Goal: Task Accomplishment & Management: Manage account settings

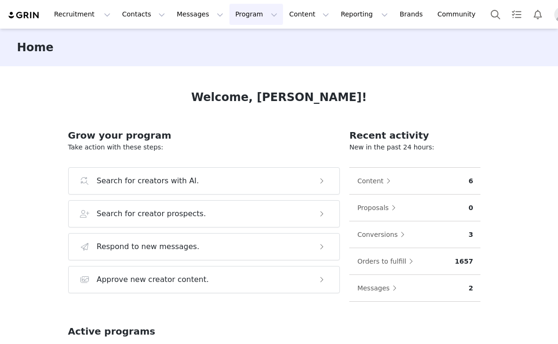
click at [230, 12] on button "Program Program" at bounding box center [257, 14] width 54 height 21
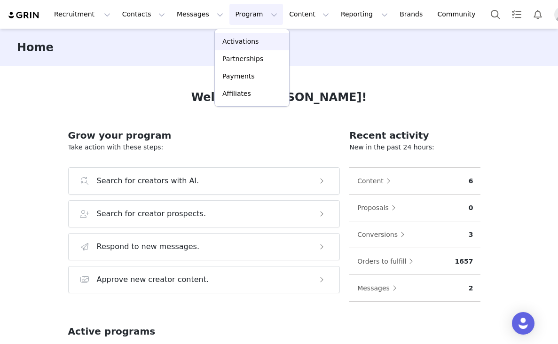
click at [226, 34] on link "Activations" at bounding box center [252, 41] width 74 height 17
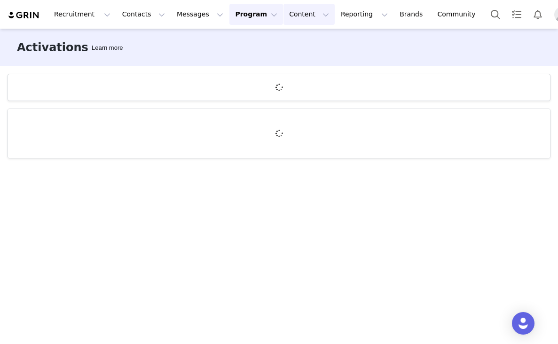
click at [291, 17] on button "Content Content" at bounding box center [309, 14] width 51 height 21
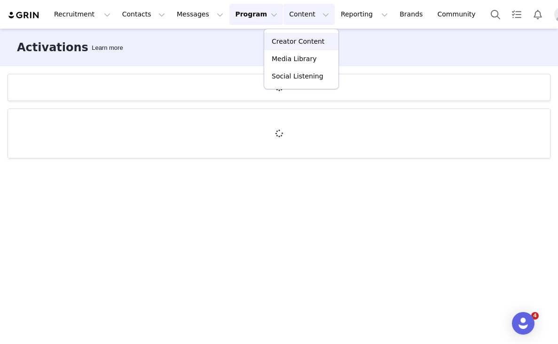
click at [285, 37] on p "Creator Content" at bounding box center [298, 42] width 53 height 10
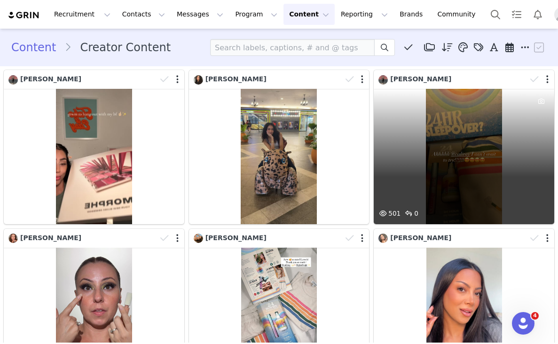
click at [543, 81] on div at bounding box center [540, 79] width 27 height 14
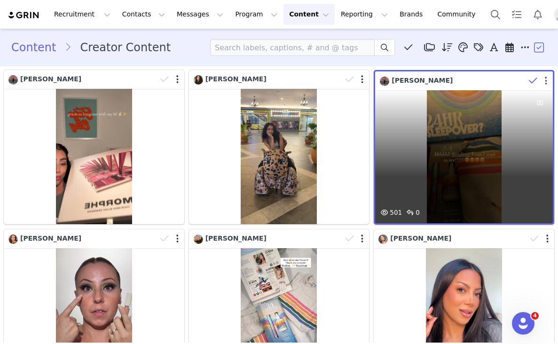
click at [545, 81] on button "button" at bounding box center [546, 80] width 2 height 9
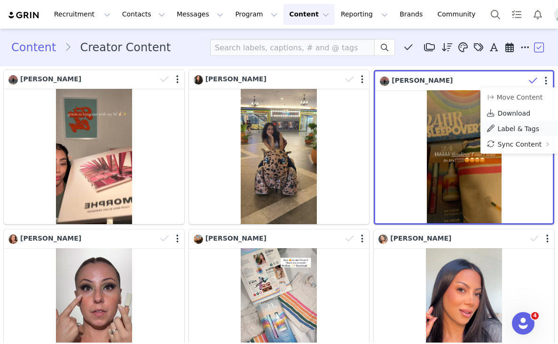
click at [500, 128] on span "Label & Tags" at bounding box center [519, 129] width 42 height 8
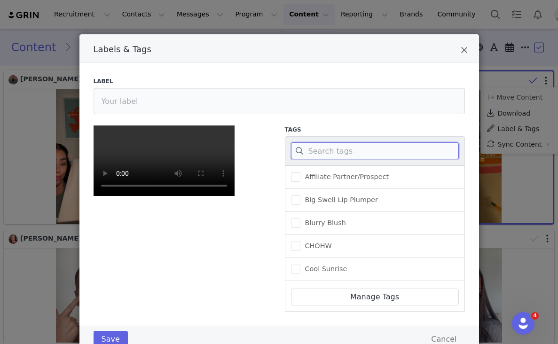
click at [353, 155] on input "Labels & Tags" at bounding box center [375, 151] width 168 height 17
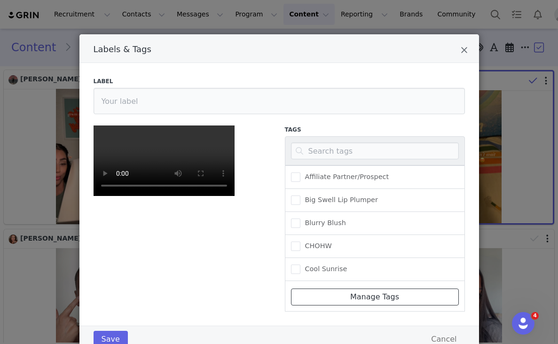
click at [351, 297] on link "Manage Tags" at bounding box center [375, 297] width 168 height 17
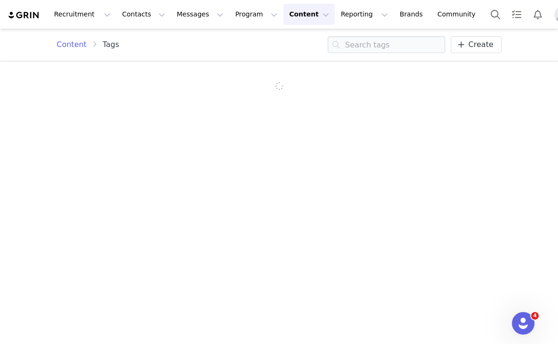
click at [481, 34] on div "Content Tags Create" at bounding box center [280, 45] width 468 height 32
click at [480, 45] on span "Create" at bounding box center [480, 44] width 25 height 11
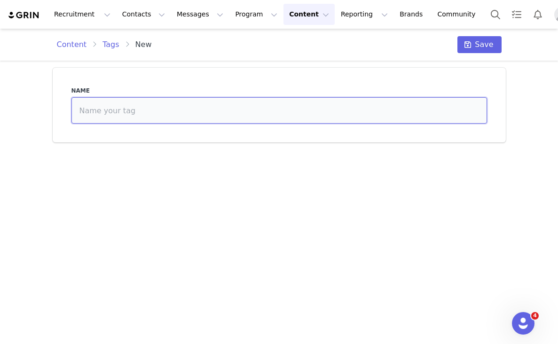
click at [384, 116] on input at bounding box center [279, 110] width 416 height 26
click at [78, 112] on input "PJ Salvage" at bounding box center [279, 110] width 416 height 26
type input "caliray x PJ Salvage"
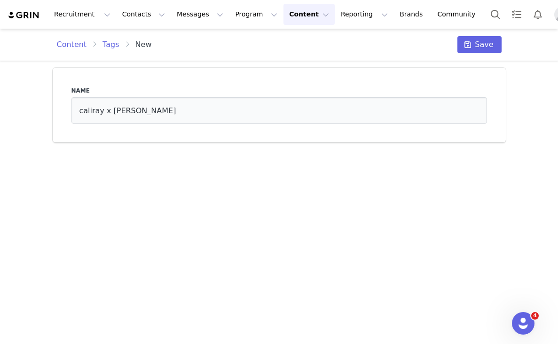
click at [485, 55] on div "Content Tags New Save" at bounding box center [280, 45] width 468 height 32
click at [484, 45] on span "Save" at bounding box center [484, 44] width 18 height 11
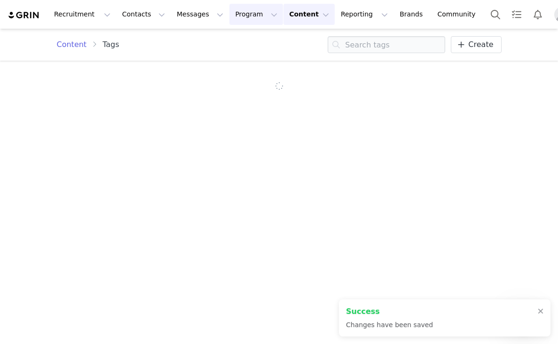
click at [233, 9] on button "Program Program" at bounding box center [257, 14] width 54 height 21
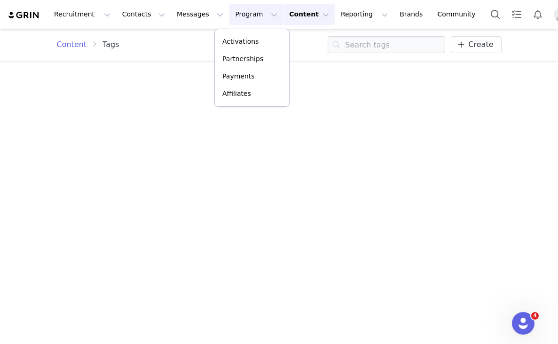
click at [16, 20] on div "Recruitment Recruitment Creator Search Curated Lists Landing Pages Web Extensio…" at bounding box center [247, 14] width 478 height 21
drag, startPoint x: 19, startPoint y: 15, endPoint x: 31, endPoint y: 14, distance: 11.8
click at [19, 15] on img at bounding box center [24, 15] width 33 height 9
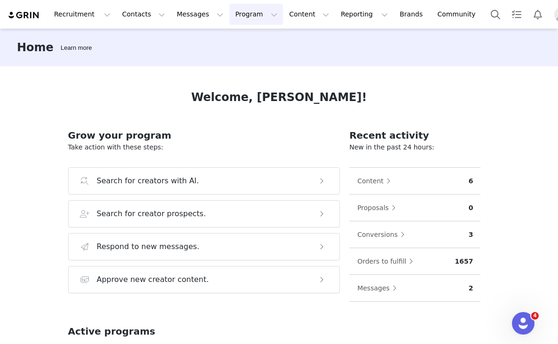
click at [237, 14] on button "Program Program" at bounding box center [257, 14] width 54 height 21
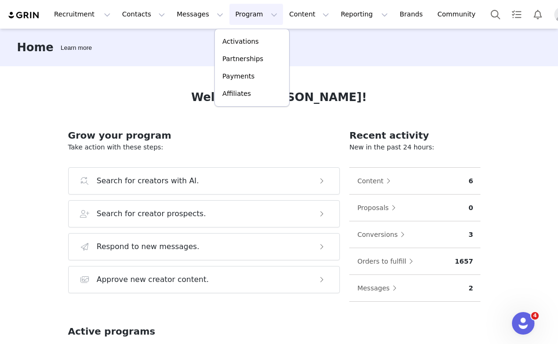
click at [286, 25] on div "Recruitment Recruitment Creator Search Curated Lists Landing Pages Web Extensio…" at bounding box center [279, 14] width 558 height 29
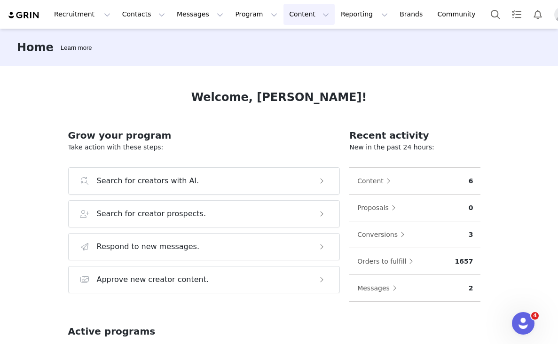
click at [284, 18] on button "Content Content" at bounding box center [309, 14] width 51 height 21
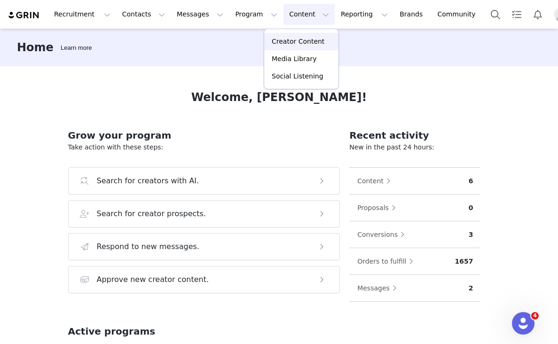
click at [283, 42] on p "Creator Content" at bounding box center [298, 42] width 53 height 10
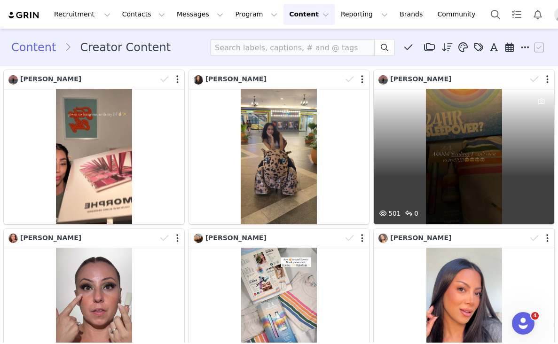
click at [550, 78] on div at bounding box center [540, 79] width 27 height 14
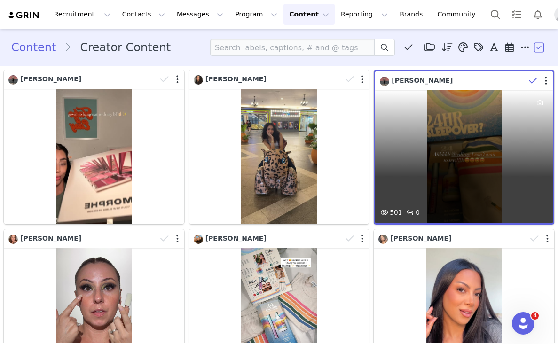
click at [544, 80] on div at bounding box center [539, 81] width 27 height 14
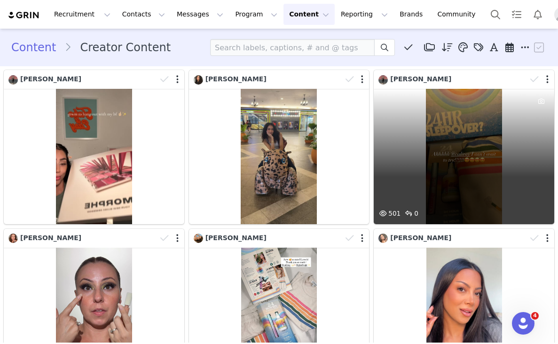
click at [546, 80] on div at bounding box center [540, 79] width 27 height 14
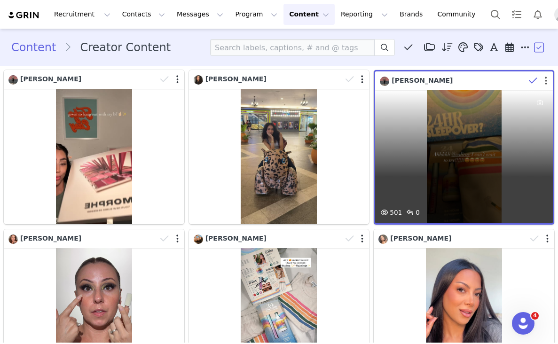
click at [546, 81] on button "button" at bounding box center [546, 80] width 2 height 9
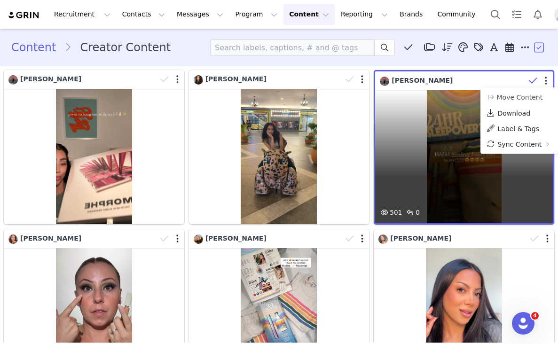
click at [465, 193] on div "501 0" at bounding box center [464, 156] width 178 height 133
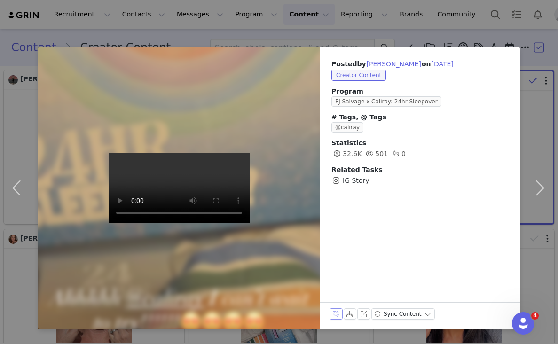
click at [337, 316] on button "Labels & Tags" at bounding box center [336, 314] width 13 height 11
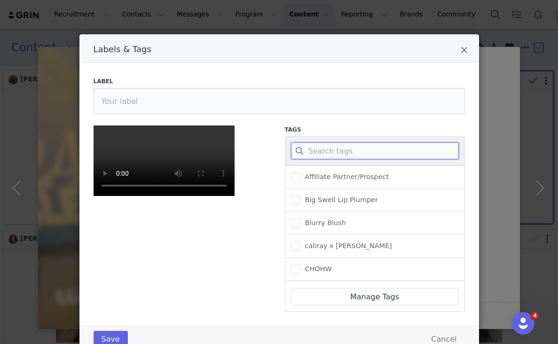
click at [369, 155] on input "Labels & Tags" at bounding box center [375, 151] width 168 height 17
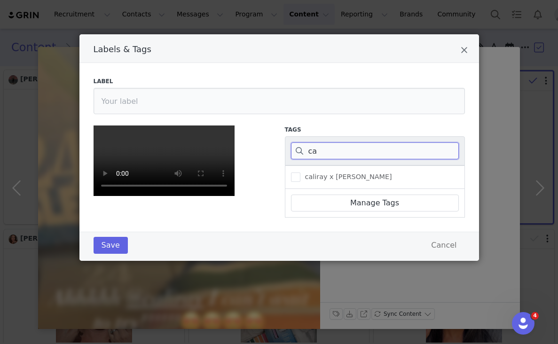
type input "ca"
click at [326, 183] on div "caliray x PJ Salvage" at bounding box center [375, 178] width 180 height 24
click at [325, 178] on span "caliray x PJ Salvage" at bounding box center [347, 177] width 92 height 9
click at [301, 173] on input "caliray x PJ Salvage" at bounding box center [301, 173] width 0 height 0
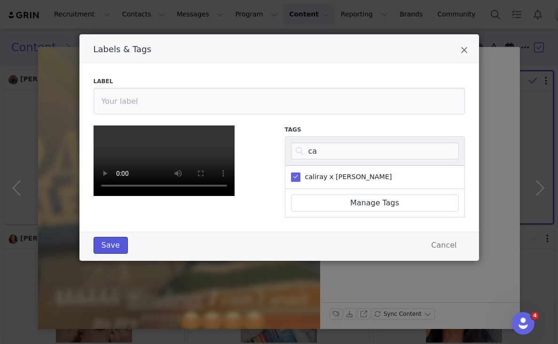
click at [121, 254] on button "Save" at bounding box center [111, 245] width 34 height 17
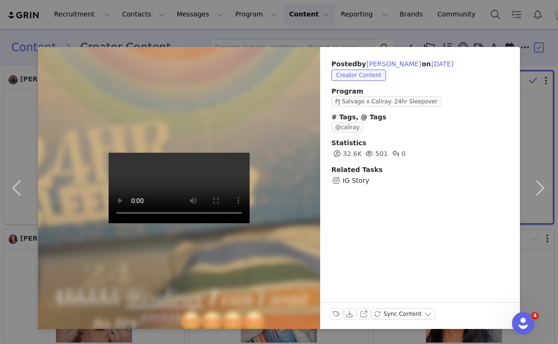
click at [474, 32] on div "Posted by Isabel Orozco on Sep 29, 2025 Creator Content Program PJ Salvage x Ca…" at bounding box center [279, 172] width 558 height 344
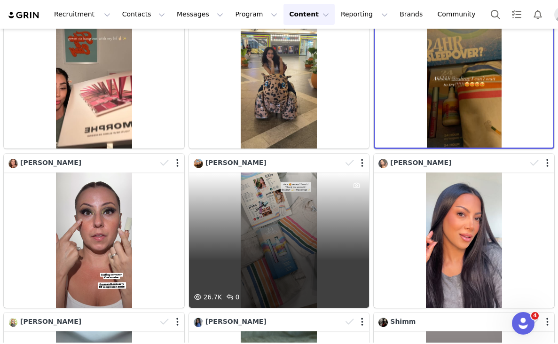
scroll to position [85, 0]
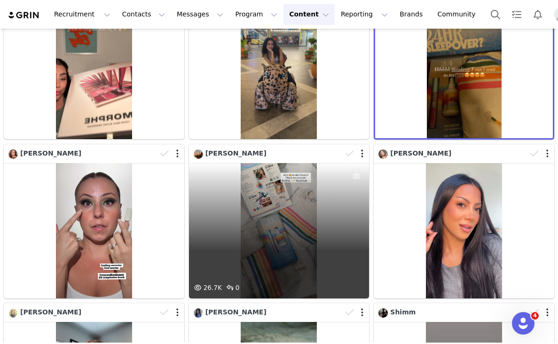
click at [328, 203] on div "26.7K 0" at bounding box center [279, 230] width 181 height 135
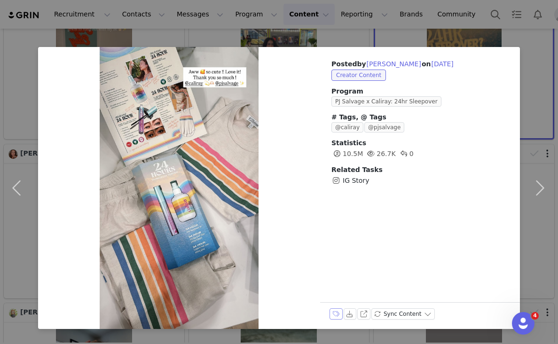
click at [334, 312] on button "Labels & Tags" at bounding box center [336, 314] width 13 height 11
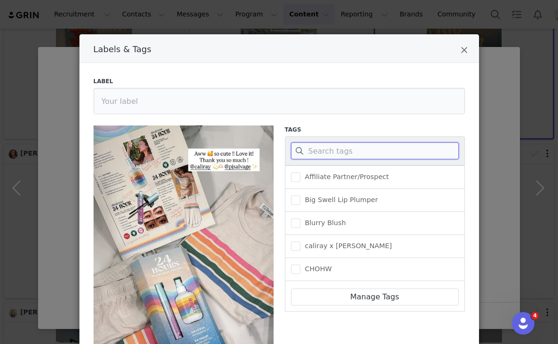
click at [338, 157] on input "Labels & Tags" at bounding box center [375, 151] width 168 height 17
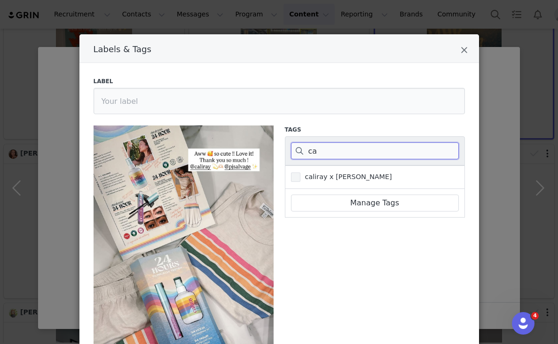
type input "ca"
click at [336, 173] on span "caliray x PJ Salvage" at bounding box center [347, 177] width 92 height 9
click at [301, 173] on input "caliray x PJ Salvage" at bounding box center [301, 173] width 0 height 0
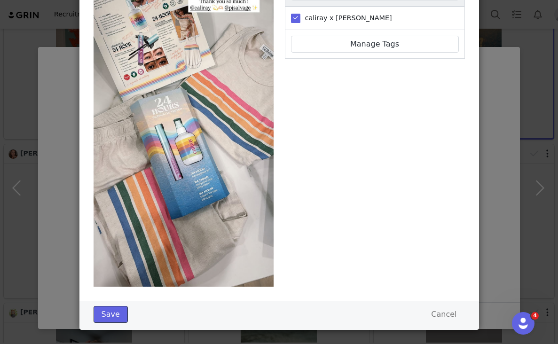
click at [108, 311] on button "Save" at bounding box center [111, 314] width 34 height 17
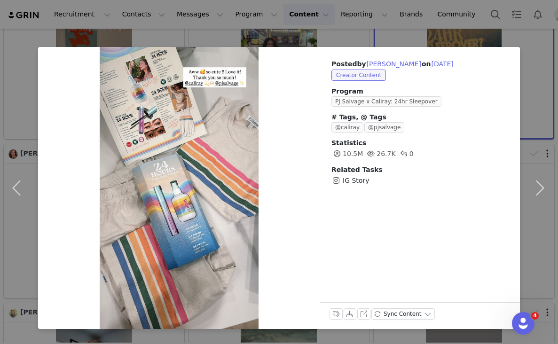
click at [463, 42] on div "Posted by Elnaz Golrokh on Sep 29, 2025 Creator Content Program PJ Salvage x Ca…" at bounding box center [279, 172] width 558 height 344
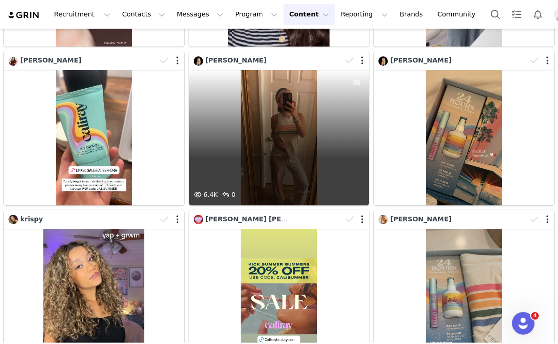
scroll to position [955, 0]
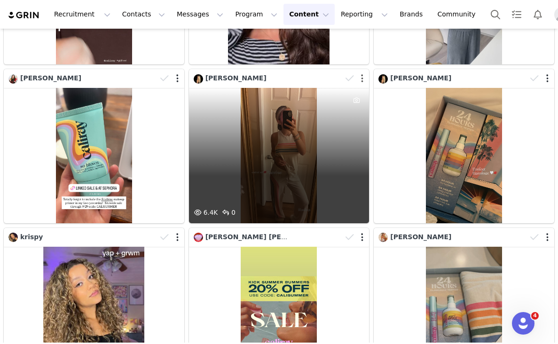
click at [360, 78] on div at bounding box center [355, 78] width 27 height 14
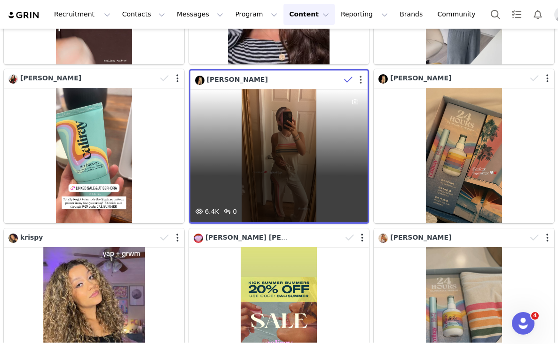
click at [361, 81] on button "button" at bounding box center [361, 79] width 2 height 9
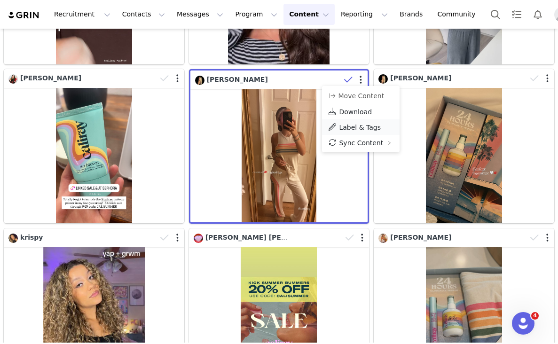
click at [354, 126] on span "Label & Tags" at bounding box center [360, 128] width 42 height 8
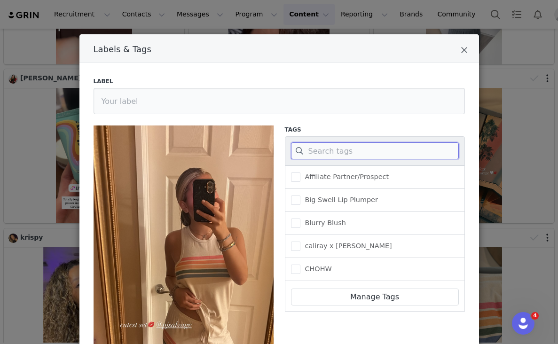
click at [328, 147] on input "Labels & Tags" at bounding box center [375, 151] width 168 height 17
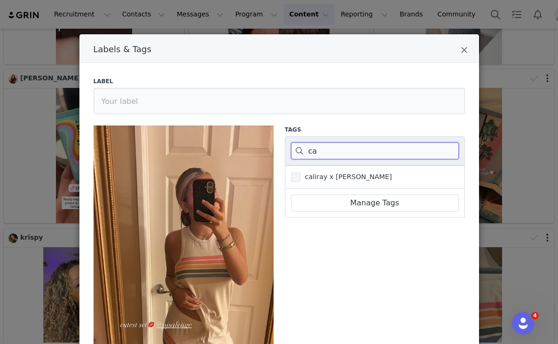
type input "ca"
click at [341, 173] on span "caliray x PJ Salvage" at bounding box center [347, 177] width 92 height 9
click at [301, 173] on input "caliray x PJ Salvage" at bounding box center [301, 173] width 0 height 0
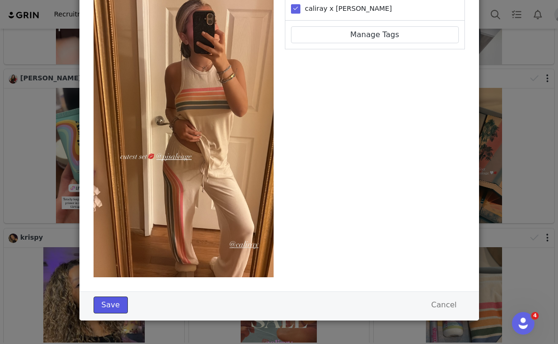
click at [119, 301] on button "Save" at bounding box center [111, 305] width 34 height 17
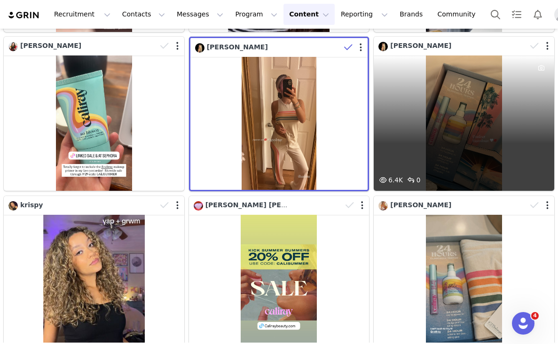
scroll to position [986, 0]
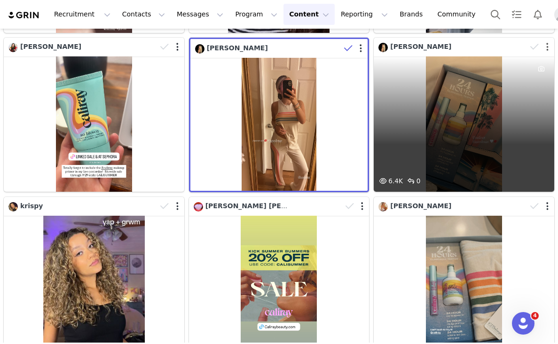
click at [548, 48] on button "button" at bounding box center [548, 46] width 2 height 9
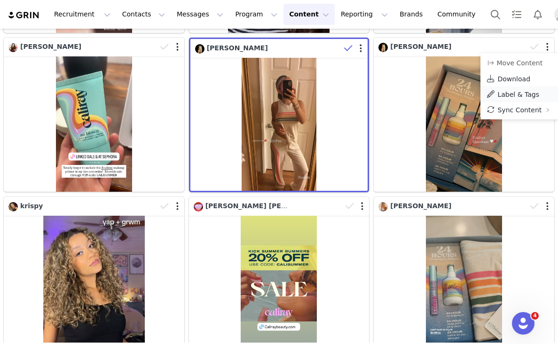
click at [508, 98] on link "Label & Tags" at bounding box center [520, 95] width 78 height 16
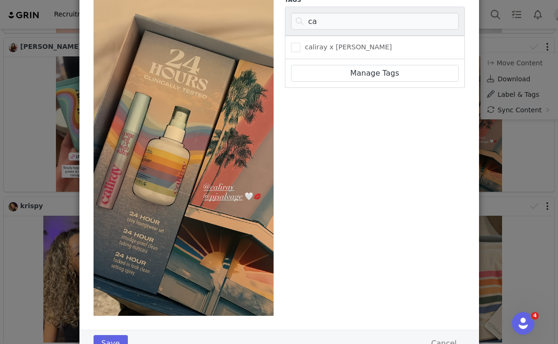
scroll to position [124, 0]
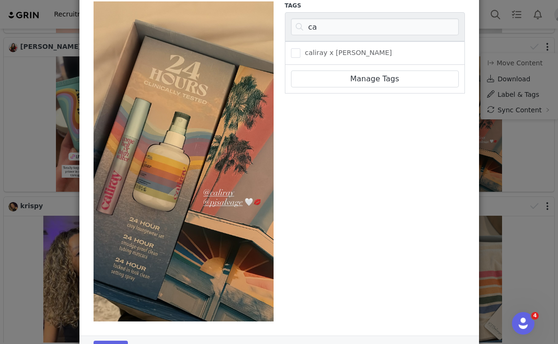
click at [341, 47] on div "caliray x PJ Salvage" at bounding box center [375, 53] width 180 height 24
click at [341, 50] on span "caliray x PJ Salvage" at bounding box center [347, 52] width 92 height 9
click at [301, 48] on input "caliray x PJ Salvage" at bounding box center [301, 48] width 0 height 0
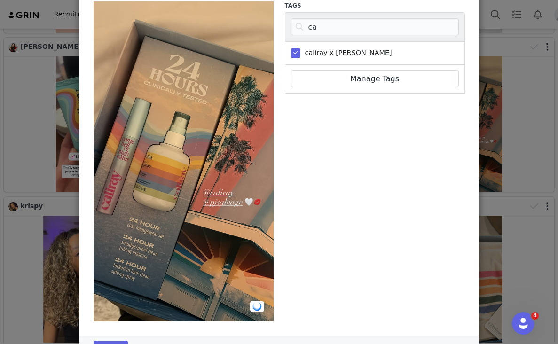
scroll to position [168, 0]
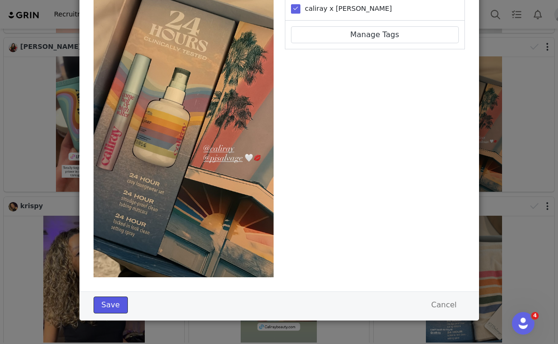
click at [95, 306] on button "Save" at bounding box center [111, 305] width 34 height 17
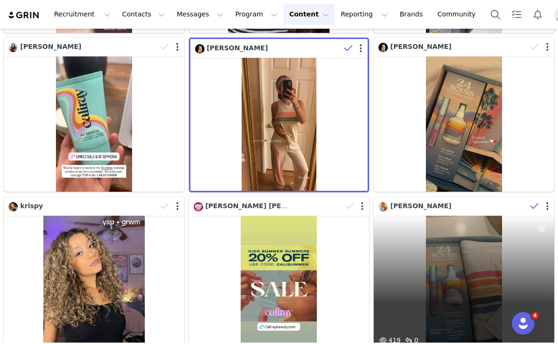
click at [540, 206] on span at bounding box center [535, 206] width 14 height 14
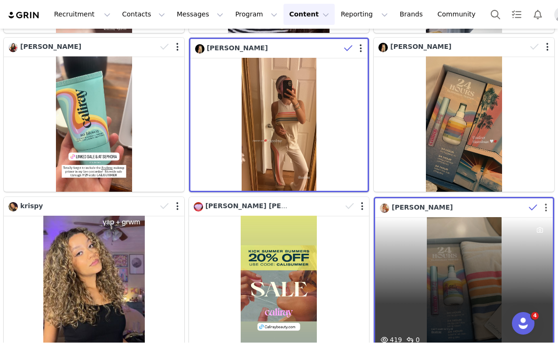
click at [546, 207] on button "button" at bounding box center [546, 207] width 2 height 9
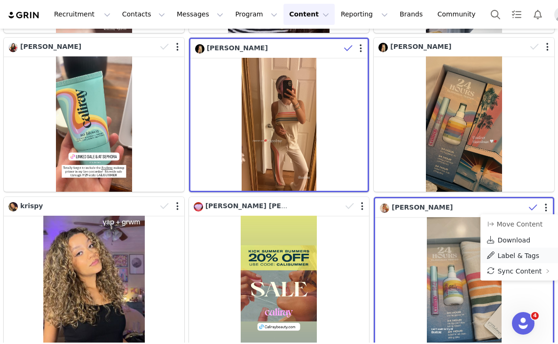
click at [509, 258] on span "Label & Tags" at bounding box center [519, 256] width 42 height 8
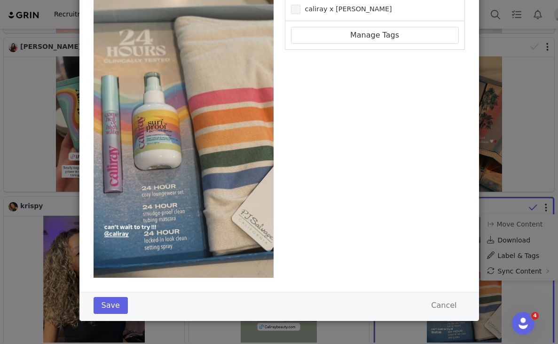
click at [323, 12] on span "caliray x PJ Salvage" at bounding box center [347, 9] width 92 height 9
click at [301, 5] on input "caliray x PJ Salvage" at bounding box center [301, 5] width 0 height 0
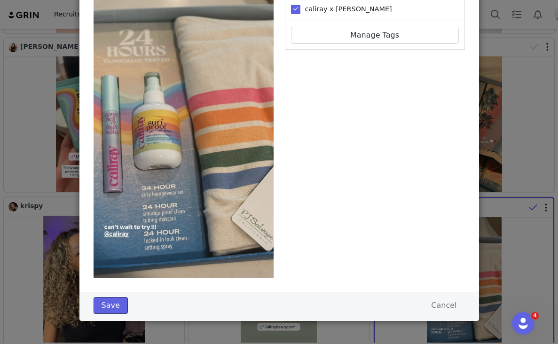
click at [111, 302] on button "Save" at bounding box center [111, 305] width 34 height 17
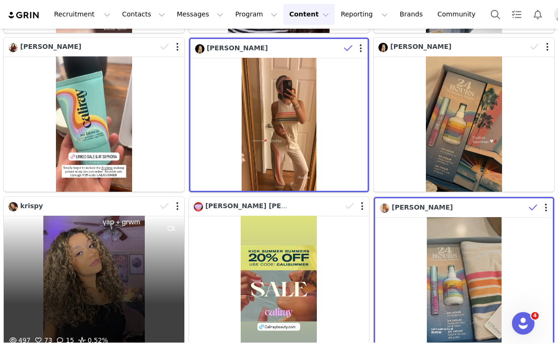
scroll to position [1188, 0]
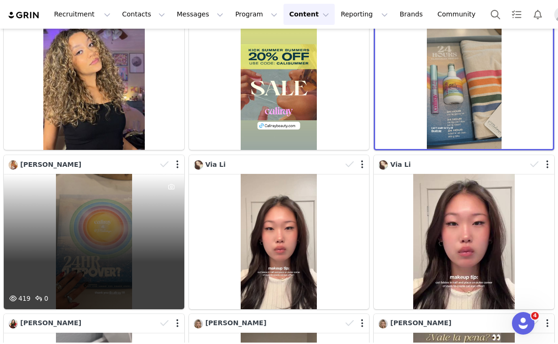
click at [175, 162] on div at bounding box center [170, 165] width 27 height 14
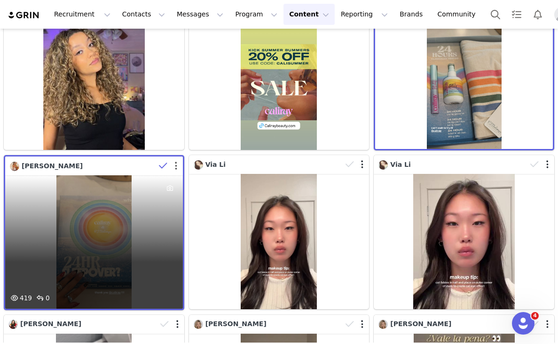
click at [175, 164] on button "button" at bounding box center [176, 165] width 2 height 9
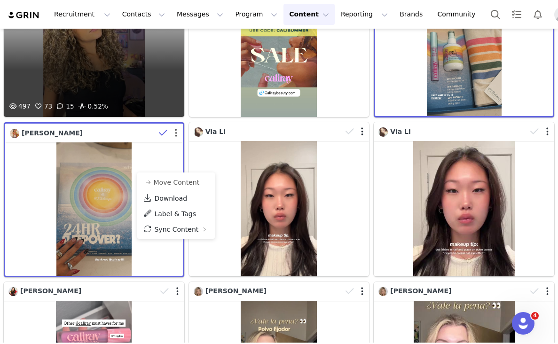
scroll to position [1247, 0]
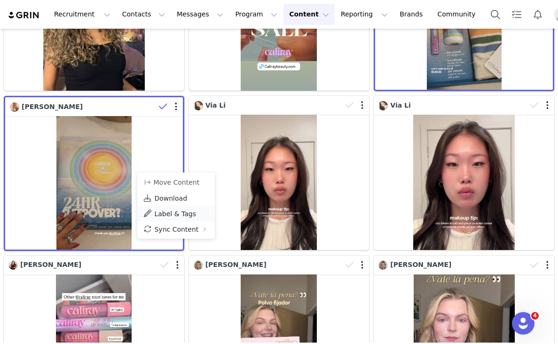
click at [165, 210] on span "Label & Tags" at bounding box center [175, 214] width 42 height 8
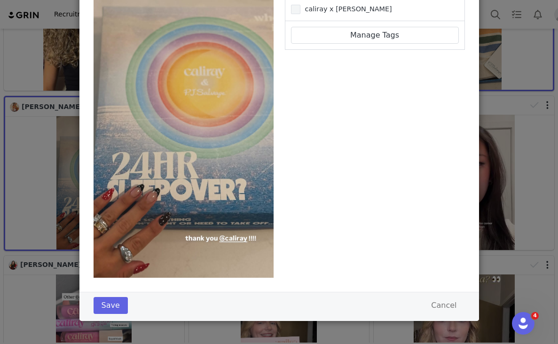
click at [350, 13] on label "caliray x PJ Salvage" at bounding box center [341, 9] width 101 height 11
click at [301, 5] on input "caliray x PJ Salvage" at bounding box center [301, 5] width 0 height 0
click at [100, 310] on button "Save" at bounding box center [111, 305] width 34 height 17
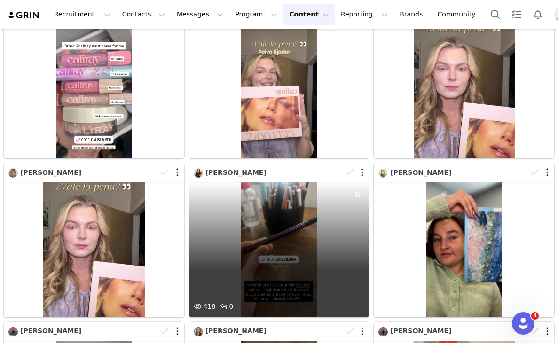
scroll to position [1755, 0]
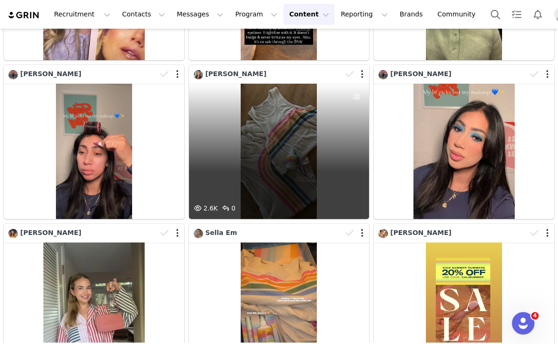
click at [365, 75] on div at bounding box center [355, 74] width 27 height 14
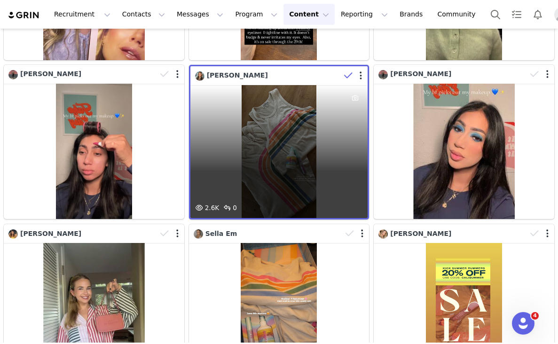
click at [363, 75] on div at bounding box center [354, 76] width 27 height 14
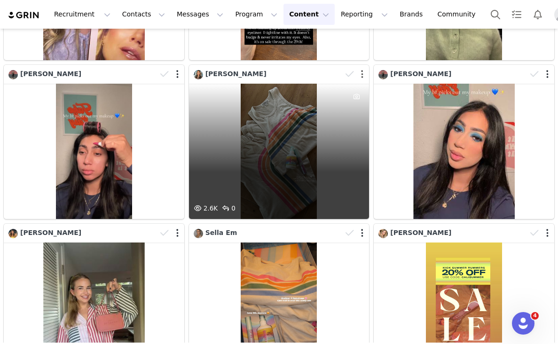
click at [363, 75] on button "button" at bounding box center [362, 74] width 2 height 9
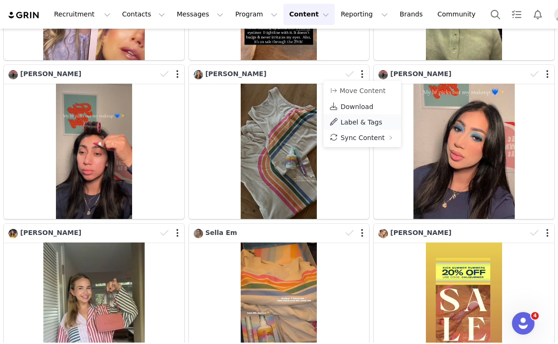
click at [350, 121] on span "Label & Tags" at bounding box center [362, 123] width 42 height 8
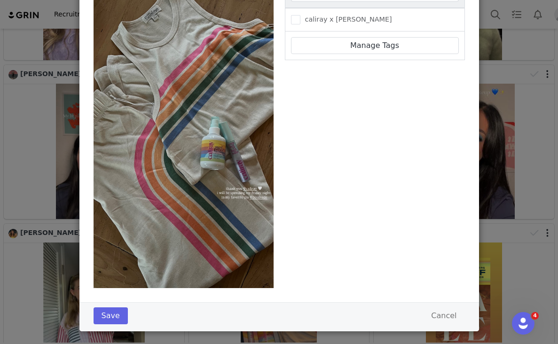
scroll to position [147, 0]
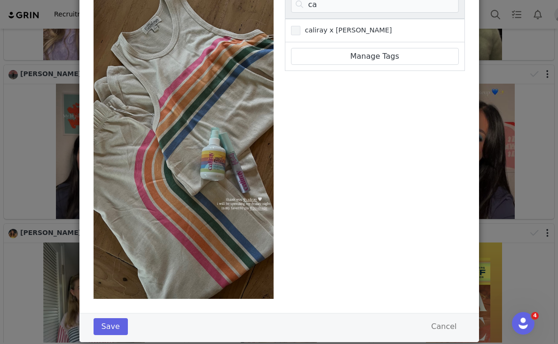
click at [311, 30] on span "caliray x PJ Salvage" at bounding box center [347, 30] width 92 height 9
click at [301, 26] on input "caliray x PJ Salvage" at bounding box center [301, 26] width 0 height 0
click at [109, 332] on button "Save" at bounding box center [111, 326] width 34 height 17
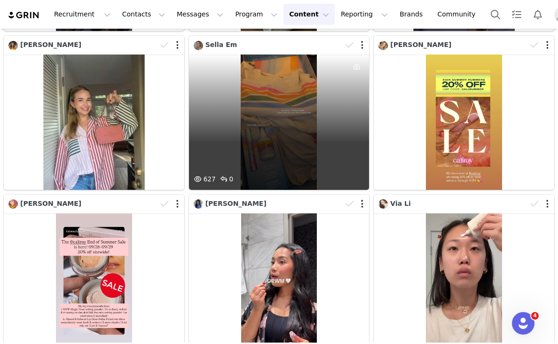
scroll to position [1943, 0]
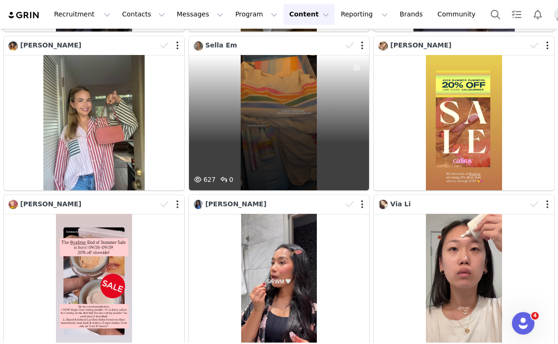
click at [360, 48] on div at bounding box center [355, 46] width 27 height 14
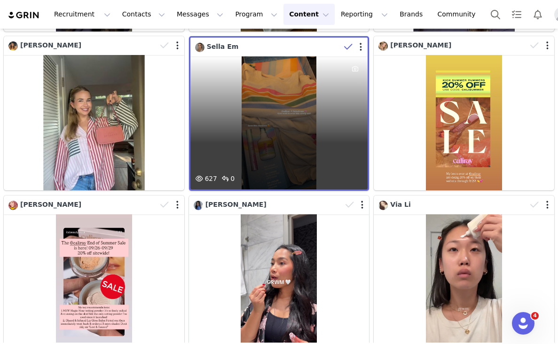
click at [364, 46] on div at bounding box center [354, 47] width 27 height 14
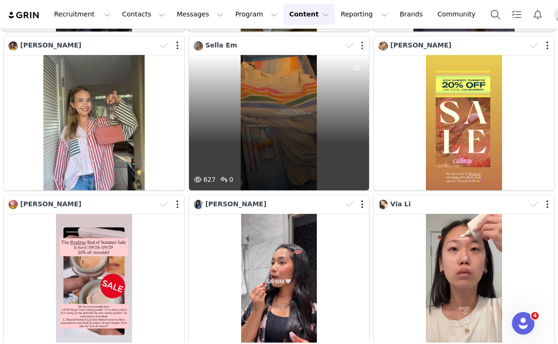
click at [363, 45] on button "button" at bounding box center [362, 45] width 2 height 9
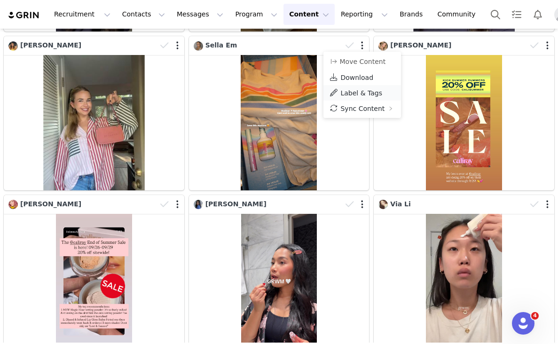
click at [341, 95] on span "Label & Tags" at bounding box center [362, 93] width 42 height 8
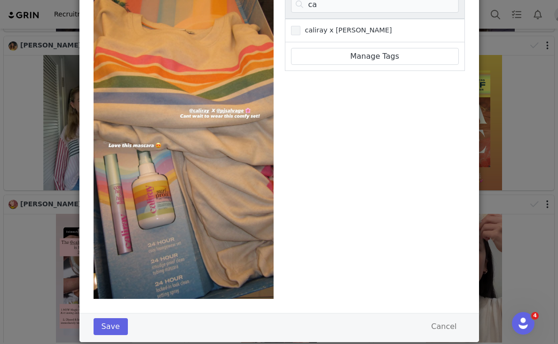
click at [354, 31] on span "caliray x PJ Salvage" at bounding box center [347, 30] width 92 height 9
click at [301, 26] on input "caliray x PJ Salvage" at bounding box center [301, 26] width 0 height 0
click at [105, 327] on button "Save" at bounding box center [111, 326] width 34 height 17
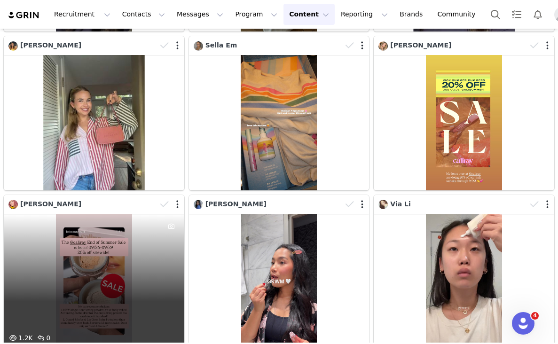
drag, startPoint x: 45, startPoint y: 300, endPoint x: 52, endPoint y: 290, distance: 12.4
click at [52, 290] on div "1.2K 0" at bounding box center [94, 281] width 181 height 135
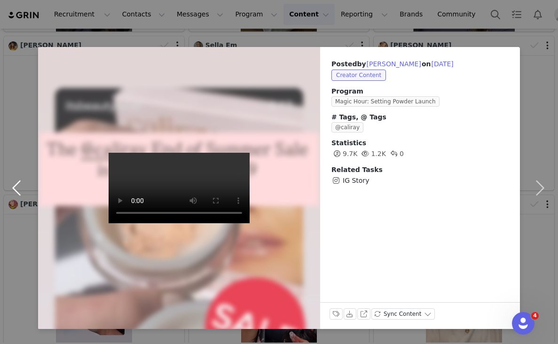
click at [29, 280] on button "button" at bounding box center [19, 188] width 40 height 282
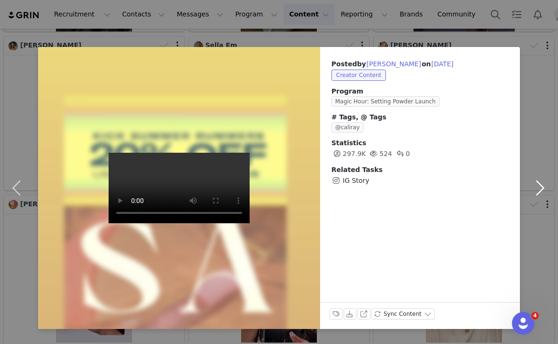
click at [548, 144] on button "button" at bounding box center [540, 188] width 40 height 282
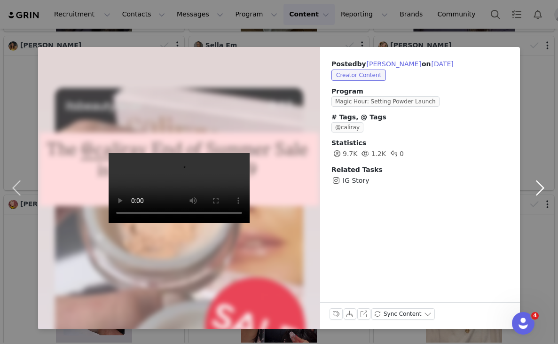
click at [534, 53] on button "button" at bounding box center [540, 188] width 40 height 282
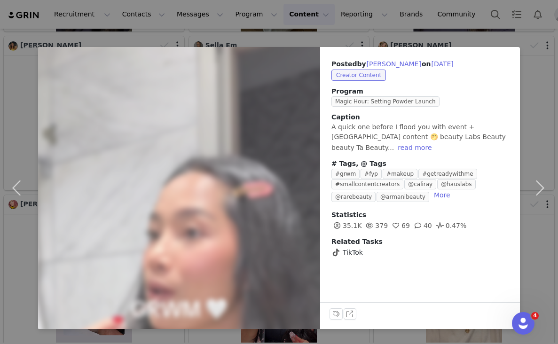
click at [481, 30] on div "Posted by Janine on Sep 26, 2025 Creator Content Program Magic Hour: Setting Po…" at bounding box center [279, 172] width 558 height 344
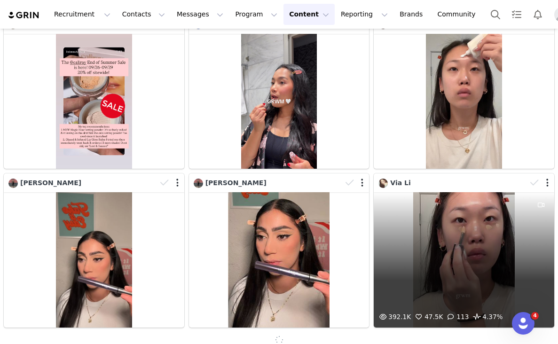
scroll to position [2132, 0]
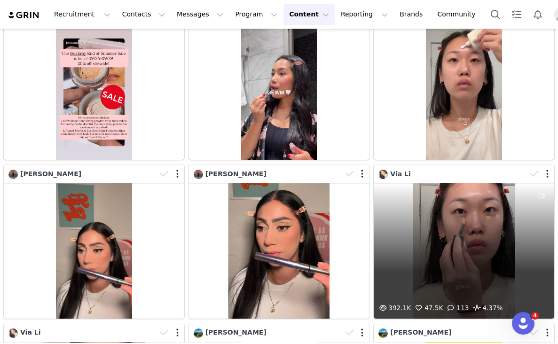
click at [485, 219] on div "392.1K 47.5K 113 4.37%" at bounding box center [464, 250] width 181 height 135
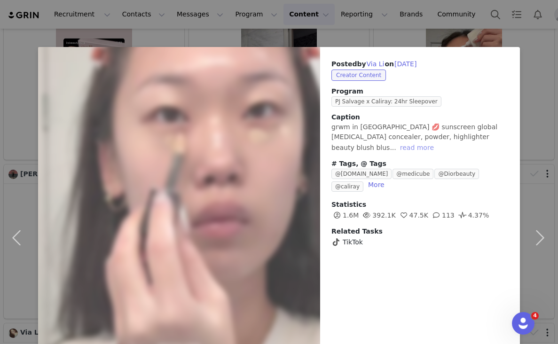
click at [438, 142] on button "read more" at bounding box center [417, 147] width 41 height 11
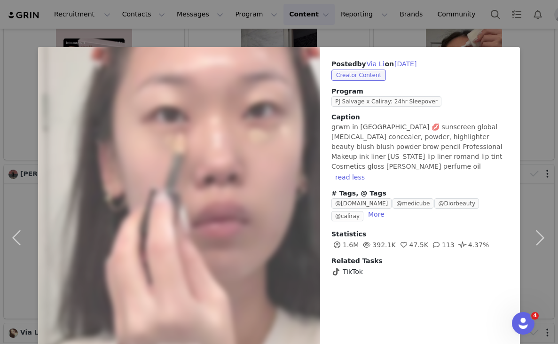
click at [288, 32] on div "Posted by Via Li on Sep 26, 2025 Creator Content Program PJ Salvage x Caliray: …" at bounding box center [279, 172] width 558 height 344
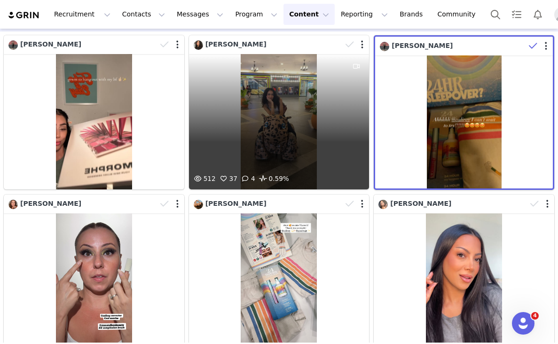
scroll to position [0, 0]
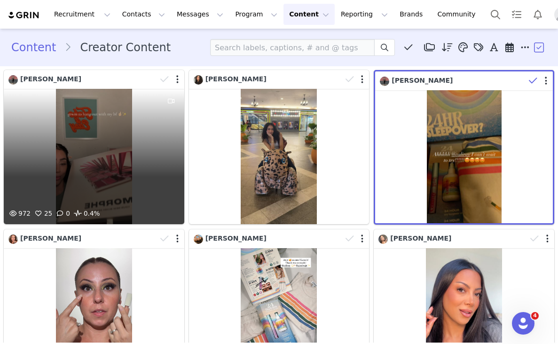
click at [150, 136] on div "972 25 0 0.4%" at bounding box center [94, 156] width 181 height 135
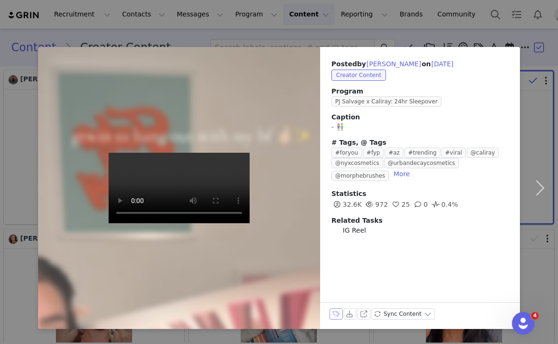
click at [338, 315] on button "Labels & Tags" at bounding box center [336, 314] width 13 height 11
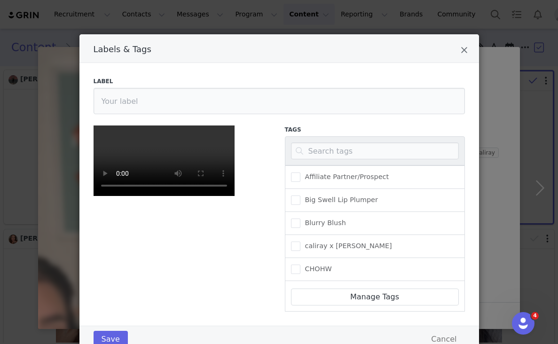
click at [359, 160] on div "Labels & Tags" at bounding box center [375, 150] width 180 height 29
click at [353, 152] on input "Labels & Tags" at bounding box center [375, 151] width 168 height 17
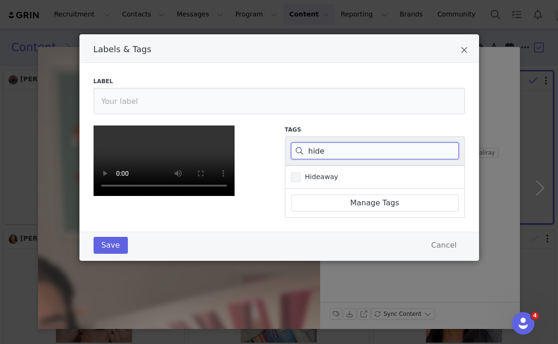
type input "hide"
click at [324, 173] on span "Hideaway" at bounding box center [320, 177] width 38 height 9
click at [301, 173] on input "Hideaway" at bounding box center [301, 173] width 0 height 0
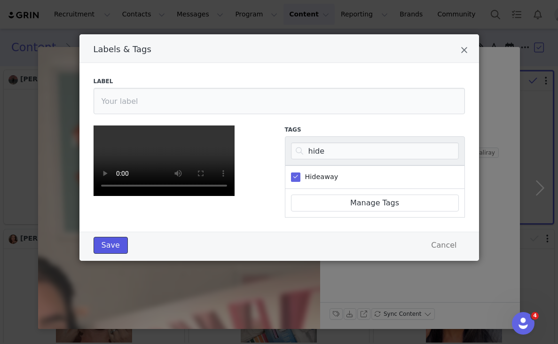
click at [120, 254] on button "Save" at bounding box center [111, 245] width 34 height 17
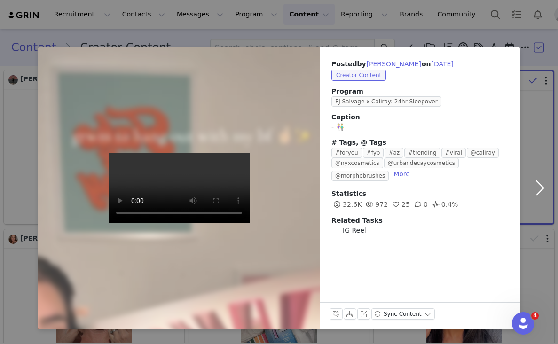
click at [546, 187] on button "button" at bounding box center [540, 188] width 40 height 282
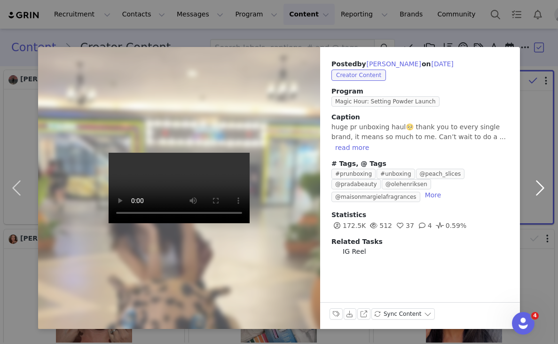
click at [540, 179] on button "button" at bounding box center [540, 188] width 40 height 282
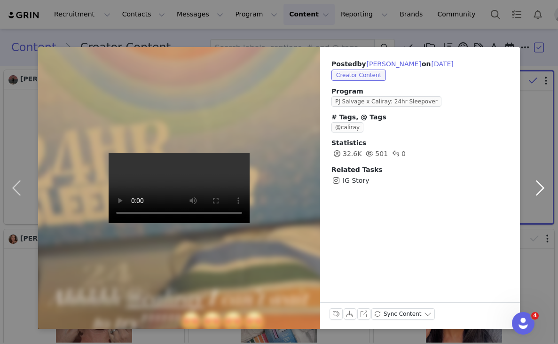
click at [541, 183] on button "button" at bounding box center [540, 188] width 40 height 282
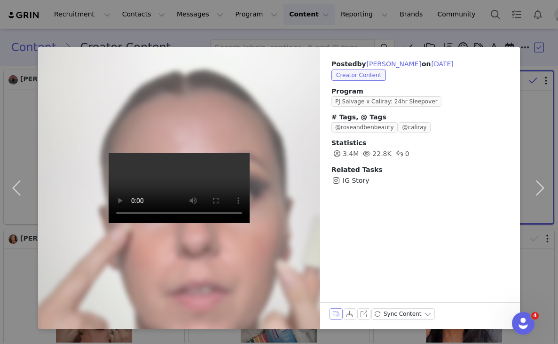
click at [335, 312] on button "Labels & Tags" at bounding box center [336, 314] width 13 height 11
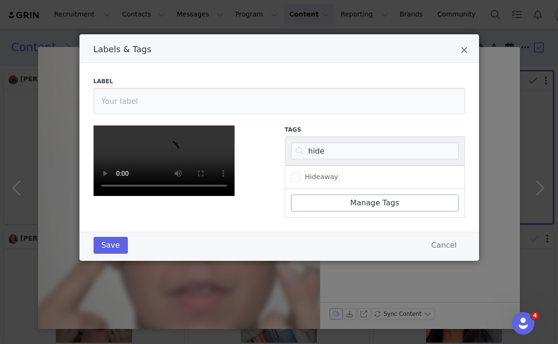
scroll to position [164, 0]
click at [315, 173] on span "Hideaway" at bounding box center [320, 177] width 38 height 9
click at [301, 173] on input "Hideaway" at bounding box center [301, 173] width 0 height 0
click at [114, 254] on button "Save" at bounding box center [111, 245] width 34 height 17
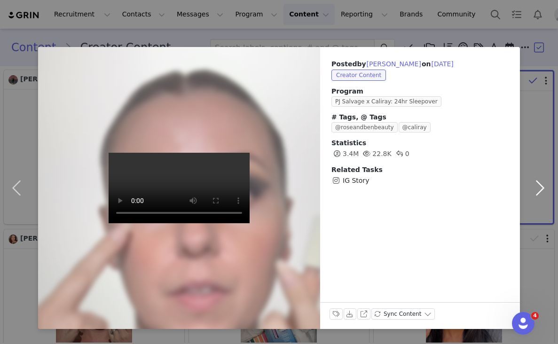
click at [545, 187] on button "button" at bounding box center [540, 188] width 40 height 282
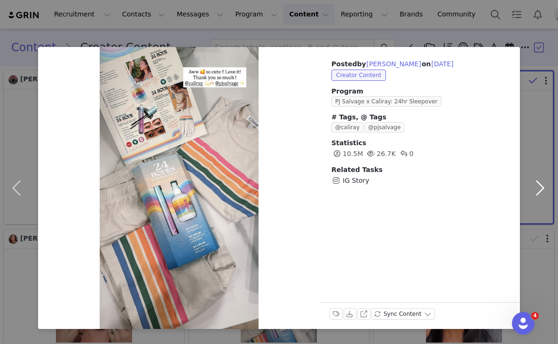
click at [540, 186] on button "button" at bounding box center [540, 188] width 40 height 282
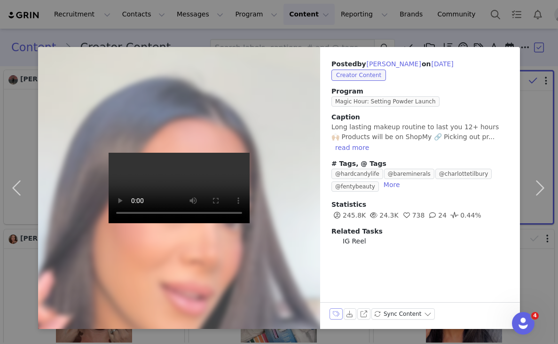
click at [333, 315] on button "Labels & Tags" at bounding box center [336, 314] width 13 height 11
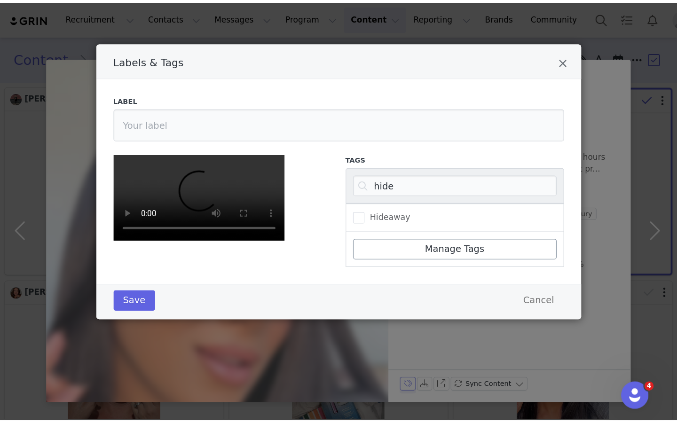
scroll to position [145, 0]
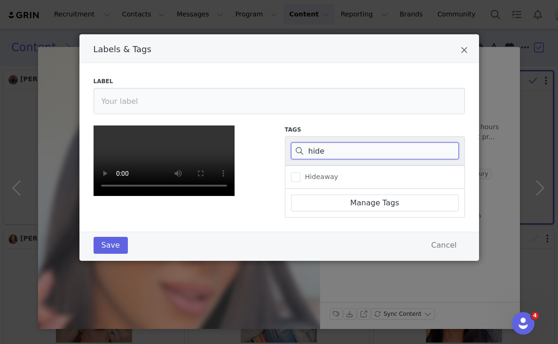
click at [364, 143] on input "hide" at bounding box center [375, 151] width 168 height 17
type input "blurry"
click at [329, 173] on span "Blurry Blush" at bounding box center [324, 177] width 46 height 9
click at [301, 173] on input "Blurry Blush" at bounding box center [301, 173] width 0 height 0
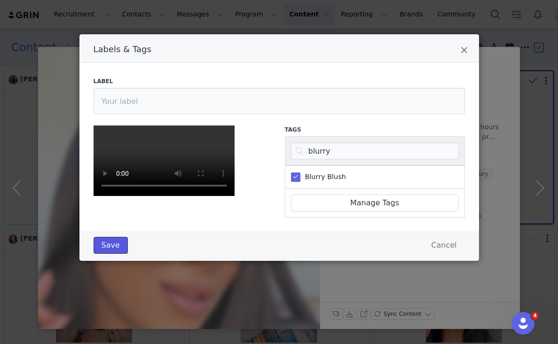
click at [106, 254] on button "Save" at bounding box center [111, 245] width 34 height 17
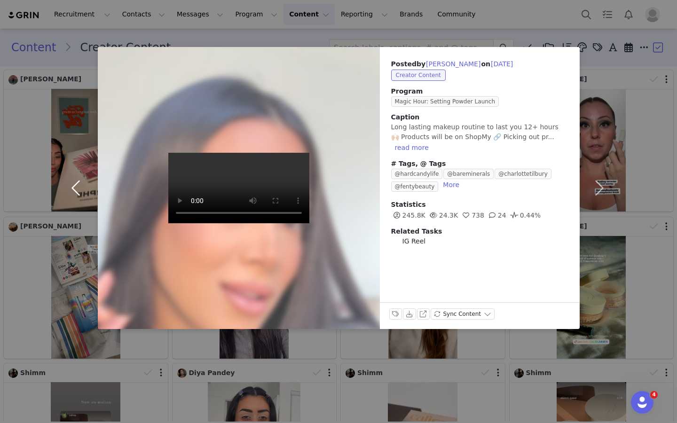
click at [84, 191] on button "button" at bounding box center [78, 188] width 40 height 282
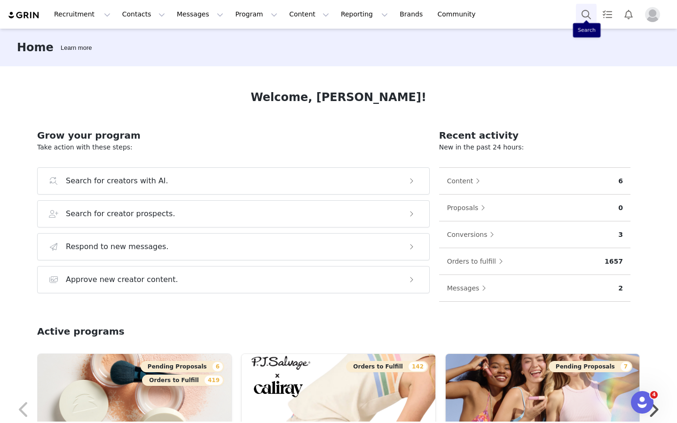
click at [586, 16] on button "Search" at bounding box center [586, 14] width 21 height 21
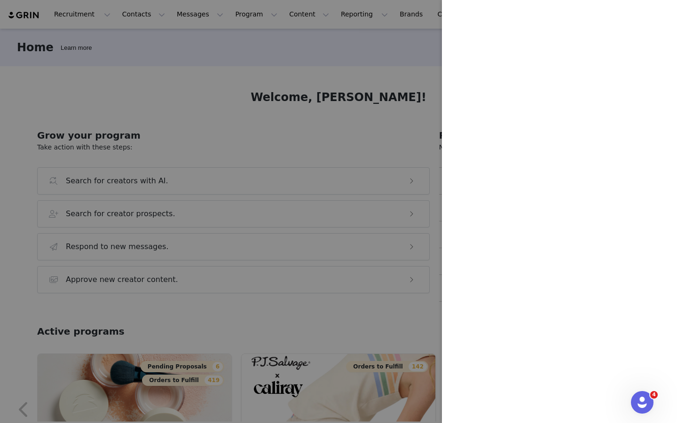
click at [347, 118] on div at bounding box center [338, 211] width 677 height 423
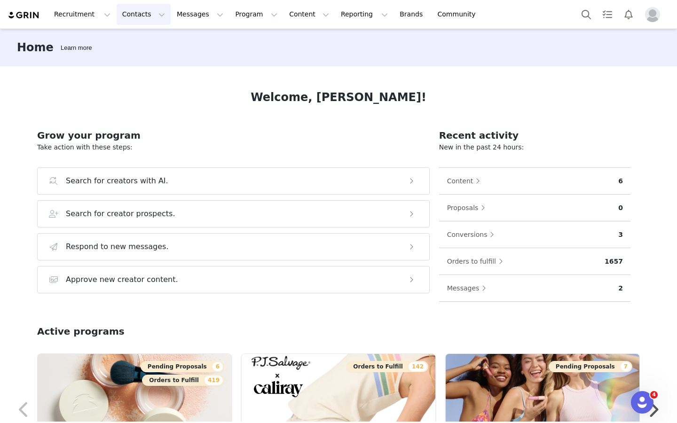
click at [132, 18] on button "Contacts Contacts" at bounding box center [144, 14] width 54 height 21
click at [135, 44] on p "Creators" at bounding box center [132, 42] width 28 height 10
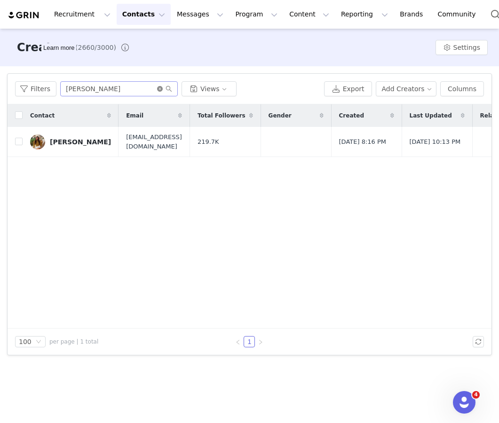
click at [159, 90] on icon "icon: close-circle" at bounding box center [160, 89] width 6 height 6
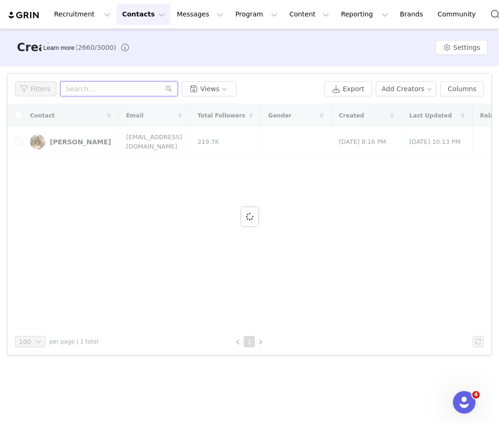
click at [135, 95] on input "text" at bounding box center [119, 88] width 118 height 15
click at [458, 50] on button "Settings" at bounding box center [462, 47] width 52 height 15
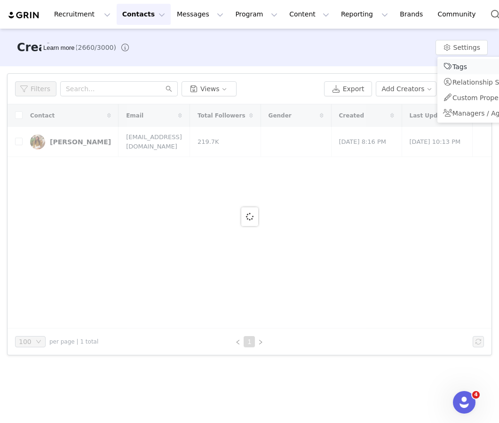
click at [458, 64] on span "Tags" at bounding box center [459, 67] width 15 height 8
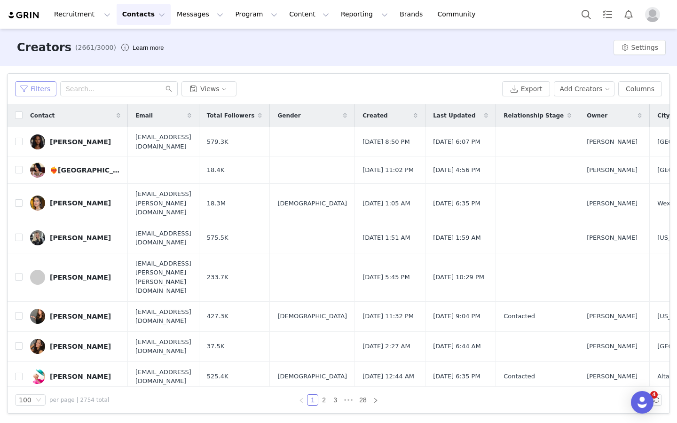
drag, startPoint x: 50, startPoint y: 84, endPoint x: 64, endPoint y: 130, distance: 48.3
click at [50, 84] on button "Filters" at bounding box center [35, 88] width 41 height 15
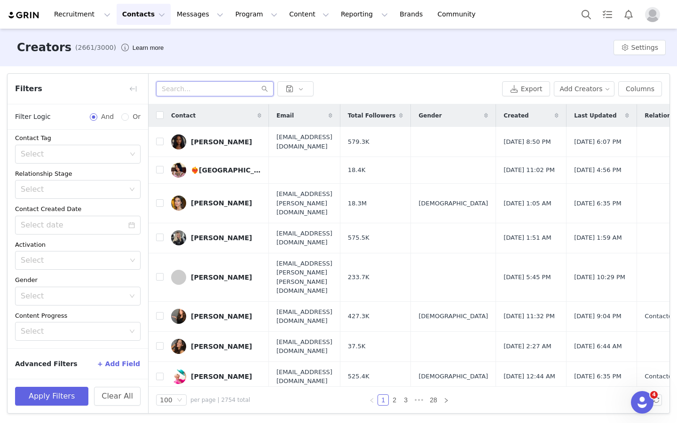
click at [233, 95] on input "text" at bounding box center [215, 88] width 118 height 15
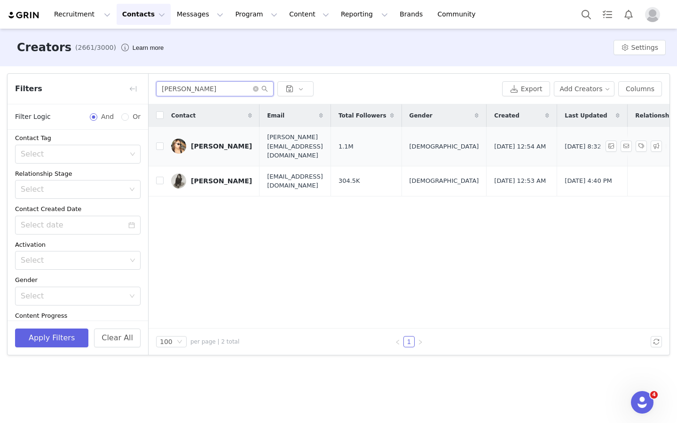
type input "pauline"
click at [226, 145] on div "Pauline Choi" at bounding box center [221, 147] width 61 height 8
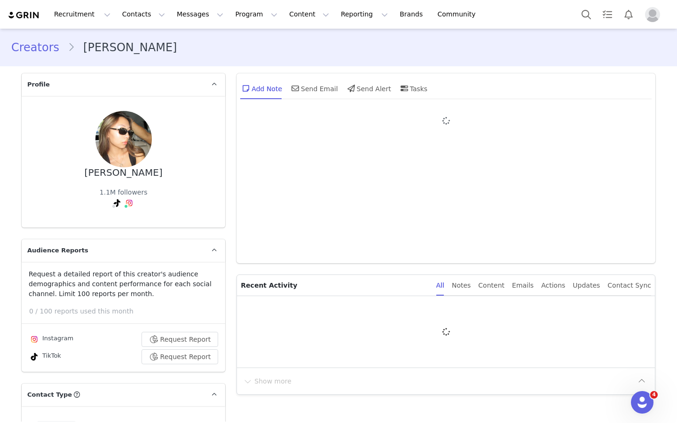
type input "+1 ([GEOGRAPHIC_DATA])"
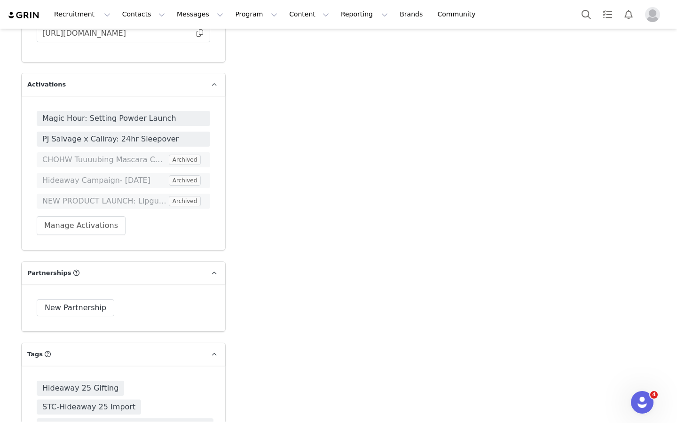
scroll to position [2087, 0]
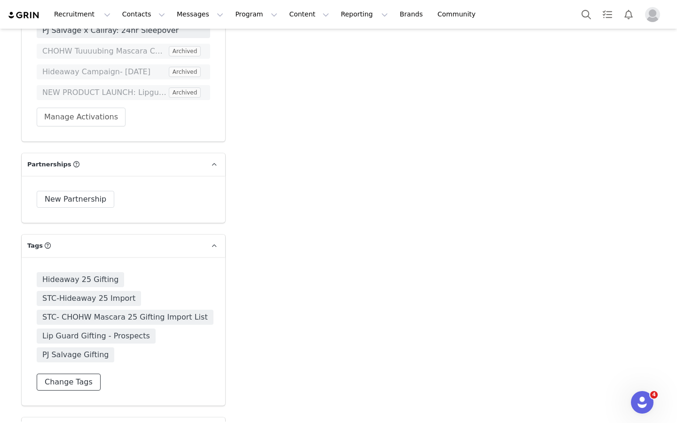
click at [61, 374] on button "Change Tags" at bounding box center [69, 382] width 64 height 17
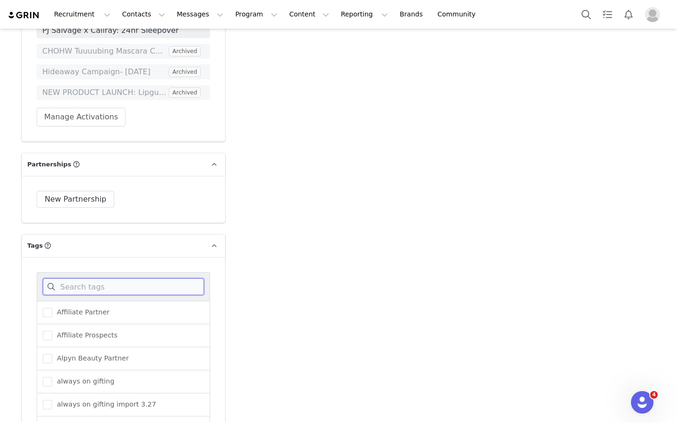
click at [91, 278] on input at bounding box center [123, 286] width 161 height 17
type input "sep"
click at [84, 377] on span "Sephora BI Fall 2025" at bounding box center [89, 381] width 74 height 9
click at [52, 377] on input "Sephora BI Fall 2025" at bounding box center [52, 377] width 0 height 0
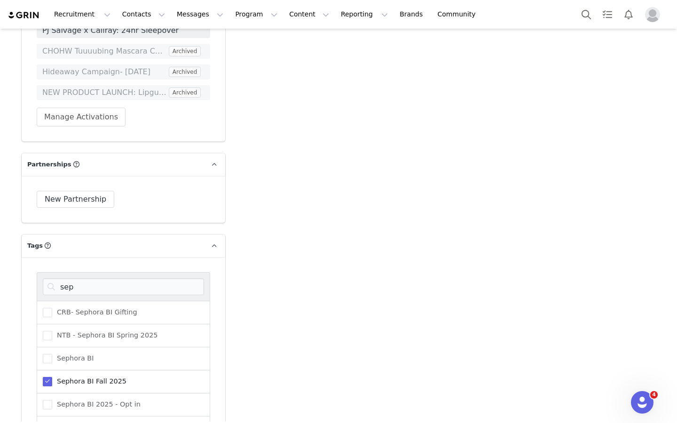
scroll to position [44, 0]
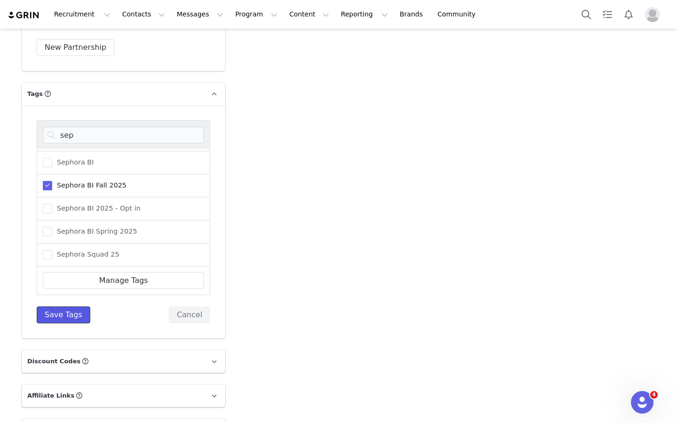
click at [61, 307] on button "Save Tags" at bounding box center [64, 315] width 54 height 17
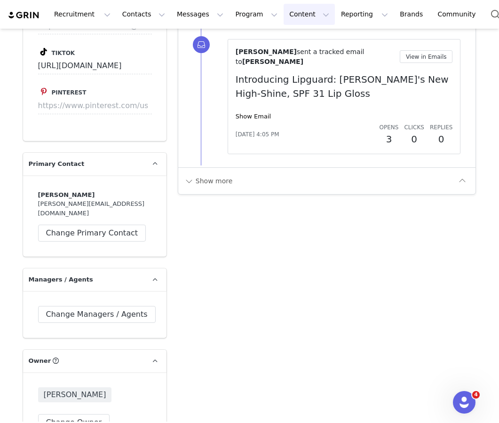
scroll to position [714, 0]
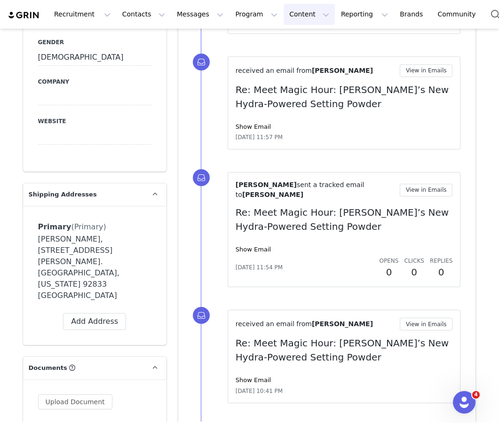
click at [284, 8] on button "Content Content" at bounding box center [309, 14] width 51 height 21
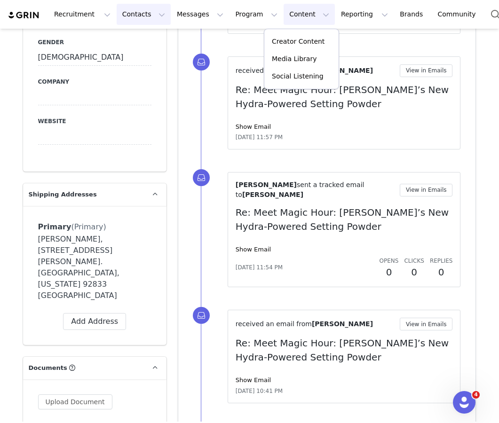
click at [151, 14] on button "Contacts Contacts" at bounding box center [144, 14] width 54 height 21
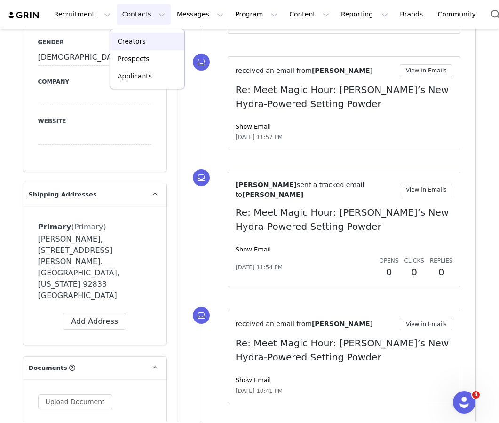
click at [154, 40] on div "Creators" at bounding box center [147, 42] width 63 height 10
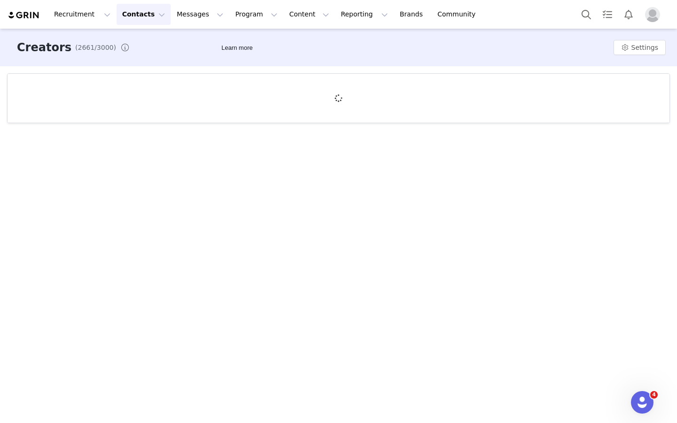
click at [499, 39] on div "Creators (2661/3000) Learn more Settings" at bounding box center [338, 48] width 677 height 38
click at [499, 44] on button "Settings" at bounding box center [640, 47] width 52 height 15
click at [499, 61] on link "Tags" at bounding box center [629, 67] width 86 height 16
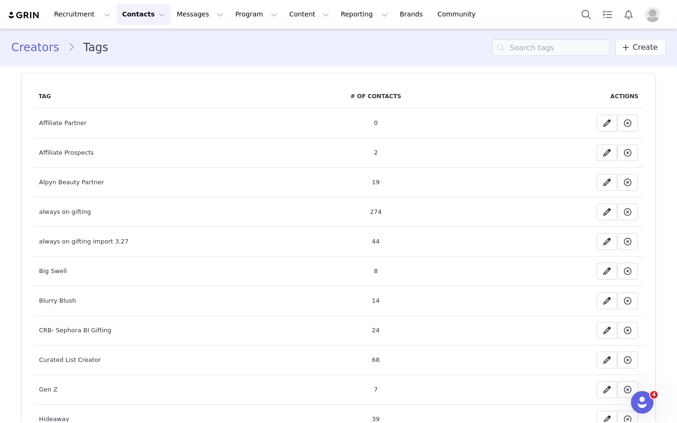
click at [140, 21] on button "Contacts Contacts" at bounding box center [144, 14] width 54 height 21
click at [140, 45] on p "Creators" at bounding box center [132, 42] width 28 height 10
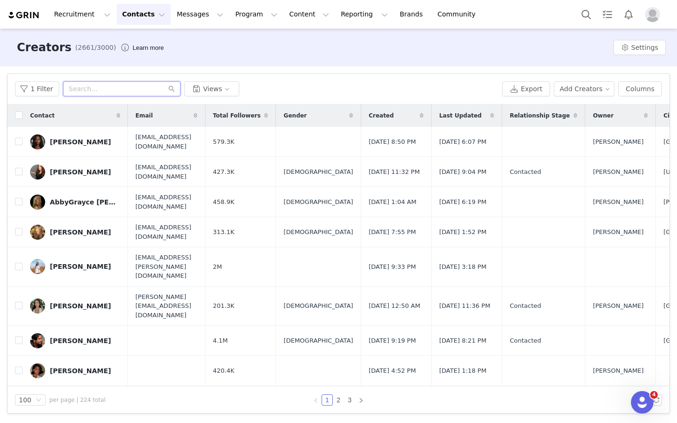
click at [150, 89] on input "text" at bounding box center [122, 88] width 118 height 15
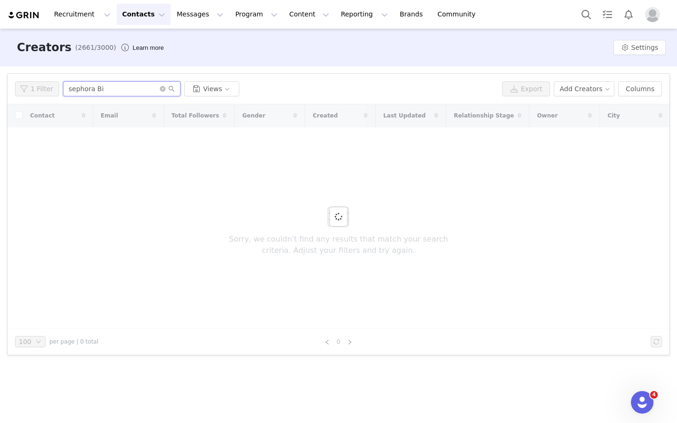
click at [155, 87] on input "sephora Bi" at bounding box center [122, 88] width 118 height 15
click at [157, 87] on input "sephora Bi" at bounding box center [122, 88] width 118 height 15
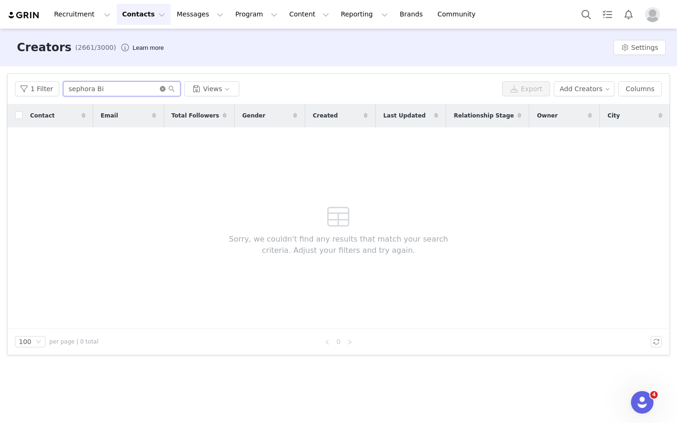
type input "sephora Bi"
click at [160, 89] on icon "icon: close-circle" at bounding box center [163, 89] width 6 height 6
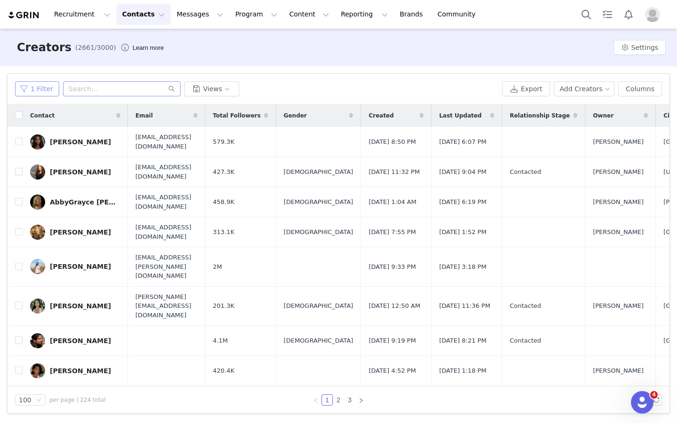
click at [44, 91] on button "1 Filter" at bounding box center [37, 88] width 44 height 15
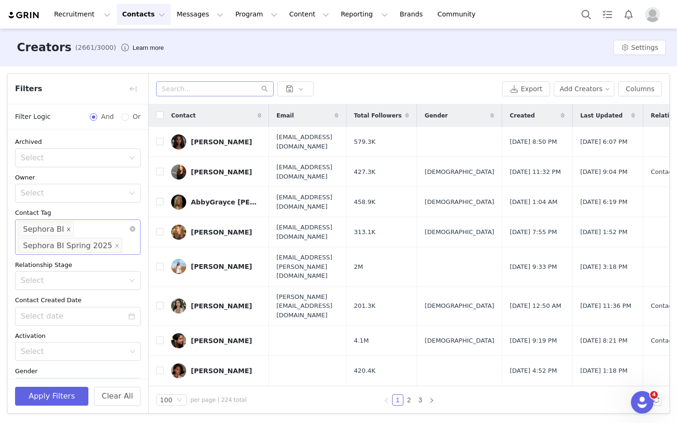
click at [66, 229] on icon "icon: close" at bounding box center [68, 229] width 5 height 5
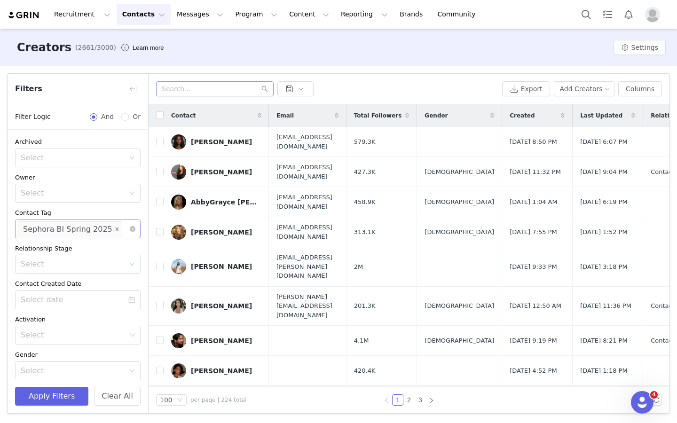
click at [115, 230] on icon "icon: close" at bounding box center [116, 228] width 3 height 3
click at [108, 230] on div "Select" at bounding box center [74, 228] width 106 height 9
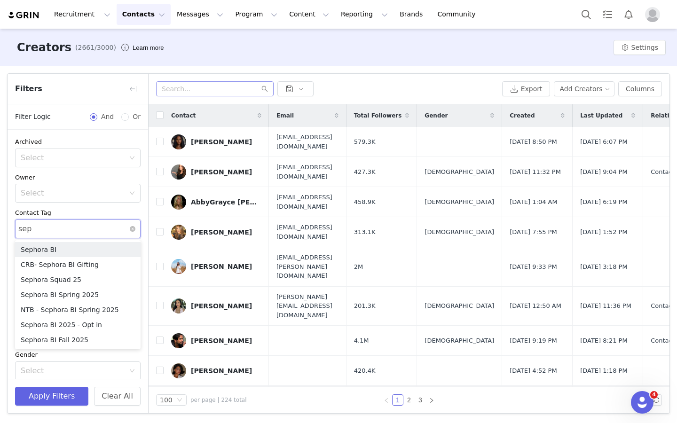
type input "seph"
click at [93, 329] on li "Sephora BI 2025 - Opt in" at bounding box center [78, 325] width 126 height 15
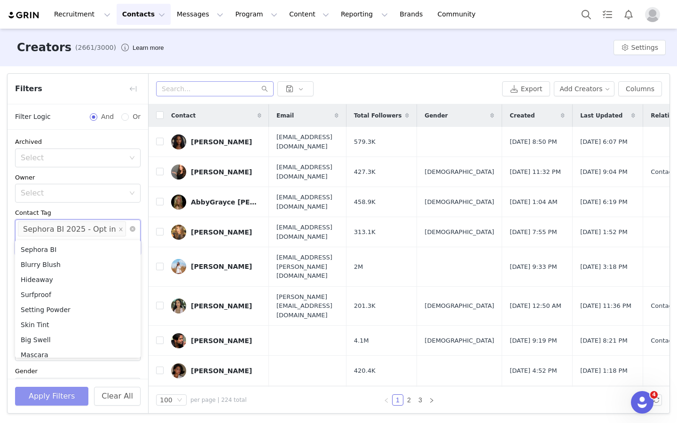
scroll to position [5, 0]
click at [56, 389] on button "Apply Filters" at bounding box center [51, 396] width 73 height 19
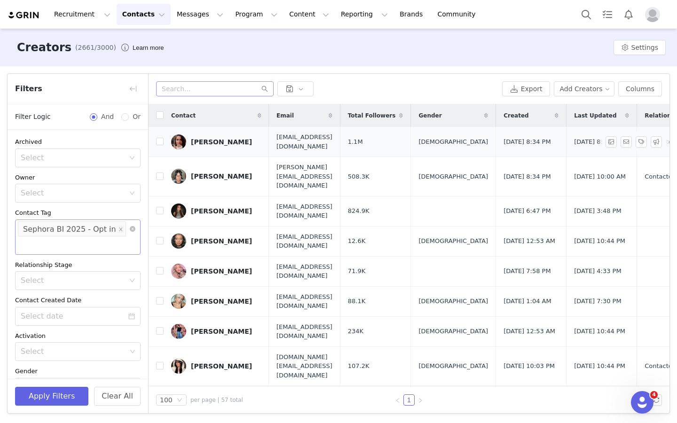
click at [222, 140] on div "[PERSON_NAME]" at bounding box center [221, 142] width 61 height 8
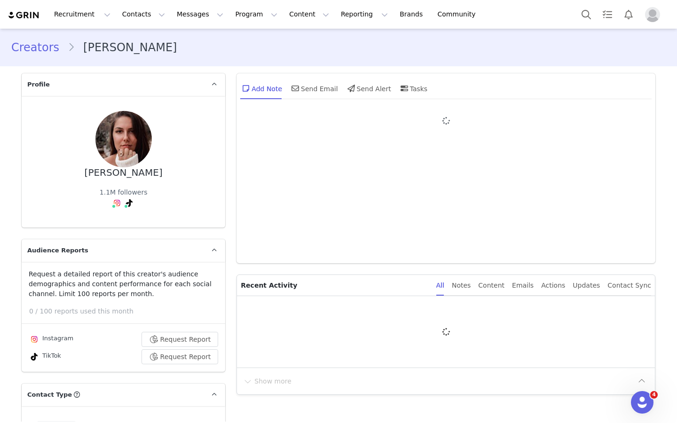
type input "+1 ([GEOGRAPHIC_DATA])"
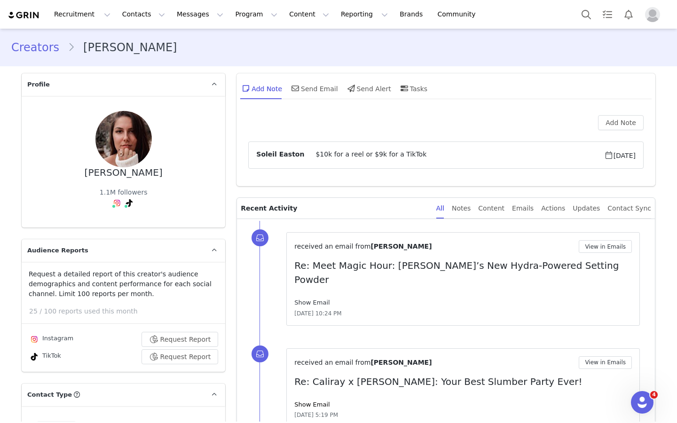
click at [311, 299] on link "Show Email" at bounding box center [311, 302] width 35 height 7
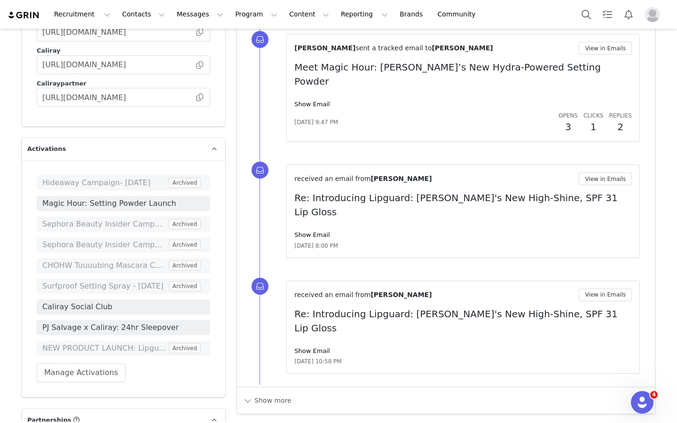
scroll to position [2009, 0]
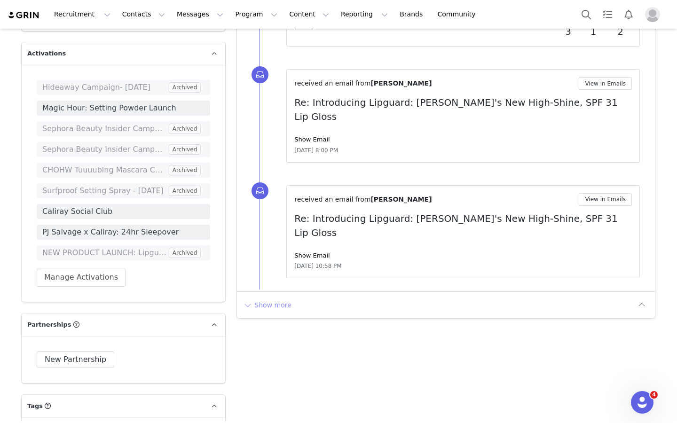
click at [279, 298] on button "Show more" at bounding box center [267, 305] width 49 height 15
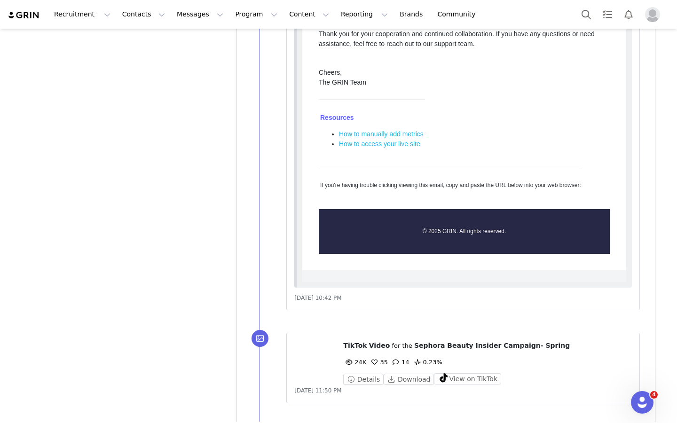
scroll to position [3341, 0]
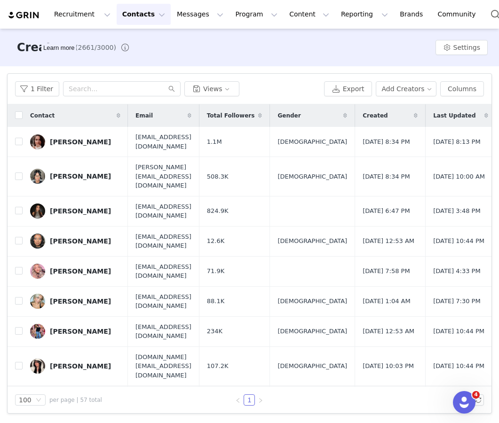
click at [56, 173] on div "[PERSON_NAME]" at bounding box center [80, 177] width 61 height 8
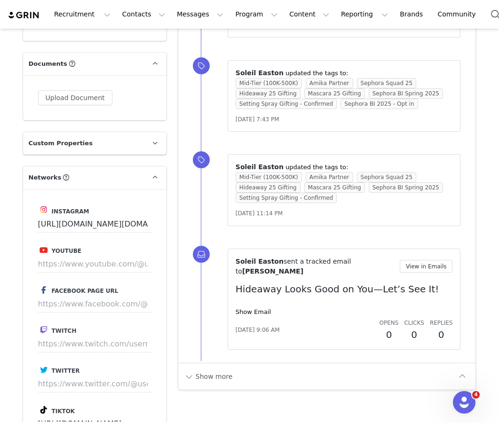
scroll to position [1159, 0]
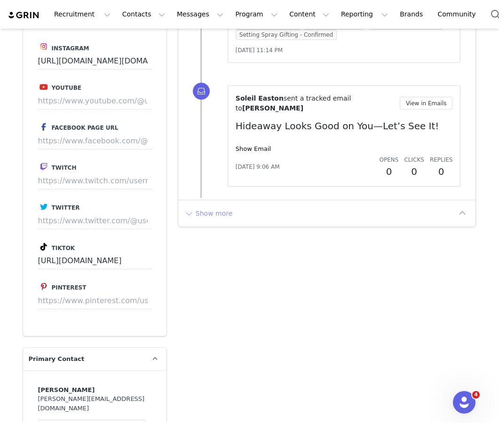
click at [220, 206] on button "Show more" at bounding box center [208, 213] width 49 height 15
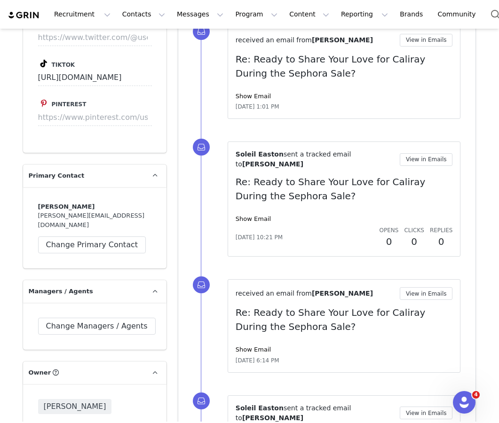
scroll to position [1332, 0]
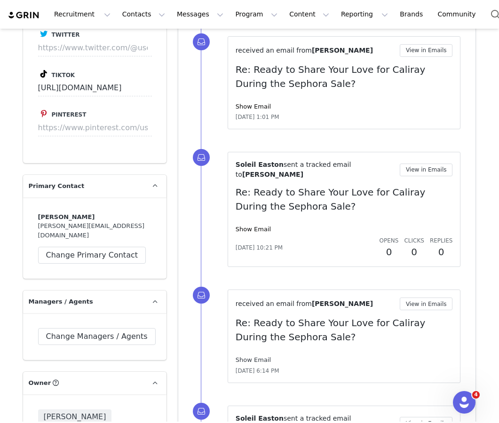
click at [249, 357] on link "Show Email" at bounding box center [253, 360] width 35 height 7
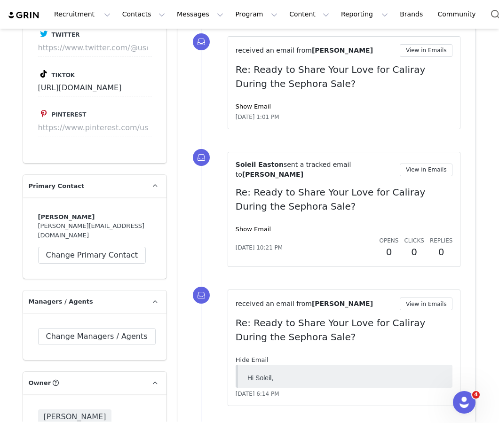
scroll to position [0, 0]
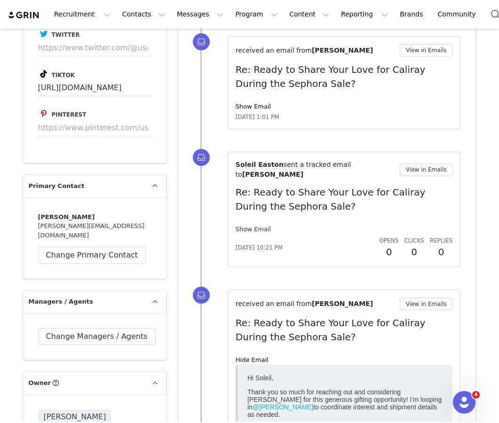
click at [259, 226] on link "Show Email" at bounding box center [253, 229] width 35 height 7
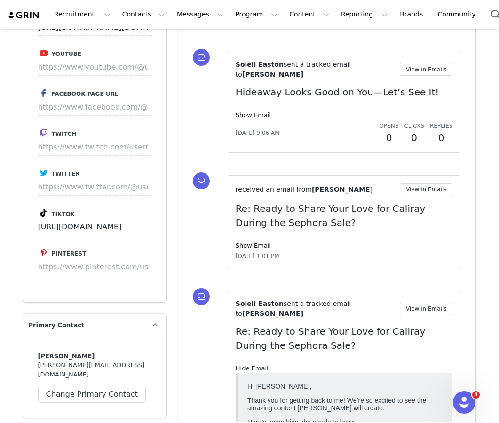
scroll to position [1177, 0]
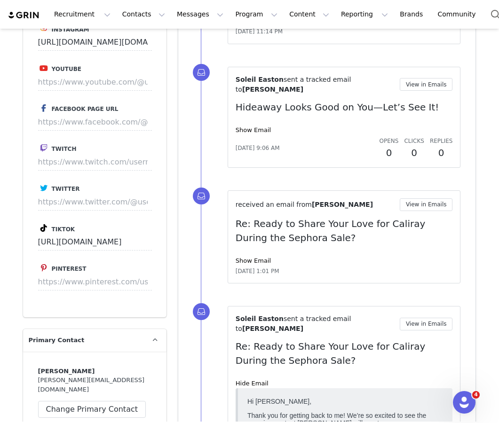
click at [254, 203] on div "received an email from Alexis Wilkerson View in Emails Re: Ready to Share Your …" at bounding box center [344, 237] width 217 height 78
click at [253, 257] on link "Show Email" at bounding box center [253, 260] width 35 height 7
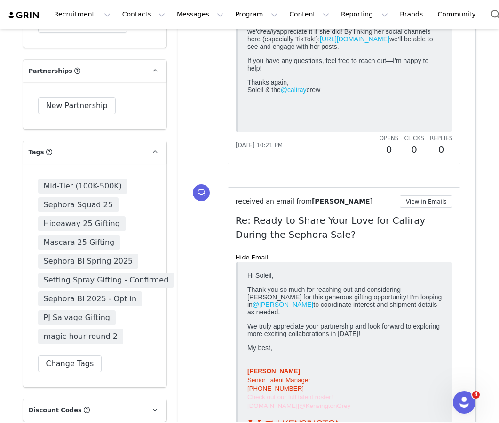
scroll to position [2708, 0]
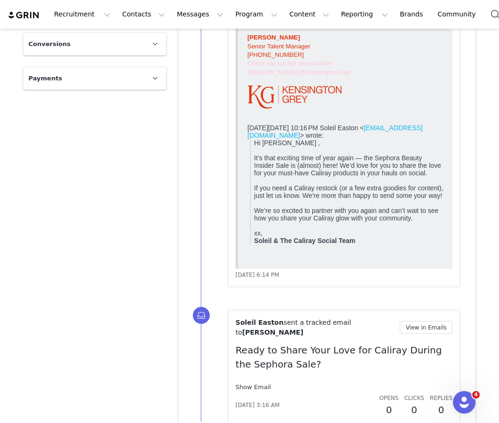
click at [253, 384] on link "Show Email" at bounding box center [253, 387] width 35 height 7
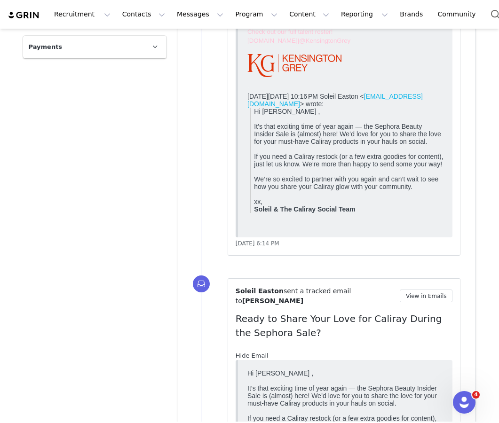
scroll to position [2889, 0]
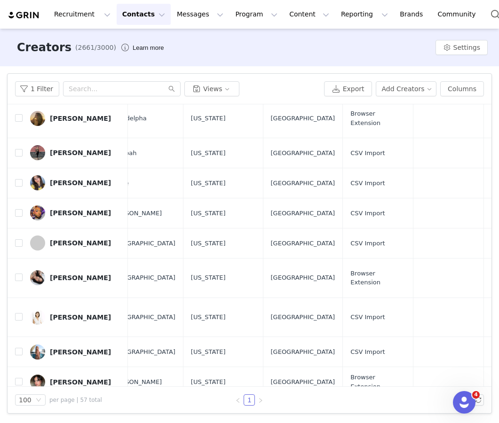
scroll to position [811, 547]
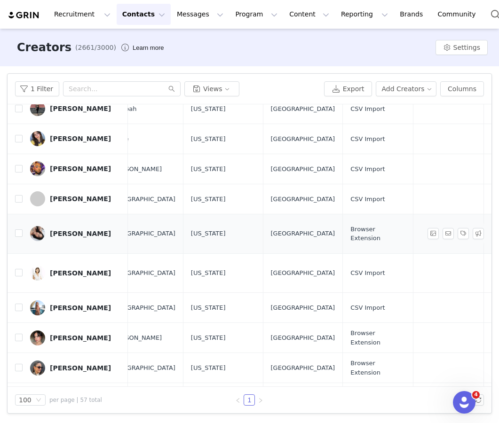
click at [79, 230] on div "[PERSON_NAME]" at bounding box center [80, 234] width 61 height 8
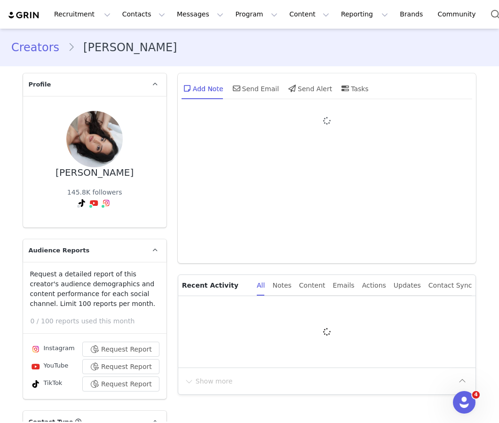
type input "+1 ([GEOGRAPHIC_DATA])"
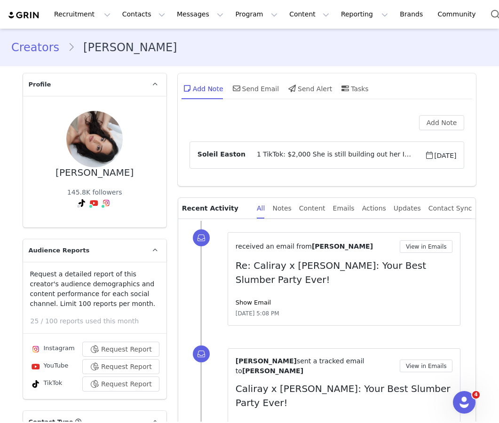
click at [378, 153] on span "1 TikTok: $2,000 She is still building out her IG, so any content posted there …" at bounding box center [335, 155] width 179 height 11
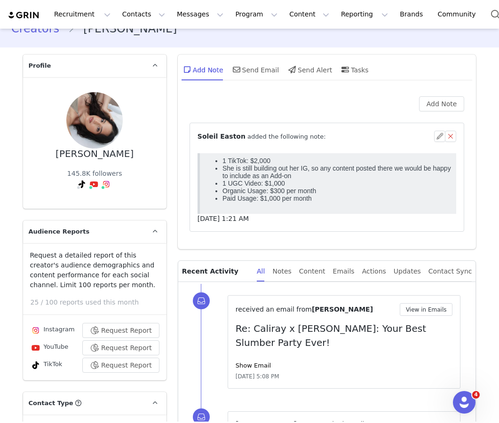
scroll to position [206, 0]
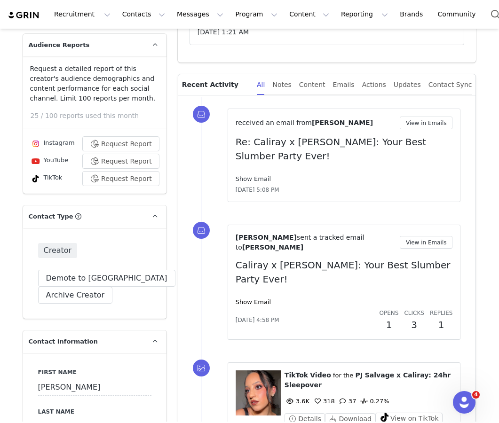
click at [266, 176] on link "Show Email" at bounding box center [253, 178] width 35 height 7
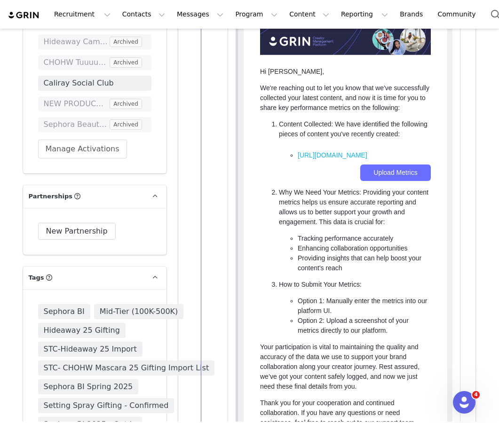
scroll to position [2281, 0]
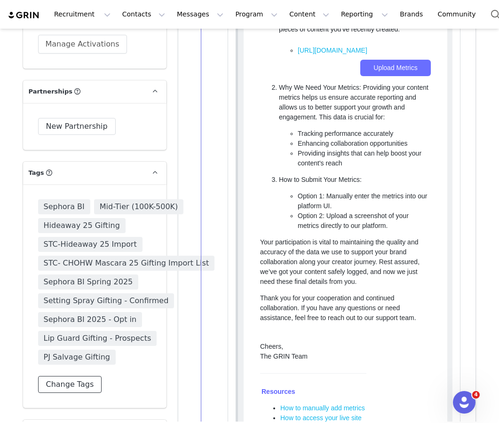
click at [65, 376] on button "Change Tags" at bounding box center [70, 384] width 64 height 17
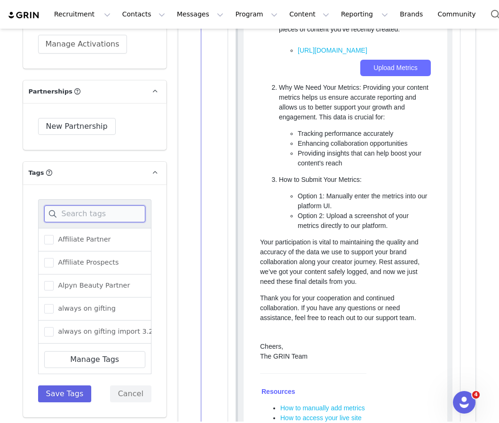
click at [103, 206] on input at bounding box center [94, 214] width 101 height 17
type input "seph"
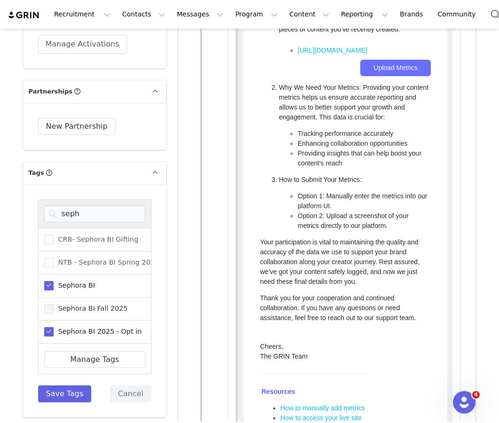
click at [86, 304] on span "Sephora BI Fall 2025" at bounding box center [91, 308] width 74 height 9
click at [54, 304] on input "Sephora BI Fall 2025" at bounding box center [54, 304] width 0 height 0
click at [74, 386] on button "Save Tags" at bounding box center [65, 394] width 54 height 17
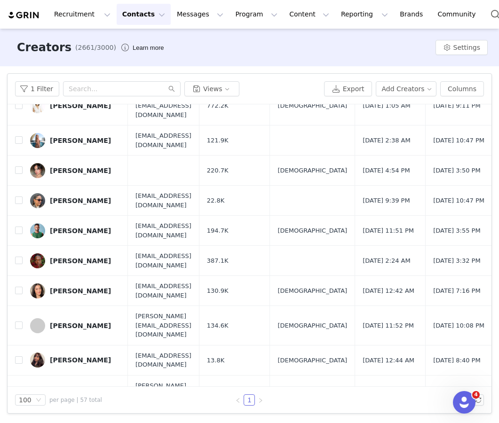
scroll to position [981, 0]
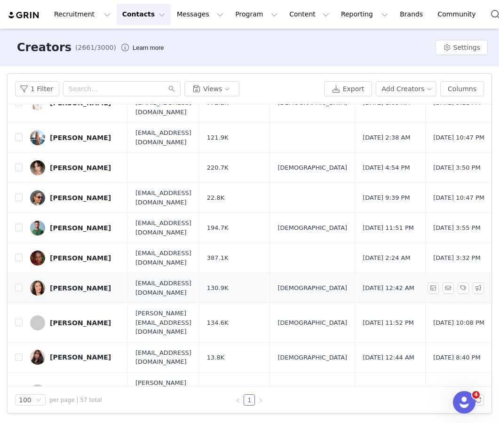
click at [70, 285] on div "[PERSON_NAME]" at bounding box center [80, 289] width 61 height 8
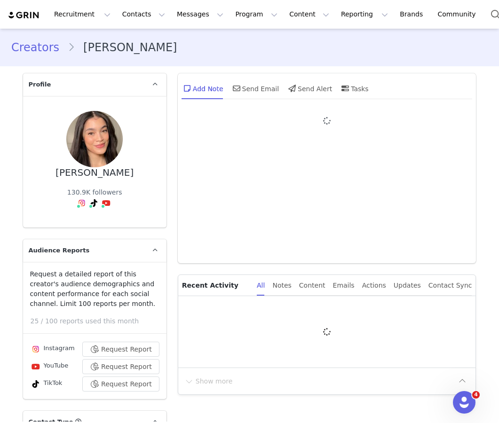
type input "+1 ([GEOGRAPHIC_DATA])"
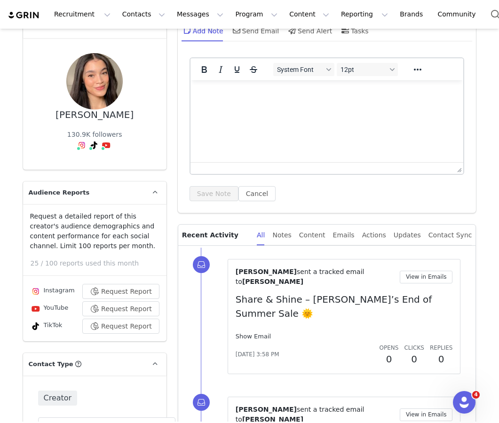
click at [244, 333] on link "Show Email" at bounding box center [253, 336] width 35 height 7
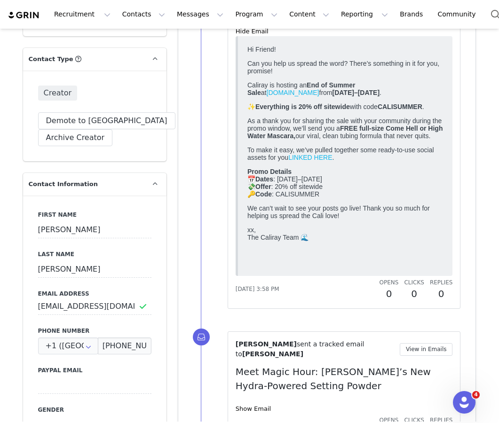
scroll to position [364, 0]
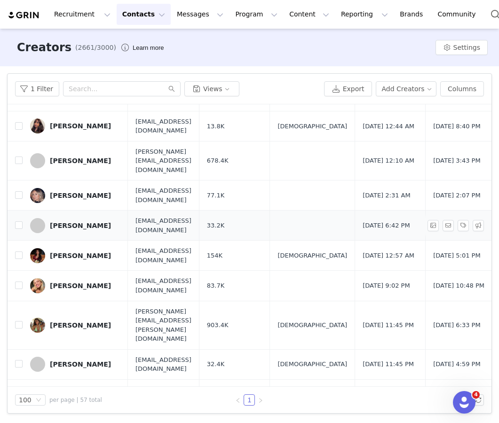
scroll to position [1228, 0]
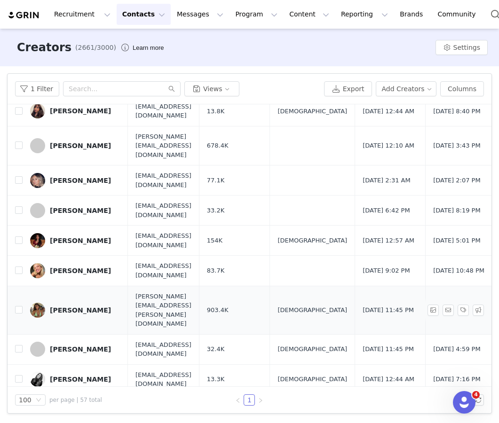
click at [71, 307] on div "[PERSON_NAME]" at bounding box center [80, 311] width 61 height 8
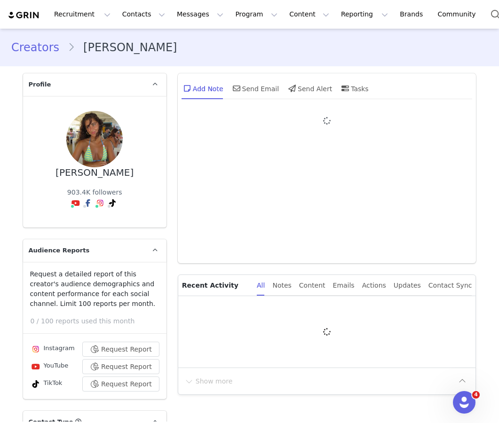
type input "+1 ([GEOGRAPHIC_DATA])"
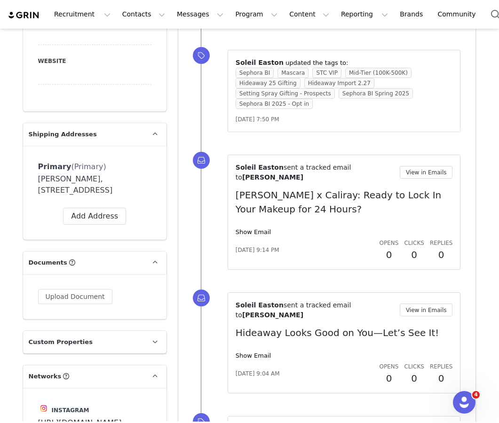
scroll to position [1007, 0]
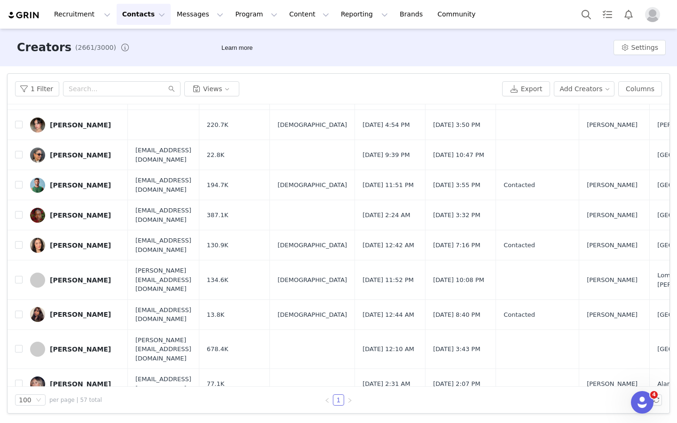
scroll to position [1044, 0]
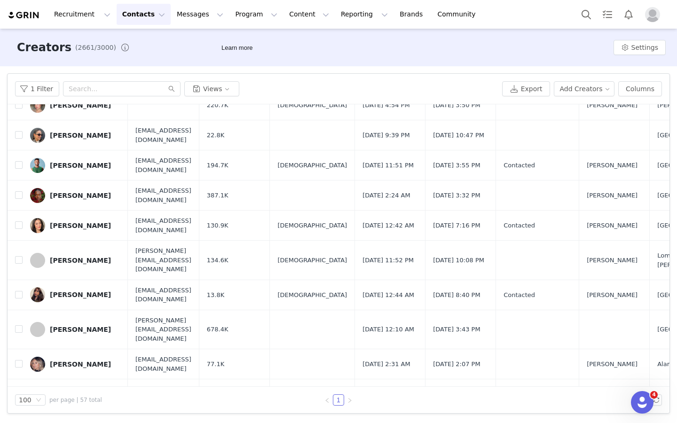
click at [350, 401] on icon "icon: right" at bounding box center [350, 401] width 6 height 6
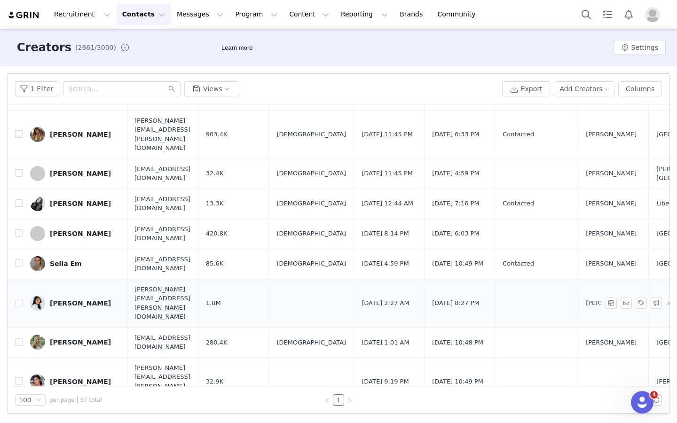
scroll to position [1403, 1]
click at [66, 261] on div "Sella Em" at bounding box center [66, 265] width 32 height 8
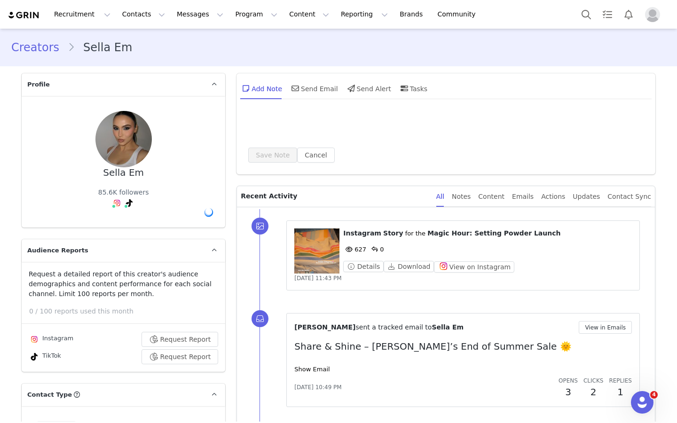
type input "+1 ([GEOGRAPHIC_DATA])"
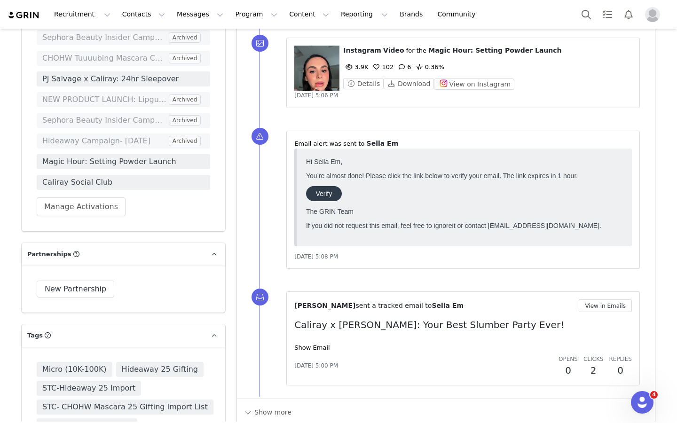
scroll to position [2231, 0]
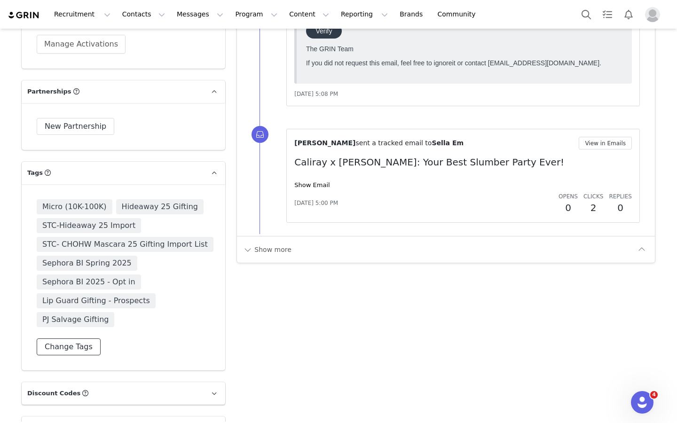
click at [82, 339] on button "Change Tags" at bounding box center [69, 347] width 64 height 17
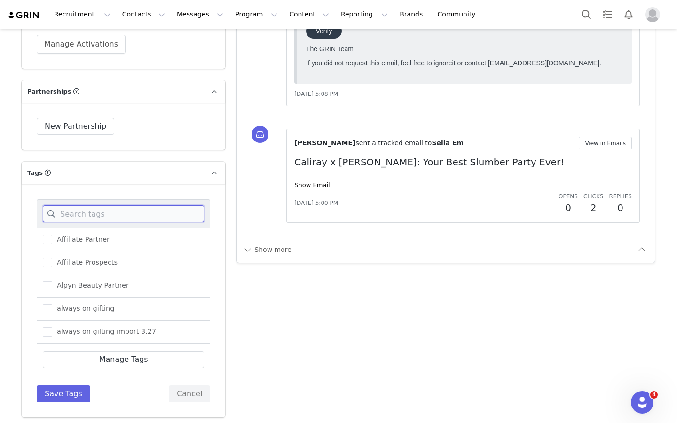
click at [120, 206] on input at bounding box center [123, 214] width 161 height 17
type input "seph"
click at [103, 304] on span "Sephora BI Fall 2025" at bounding box center [89, 308] width 74 height 9
click at [52, 304] on input "Sephora BI Fall 2025" at bounding box center [52, 304] width 0 height 0
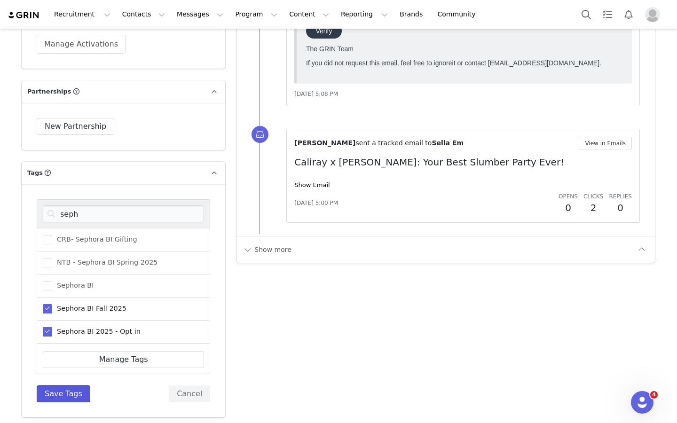
click at [78, 386] on button "Save Tags" at bounding box center [64, 394] width 54 height 17
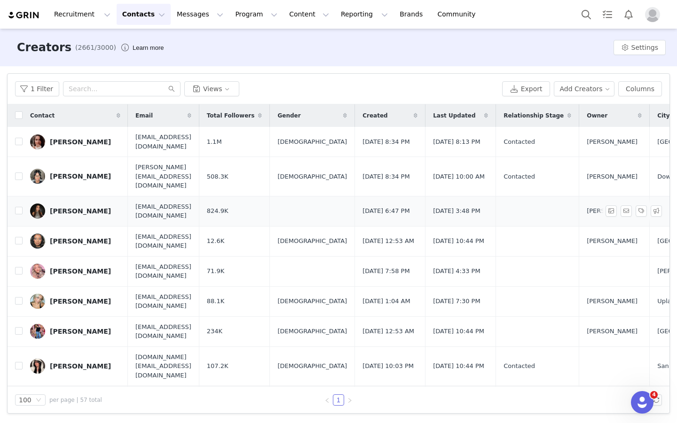
scroll to position [479, 0]
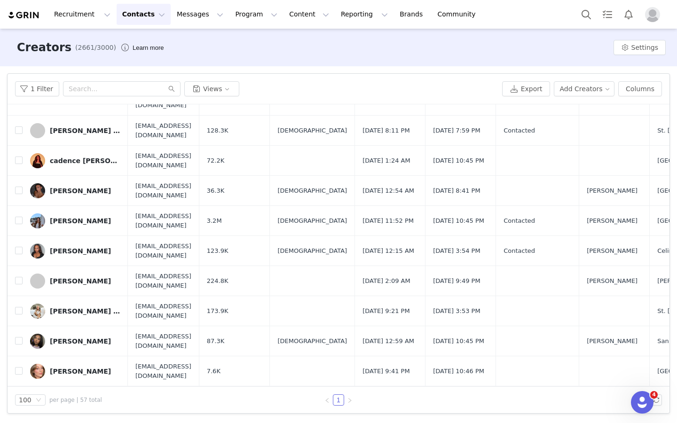
click at [70, 338] on div "[PERSON_NAME]" at bounding box center [80, 342] width 61 height 8
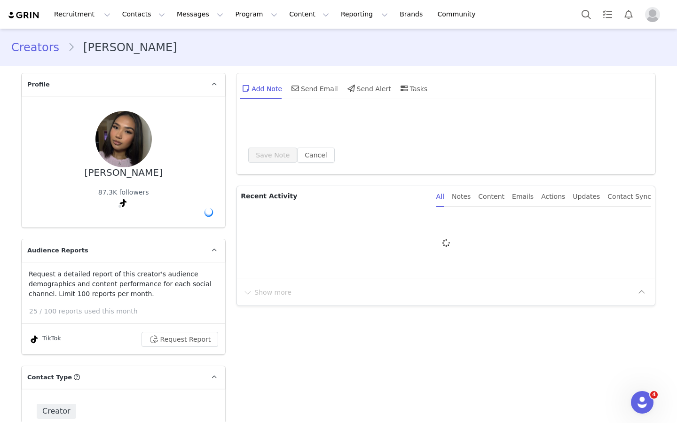
type input "+1 ([GEOGRAPHIC_DATA])"
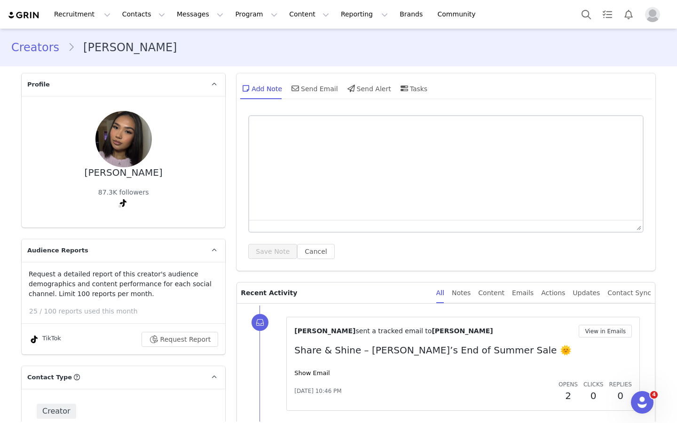
scroll to position [253, 0]
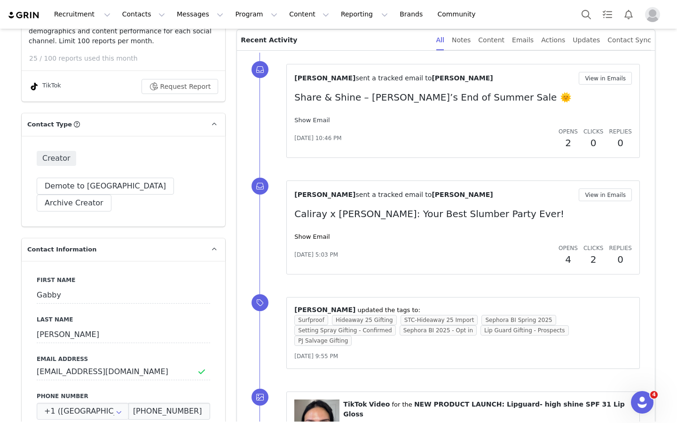
click at [312, 119] on link "Show Email" at bounding box center [311, 120] width 35 height 7
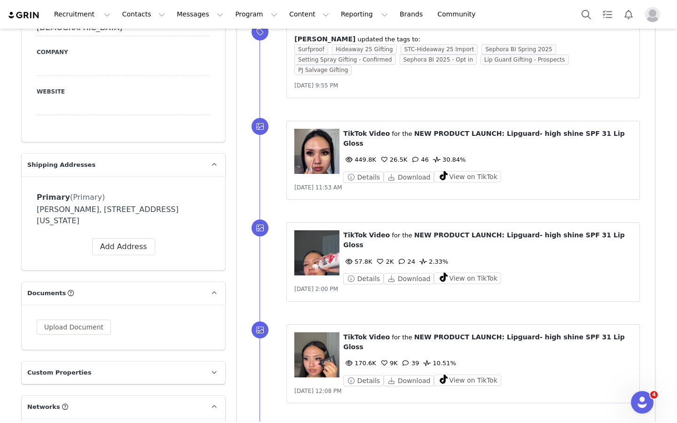
scroll to position [1163, 0]
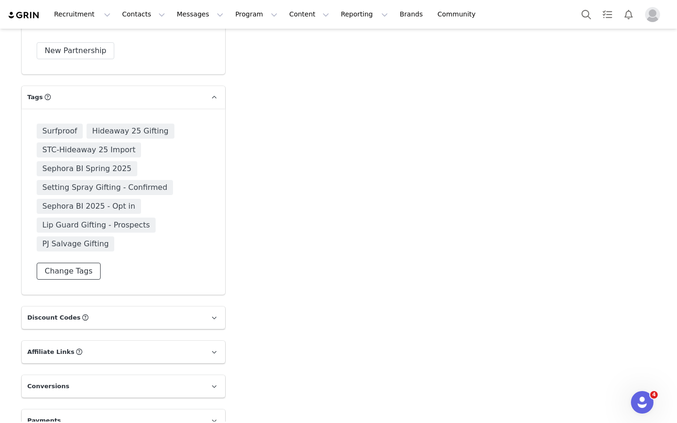
click at [73, 263] on button "Change Tags" at bounding box center [69, 271] width 64 height 17
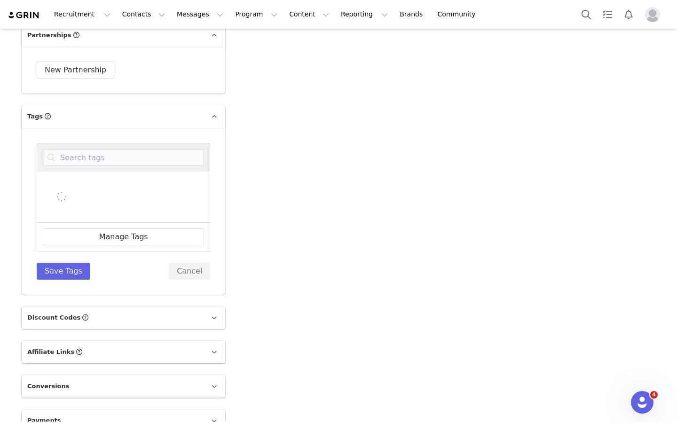
scroll to position [2227, 0]
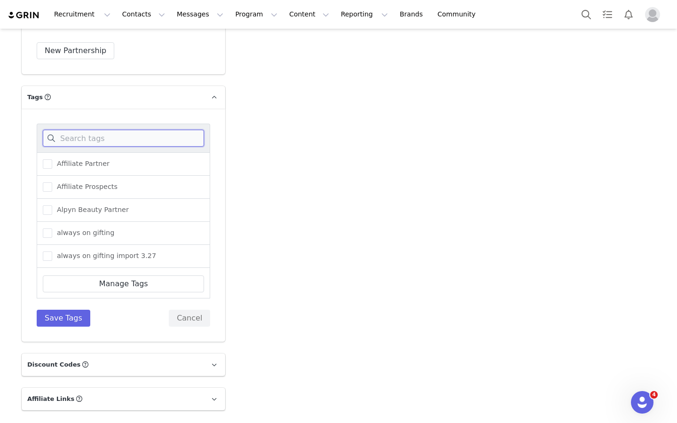
click at [95, 130] on input at bounding box center [123, 138] width 161 height 17
type input "sep"
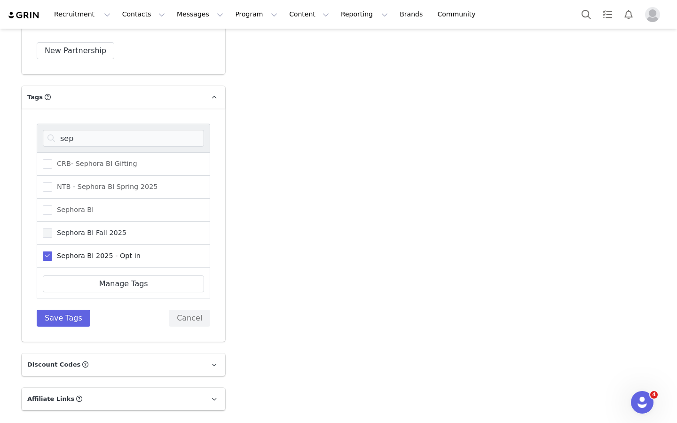
drag, startPoint x: 61, startPoint y: 194, endPoint x: 69, endPoint y: 217, distance: 24.1
click at [69, 217] on div "CRB- Sephora BI Gifting NTB - Sephora BI Spring 2025 Sephora BI Sephora BI Fall…" at bounding box center [124, 233] width 174 height 162
click at [69, 229] on span "Sephora BI Fall 2025" at bounding box center [89, 233] width 74 height 9
click at [52, 229] on input "Sephora BI Fall 2025" at bounding box center [52, 229] width 0 height 0
click at [67, 310] on button "Save Tags" at bounding box center [64, 318] width 54 height 17
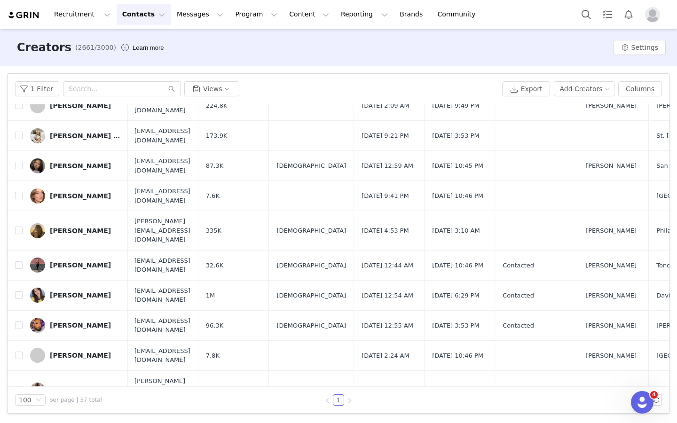
scroll to position [737, 1]
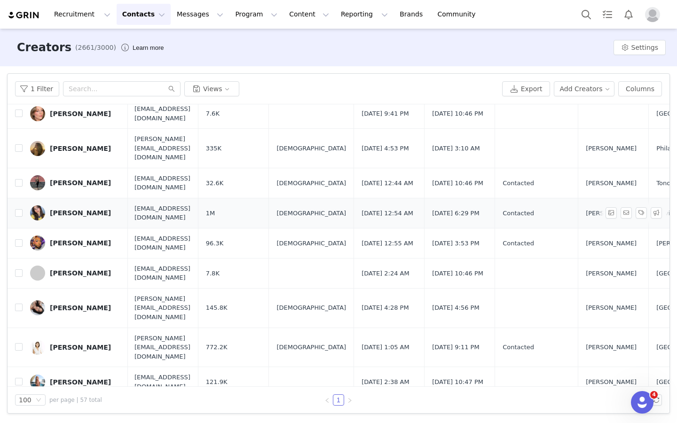
click at [89, 209] on div "[PERSON_NAME]" at bounding box center [80, 213] width 61 height 8
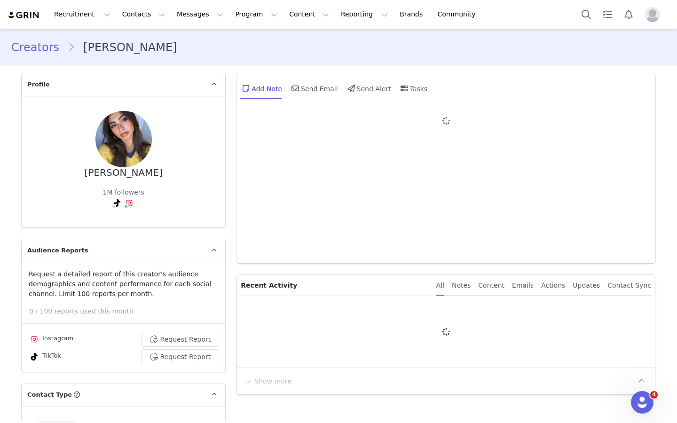
type input "+1 ([GEOGRAPHIC_DATA])"
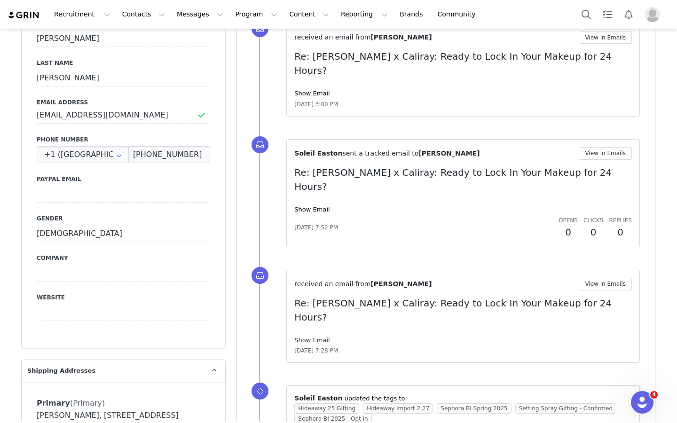
click at [313, 337] on link "Show Email" at bounding box center [311, 340] width 35 height 7
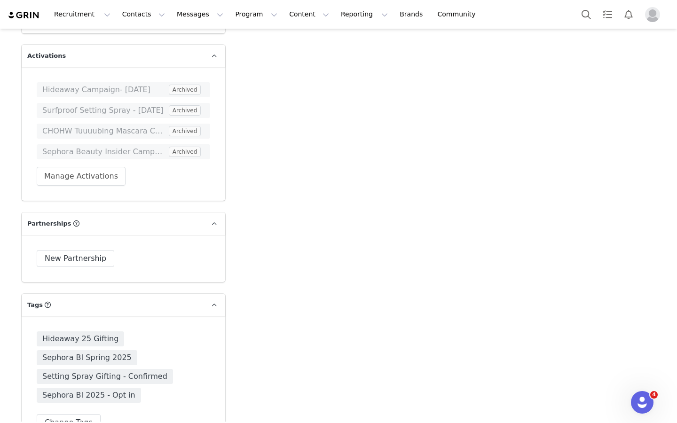
scroll to position [2134, 0]
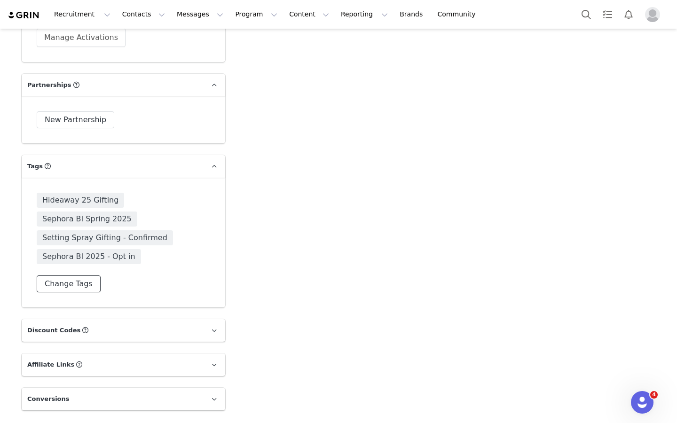
click at [83, 276] on button "Change Tags" at bounding box center [69, 284] width 64 height 17
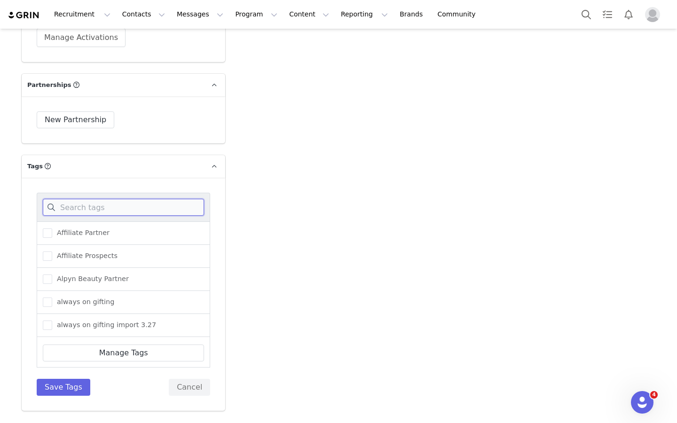
click at [91, 199] on input at bounding box center [123, 207] width 161 height 17
type input "se"
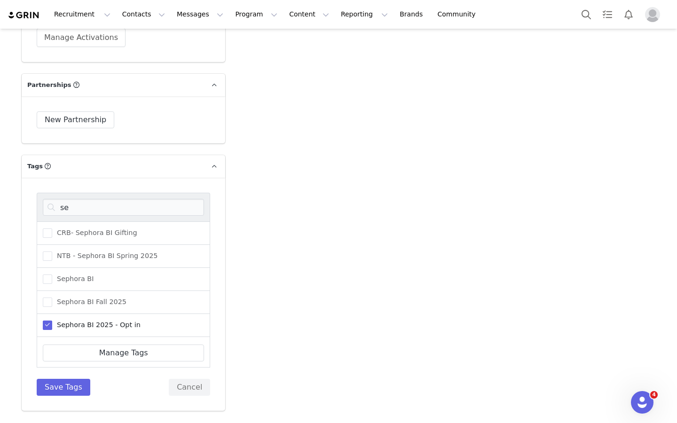
click at [85, 291] on div "Sephora BI Fall 2025" at bounding box center [124, 302] width 174 height 23
click at [85, 298] on span "Sephora BI Fall 2025" at bounding box center [89, 302] width 74 height 9
click at [52, 298] on input "Sephora BI Fall 2025" at bounding box center [52, 298] width 0 height 0
drag, startPoint x: 71, startPoint y: 357, endPoint x: 71, endPoint y: 362, distance: 5.2
click at [71, 357] on div "se CRB- Sephora BI Gifting NTB - Sephora BI Spring 2025 Sephora BI Sephora BI F…" at bounding box center [124, 294] width 174 height 203
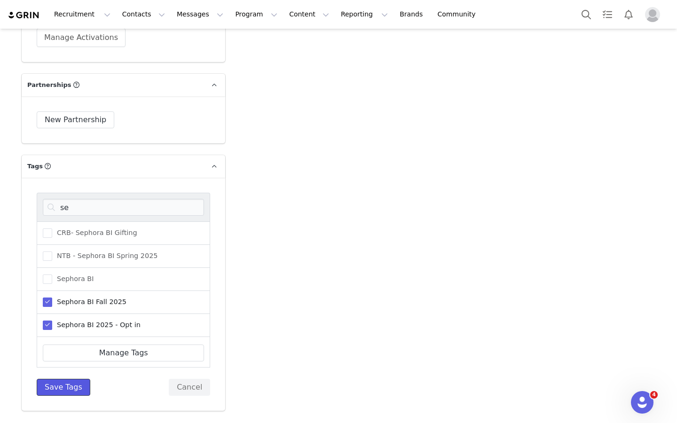
click at [71, 379] on button "Save Tags" at bounding box center [64, 387] width 54 height 17
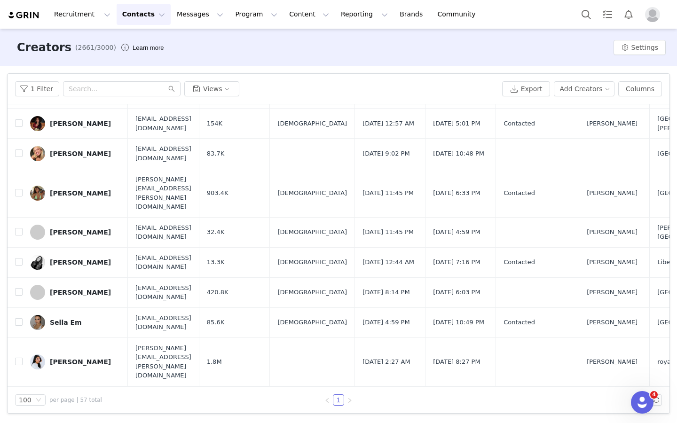
scroll to position [1456, 0]
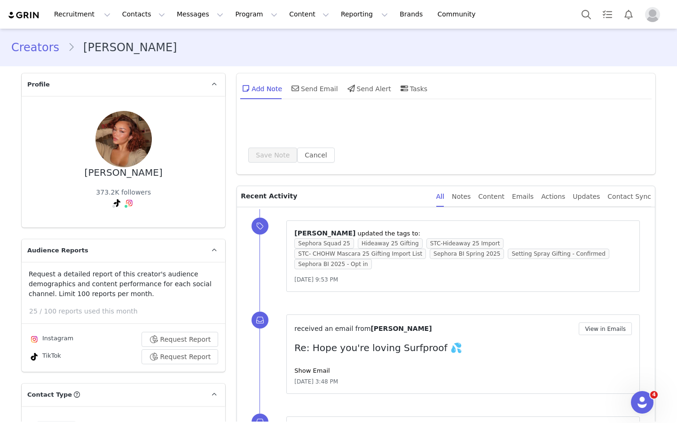
type input "+1 ([GEOGRAPHIC_DATA])"
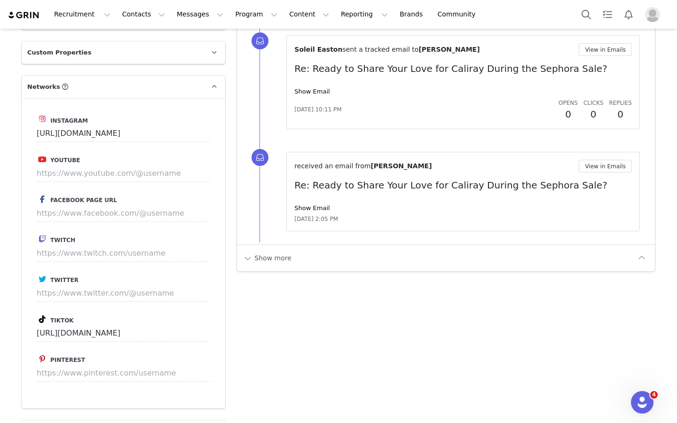
scroll to position [1159, 0]
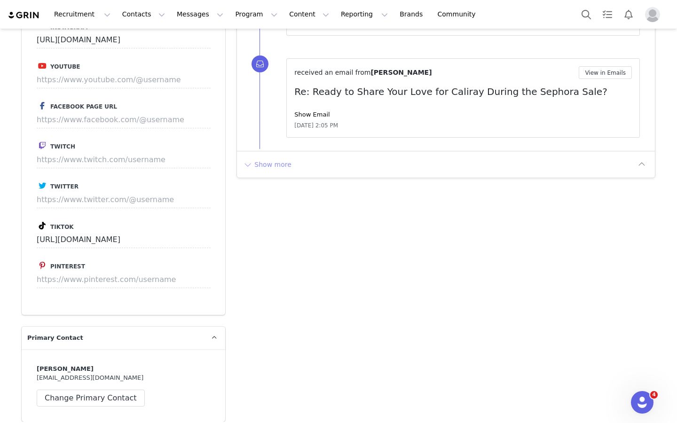
click at [275, 157] on button "Show more" at bounding box center [267, 164] width 49 height 15
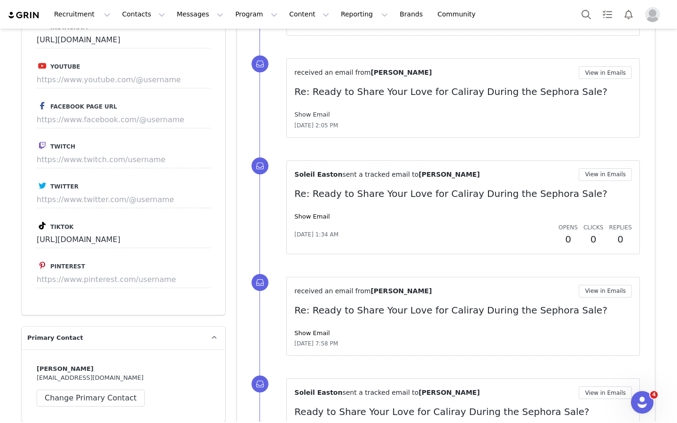
click at [311, 110] on div "Show Email" at bounding box center [463, 114] width 338 height 9
click at [311, 111] on link "Show Email" at bounding box center [311, 114] width 35 height 7
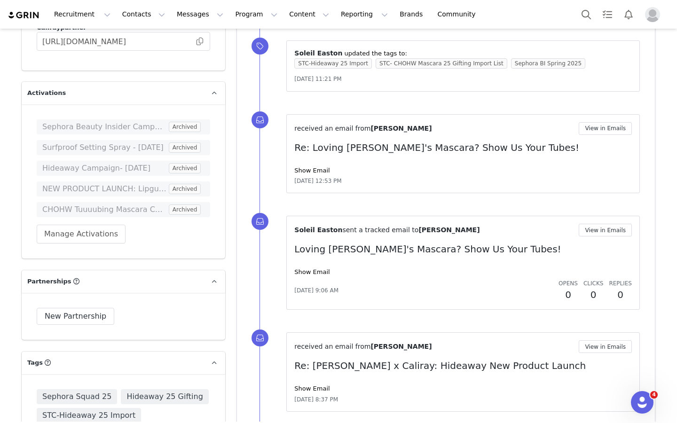
scroll to position [2119, 0]
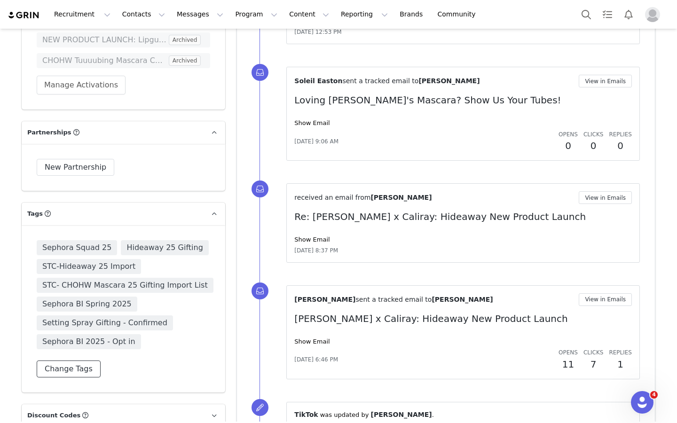
click at [85, 361] on button "Change Tags" at bounding box center [69, 369] width 64 height 17
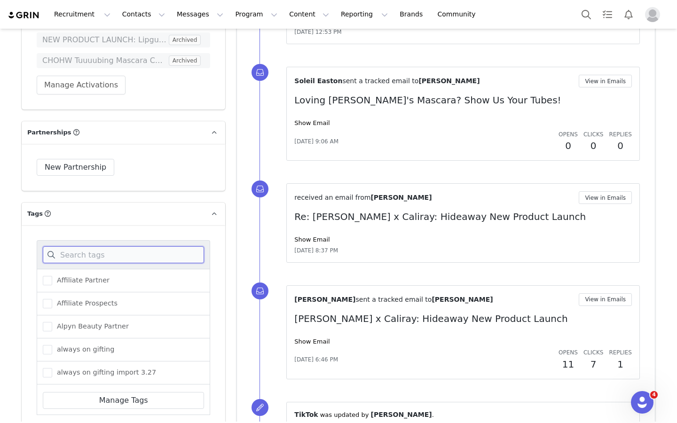
click at [116, 246] on input at bounding box center [123, 254] width 161 height 17
type input "se"
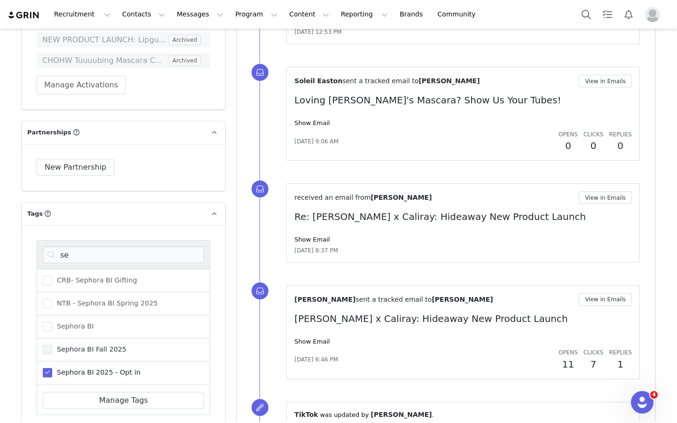
click at [104, 345] on span "Sephora BI Fall 2025" at bounding box center [89, 349] width 74 height 9
click at [52, 345] on input "Sephora BI Fall 2025" at bounding box center [52, 345] width 0 height 0
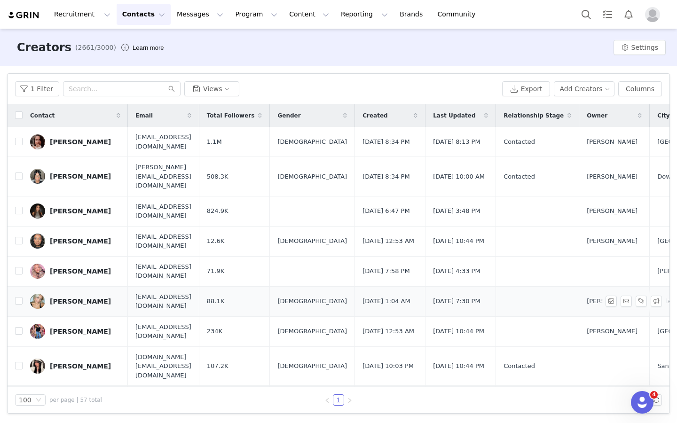
click at [74, 298] on div "[PERSON_NAME]" at bounding box center [80, 302] width 61 height 8
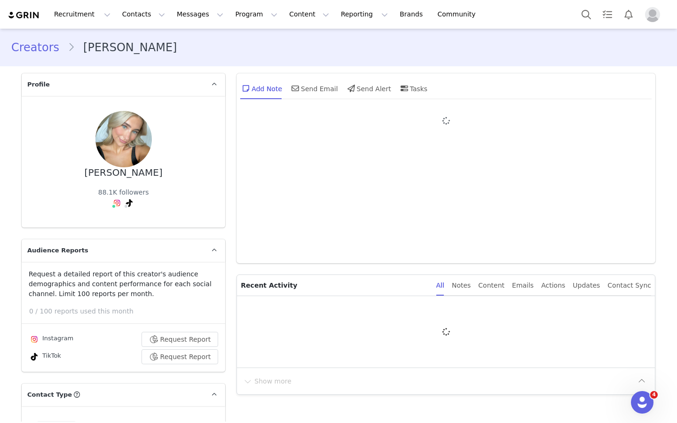
type input "+1 ([GEOGRAPHIC_DATA])"
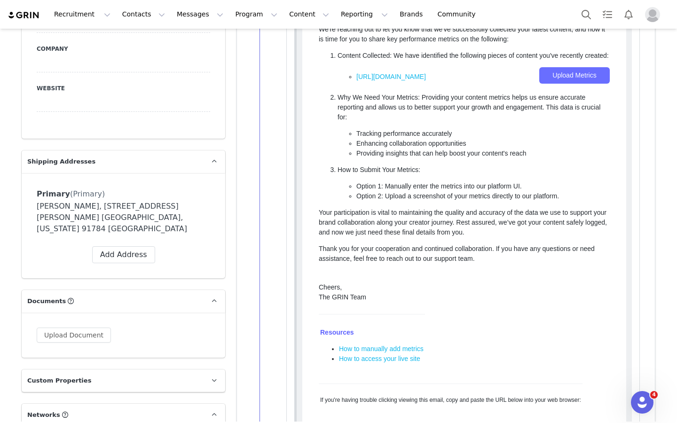
scroll to position [767, 0]
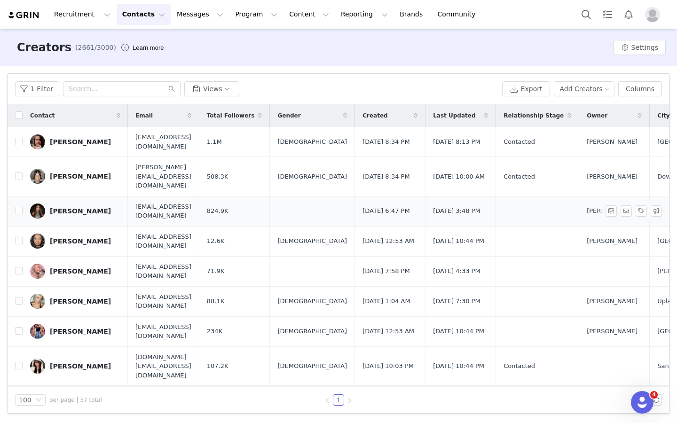
click at [68, 207] on div "[PERSON_NAME]" at bounding box center [80, 211] width 61 height 8
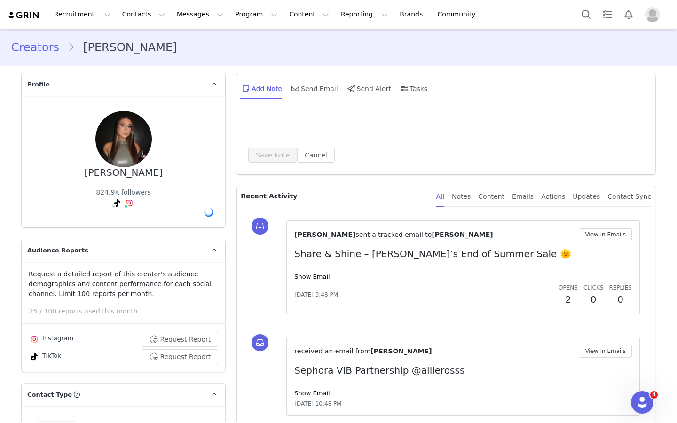
type input "+1 ([GEOGRAPHIC_DATA])"
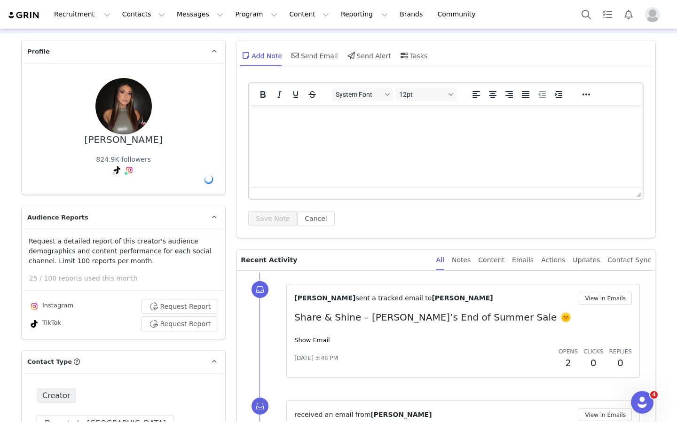
scroll to position [342, 0]
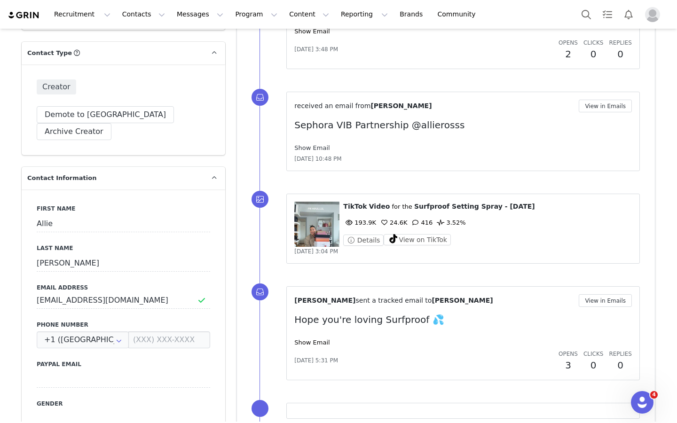
click at [311, 148] on link "Show Email" at bounding box center [311, 147] width 35 height 7
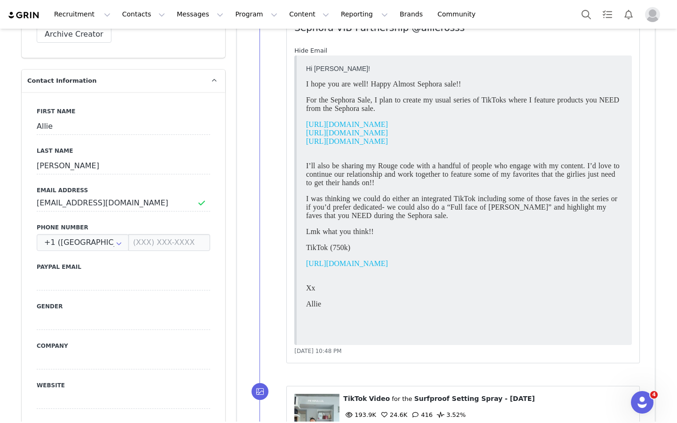
scroll to position [398, 0]
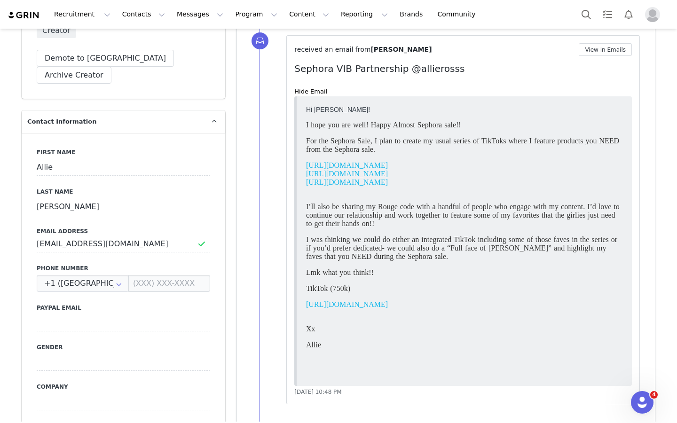
click at [328, 167] on link "https://www.tiktok.com/t/ZTMLBqab8/" at bounding box center [347, 165] width 82 height 8
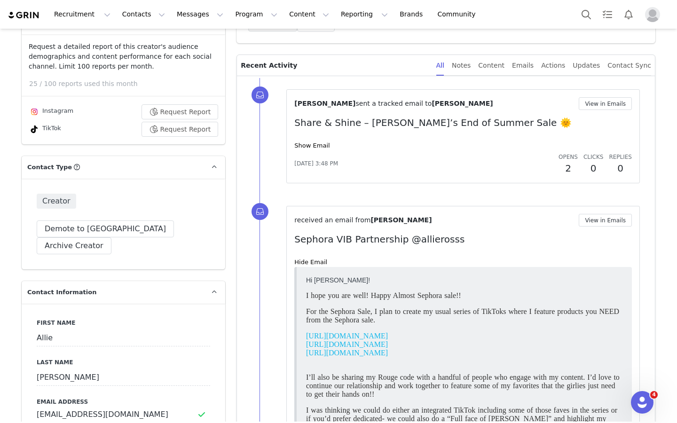
scroll to position [227, 0]
click at [323, 145] on link "Show Email" at bounding box center [311, 146] width 35 height 7
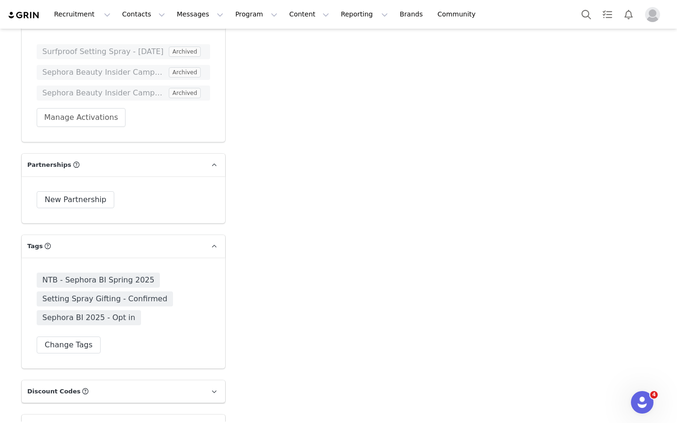
scroll to position [2065, 0]
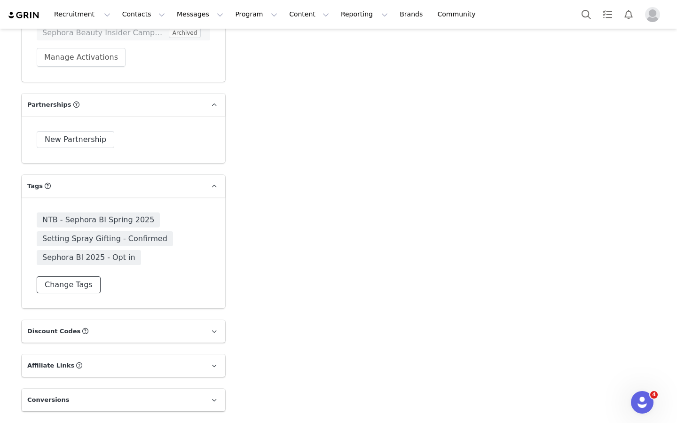
click at [79, 277] on button "Change Tags" at bounding box center [69, 285] width 64 height 17
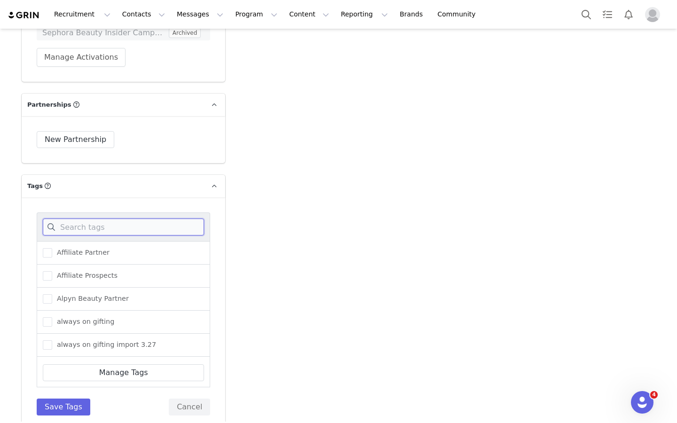
click at [85, 219] on input at bounding box center [123, 227] width 161 height 17
type input "sep"
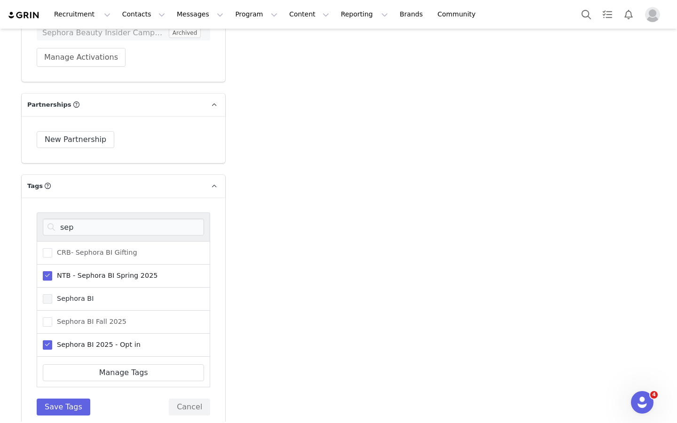
click at [72, 294] on label "Sephora BI" at bounding box center [68, 299] width 51 height 11
click at [52, 294] on input "Sephora BI" at bounding box center [52, 294] width 0 height 0
click at [74, 399] on button "Save Tags" at bounding box center [64, 407] width 54 height 17
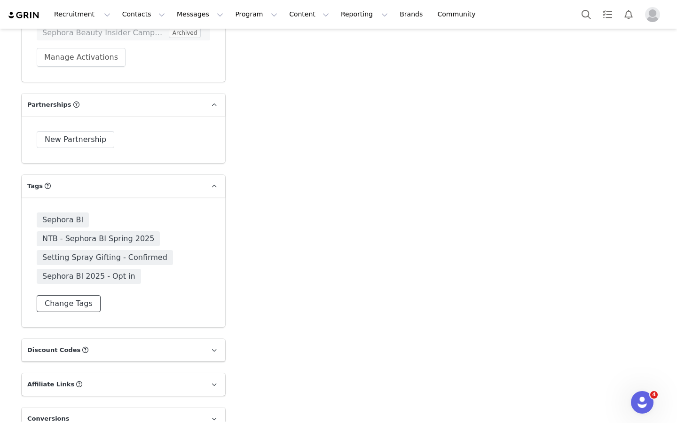
click at [72, 295] on button "Change Tags" at bounding box center [69, 303] width 64 height 17
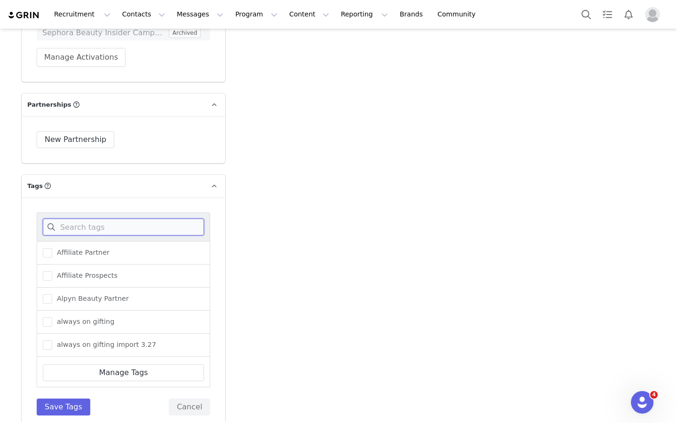
click at [102, 219] on input at bounding box center [123, 227] width 161 height 17
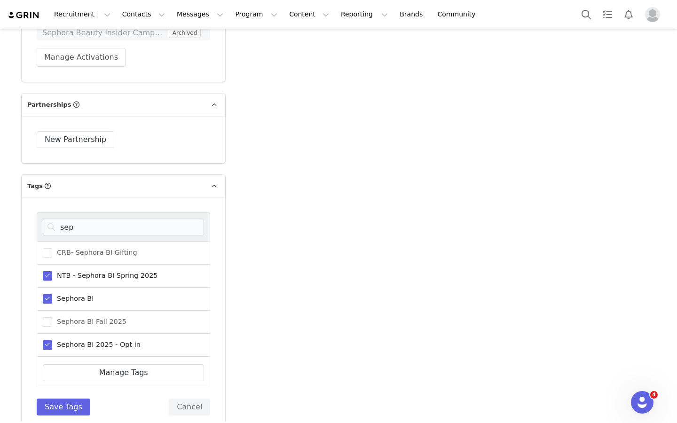
click at [82, 294] on span "Sephora BI" at bounding box center [72, 298] width 41 height 9
click at [52, 294] on input "Sephora BI" at bounding box center [52, 294] width 0 height 0
click at [87, 219] on input "sep" at bounding box center [123, 227] width 161 height 17
type input "sephora"
click at [73, 318] on span "Sephora BI Fall 2025" at bounding box center [89, 322] width 74 height 9
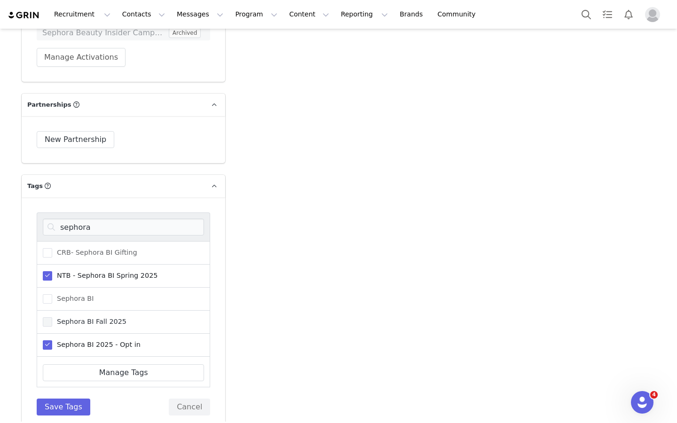
click at [52, 318] on input "Sephora BI Fall 2025" at bounding box center [52, 318] width 0 height 0
click at [77, 399] on button "Save Tags" at bounding box center [64, 407] width 54 height 17
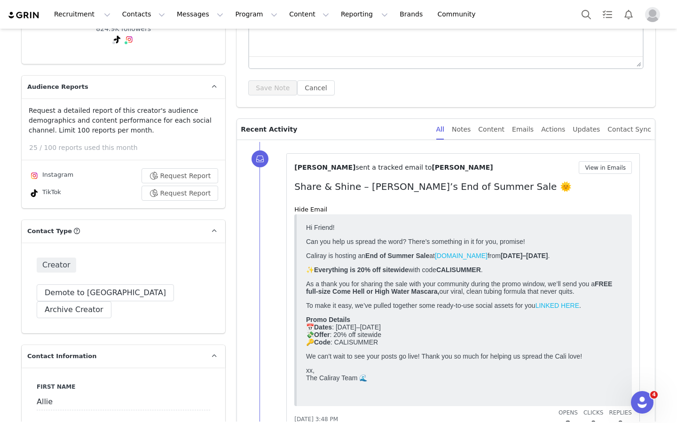
scroll to position [0, 0]
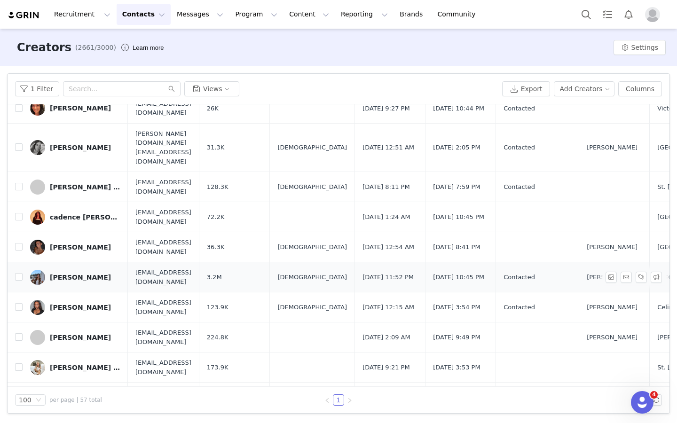
scroll to position [402, 0]
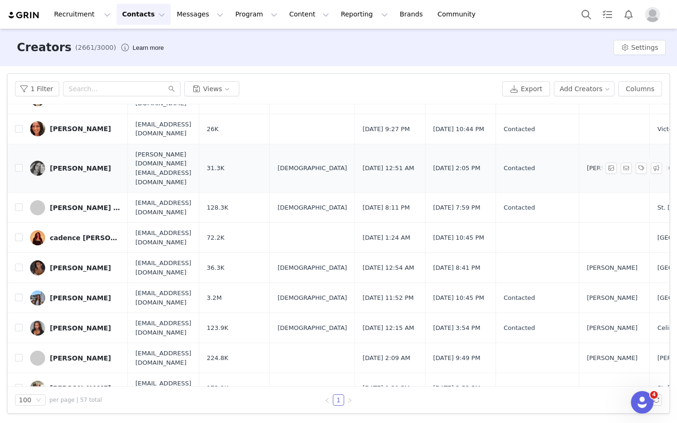
click at [90, 165] on div "[PERSON_NAME]" at bounding box center [80, 169] width 61 height 8
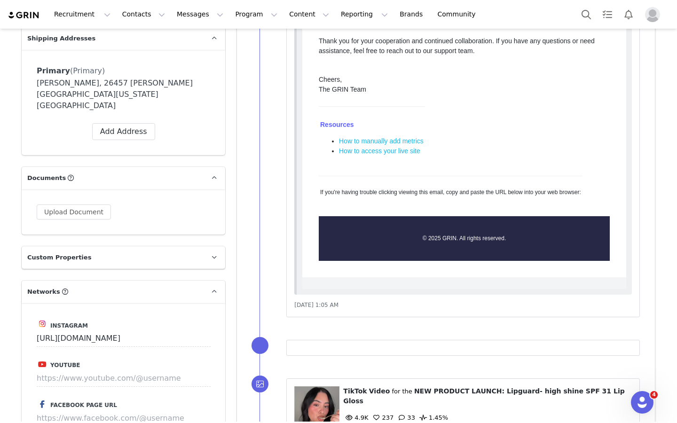
scroll to position [336, 0]
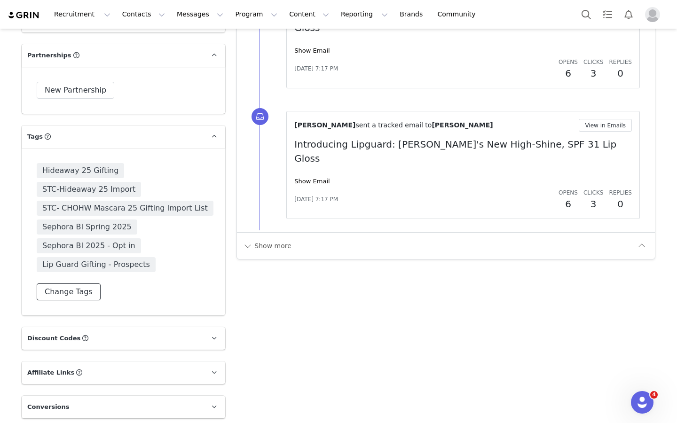
click at [71, 284] on button "Change Tags" at bounding box center [69, 292] width 64 height 17
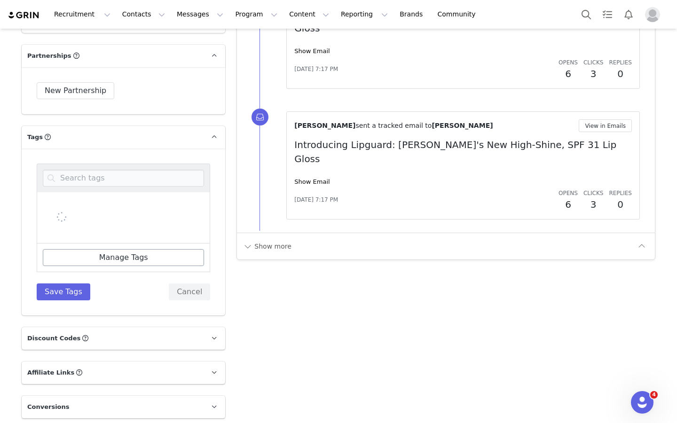
scroll to position [2205, 0]
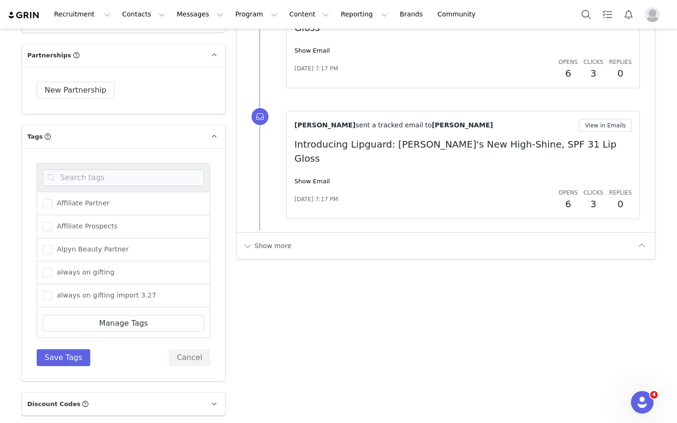
click at [93, 163] on div at bounding box center [124, 177] width 174 height 29
click at [89, 169] on input at bounding box center [123, 177] width 161 height 17
type input "sepho"
click at [76, 245] on span "Sephora BI" at bounding box center [72, 249] width 41 height 9
click at [52, 245] on input "Sephora BI" at bounding box center [52, 245] width 0 height 0
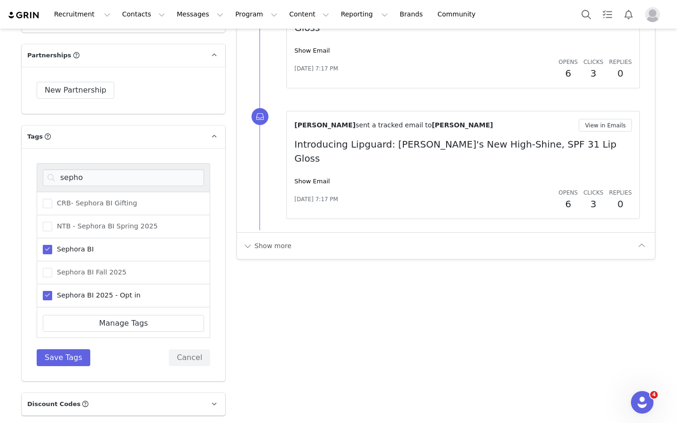
click at [63, 245] on span "Sephora BI" at bounding box center [72, 249] width 41 height 9
click at [52, 245] on input "Sephora BI" at bounding box center [52, 245] width 0 height 0
click at [68, 262] on div "Sephora BI Fall 2025" at bounding box center [124, 273] width 174 height 23
click at [68, 268] on span "Sephora BI Fall 2025" at bounding box center [89, 272] width 74 height 9
click at [52, 268] on input "Sephora BI Fall 2025" at bounding box center [52, 268] width 0 height 0
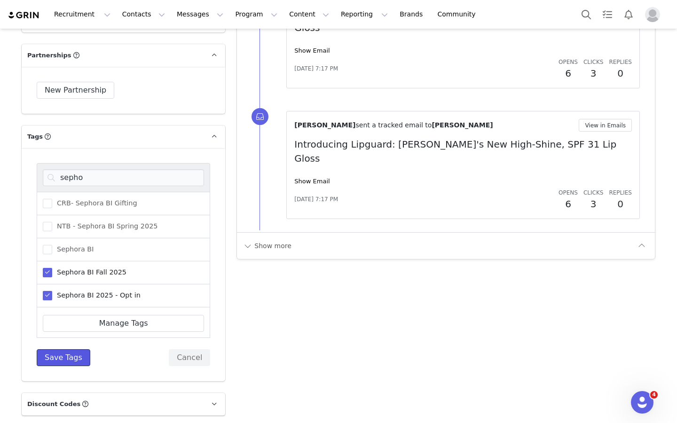
click at [61, 349] on button "Save Tags" at bounding box center [64, 357] width 54 height 17
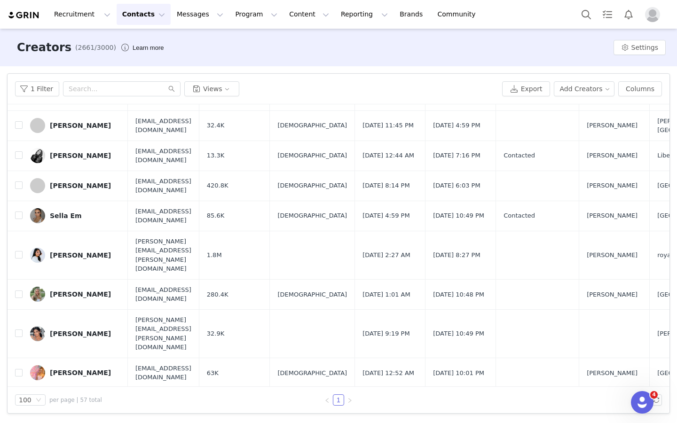
scroll to position [1454, 0]
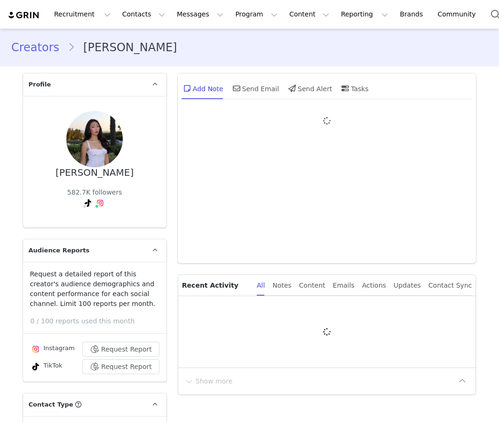
type input "+1 ([GEOGRAPHIC_DATA])"
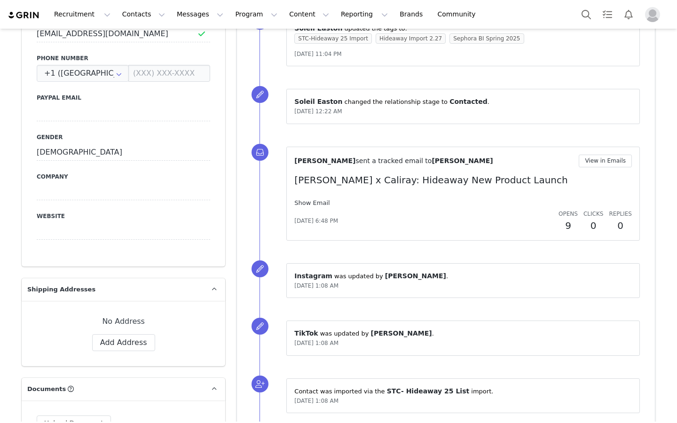
click at [323, 206] on link "Show Email" at bounding box center [311, 202] width 35 height 7
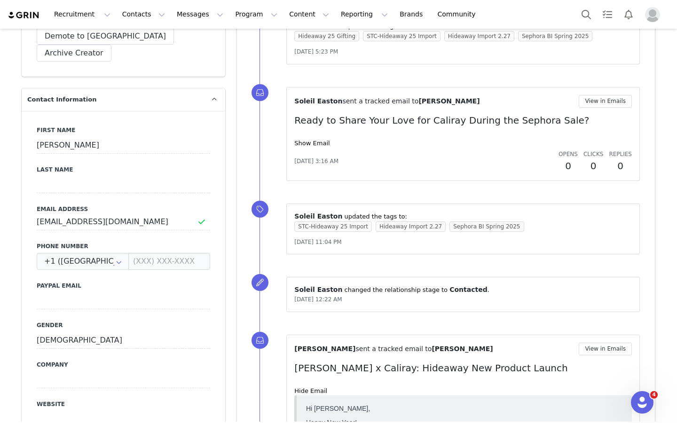
click at [318, 150] on div "Mar 5, 2025, 3:16 AM Opens 0 Clicks 0 Replies 0" at bounding box center [463, 162] width 338 height 24
click at [318, 142] on link "Show Email" at bounding box center [311, 143] width 35 height 7
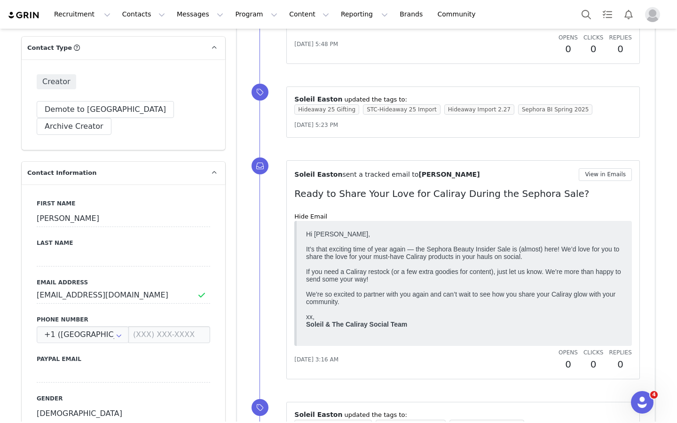
scroll to position [257, 0]
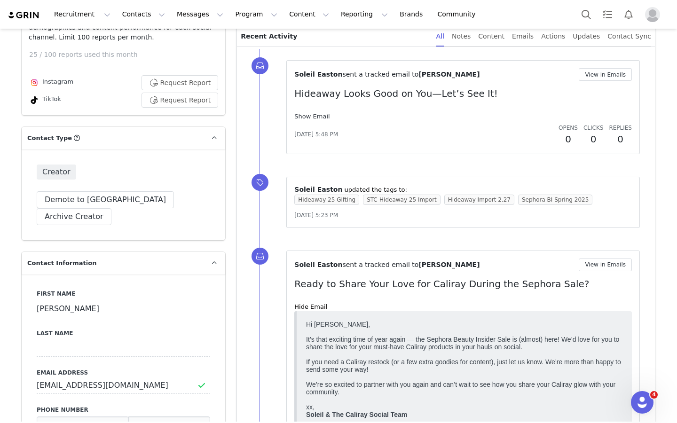
click at [318, 114] on link "Show Email" at bounding box center [311, 116] width 35 height 7
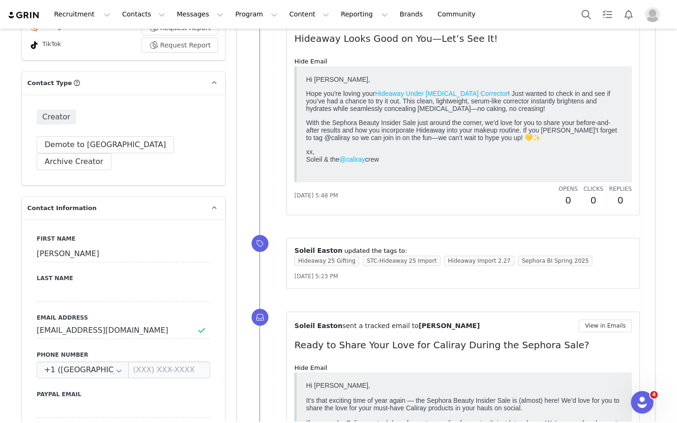
scroll to position [0, 0]
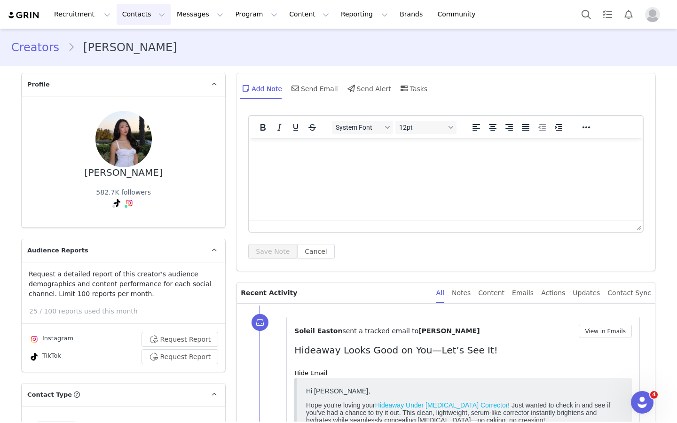
click at [146, 12] on button "Contacts Contacts" at bounding box center [144, 14] width 54 height 21
click at [146, 41] on div "Creators" at bounding box center [147, 42] width 63 height 10
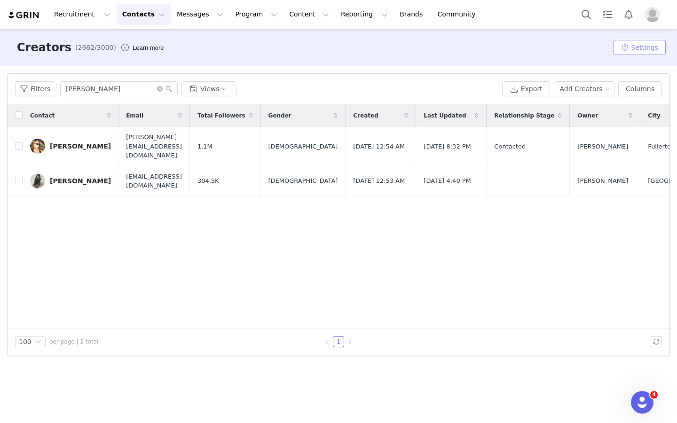
click at [499, 52] on button "Settings" at bounding box center [640, 47] width 52 height 15
click at [499, 63] on span "Tags" at bounding box center [608, 67] width 15 height 8
click at [45, 89] on button "Filters" at bounding box center [35, 88] width 41 height 15
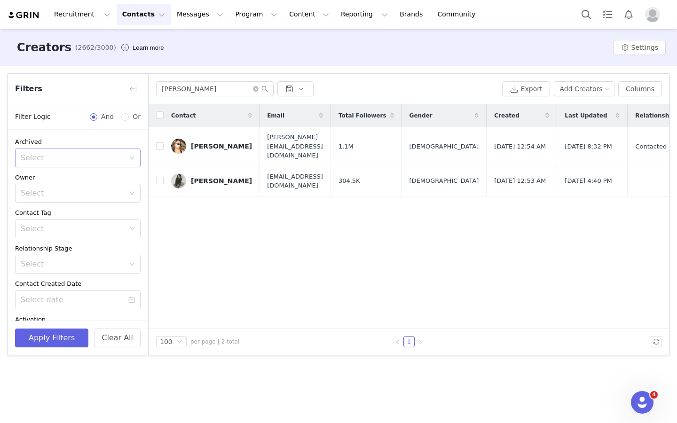
click at [86, 153] on div "Select" at bounding box center [73, 157] width 104 height 9
click at [73, 139] on div "Archived" at bounding box center [78, 141] width 126 height 9
click at [81, 196] on div "Select" at bounding box center [73, 193] width 104 height 9
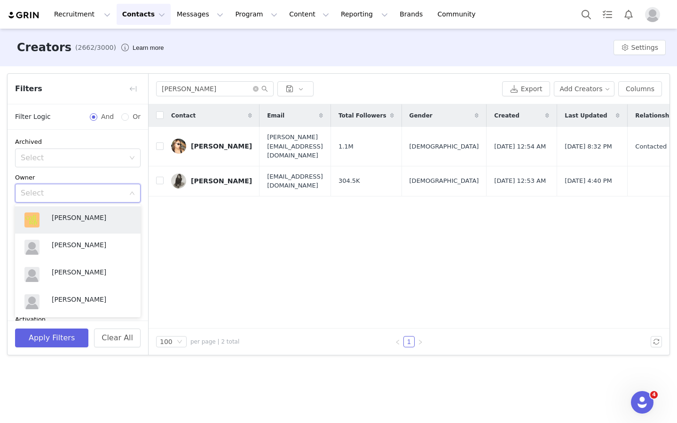
click at [80, 195] on div "Select" at bounding box center [73, 193] width 104 height 9
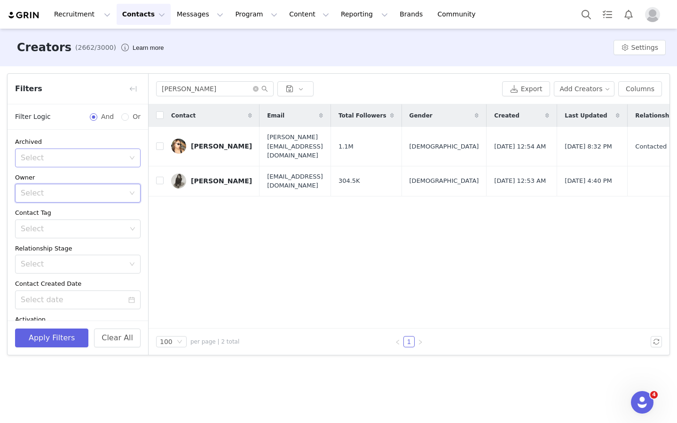
click at [78, 165] on div "Select" at bounding box center [75, 158] width 108 height 18
click at [78, 164] on div "Select" at bounding box center [75, 158] width 108 height 18
click at [74, 233] on div "Select" at bounding box center [74, 228] width 106 height 9
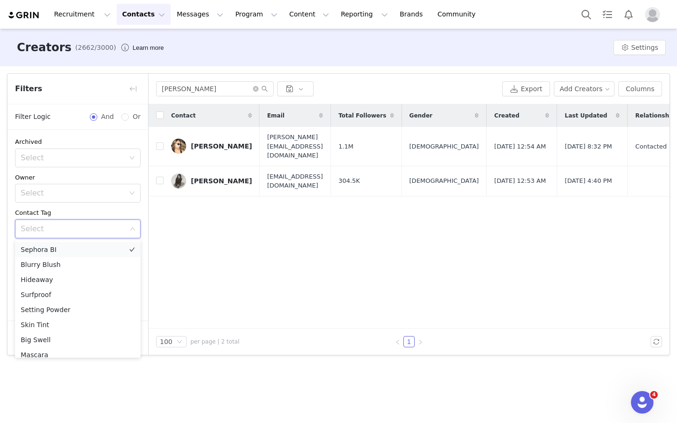
click at [72, 253] on li "Sephora BI" at bounding box center [78, 249] width 126 height 15
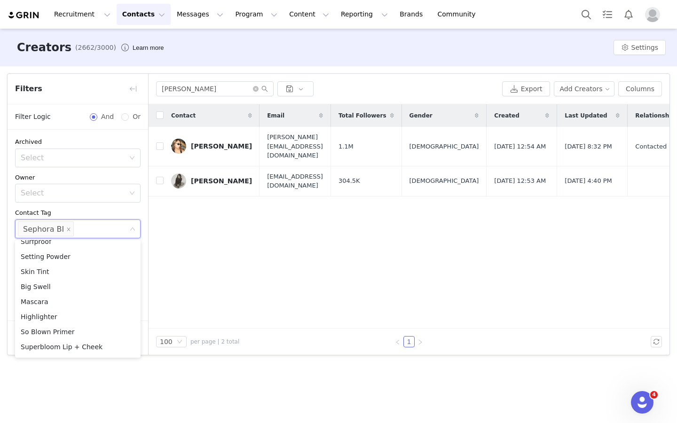
scroll to position [55, 0]
type input "a"
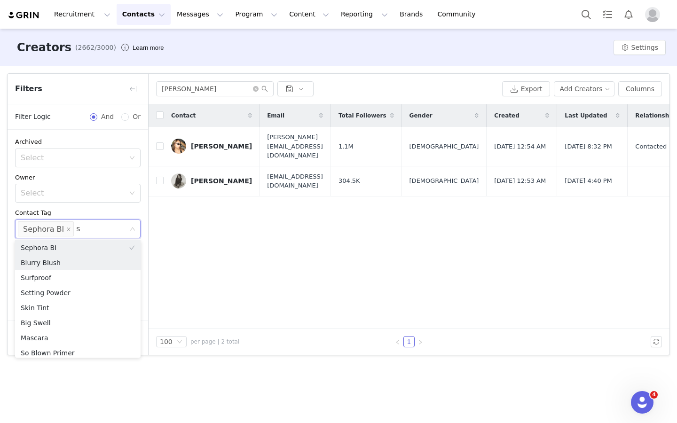
type input "se"
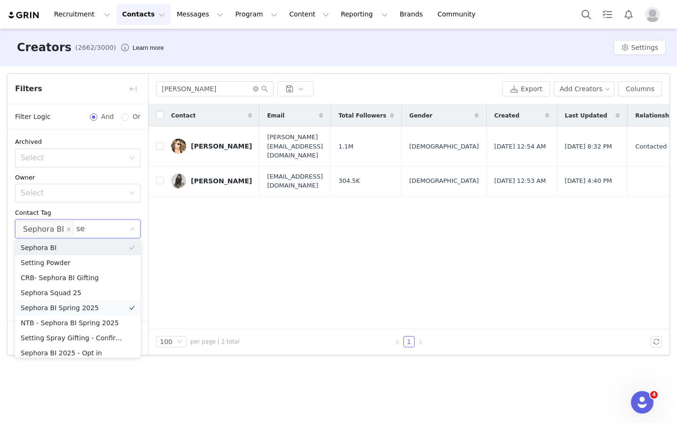
click at [92, 308] on li "Sephora BI Spring 2025" at bounding box center [78, 308] width 126 height 15
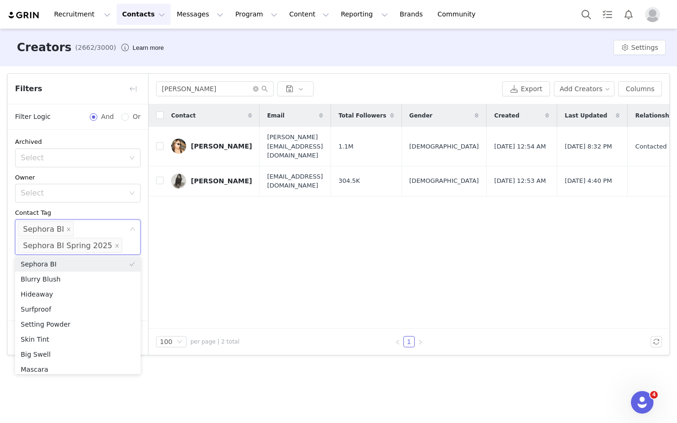
click at [154, 248] on div "Contact Email Total Followers Gender Created Last Updated Relationship Stage Ow…" at bounding box center [409, 216] width 521 height 224
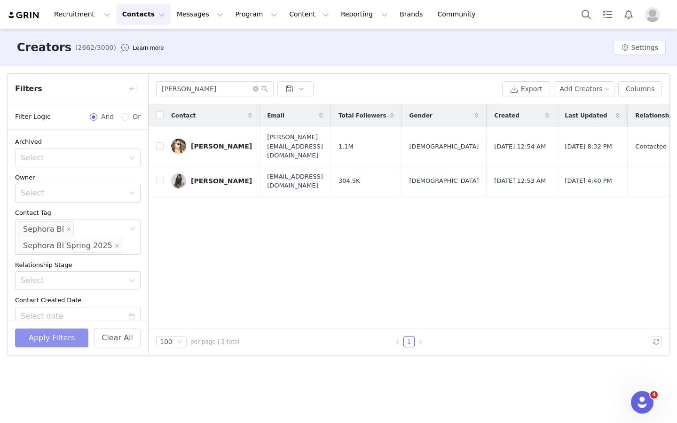
click at [64, 342] on button "Apply Filters" at bounding box center [51, 338] width 73 height 19
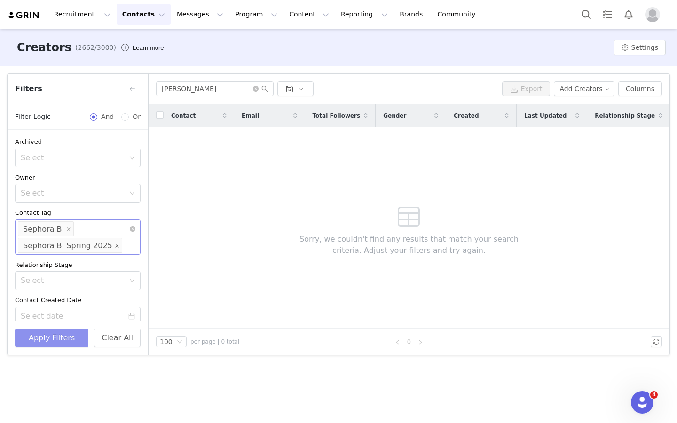
click at [115, 247] on icon "icon: close" at bounding box center [117, 245] width 5 height 5
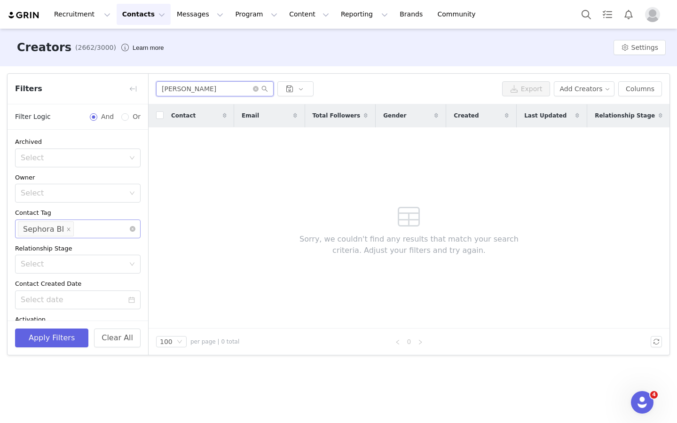
click at [259, 93] on input "[PERSON_NAME]" at bounding box center [215, 88] width 118 height 15
click at [257, 89] on icon "icon: close-circle" at bounding box center [256, 89] width 6 height 6
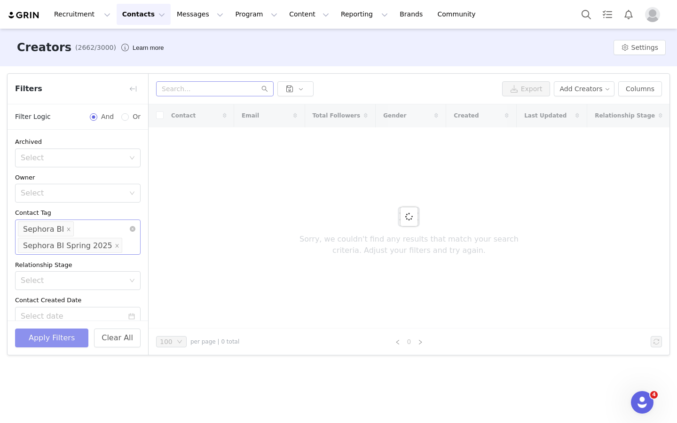
click at [61, 344] on button "Apply Filters" at bounding box center [51, 338] width 73 height 19
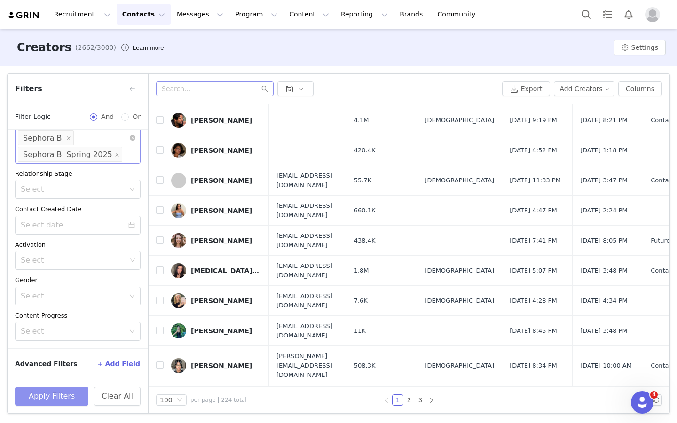
scroll to position [247, 0]
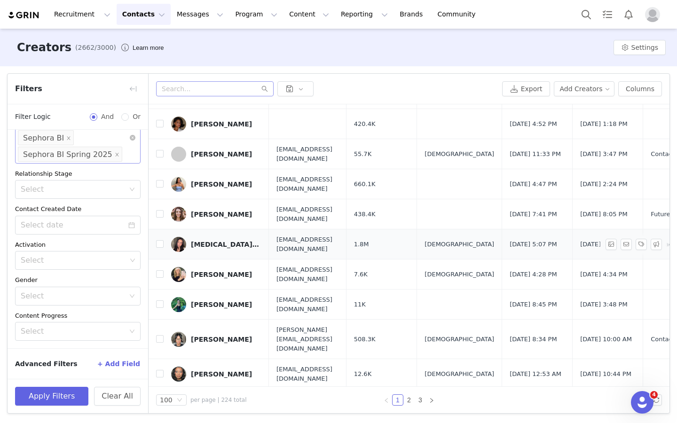
click at [221, 241] on div "[PERSON_NAME]" at bounding box center [226, 245] width 71 height 8
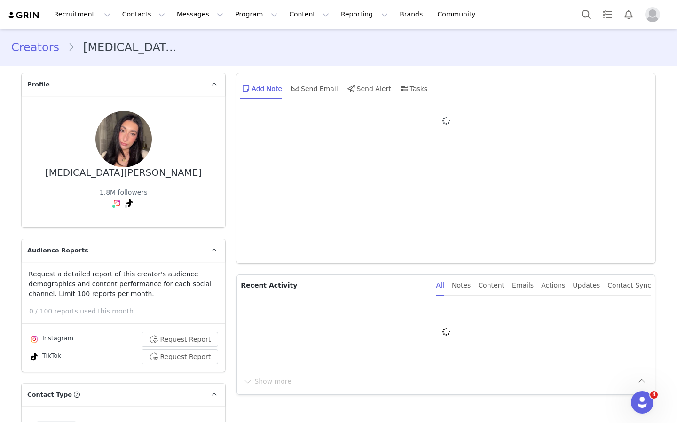
type input "+1 ([GEOGRAPHIC_DATA])"
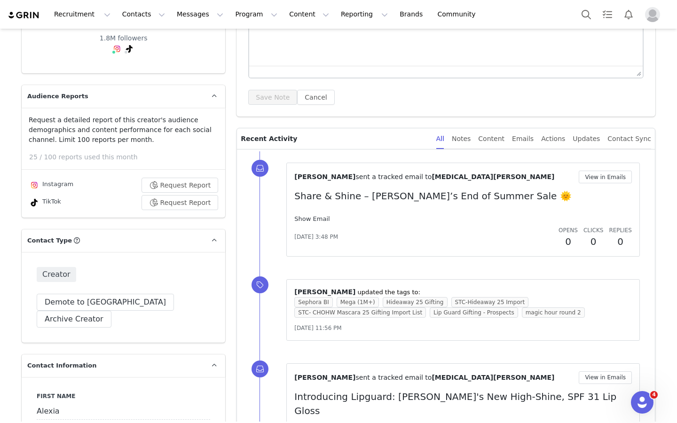
click at [318, 222] on link "Show Email" at bounding box center [311, 218] width 35 height 7
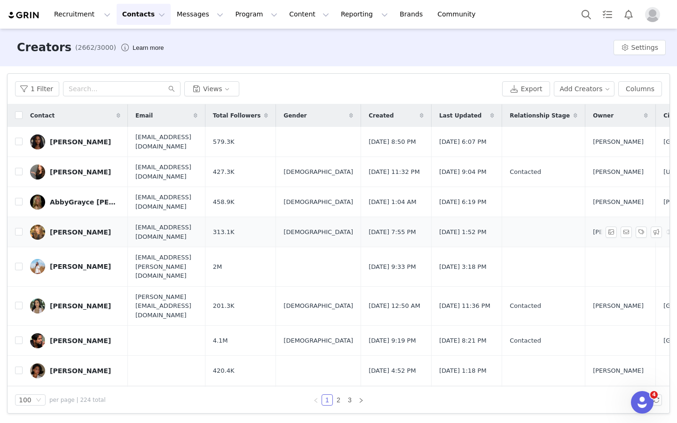
click at [76, 230] on div "Abelyn Salazar" at bounding box center [80, 233] width 61 height 8
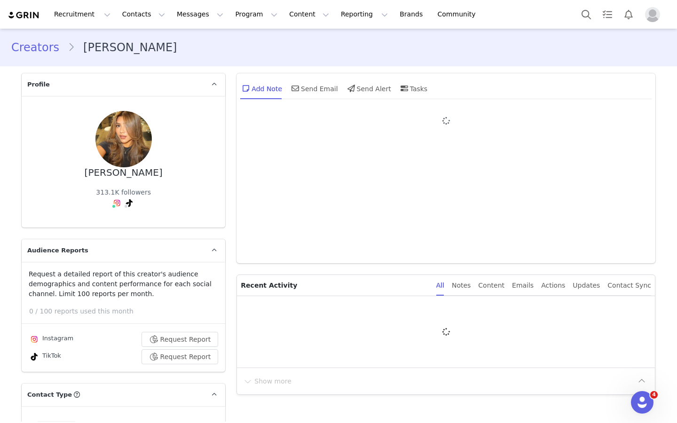
type input "+1 ([GEOGRAPHIC_DATA])"
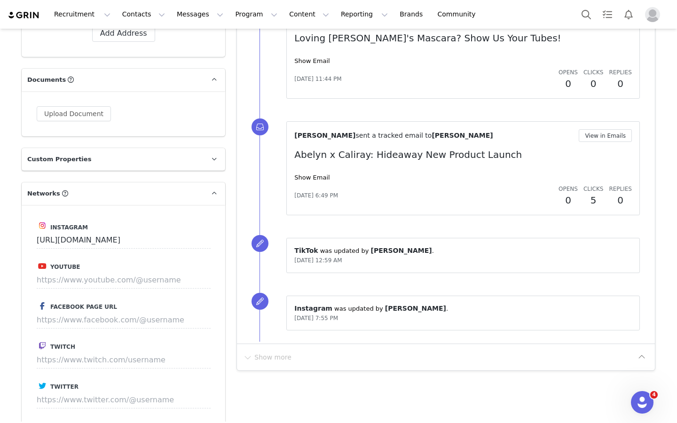
scroll to position [824, 0]
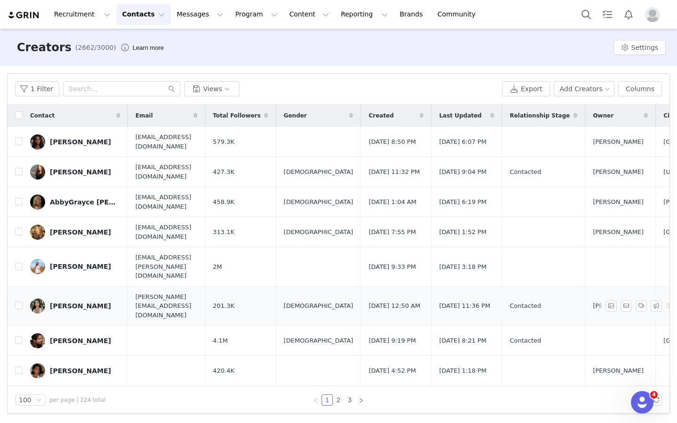
scroll to position [17, 0]
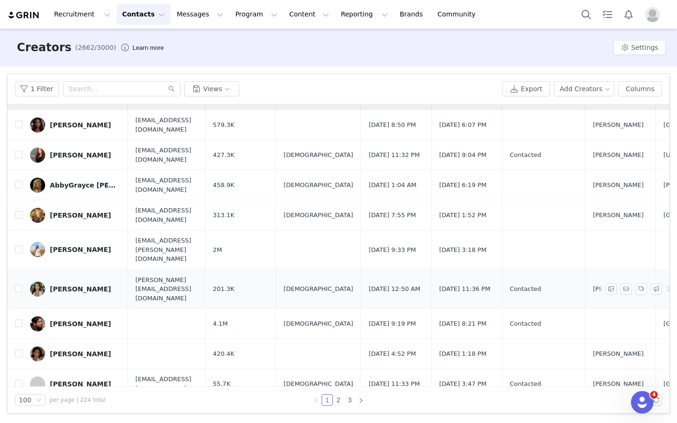
click at [79, 286] on div "Adelle Zaya" at bounding box center [80, 290] width 61 height 8
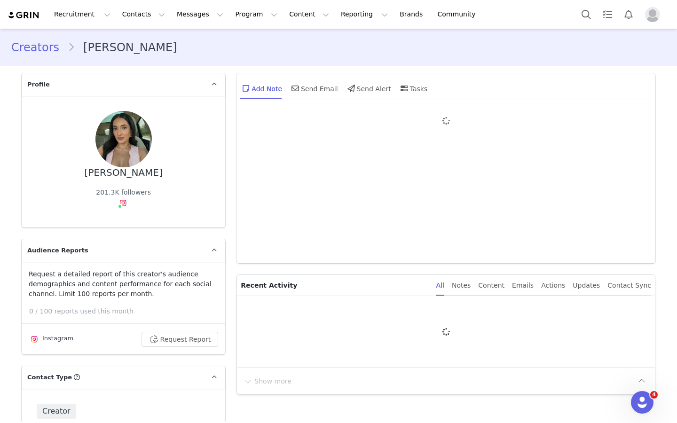
type input "+1 ([GEOGRAPHIC_DATA])"
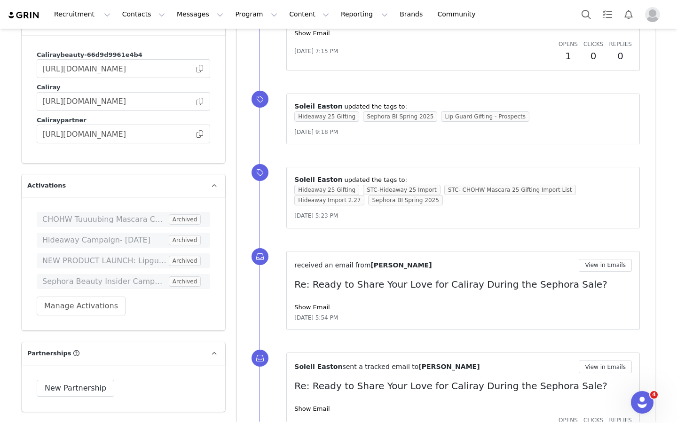
scroll to position [1858, 0]
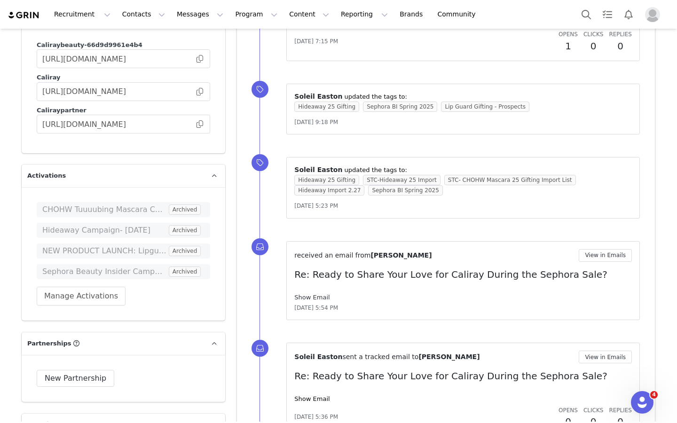
click at [318, 294] on link "Show Email" at bounding box center [311, 297] width 35 height 7
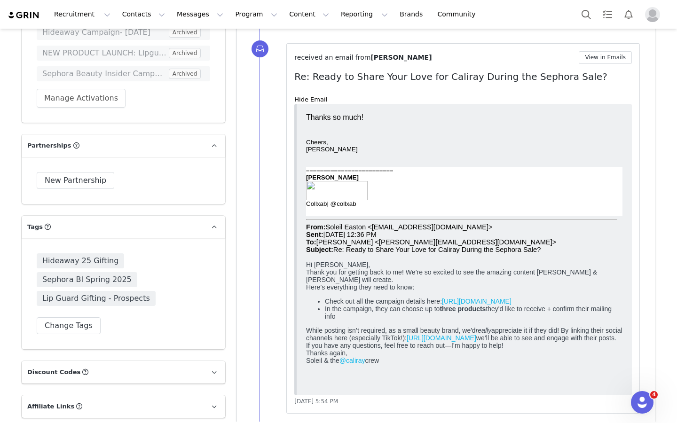
scroll to position [2202, 0]
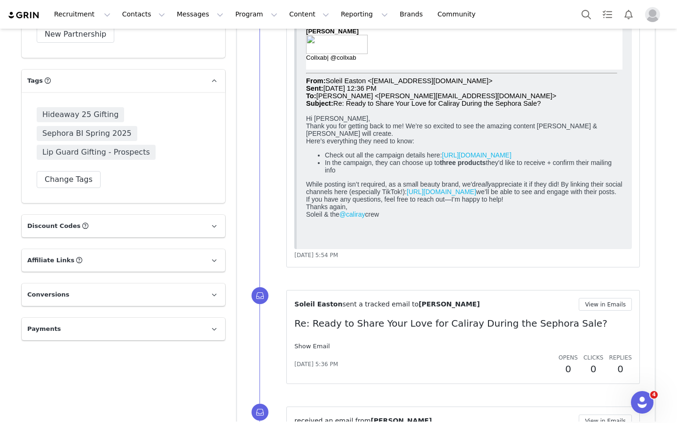
click at [322, 343] on link "Show Email" at bounding box center [311, 346] width 35 height 7
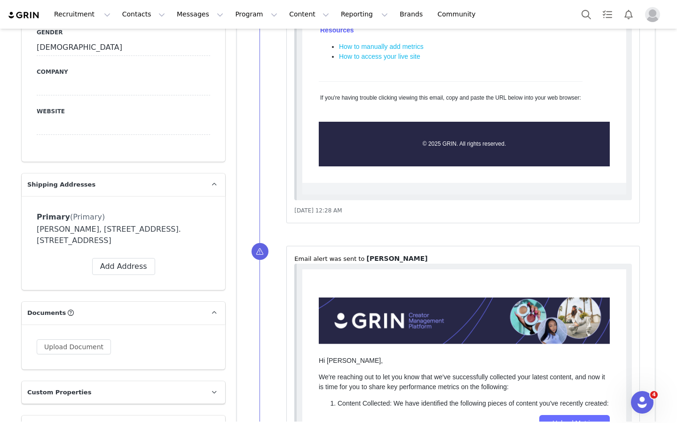
scroll to position [364, 0]
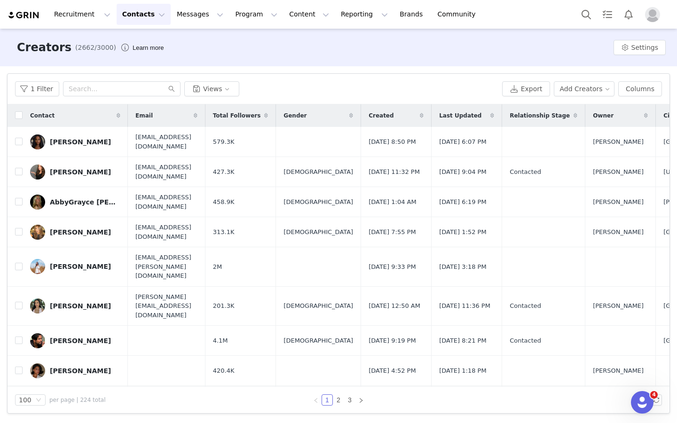
click at [51, 367] on div "aiyana lewis" at bounding box center [80, 371] width 61 height 8
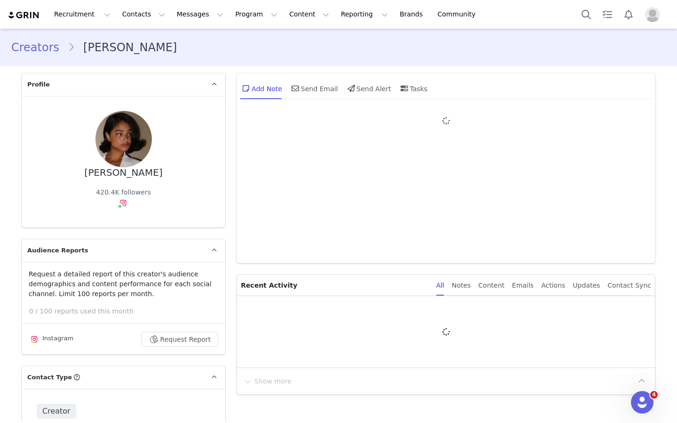
type input "+1 ([GEOGRAPHIC_DATA])"
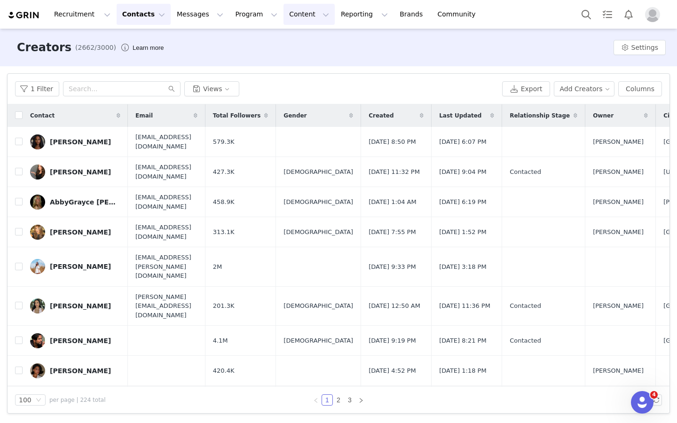
click at [286, 18] on button "Content Content" at bounding box center [309, 14] width 51 height 21
click at [240, 13] on button "Program Program" at bounding box center [257, 14] width 54 height 21
click at [244, 41] on p "Activations" at bounding box center [240, 42] width 36 height 10
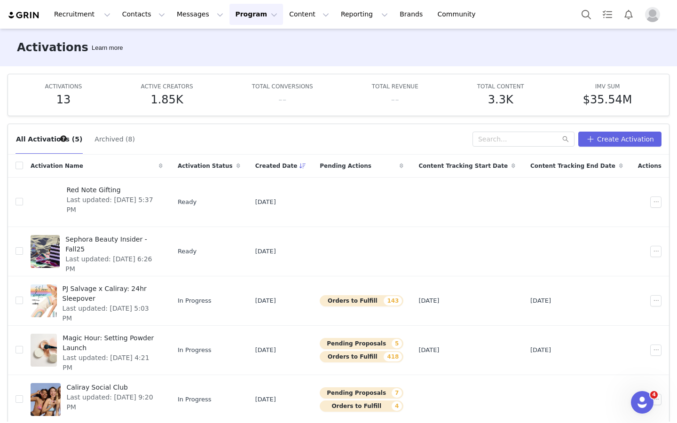
click at [111, 142] on button "Archived (8)" at bounding box center [114, 139] width 41 height 15
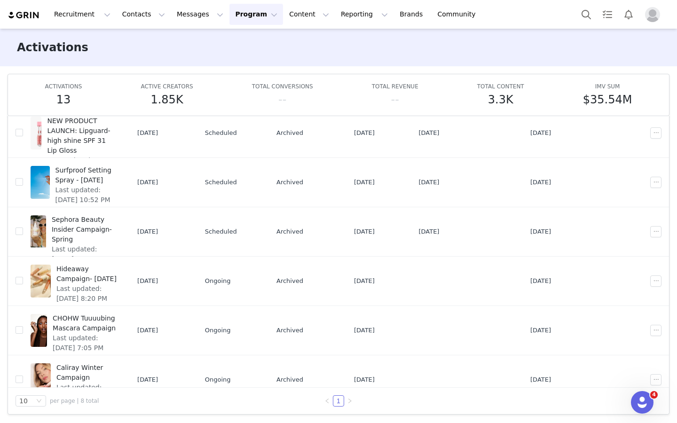
scroll to position [19, 0]
click at [114, 219] on span "Sephora Beauty Insider Campaign- Spring" at bounding box center [84, 231] width 65 height 30
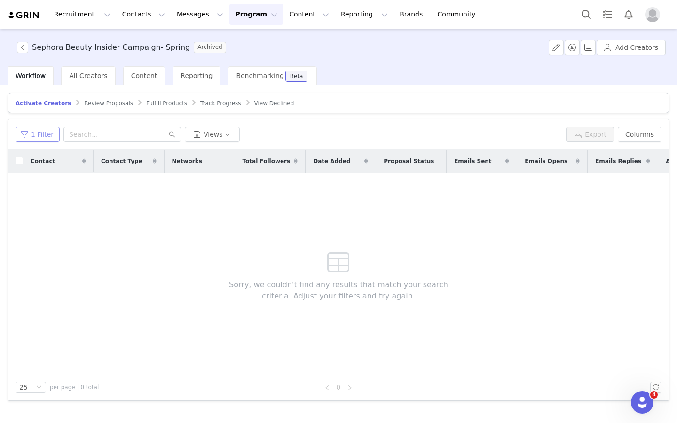
click at [44, 133] on button "1 Filter" at bounding box center [38, 134] width 44 height 15
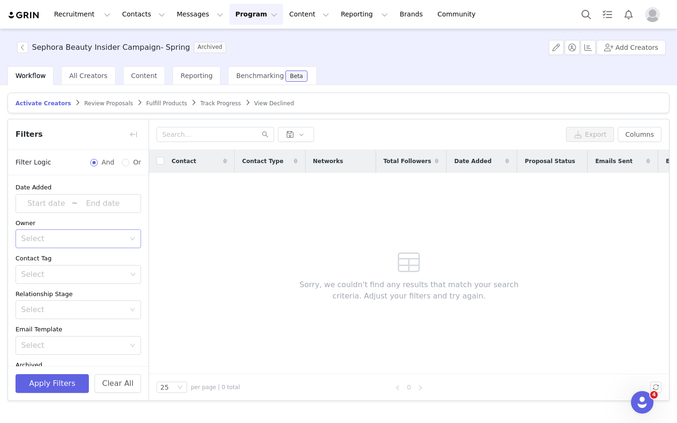
scroll to position [62, 0]
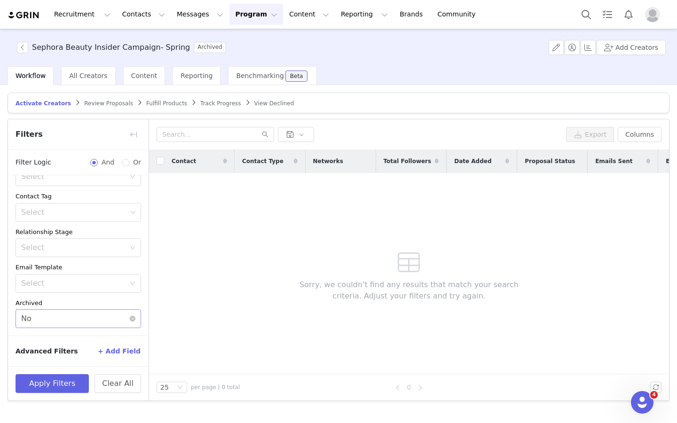
click at [90, 317] on div "Select No" at bounding box center [75, 319] width 108 height 18
click at [89, 337] on li "Yes" at bounding box center [79, 339] width 126 height 15
click at [50, 381] on button "Apply Filters" at bounding box center [52, 383] width 73 height 19
click at [118, 386] on button "Clear All" at bounding box center [118, 383] width 47 height 19
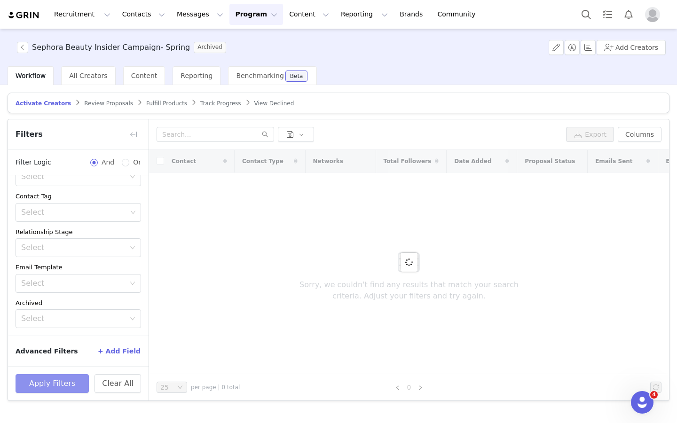
click at [78, 382] on button "Apply Filters" at bounding box center [52, 383] width 73 height 19
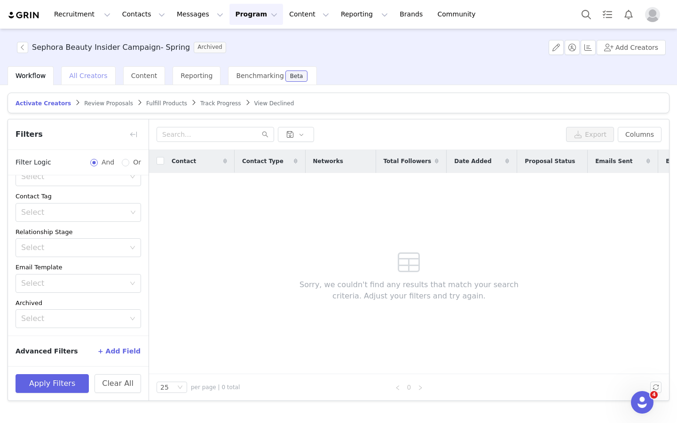
click at [103, 80] on div "All Creators" at bounding box center [88, 75] width 54 height 19
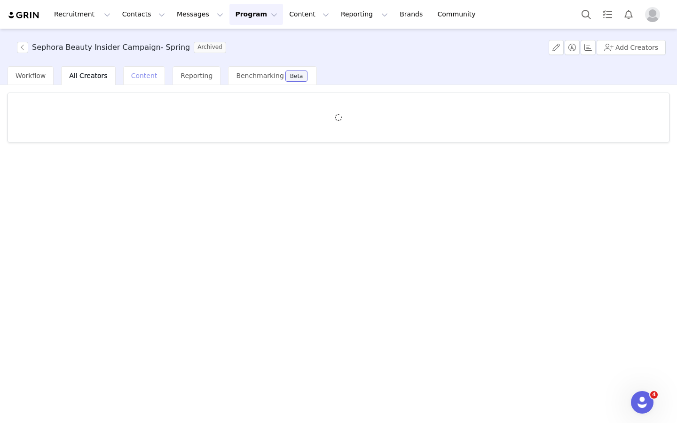
click at [137, 79] on span "Content" at bounding box center [144, 76] width 26 height 8
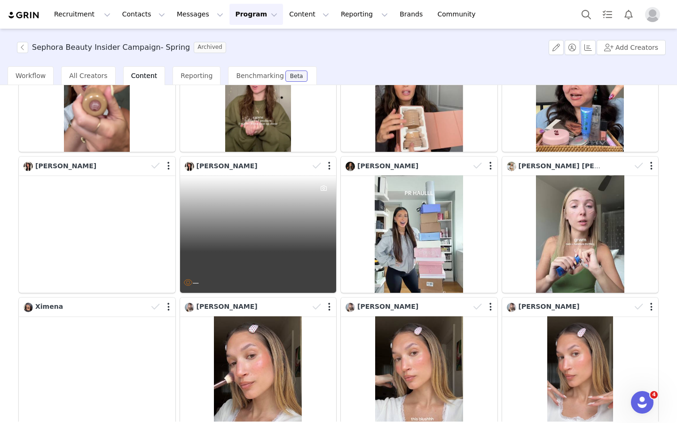
scroll to position [202, 0]
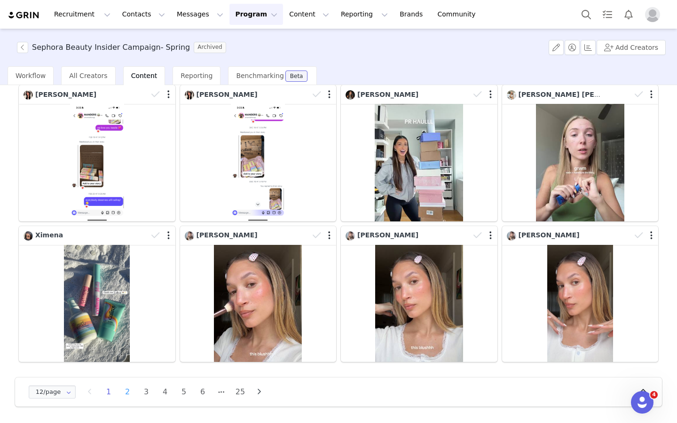
click at [127, 391] on li "2" at bounding box center [127, 392] width 14 height 13
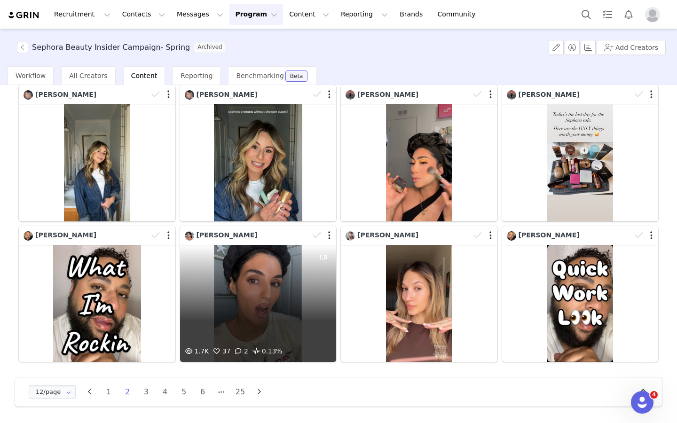
scroll to position [0, 0]
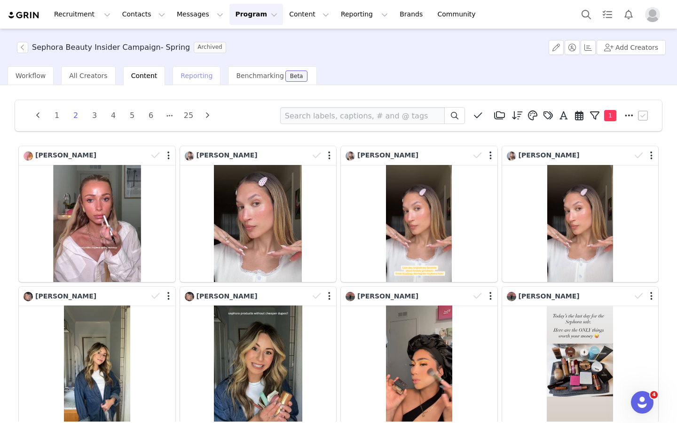
click at [196, 70] on div "Reporting" at bounding box center [197, 75] width 48 height 19
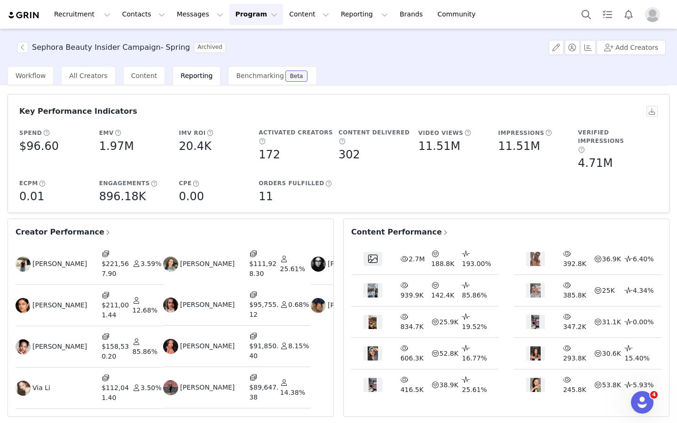
scroll to position [64, 0]
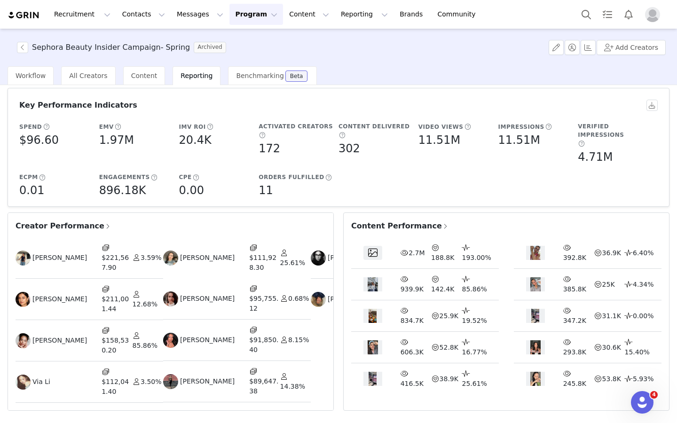
click at [499, 246] on img at bounding box center [536, 253] width 11 height 14
click at [499, 241] on div "392.8K 36.9K 6.40%" at bounding box center [588, 254] width 148 height 32
click at [442, 222] on span at bounding box center [445, 226] width 7 height 8
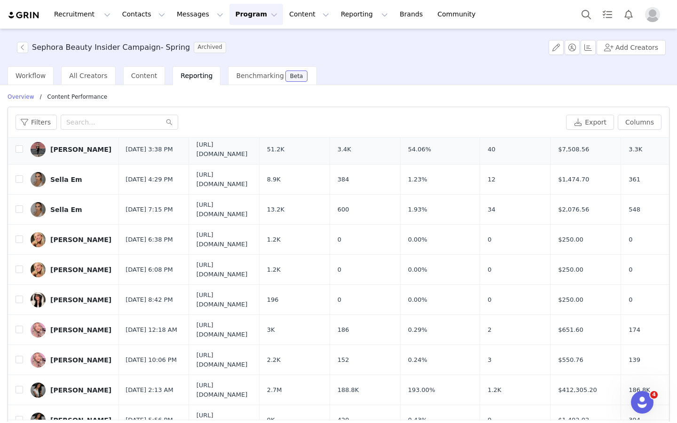
scroll to position [30, 1]
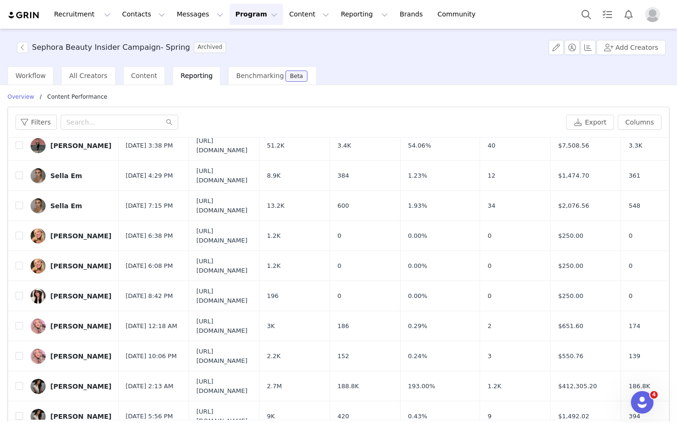
click at [183, 75] on span "Reporting" at bounding box center [197, 76] width 32 height 8
click at [25, 103] on div "Date All time Apply Filters Clear All Overview / content performance Filters Fi…" at bounding box center [339, 270] width 662 height 355
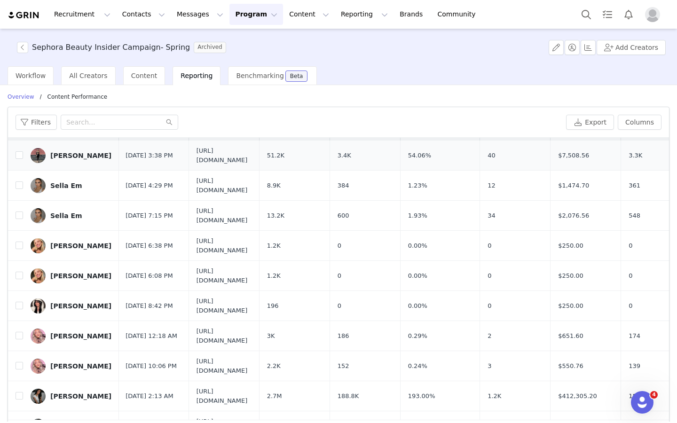
scroll to position [153, 1]
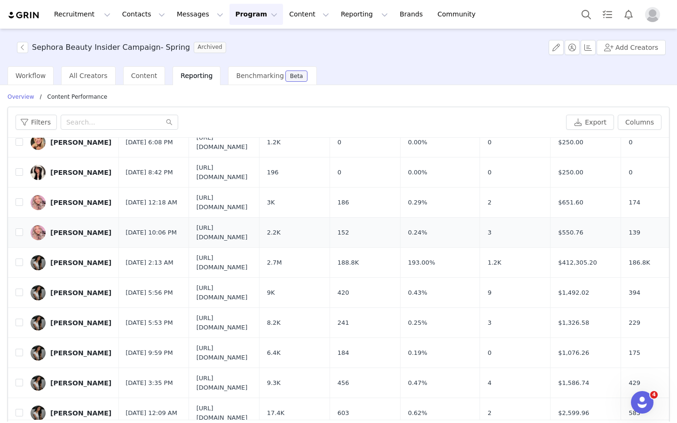
click at [218, 230] on span "https://www.tiktok.com/@/video/7482903079566822686" at bounding box center [224, 232] width 55 height 18
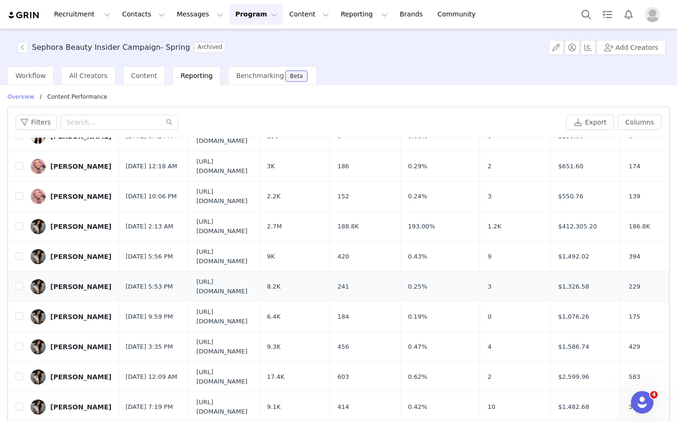
click at [252, 286] on span "https://www.tiktok.com/@erica_otto/video/7480982738212834578" at bounding box center [224, 287] width 55 height 18
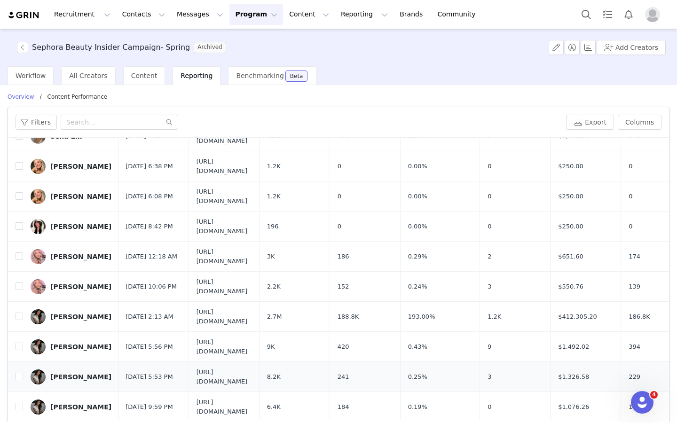
scroll to position [0, 1]
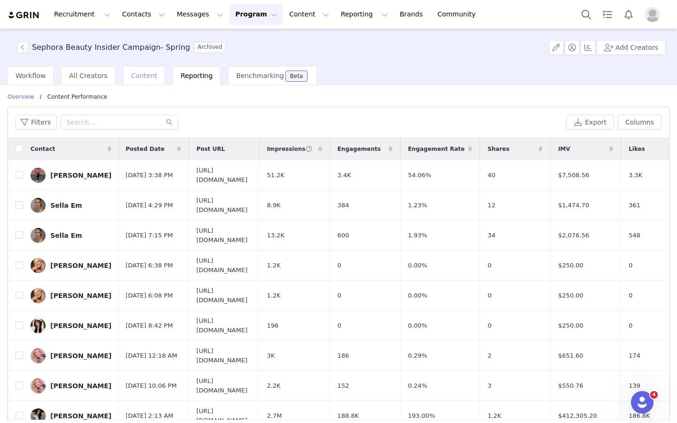
click at [144, 80] on div "Content" at bounding box center [144, 75] width 42 height 19
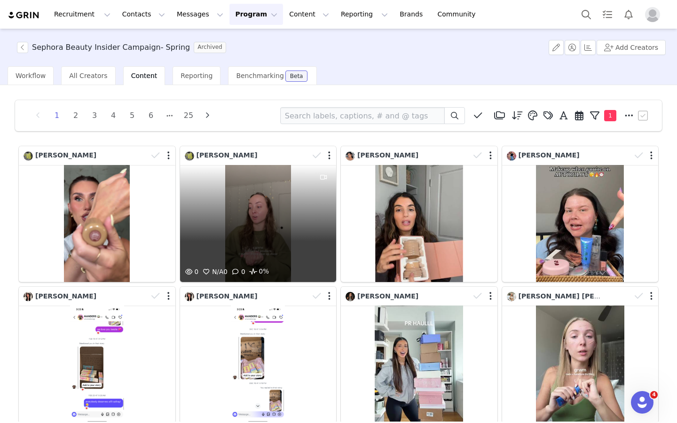
scroll to position [202, 0]
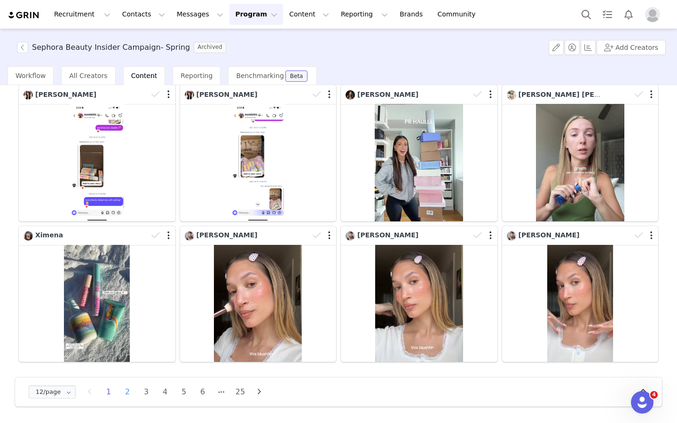
click at [126, 395] on li "2" at bounding box center [127, 392] width 14 height 13
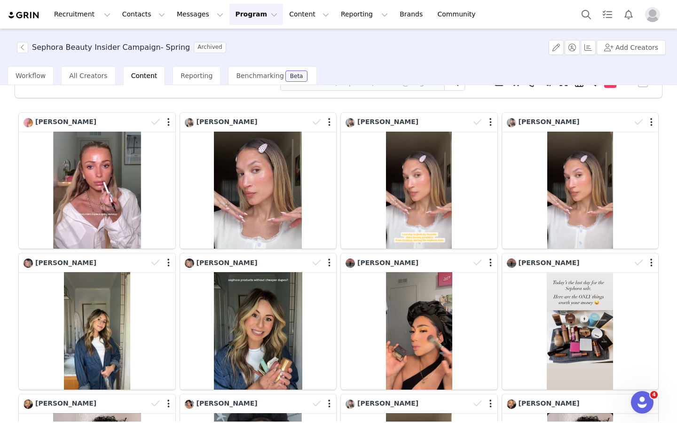
scroll to position [34, 0]
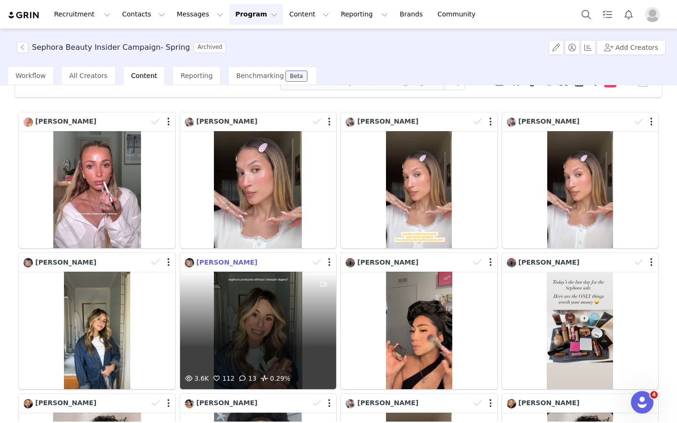
click at [207, 261] on span "Monica Paulino" at bounding box center [227, 263] width 61 height 8
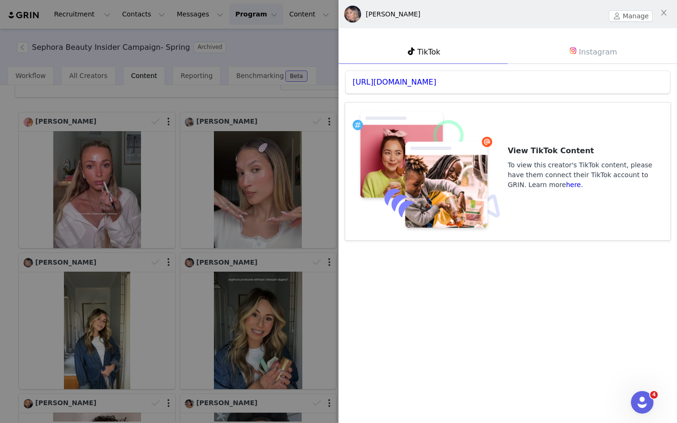
click at [268, 313] on div at bounding box center [338, 211] width 677 height 423
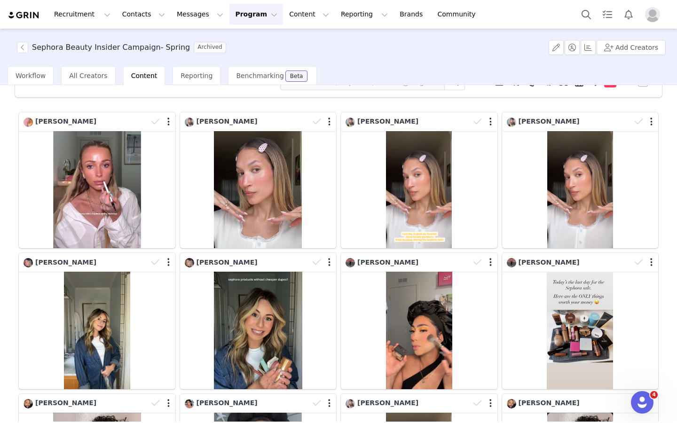
click at [269, 320] on body "Recruitment Recruitment Creator Search Curated Lists Landing Pages Web Extensio…" at bounding box center [338, 211] width 677 height 423
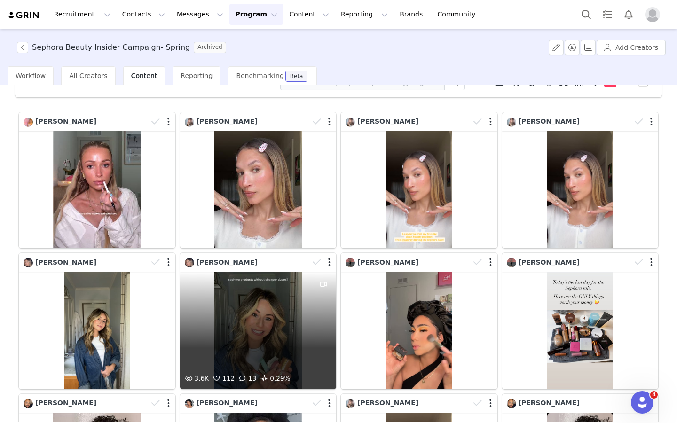
click at [269, 321] on div "3.6K 112 13 0.29%" at bounding box center [258, 330] width 157 height 117
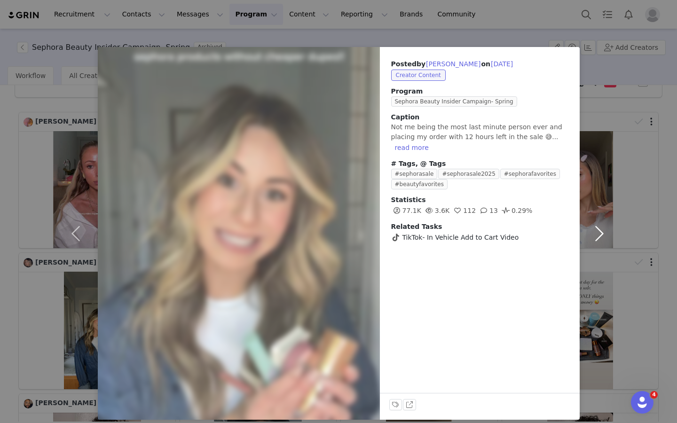
click at [499, 160] on button "button" at bounding box center [600, 233] width 40 height 373
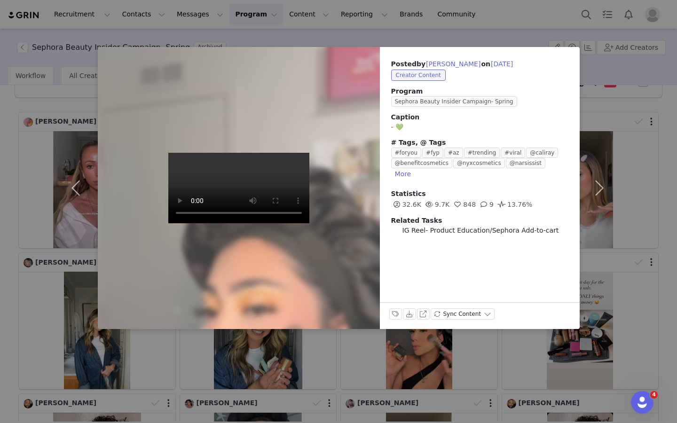
click at [499, 33] on div "Posted by Isabel Orozco on Apr 14, 2025 Creator Content Program Sephora Beauty …" at bounding box center [338, 211] width 677 height 423
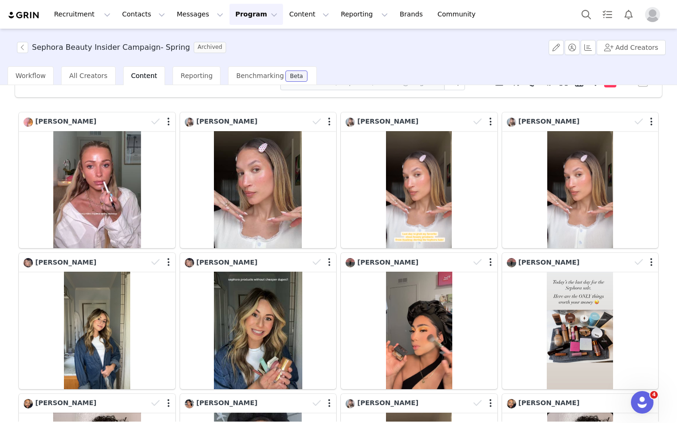
scroll to position [202, 0]
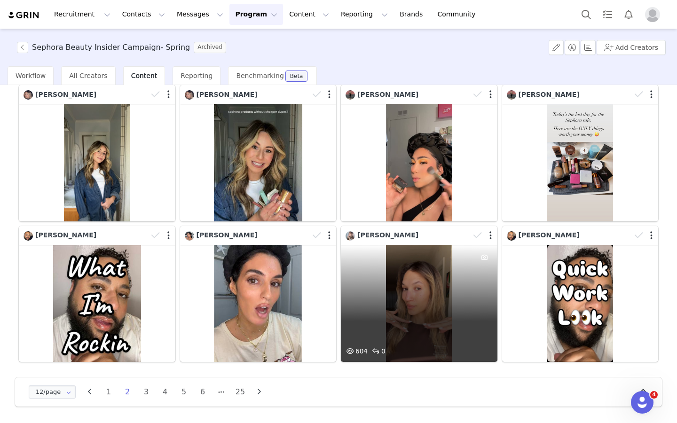
click at [392, 258] on div "604 0" at bounding box center [419, 303] width 157 height 117
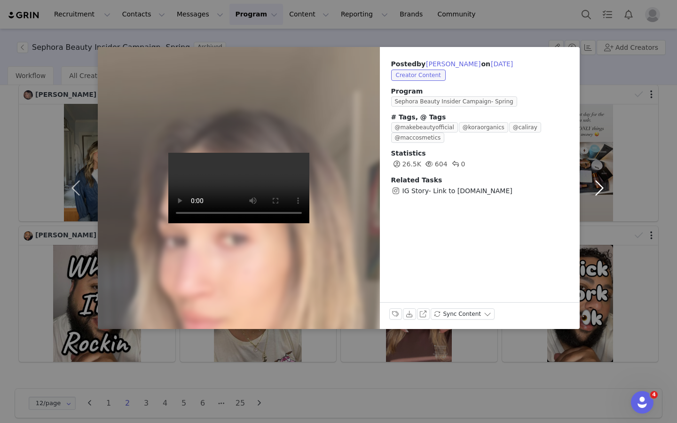
click at [499, 139] on button "button" at bounding box center [600, 188] width 40 height 282
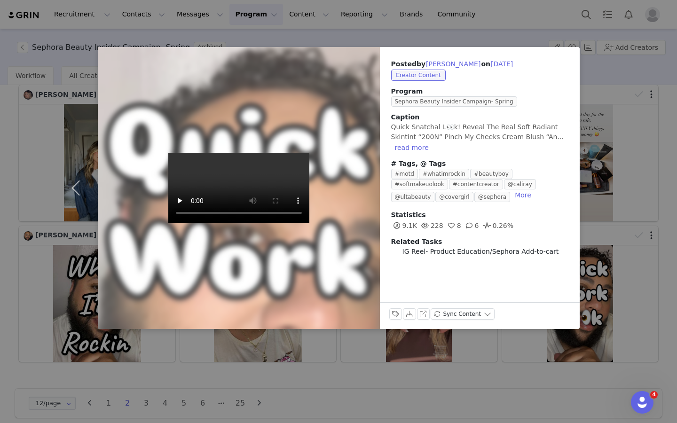
click at [499, 172] on div "Posted by Luis Adell on Apr 13, 2025 Creator Content Program Sephora Beauty Ins…" at bounding box center [338, 211] width 677 height 423
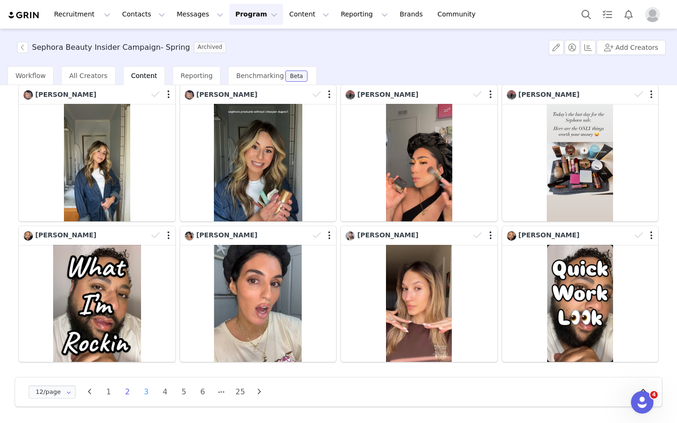
click at [143, 395] on li "3" at bounding box center [146, 392] width 14 height 13
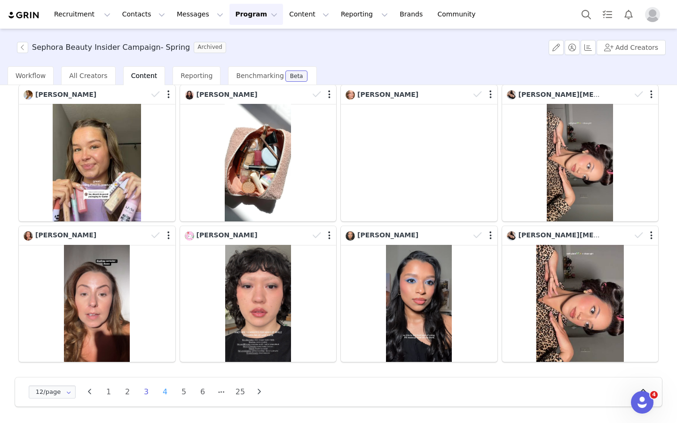
click at [165, 392] on li "4" at bounding box center [165, 392] width 14 height 13
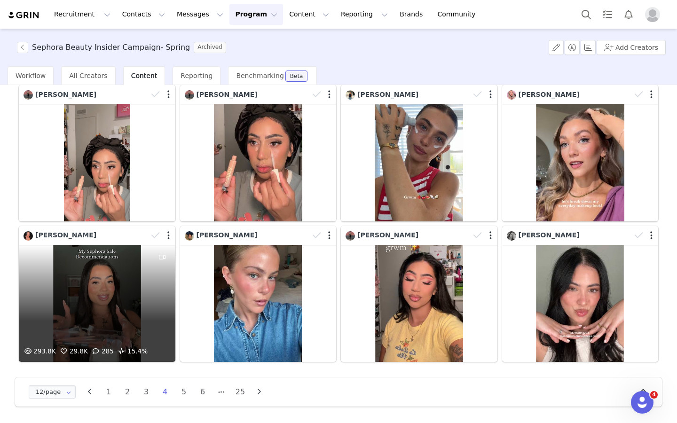
click at [114, 302] on div "293.8K 29.8K 285 15.4%" at bounding box center [97, 303] width 157 height 117
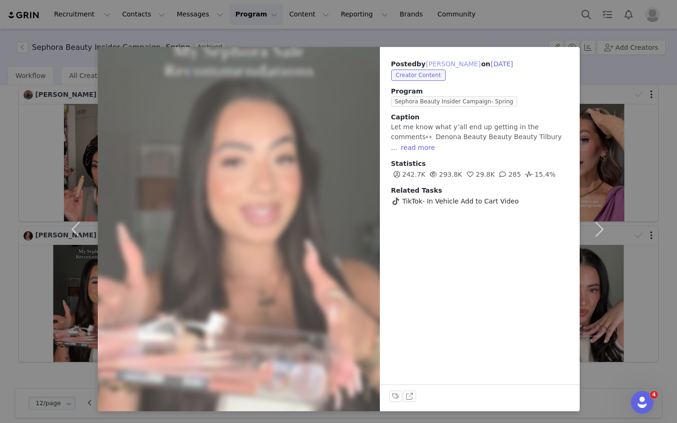
click at [455, 64] on button "Alyssa Okada" at bounding box center [454, 63] width 56 height 11
type input "Alyssa Okada"
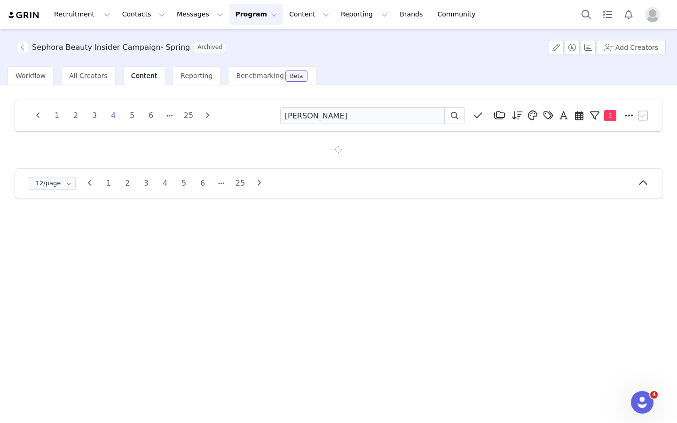
scroll to position [0, 0]
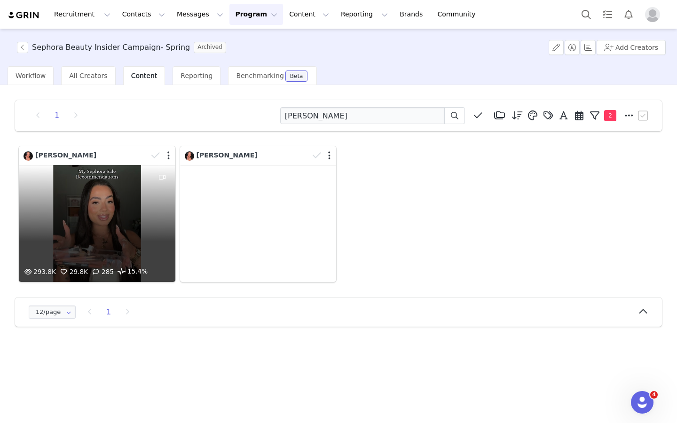
click at [63, 151] on div "Alyssa Okada" at bounding box center [60, 156] width 73 height 10
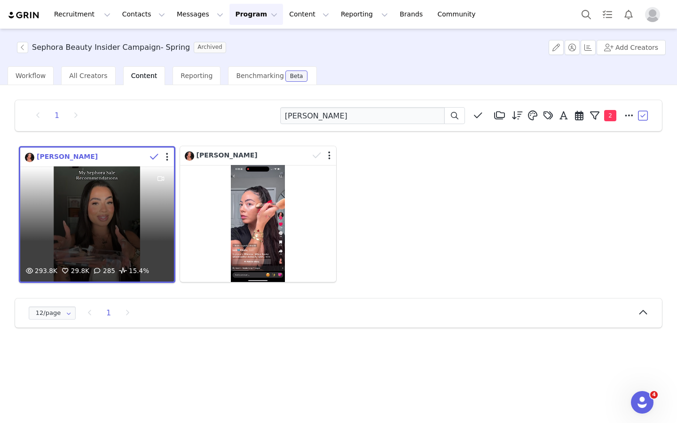
click at [64, 159] on span "Alyssa Okada" at bounding box center [67, 157] width 61 height 8
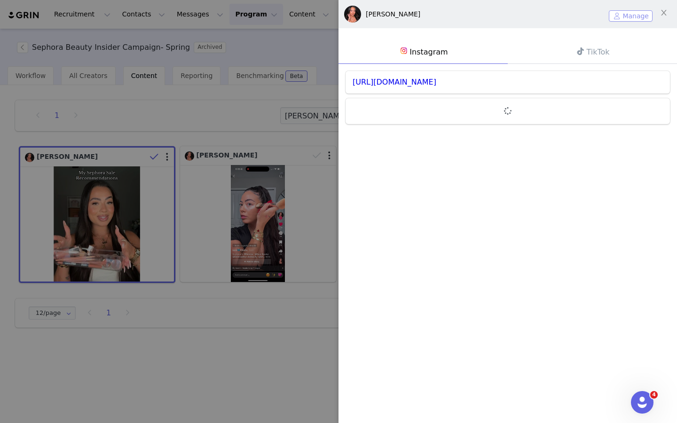
click at [499, 18] on button "Manage" at bounding box center [631, 15] width 44 height 11
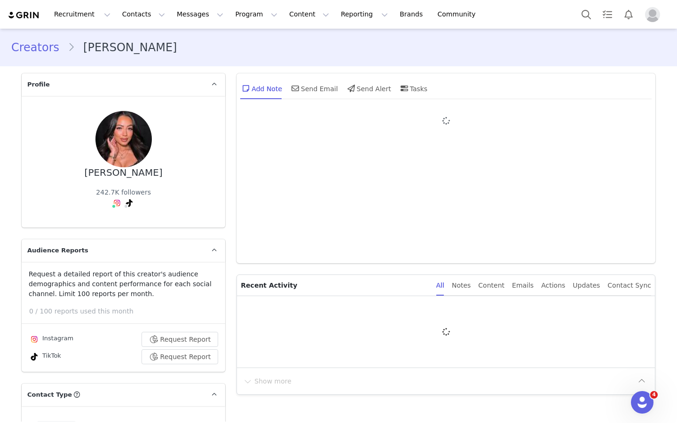
type input "+1 ([GEOGRAPHIC_DATA])"
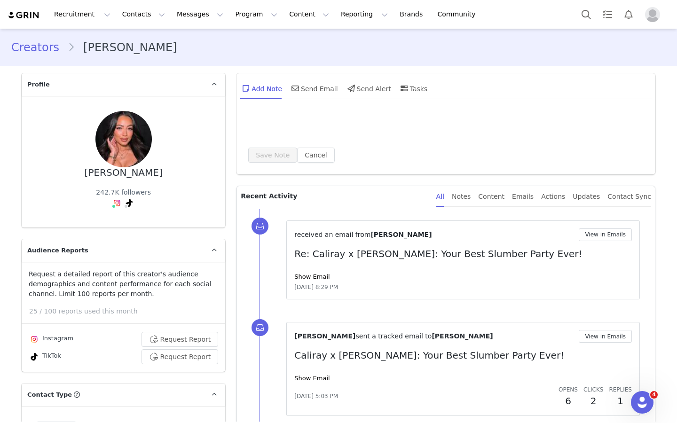
scroll to position [20, 0]
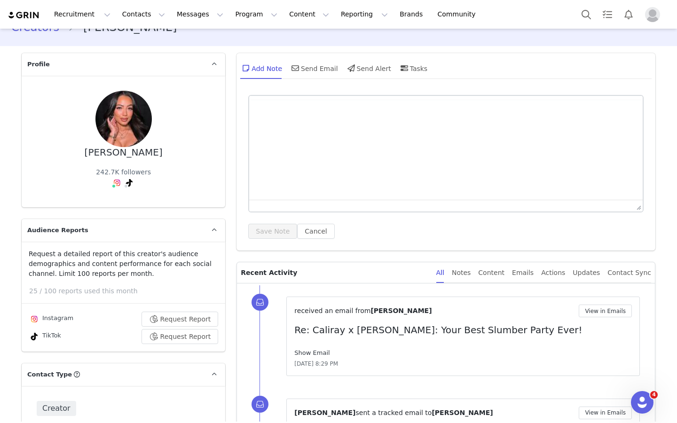
click at [309, 356] on link "Show Email" at bounding box center [311, 352] width 35 height 7
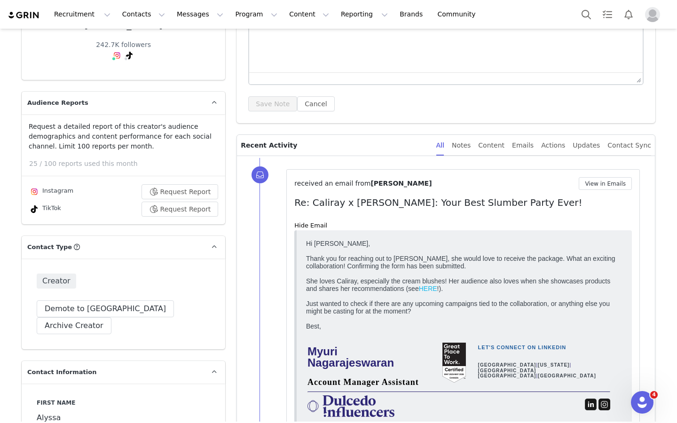
scroll to position [148, 0]
click at [425, 292] on link "HERE" at bounding box center [428, 288] width 18 height 8
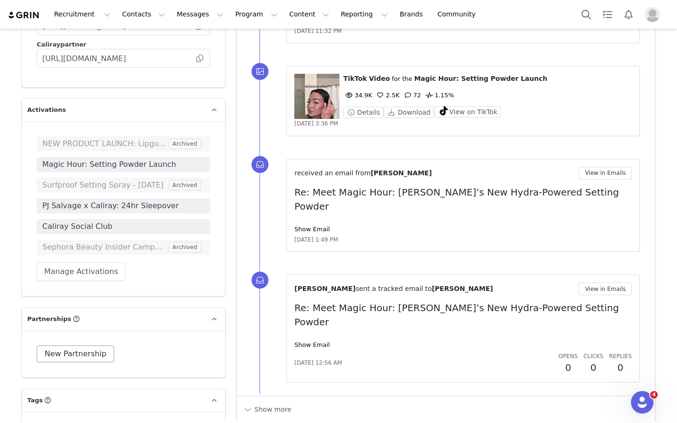
scroll to position [2169, 0]
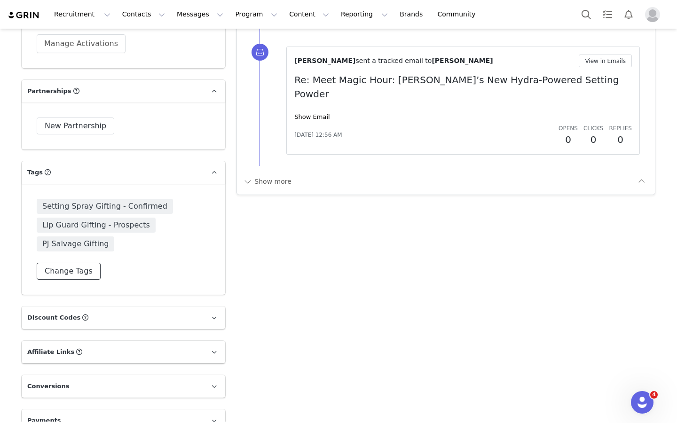
click at [74, 263] on button "Change Tags" at bounding box center [69, 271] width 64 height 17
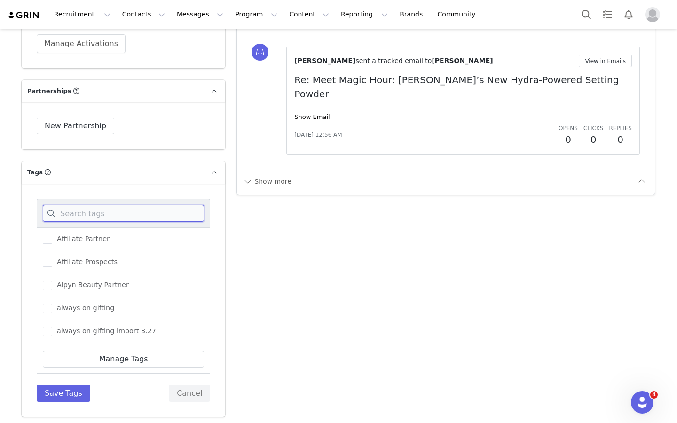
click at [94, 205] on input at bounding box center [123, 213] width 161 height 17
type input "SEPHOR"
click at [72, 304] on span "Sephora BI Fall 2025" at bounding box center [89, 308] width 74 height 9
click at [52, 304] on input "Sephora BI Fall 2025" at bounding box center [52, 304] width 0 height 0
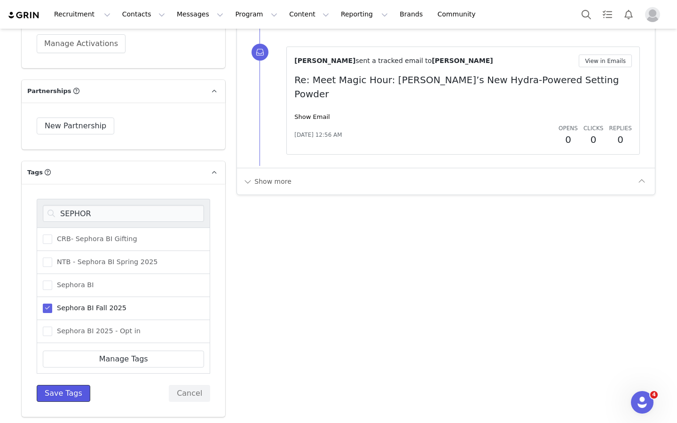
click at [73, 385] on button "Save Tags" at bounding box center [64, 393] width 54 height 17
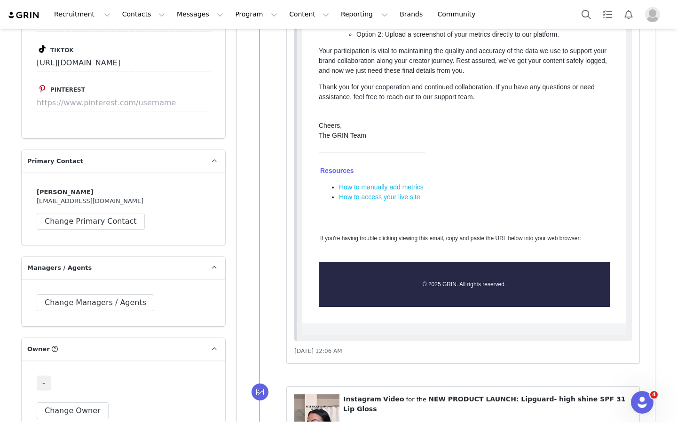
scroll to position [1210, 0]
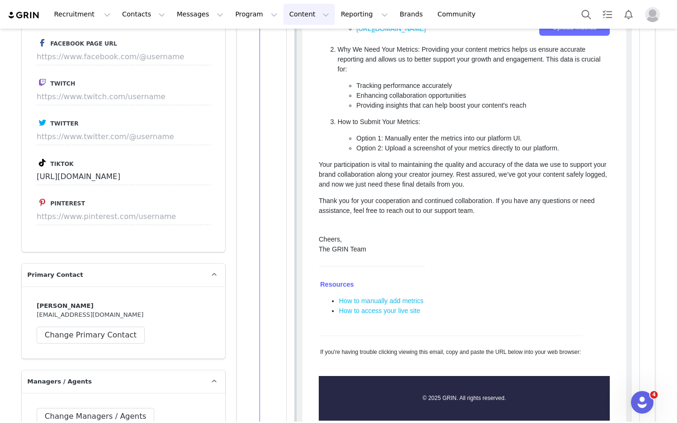
click at [286, 9] on button "Content Content" at bounding box center [309, 14] width 51 height 21
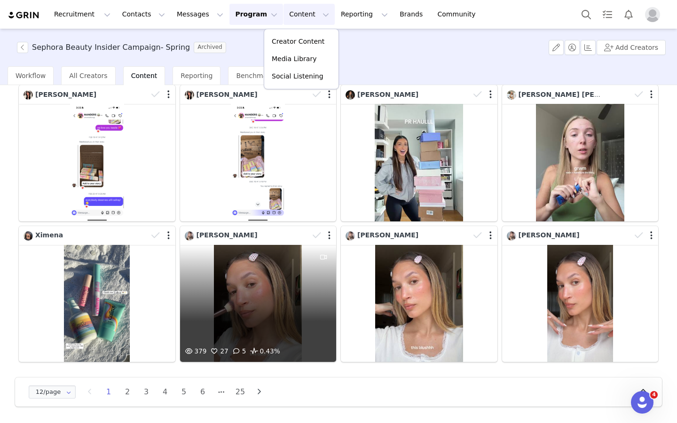
scroll to position [201, 0]
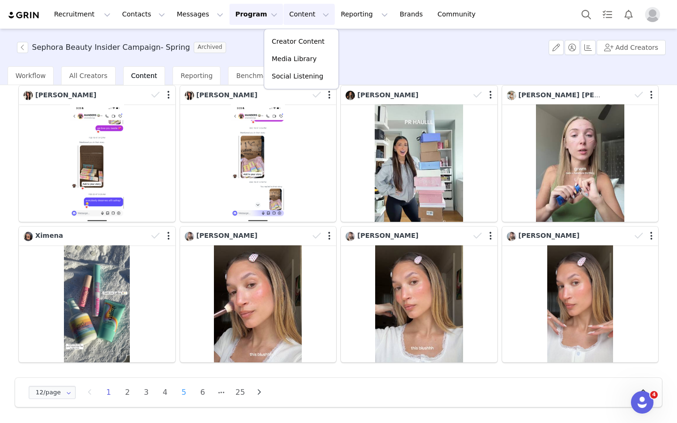
click at [186, 394] on li "5" at bounding box center [184, 392] width 14 height 13
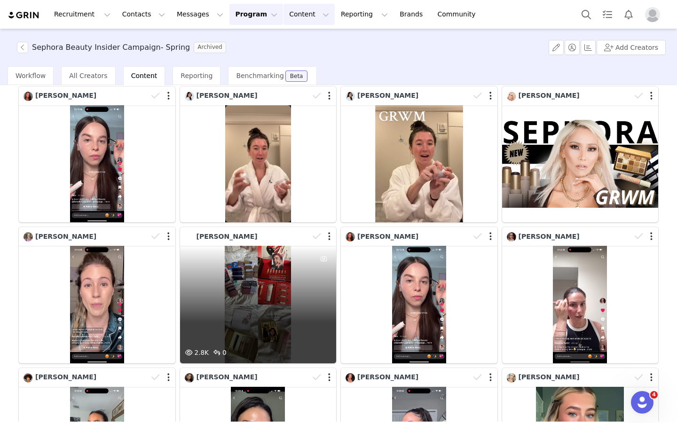
scroll to position [202, 0]
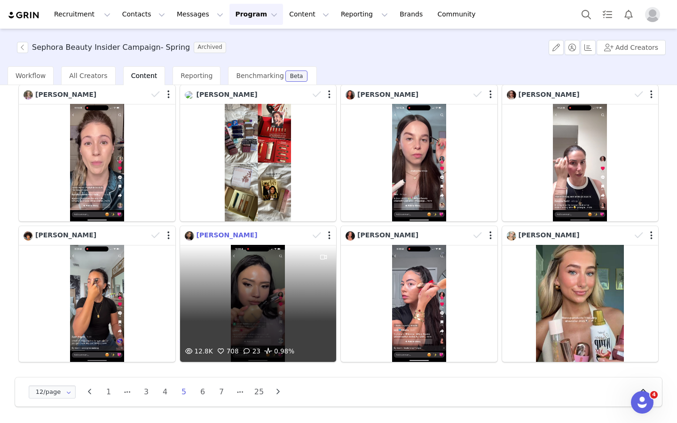
click at [224, 235] on span "Gabby Moriel" at bounding box center [227, 235] width 61 height 8
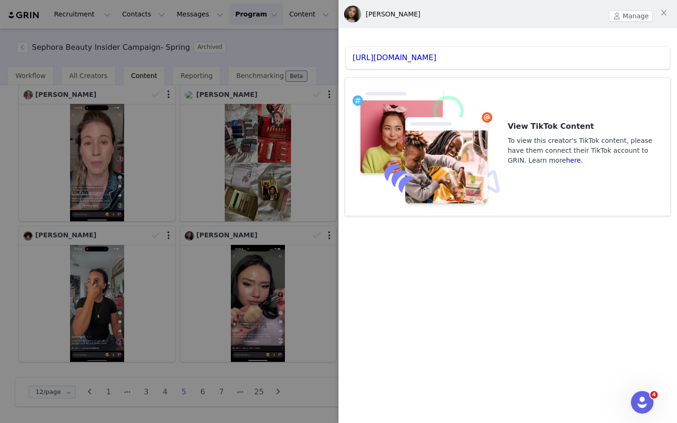
click at [255, 194] on div at bounding box center [338, 211] width 677 height 423
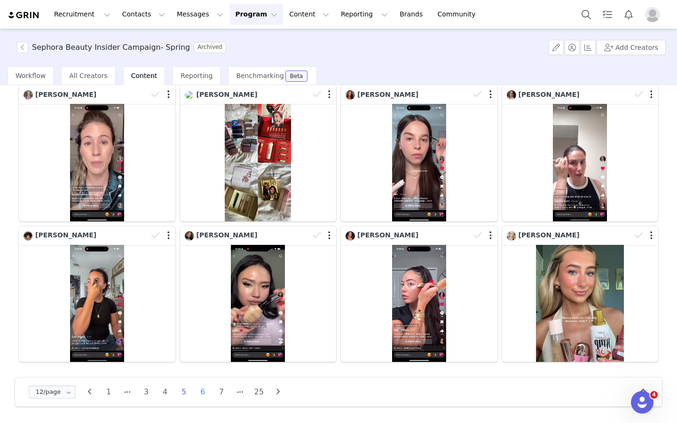
click at [203, 389] on li "6" at bounding box center [203, 392] width 14 height 13
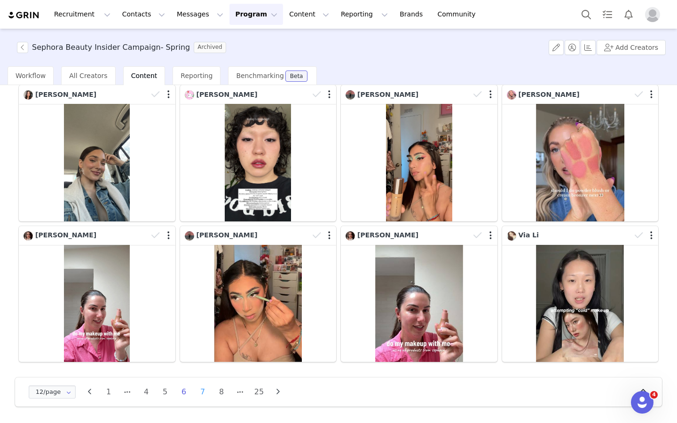
click at [202, 393] on li "7" at bounding box center [203, 392] width 14 height 13
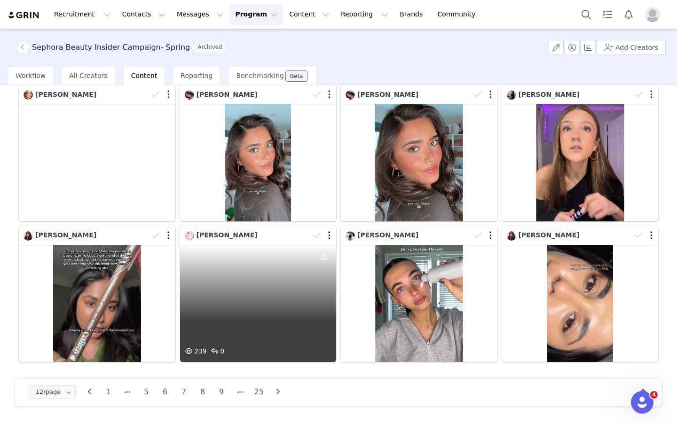
scroll to position [0, 0]
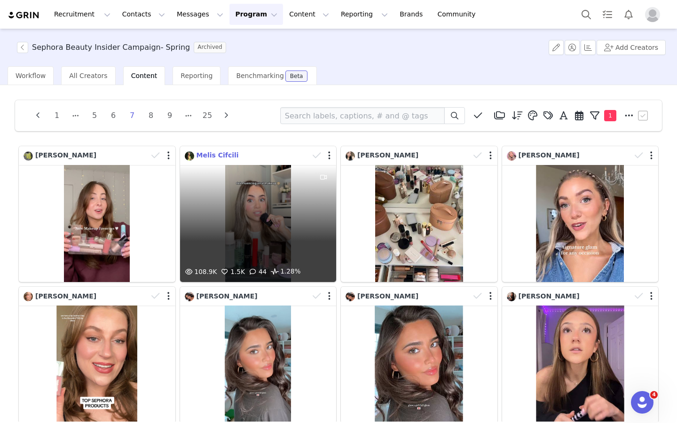
click at [231, 151] on span "Melis Cifcili" at bounding box center [218, 155] width 42 height 8
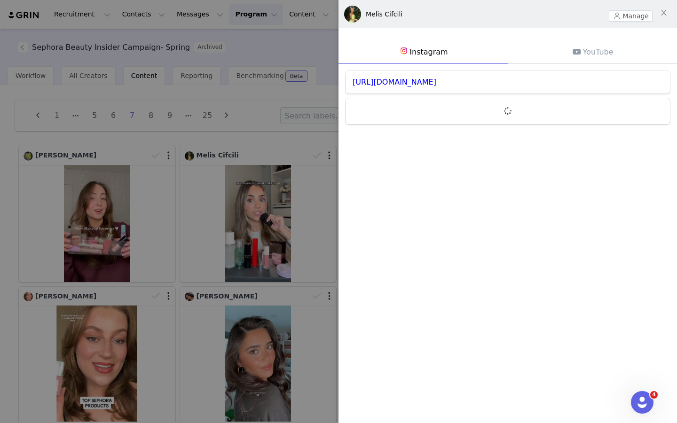
click at [247, 213] on div at bounding box center [338, 211] width 677 height 423
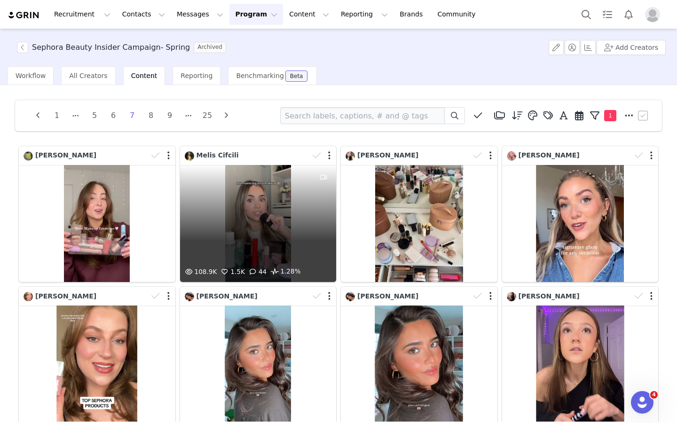
click at [255, 218] on div "108.9K 1.5K 44 1.28%" at bounding box center [258, 223] width 157 height 117
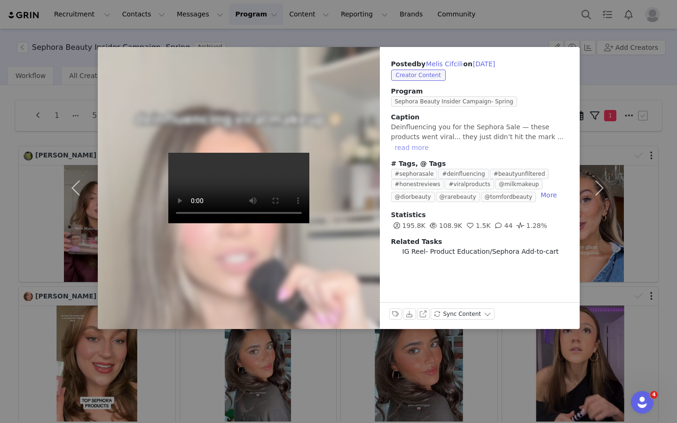
click at [433, 142] on button "read more" at bounding box center [411, 147] width 41 height 11
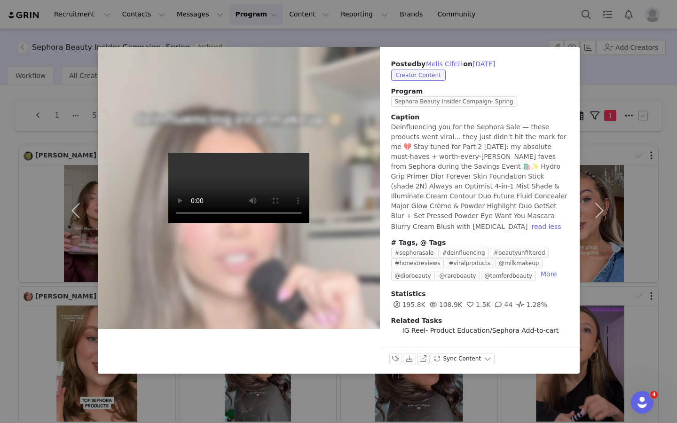
click at [137, 198] on div at bounding box center [239, 188] width 310 height 310
click at [235, 107] on div at bounding box center [239, 188] width 310 height 310
click at [428, 353] on button "View on Instagram" at bounding box center [423, 358] width 13 height 11
click at [499, 102] on button "button" at bounding box center [600, 210] width 40 height 327
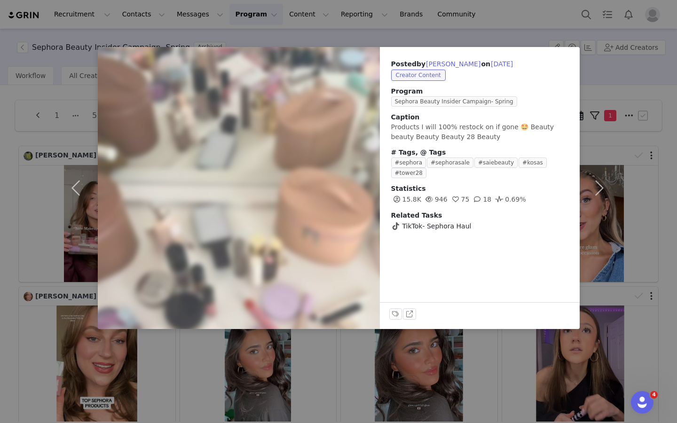
click at [499, 45] on div "Posted by Thao Nguyen on Apr 6, 2025 Creator Content Program Sephora Beauty Ins…" at bounding box center [338, 211] width 677 height 423
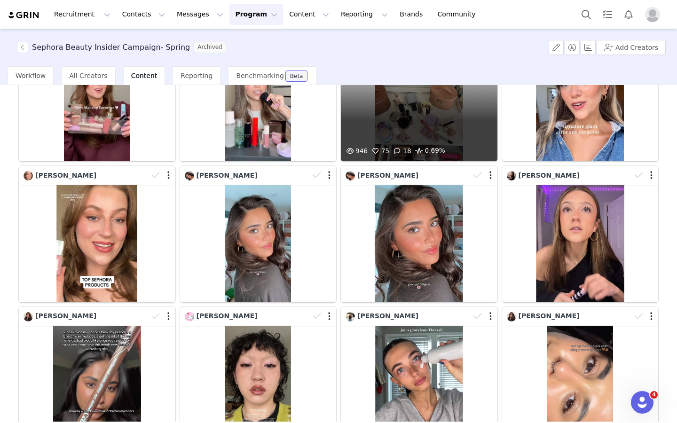
scroll to position [202, 0]
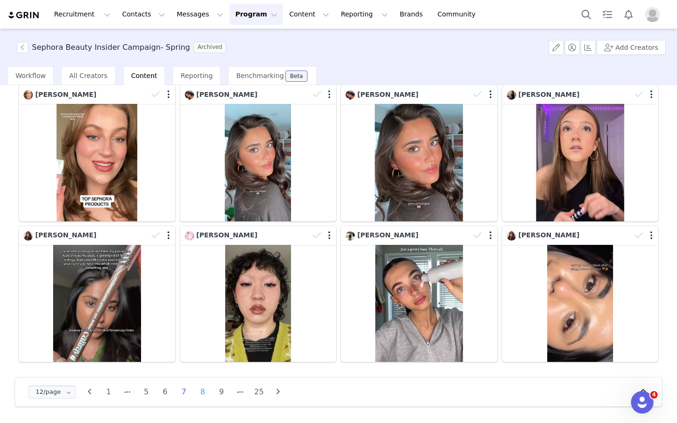
click at [198, 389] on li "8" at bounding box center [203, 392] width 14 height 13
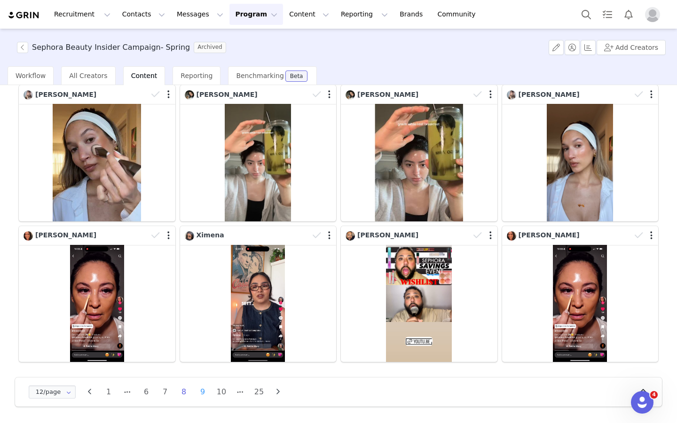
click at [199, 393] on li "9" at bounding box center [203, 392] width 14 height 13
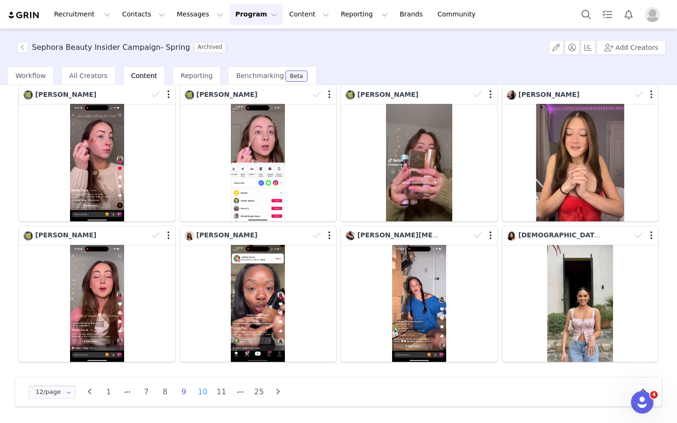
click at [205, 390] on li "10" at bounding box center [203, 392] width 14 height 13
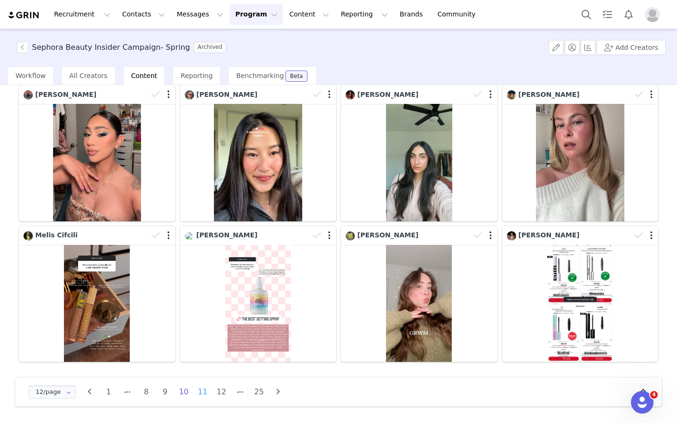
click at [203, 391] on li "11" at bounding box center [203, 392] width 14 height 13
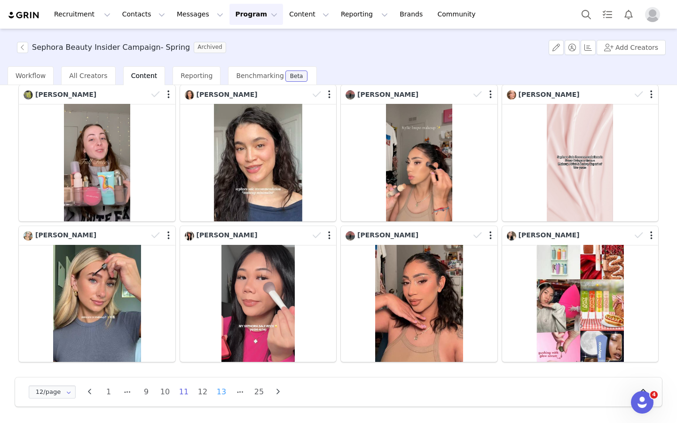
click at [220, 393] on li "13" at bounding box center [221, 392] width 14 height 13
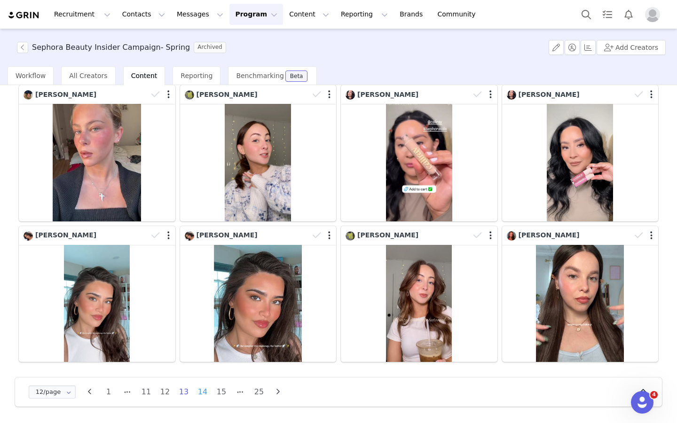
click at [208, 392] on li "14" at bounding box center [203, 392] width 14 height 13
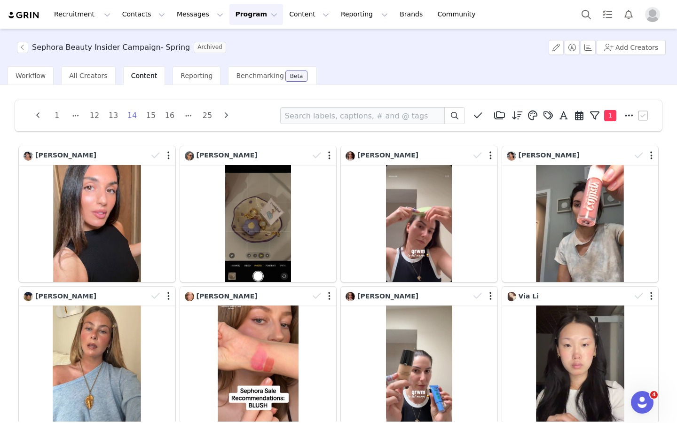
click at [499, 115] on icon at bounding box center [548, 115] width 9 height 9
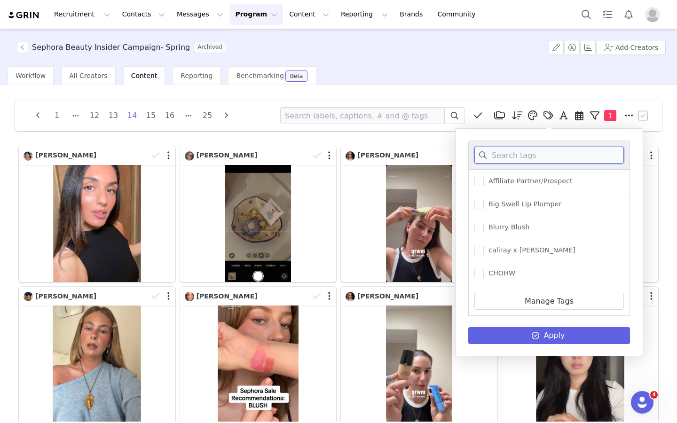
click at [499, 154] on input at bounding box center [550, 155] width 150 height 17
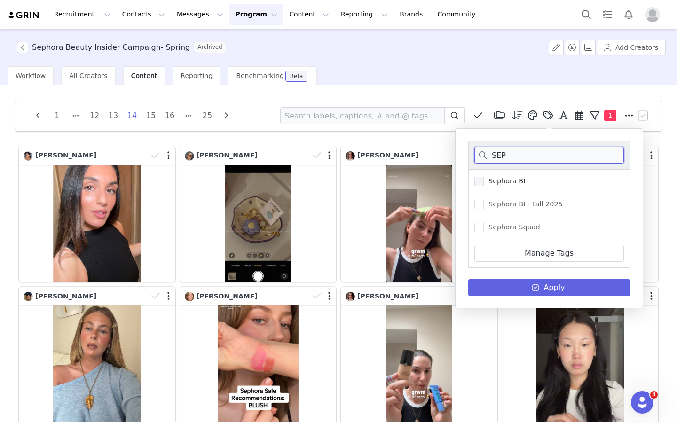
type input "SEP"
click at [499, 183] on span "Sephora BI" at bounding box center [504, 181] width 41 height 9
click at [484, 177] on input "Sephora BI" at bounding box center [484, 177] width 0 height 0
click at [499, 292] on icon at bounding box center [536, 288] width 8 height 8
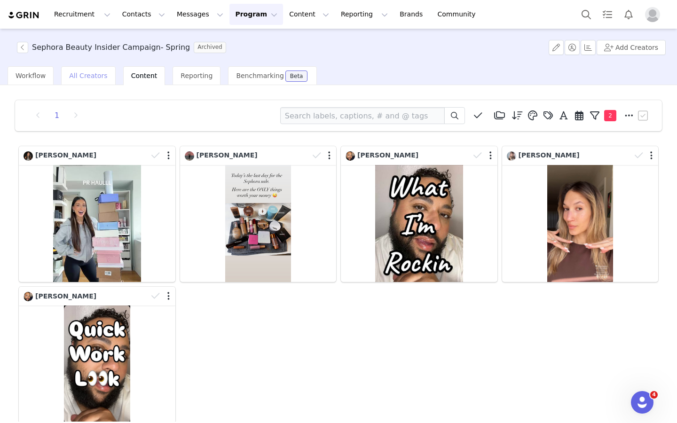
click at [99, 73] on span "All Creators" at bounding box center [88, 76] width 38 height 8
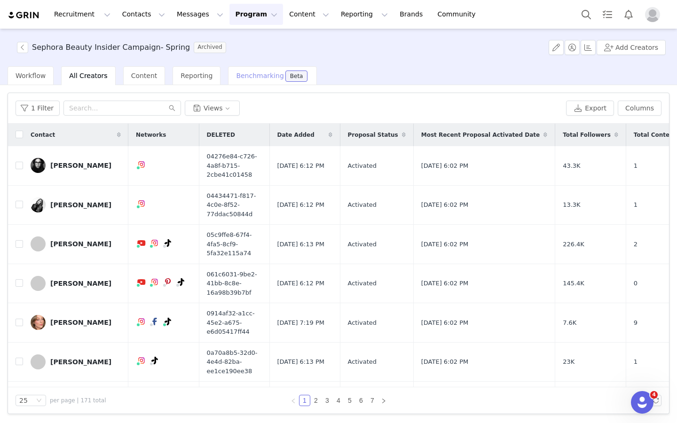
click at [260, 75] on span "Benchmarking" at bounding box center [260, 76] width 48 height 8
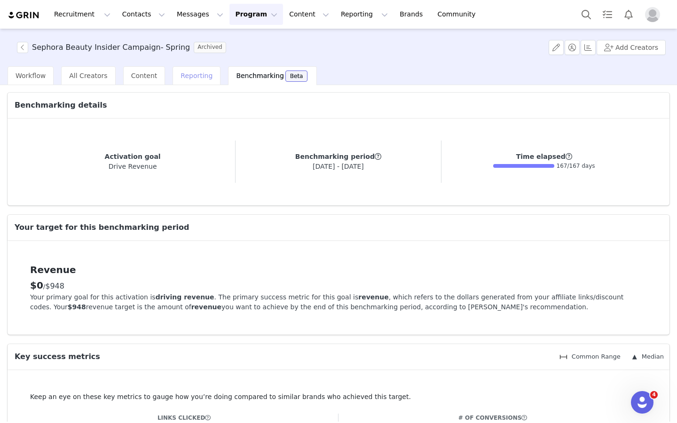
click at [187, 85] on div "Reporting" at bounding box center [197, 75] width 48 height 19
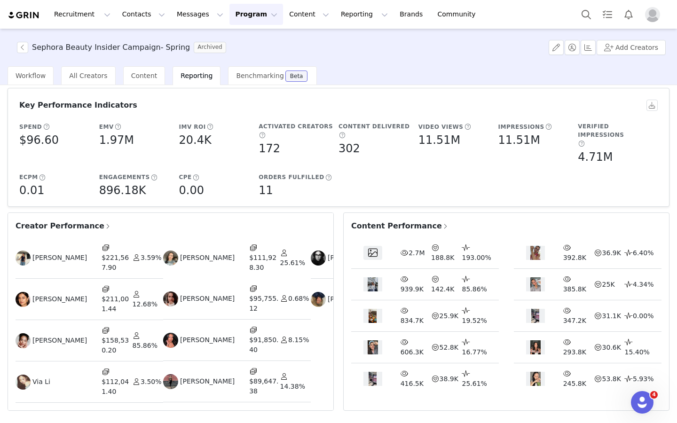
click at [180, 253] on span "Caitlin Thexton" at bounding box center [207, 258] width 55 height 10
click at [171, 251] on img at bounding box center [170, 258] width 15 height 15
click at [84, 221] on span "Creator Performance" at bounding box center [64, 226] width 96 height 11
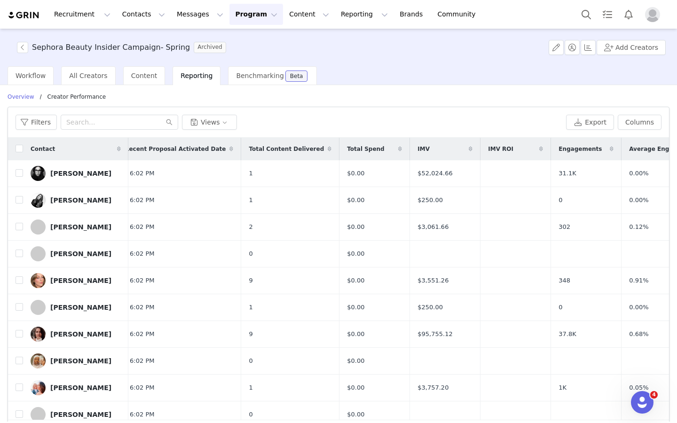
scroll to position [0, 29]
click at [499, 145] on div "Engagements" at bounding box center [586, 149] width 70 height 23
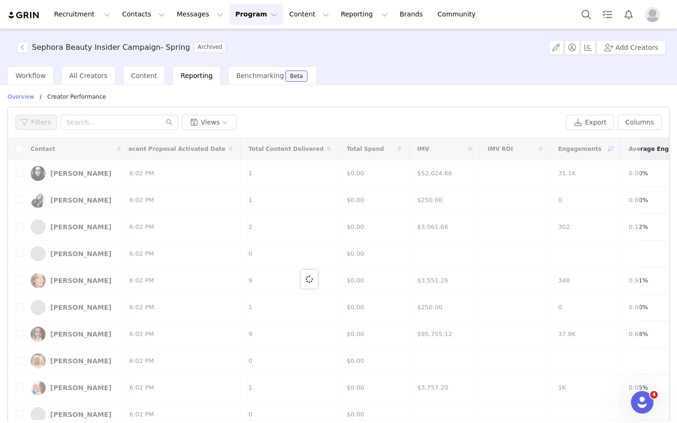
scroll to position [0, 0]
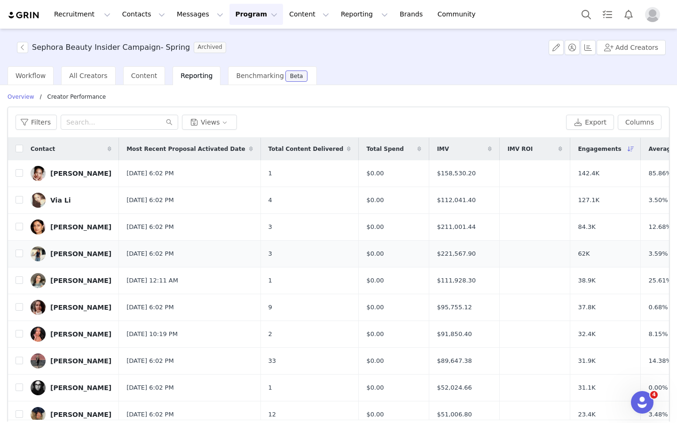
click at [73, 253] on div "Melody Miles" at bounding box center [80, 254] width 61 height 8
click at [80, 254] on div "Melody Miles" at bounding box center [80, 254] width 61 height 8
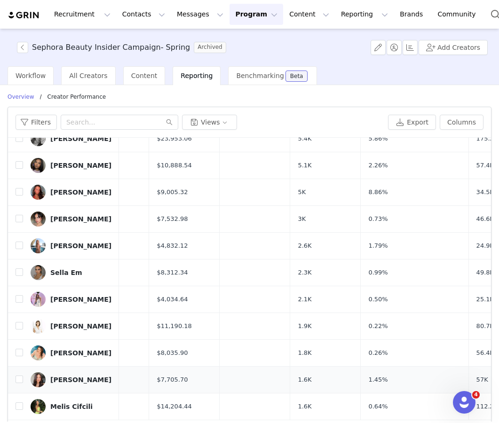
scroll to position [33, 0]
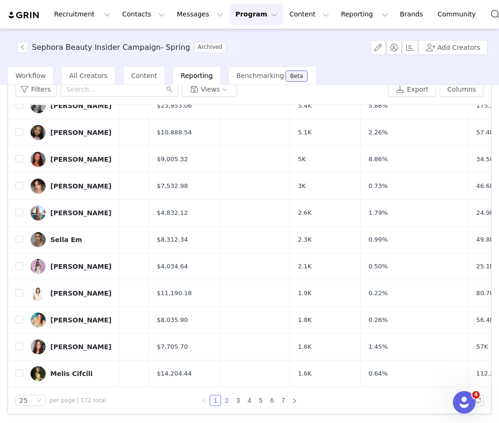
click at [223, 397] on link "2" at bounding box center [227, 401] width 10 height 10
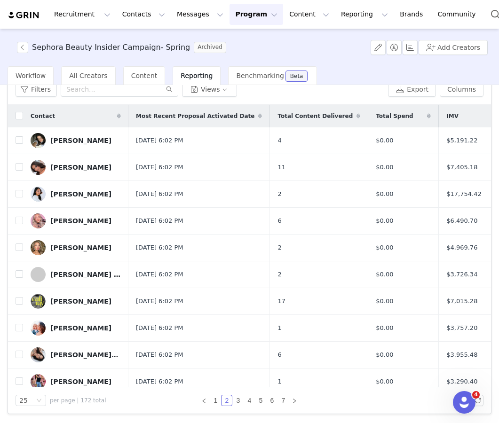
click at [353, 118] on span at bounding box center [358, 116] width 11 height 11
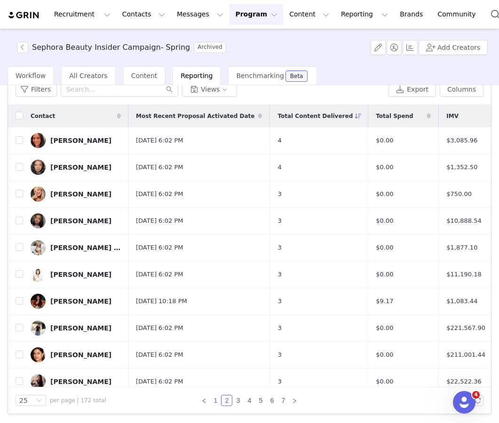
click at [214, 400] on link "1" at bounding box center [215, 401] width 10 height 10
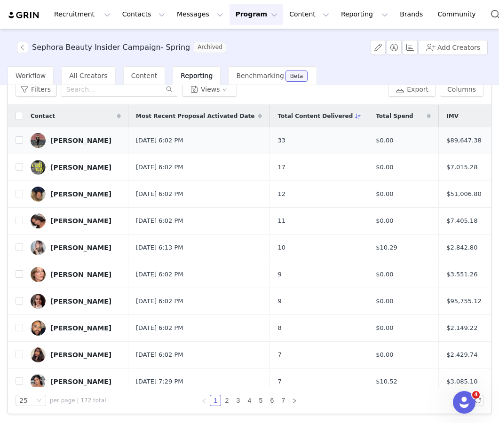
click at [75, 139] on div "[PERSON_NAME]" at bounding box center [80, 141] width 61 height 8
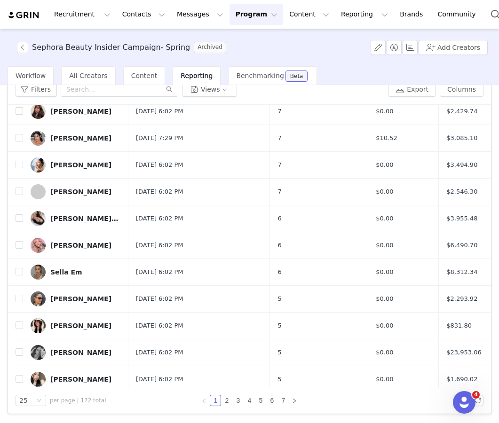
scroll to position [313, 0]
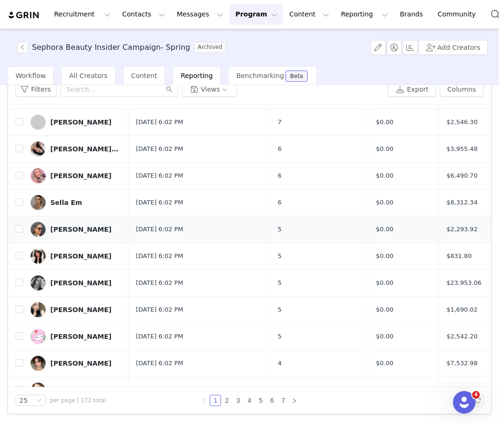
click at [71, 230] on div "[PERSON_NAME]" at bounding box center [80, 230] width 61 height 8
click at [49, 227] on link "[PERSON_NAME]" at bounding box center [76, 229] width 90 height 15
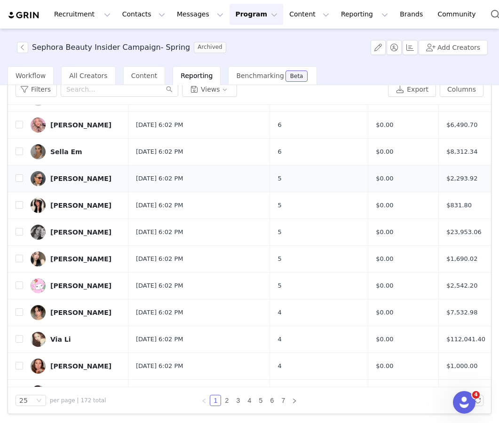
scroll to position [374, 0]
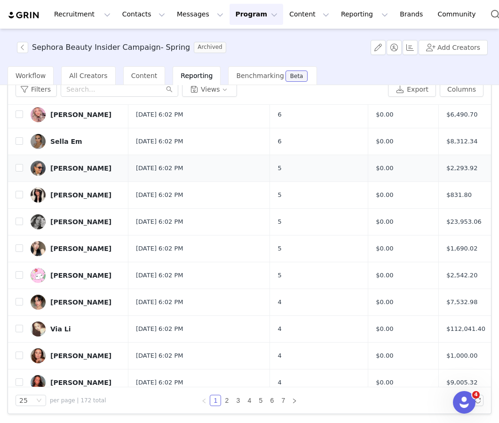
click at [79, 165] on div "[PERSON_NAME]" at bounding box center [80, 169] width 61 height 8
click at [212, 152] on td "Mar 17, 2025 6:02 PM" at bounding box center [199, 141] width 142 height 27
click at [190, 171] on td "Mar 17, 2025 6:02 PM" at bounding box center [199, 168] width 142 height 27
click at [56, 167] on div "[PERSON_NAME]" at bounding box center [80, 169] width 61 height 8
click at [34, 168] on img at bounding box center [38, 168] width 15 height 15
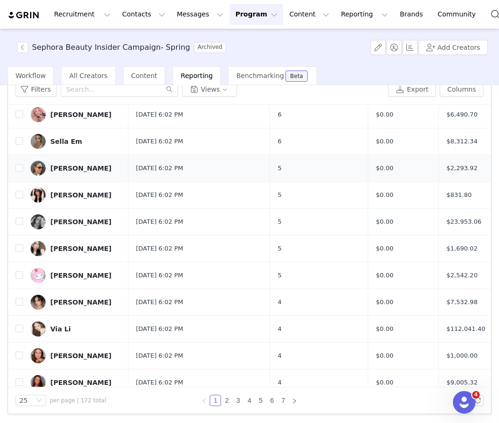
scroll to position [410, 0]
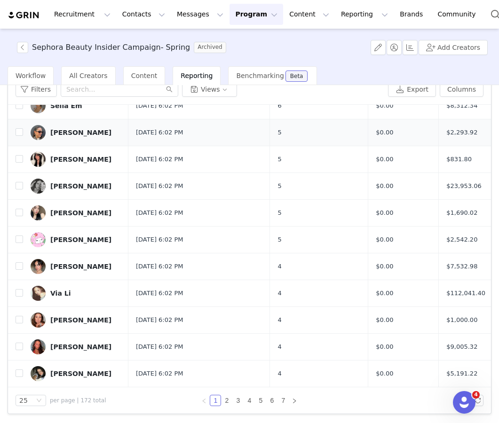
click at [64, 133] on div "[PERSON_NAME]" at bounding box center [80, 133] width 61 height 8
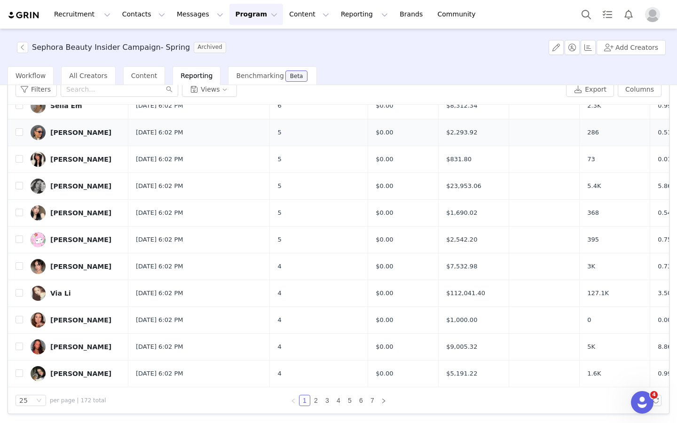
click at [71, 134] on div "[PERSON_NAME]" at bounding box center [80, 133] width 61 height 8
click at [22, 134] on input "checkbox" at bounding box center [20, 132] width 8 height 8
checkbox input "true"
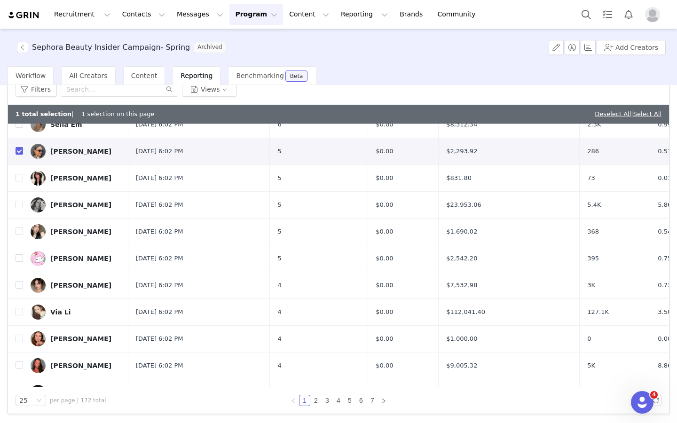
click at [60, 151] on div "[PERSON_NAME]" at bounding box center [80, 152] width 61 height 8
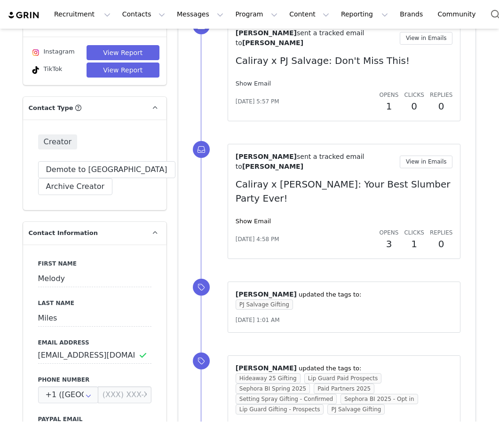
click at [257, 80] on link "Show Email" at bounding box center [253, 83] width 35 height 7
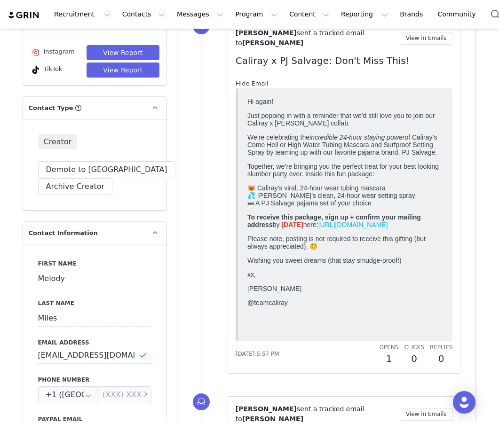
click at [257, 80] on link "Hide Email" at bounding box center [252, 83] width 33 height 7
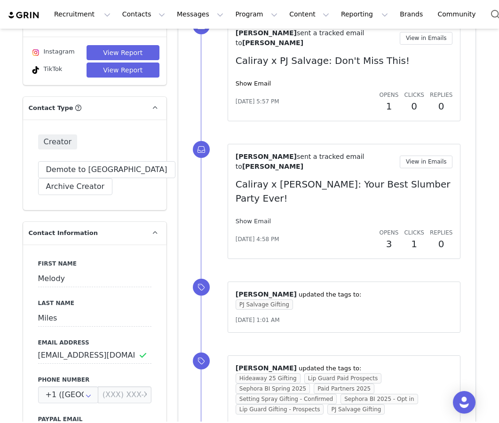
click at [257, 218] on link "Show Email" at bounding box center [253, 221] width 35 height 7
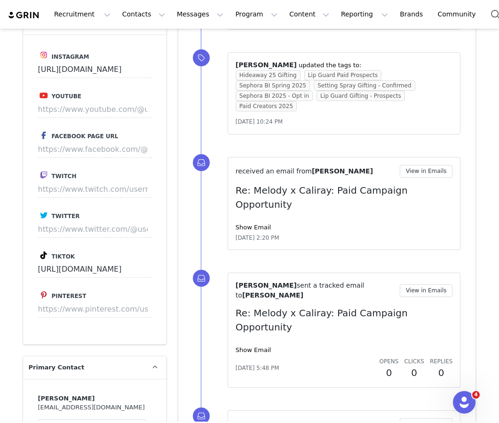
scroll to position [1171, 0]
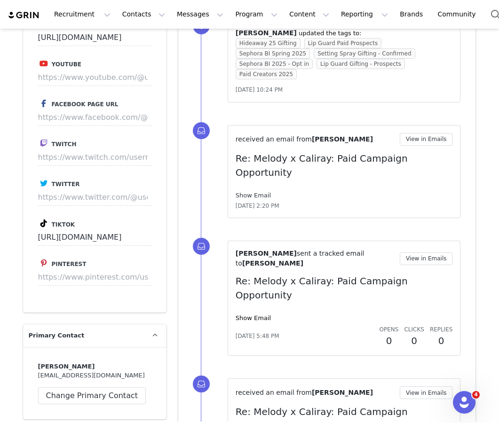
click at [260, 192] on link "Show Email" at bounding box center [253, 195] width 35 height 7
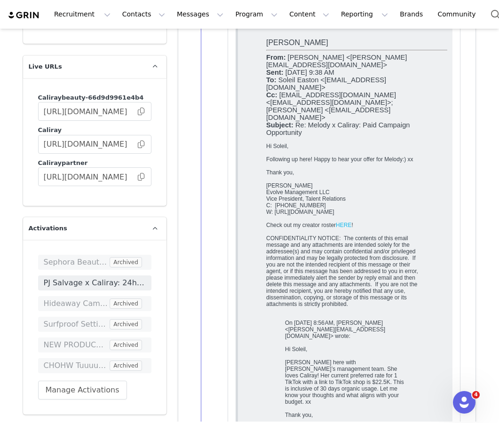
scroll to position [1856, 0]
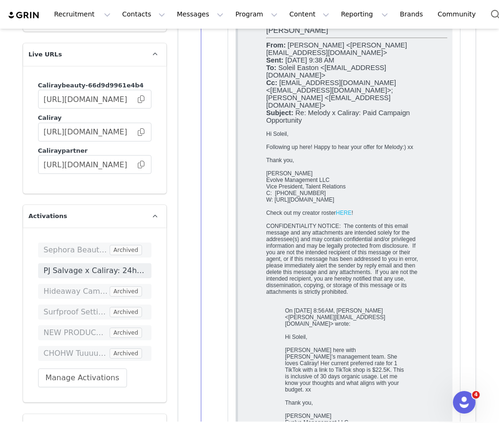
click at [345, 217] on link "HERE" at bounding box center [343, 213] width 16 height 7
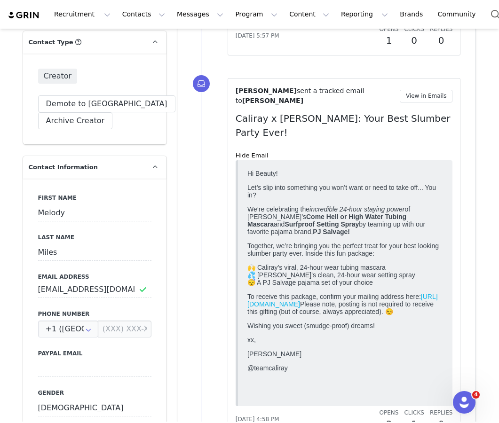
scroll to position [0, 0]
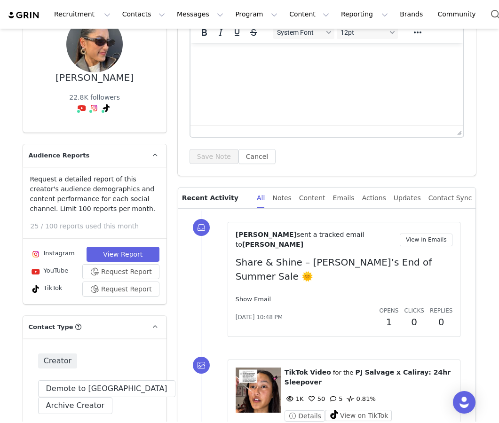
click at [254, 296] on link "Show Email" at bounding box center [253, 299] width 35 height 7
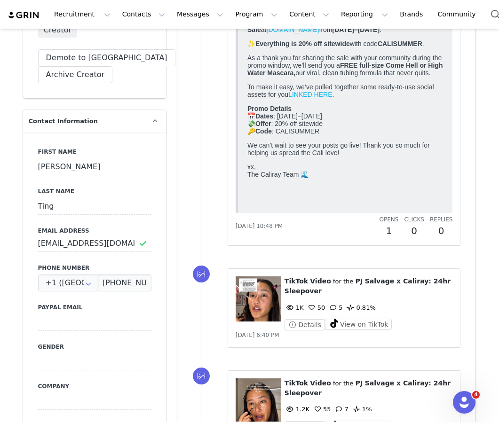
scroll to position [563, 0]
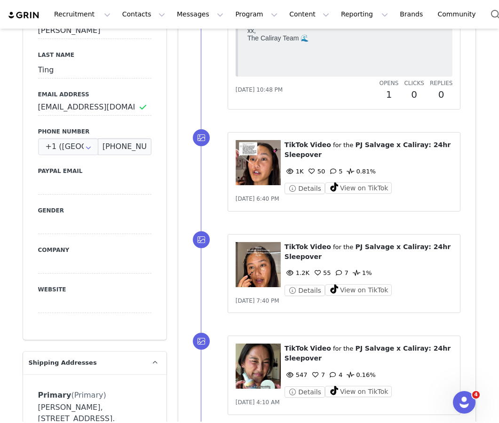
click at [260, 154] on figure at bounding box center [258, 162] width 45 height 45
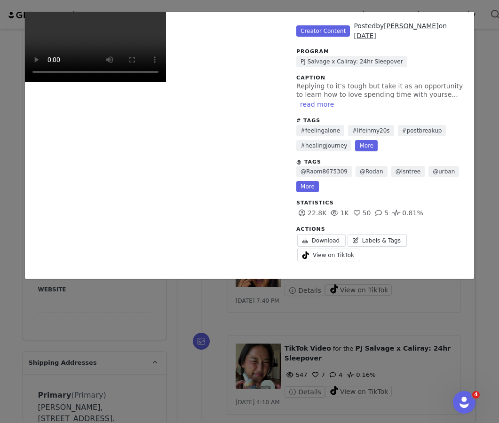
click at [291, 335] on div "Unlabeled Creator Content Posted by Kiana Ting on Sep 19, 2025 Program PJ Salva…" at bounding box center [249, 211] width 499 height 423
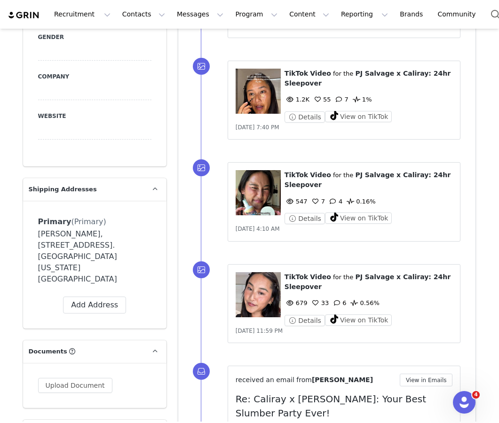
scroll to position [907, 0]
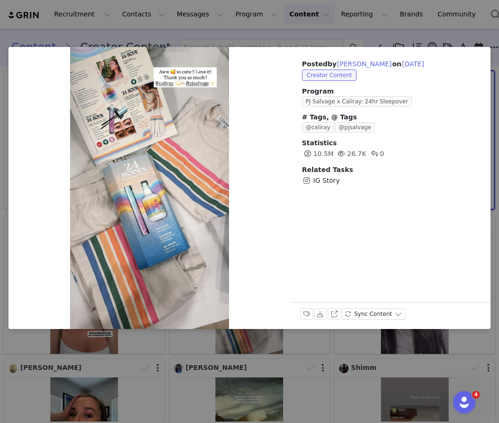
click at [475, 34] on div "Posted by [PERSON_NAME] on [DATE] Creator Content Program PJ Salvage x Caliray:…" at bounding box center [249, 211] width 499 height 423
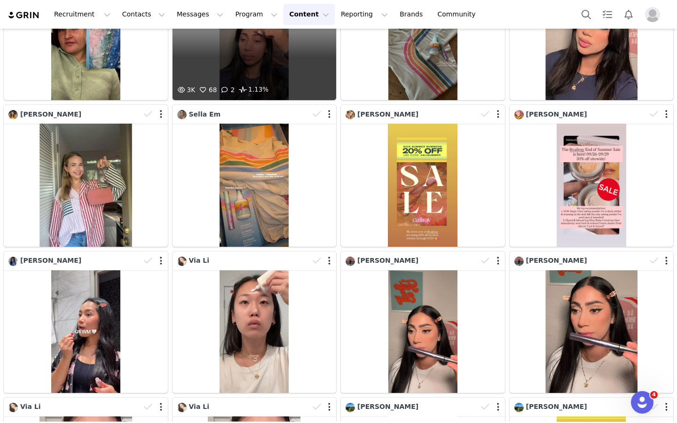
scroll to position [1288, 0]
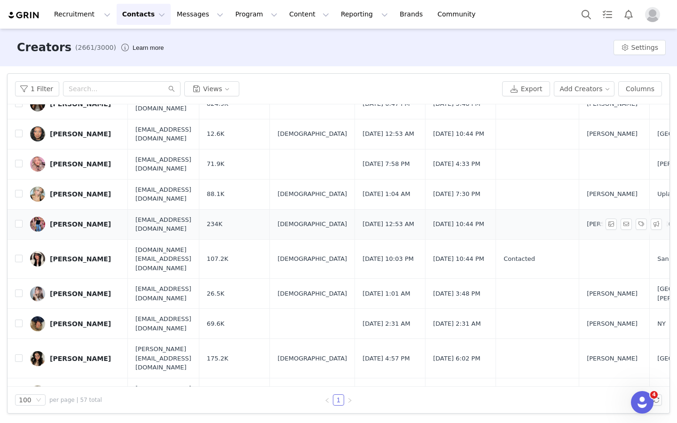
scroll to position [133, 0]
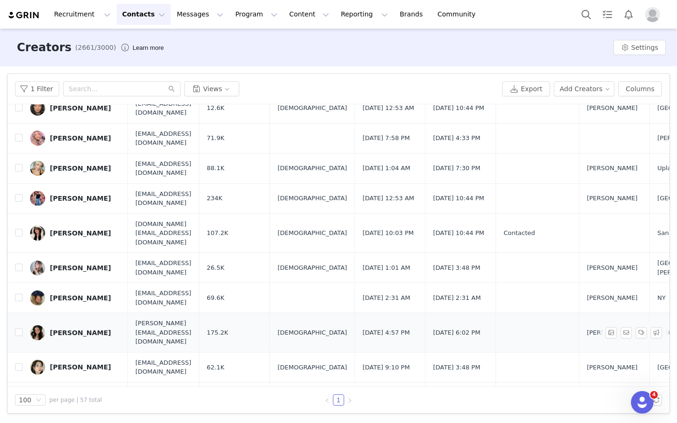
click at [83, 329] on div "[PERSON_NAME]" at bounding box center [80, 333] width 61 height 8
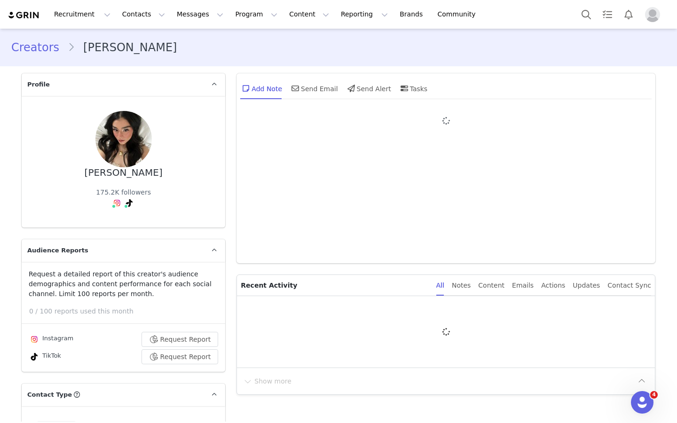
type input "+1 ([GEOGRAPHIC_DATA])"
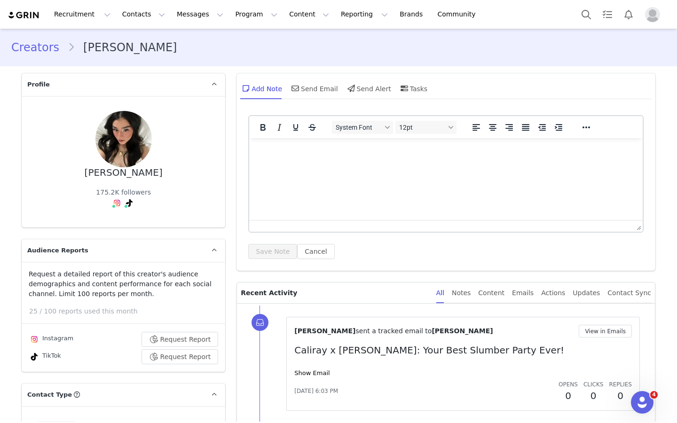
scroll to position [132, 0]
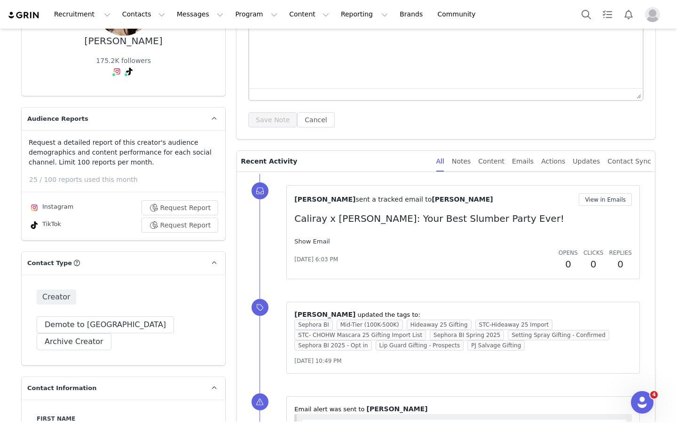
click at [312, 240] on link "Show Email" at bounding box center [311, 241] width 35 height 7
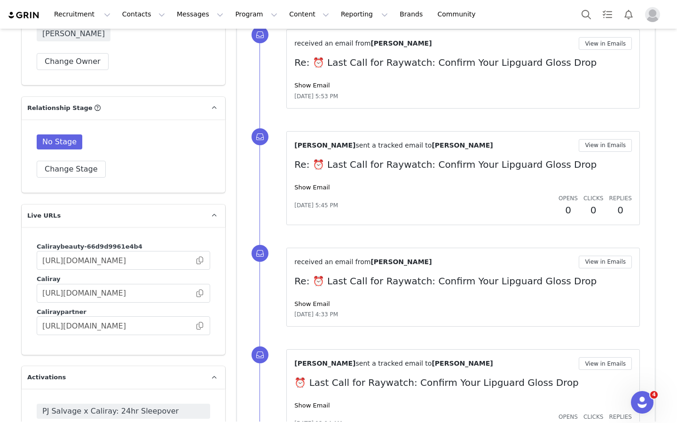
scroll to position [1894, 0]
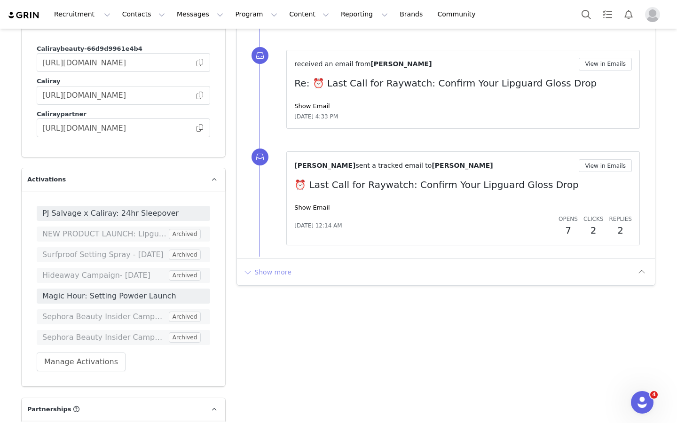
drag, startPoint x: 270, startPoint y: 253, endPoint x: 270, endPoint y: 243, distance: 9.9
click at [270, 259] on div "Show more" at bounding box center [446, 272] width 418 height 27
click at [270, 265] on button "Show more" at bounding box center [267, 272] width 49 height 15
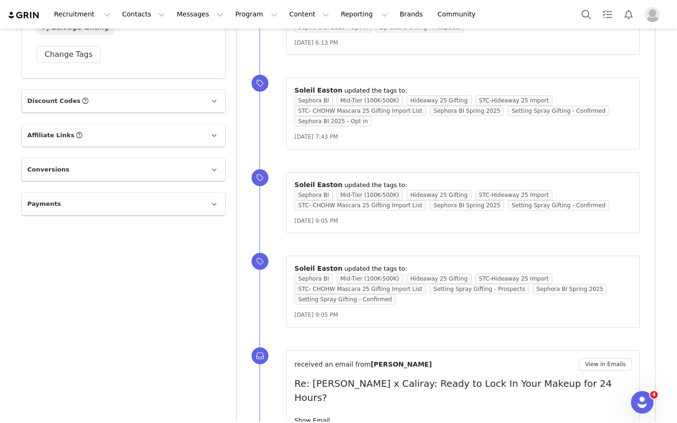
scroll to position [2759, 0]
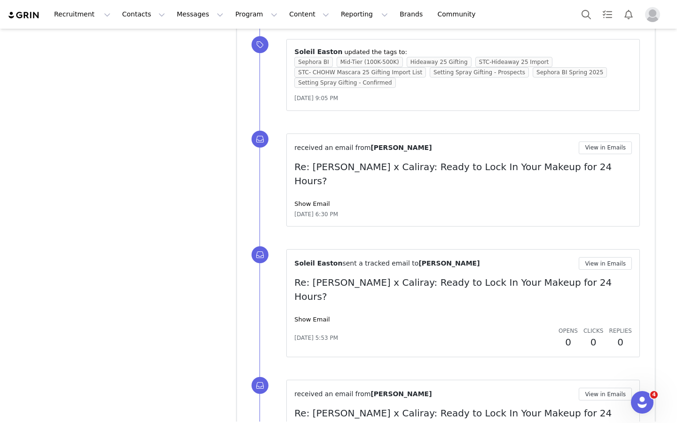
click at [314, 388] on div "received an email from Angelina Rivera View in Emails Re: Angelina x Caliray: R…" at bounding box center [463, 427] width 338 height 78
click at [312, 388] on div "received an email from Angelina Rivera View in Emails Re: Angelina x Caliray: R…" at bounding box center [463, 427] width 338 height 78
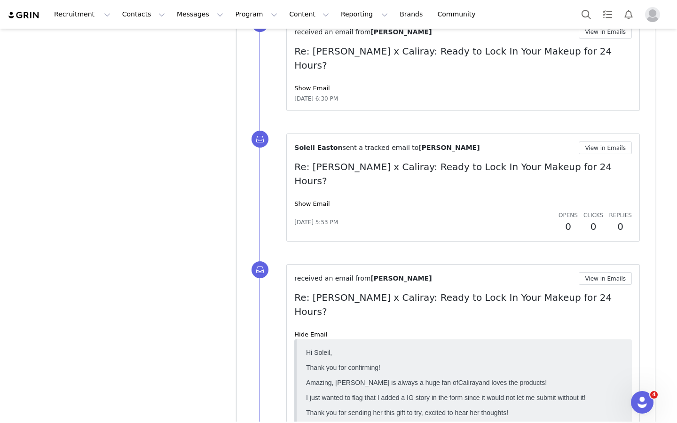
scroll to position [2732, 0]
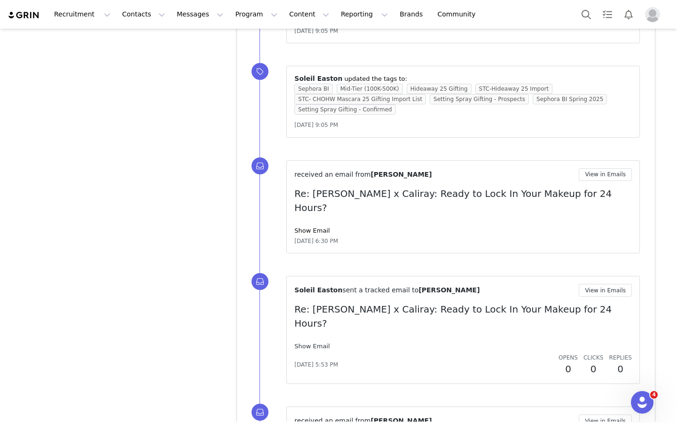
click at [318, 343] on link "Show Email" at bounding box center [311, 346] width 35 height 7
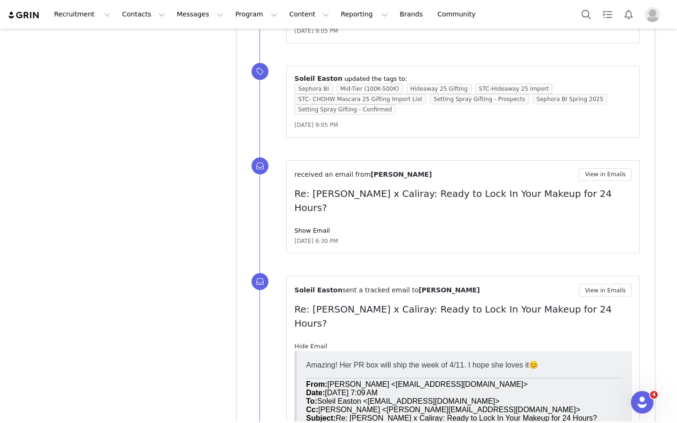
scroll to position [0, 0]
click at [315, 227] on link "Show Email" at bounding box center [311, 230] width 35 height 7
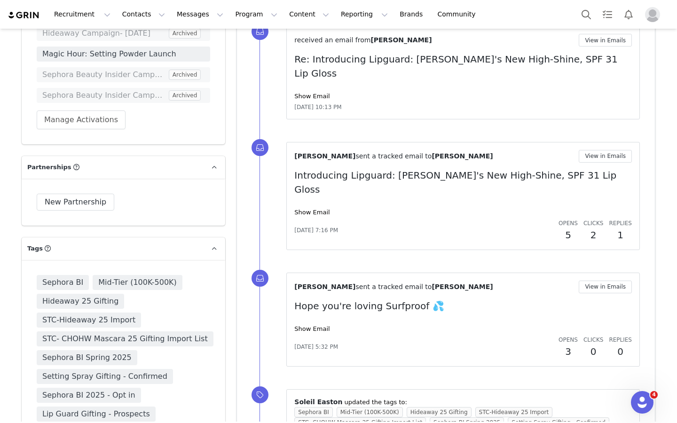
scroll to position [2350, 0]
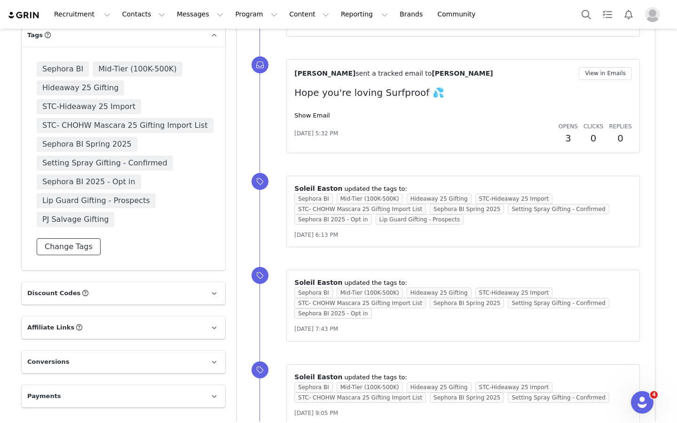
click at [81, 238] on button "Change Tags" at bounding box center [69, 246] width 64 height 17
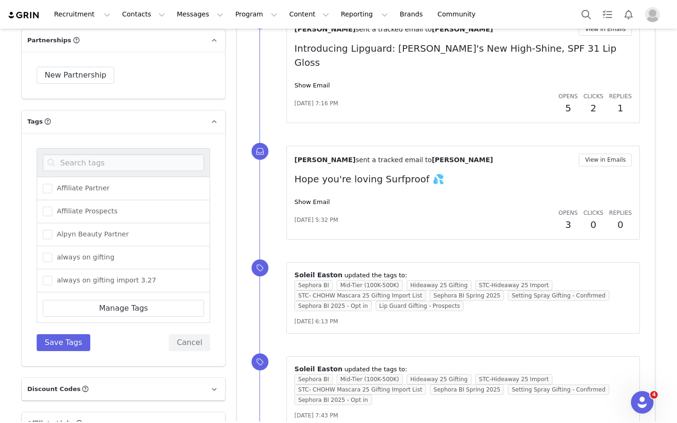
scroll to position [2254, 0]
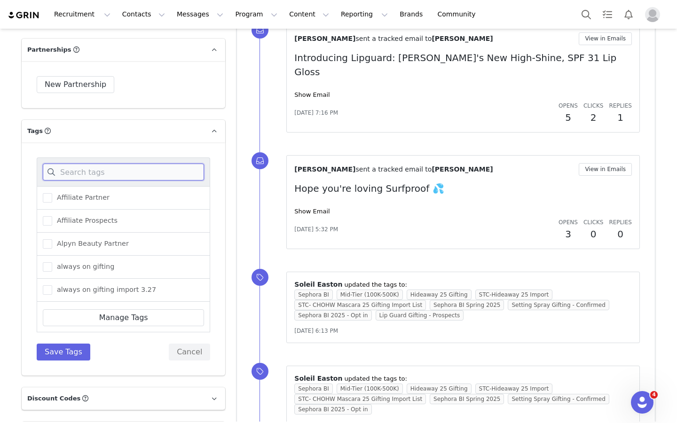
click at [106, 164] on input at bounding box center [123, 172] width 161 height 17
type input "sepho"
click at [71, 262] on span "Sephora BI Fall 2025" at bounding box center [89, 266] width 74 height 9
click at [52, 262] on input "Sephora BI Fall 2025" at bounding box center [52, 262] width 0 height 0
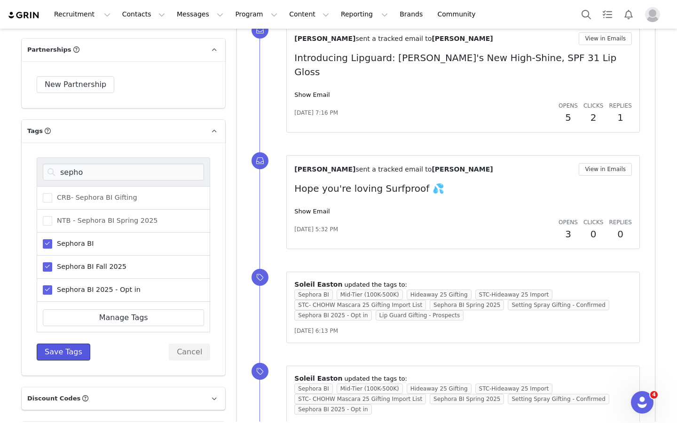
click at [67, 344] on button "Save Tags" at bounding box center [64, 352] width 54 height 17
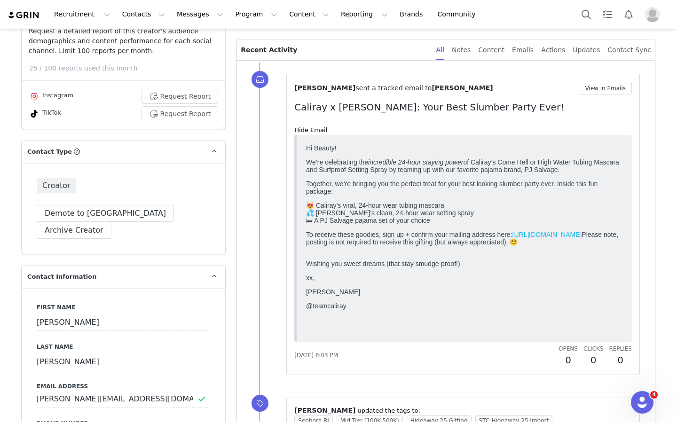
scroll to position [0, 0]
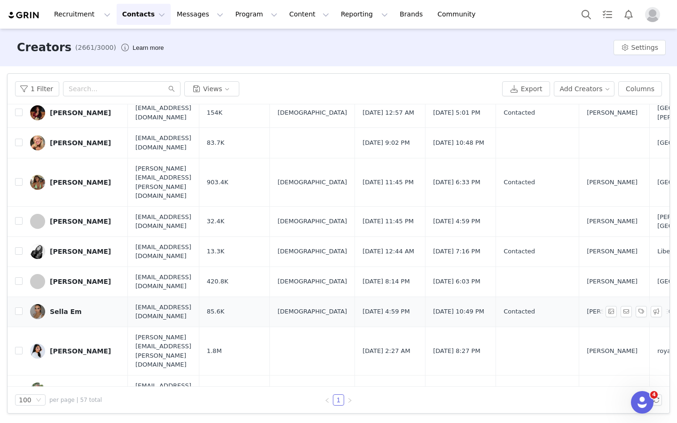
scroll to position [1302, 0]
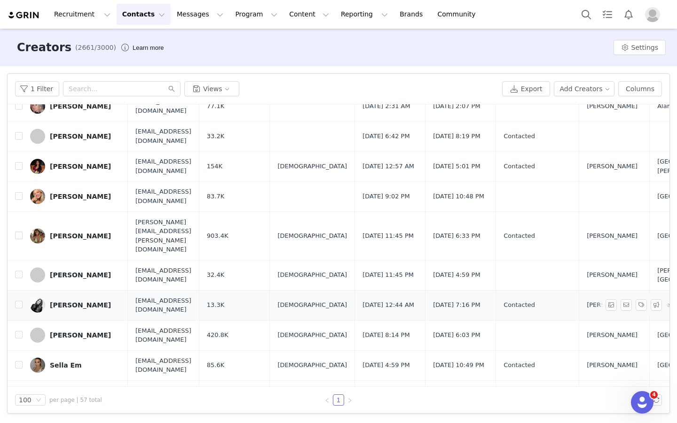
click at [77, 302] on div "[PERSON_NAME]" at bounding box center [80, 306] width 61 height 8
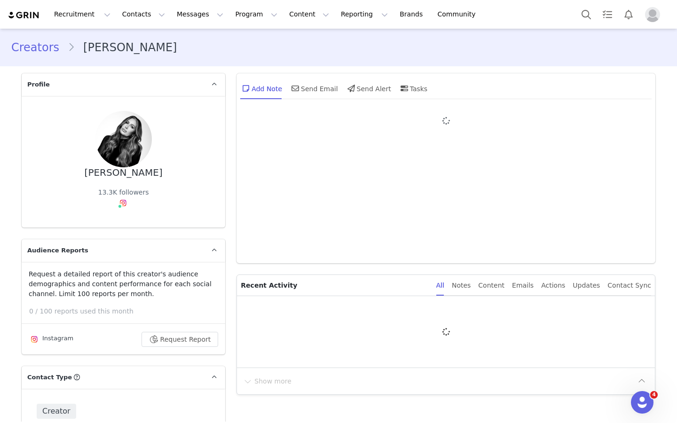
type input "+1 ([GEOGRAPHIC_DATA])"
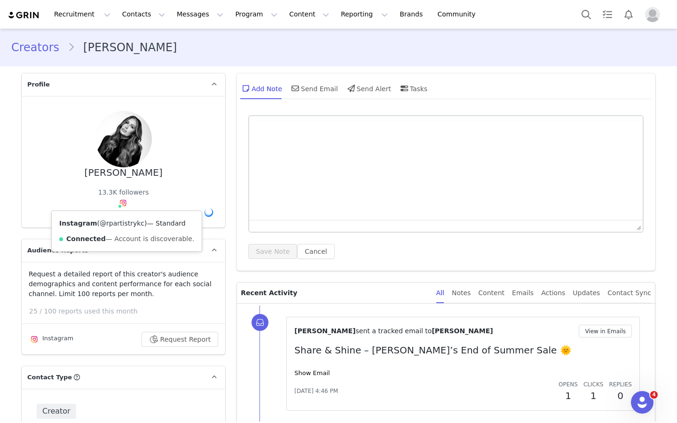
click at [123, 224] on link "@rpartistrykc" at bounding box center [122, 224] width 45 height 8
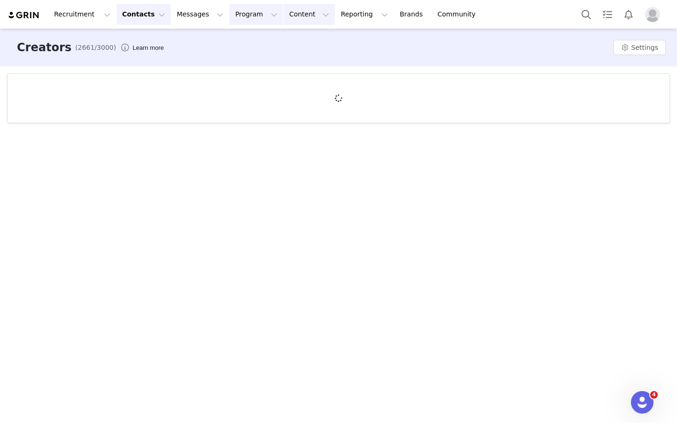
click at [246, 18] on button "Program Program" at bounding box center [257, 14] width 54 height 21
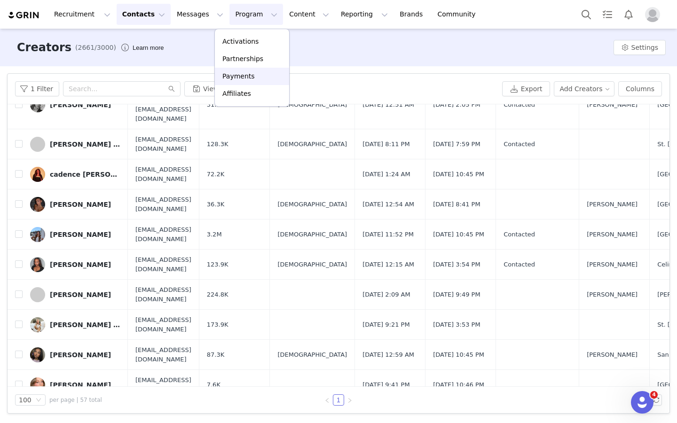
scroll to position [439, 0]
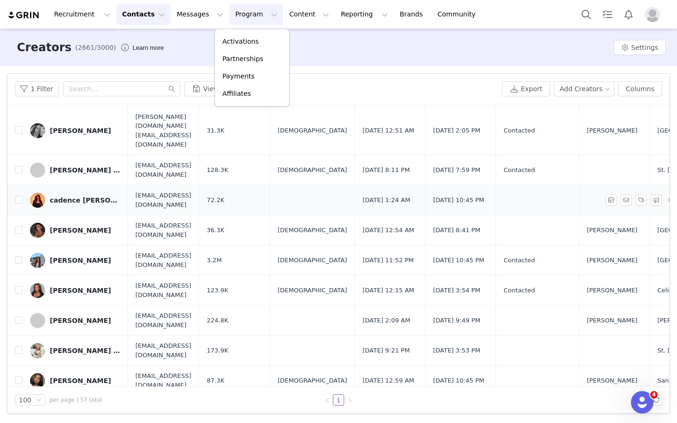
click at [80, 197] on div "cadence [PERSON_NAME]" at bounding box center [85, 201] width 71 height 8
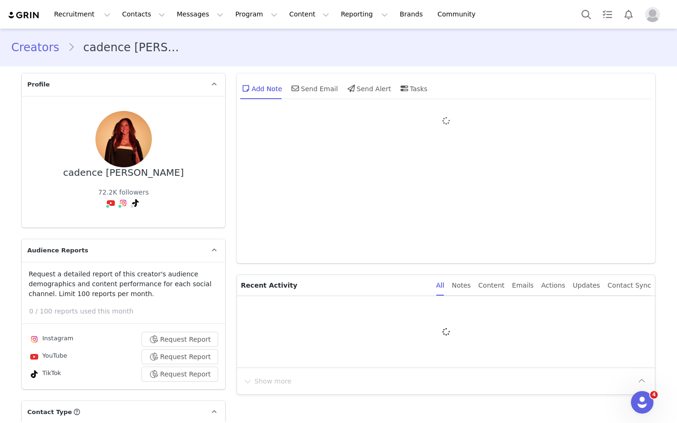
type input "+1 ([GEOGRAPHIC_DATA])"
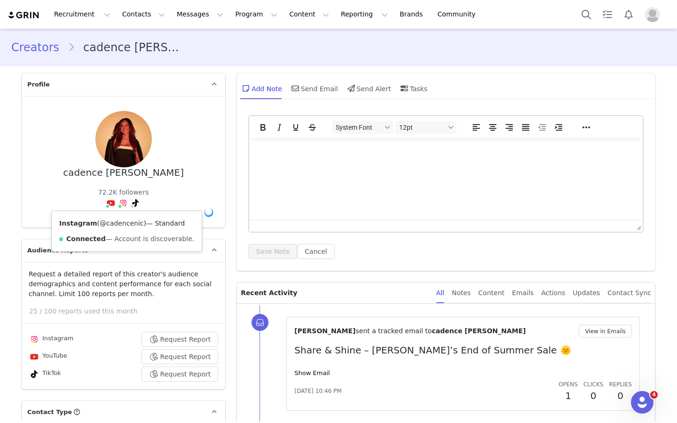
click at [123, 221] on link "@cadencenic" at bounding box center [122, 224] width 44 height 8
click at [230, 17] on button "Program Program" at bounding box center [257, 14] width 54 height 21
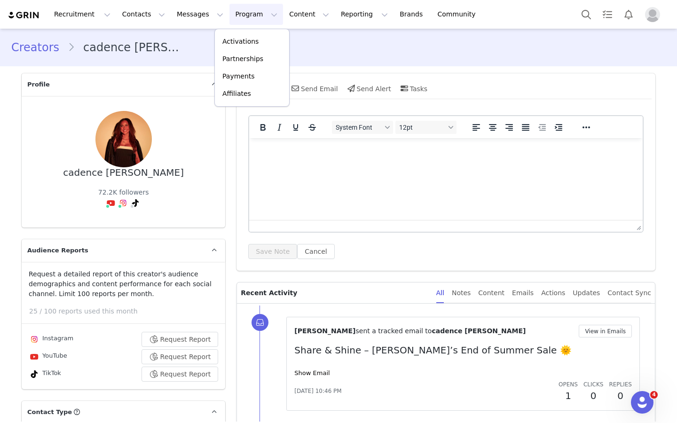
click at [215, 226] on div "cadence nicole 72.2K followers Instagram ( @cadencenic ) — Standard Connected —…" at bounding box center [124, 162] width 204 height 132
click at [234, 20] on button "Program Program" at bounding box center [257, 14] width 54 height 21
click at [239, 44] on p "Activations" at bounding box center [240, 42] width 36 height 10
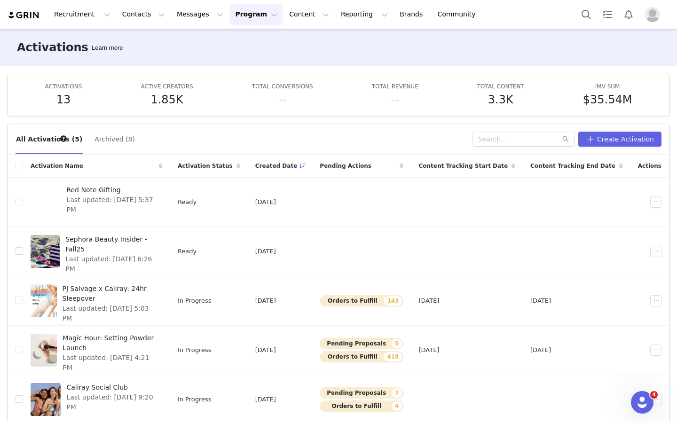
click at [249, 14] on button "Program Program" at bounding box center [257, 14] width 54 height 21
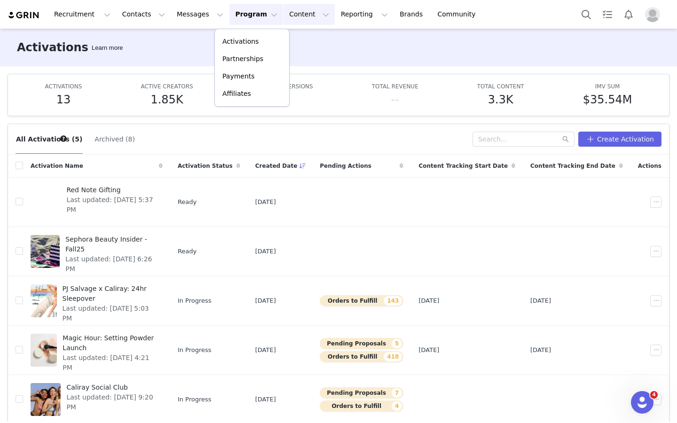
click at [284, 16] on button "Content Content" at bounding box center [309, 14] width 51 height 21
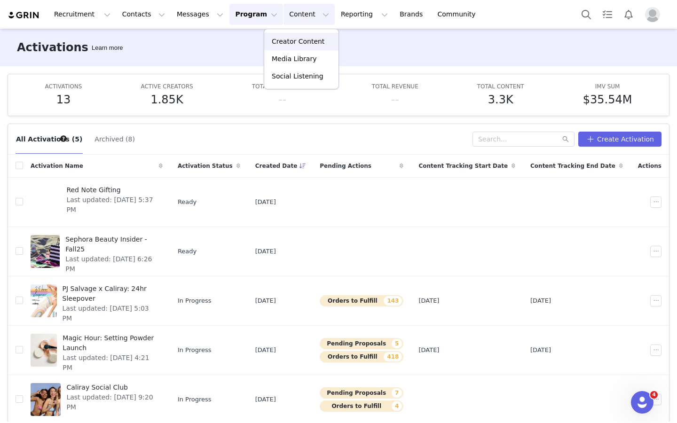
click at [275, 42] on p "Creator Content" at bounding box center [298, 42] width 53 height 10
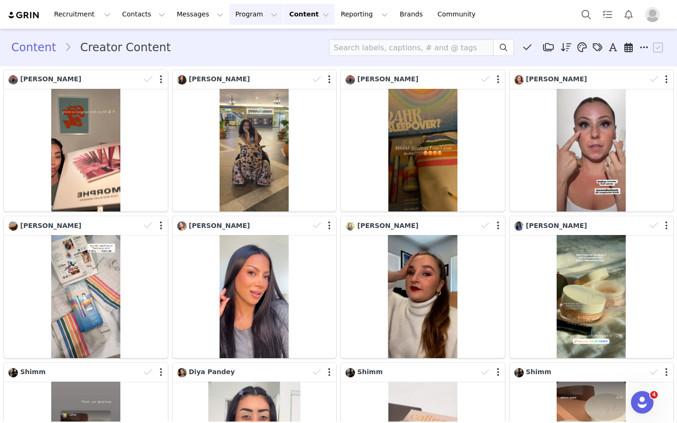
click at [230, 15] on button "Program Program" at bounding box center [257, 14] width 54 height 21
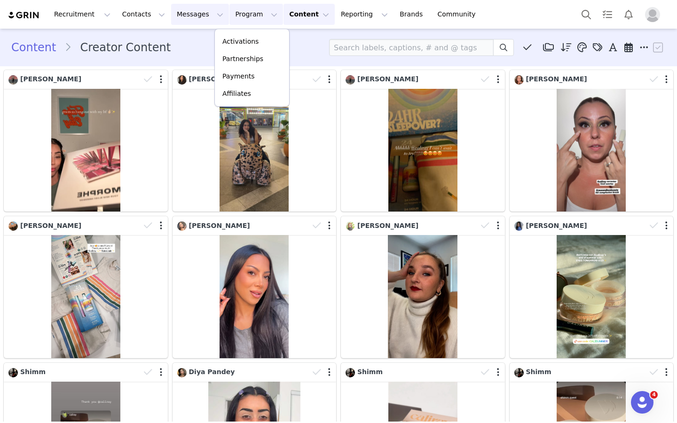
click at [191, 19] on button "Messages Messages" at bounding box center [200, 14] width 58 height 21
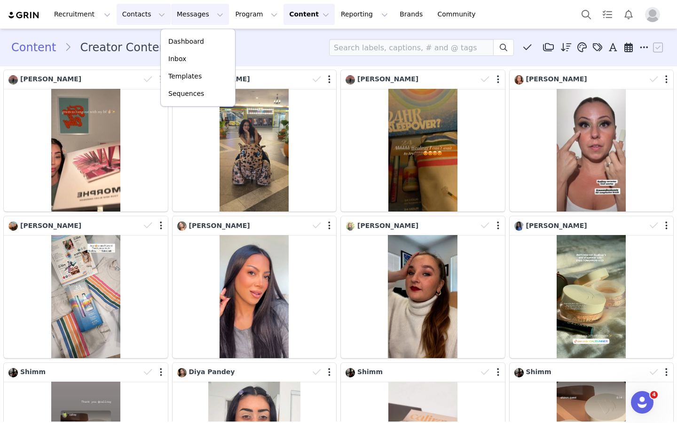
click at [147, 8] on button "Contacts Contacts" at bounding box center [144, 14] width 54 height 21
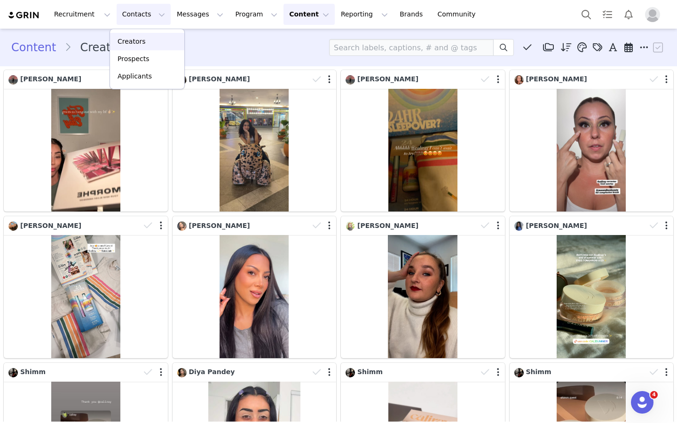
click at [148, 45] on div "Creators" at bounding box center [147, 42] width 63 height 10
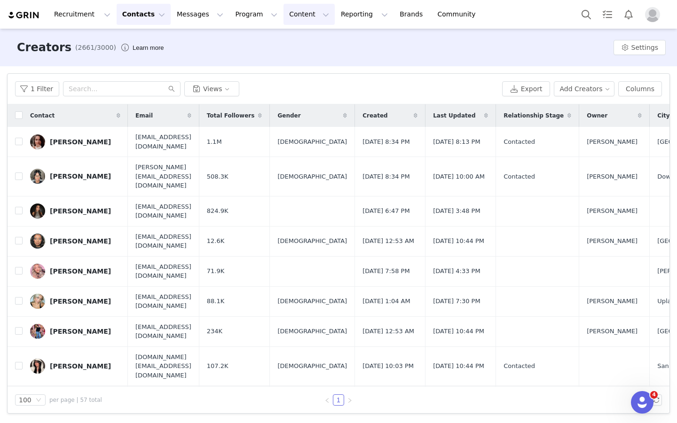
click at [284, 14] on button "Content Content" at bounding box center [309, 14] width 51 height 21
click at [287, 40] on p "Creator Content" at bounding box center [298, 42] width 53 height 10
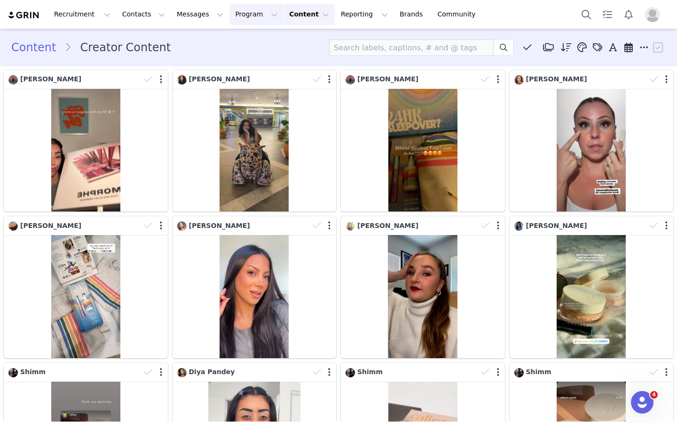
click at [242, 22] on button "Program Program" at bounding box center [257, 14] width 54 height 21
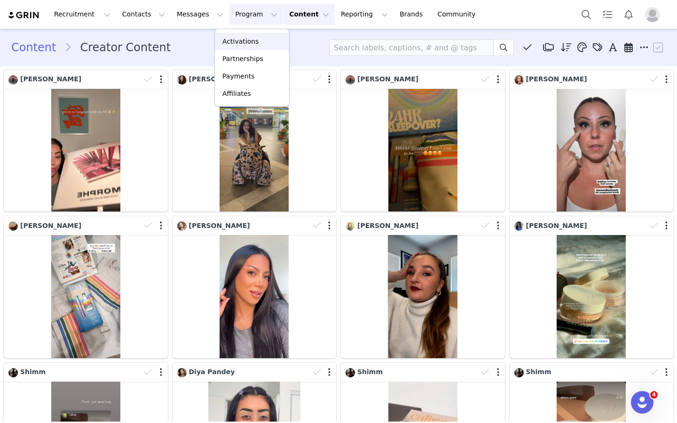
click at [240, 40] on p "Activations" at bounding box center [240, 42] width 36 height 10
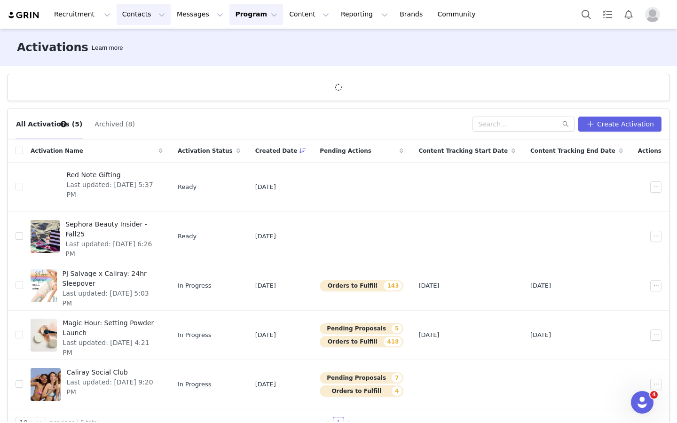
click at [149, 16] on button "Contacts Contacts" at bounding box center [144, 14] width 54 height 21
click at [148, 32] on div "Creators Prospects Applicants" at bounding box center [147, 59] width 75 height 61
click at [148, 36] on link "Creators" at bounding box center [147, 41] width 74 height 17
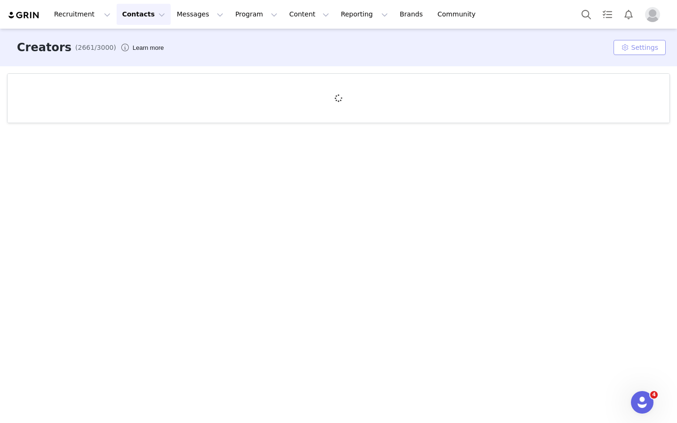
click at [627, 53] on button "Settings" at bounding box center [640, 47] width 52 height 15
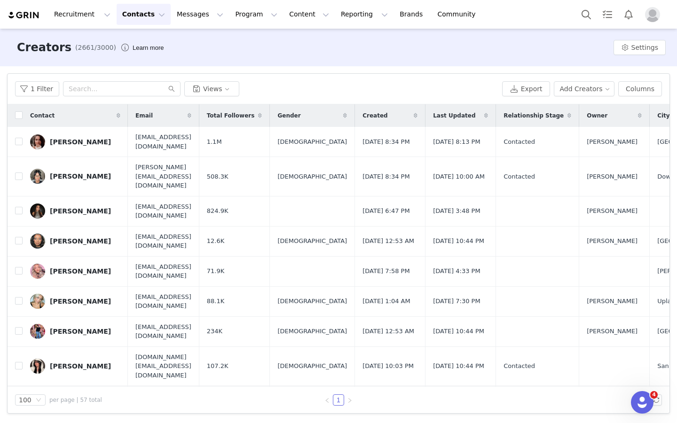
click at [478, 60] on div "Creators (2661/3000) Learn more Settings" at bounding box center [338, 48] width 677 height 38
click at [103, 87] on input "text" at bounding box center [122, 88] width 118 height 15
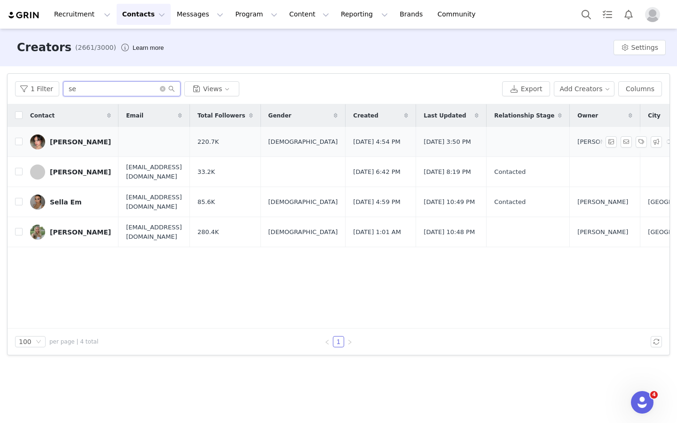
type input "s"
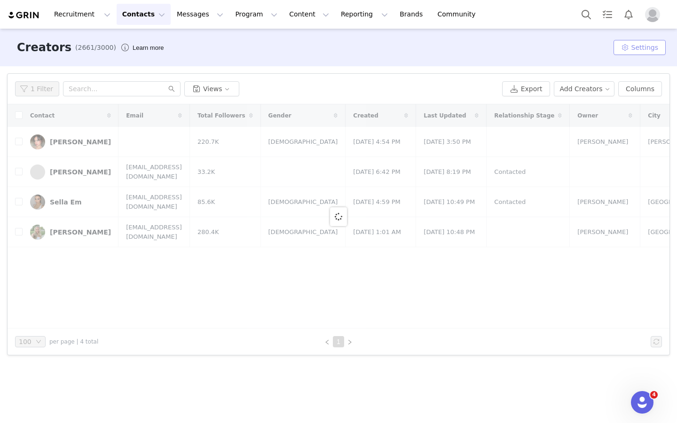
click at [621, 47] on button "Settings" at bounding box center [640, 47] width 52 height 15
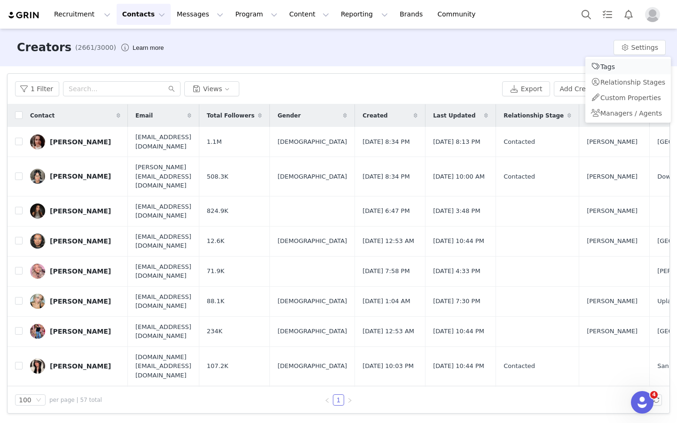
click at [604, 67] on span "Tags" at bounding box center [608, 67] width 15 height 8
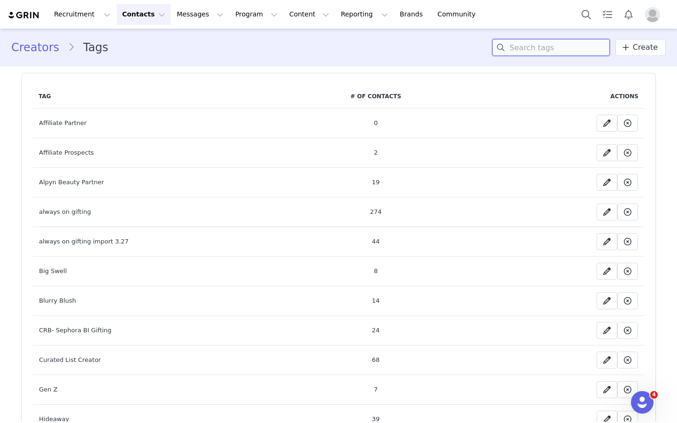
click at [511, 41] on input at bounding box center [551, 47] width 118 height 17
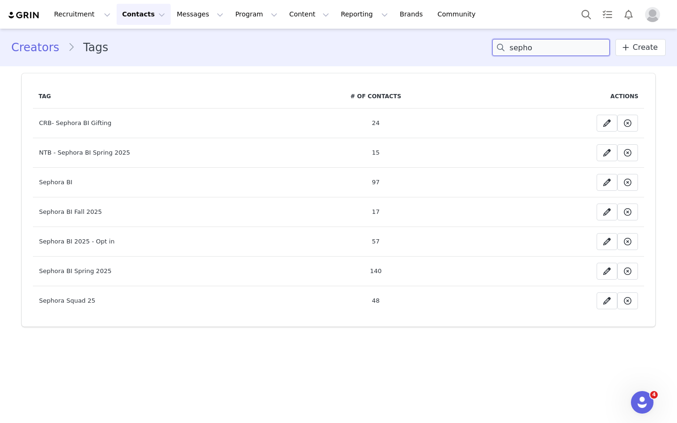
type input "sepho"
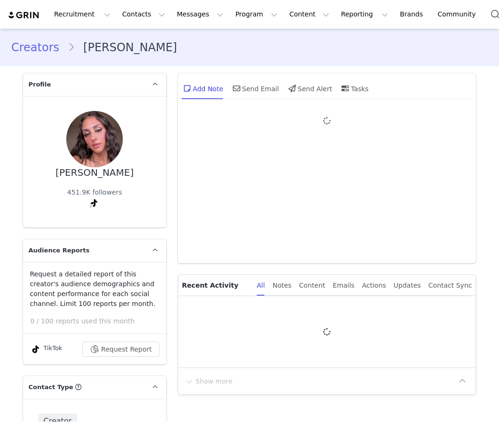
type input "+1 ([GEOGRAPHIC_DATA])"
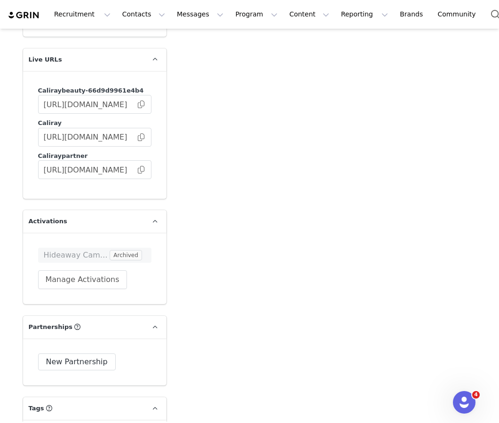
scroll to position [2000, 0]
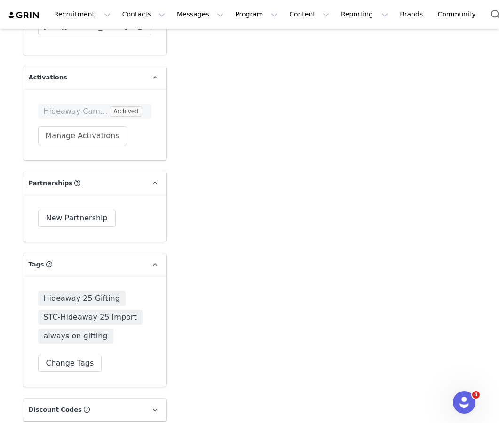
click at [71, 353] on div "Hideaway 25 Gifting STC-Hideaway 25 Import always on gifting Change Tags" at bounding box center [94, 331] width 143 height 111
click at [71, 355] on button "Change Tags" at bounding box center [70, 363] width 64 height 17
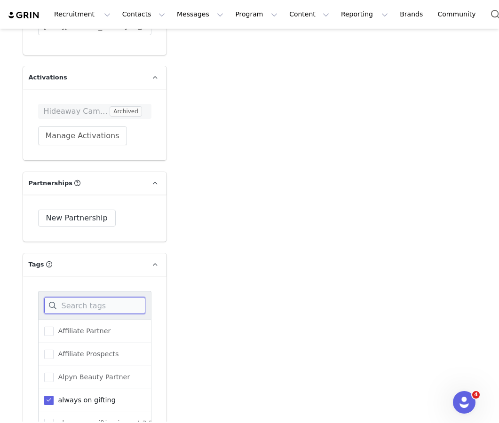
click at [95, 297] on input at bounding box center [94, 305] width 101 height 17
type input "sephora"
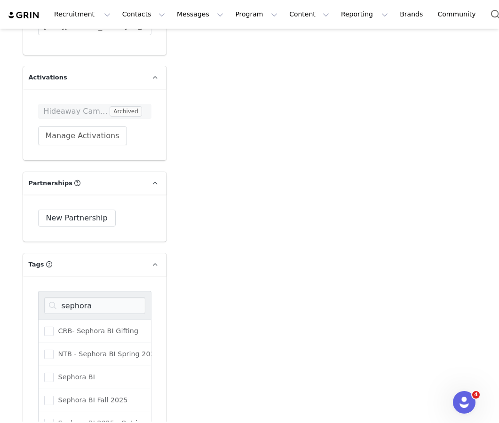
click at [101, 389] on div "Sephora BI Fall 2025" at bounding box center [94, 400] width 113 height 23
click at [101, 396] on span "Sephora BI Fall 2025" at bounding box center [91, 400] width 74 height 9
click at [54, 396] on input "Sephora BI Fall 2025" at bounding box center [54, 396] width 0 height 0
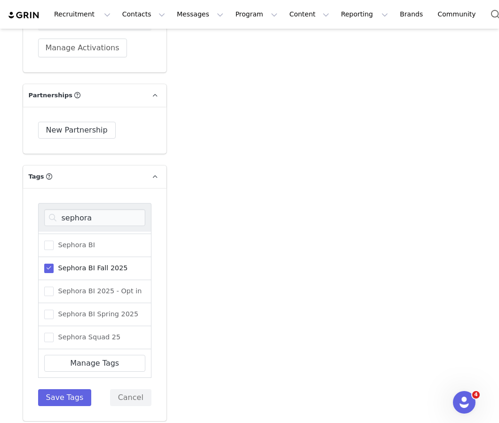
scroll to position [2209, 0]
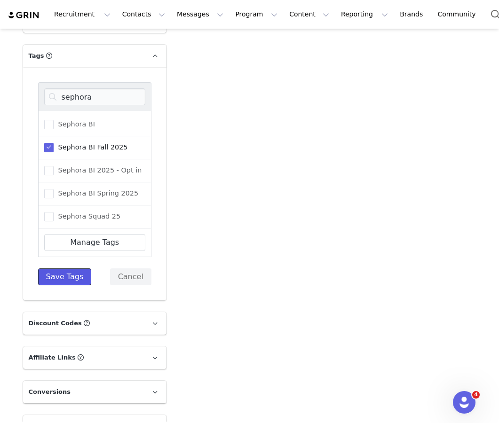
click at [70, 269] on button "Save Tags" at bounding box center [65, 277] width 54 height 17
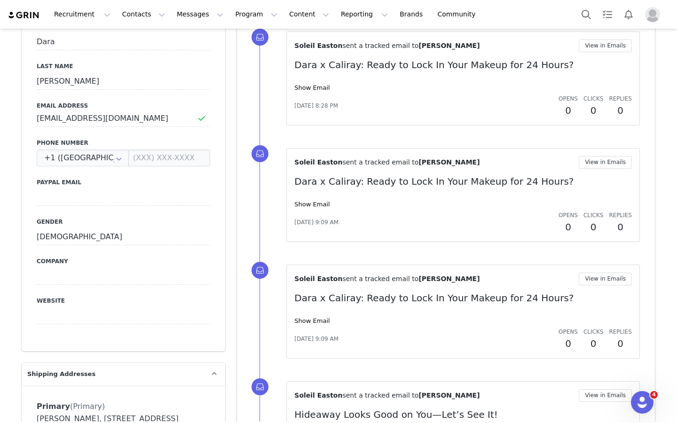
scroll to position [388, 0]
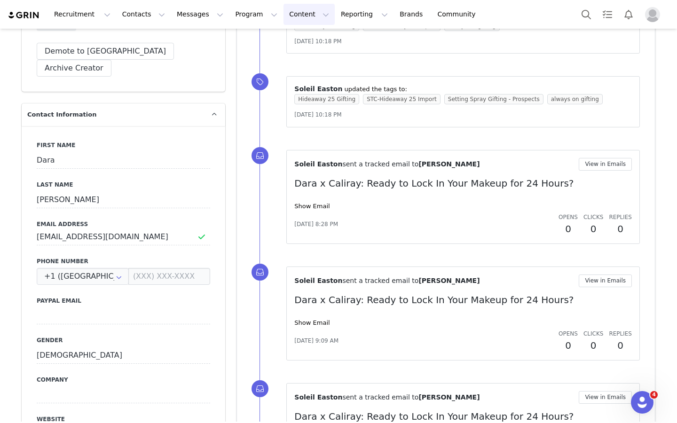
click at [298, 13] on button "Content Content" at bounding box center [309, 14] width 51 height 21
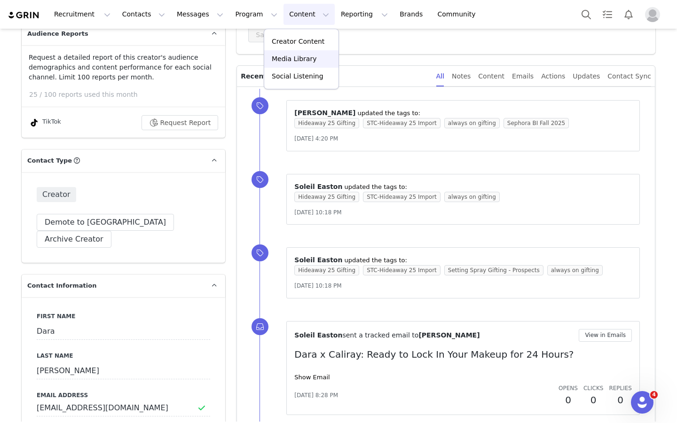
scroll to position [0, 0]
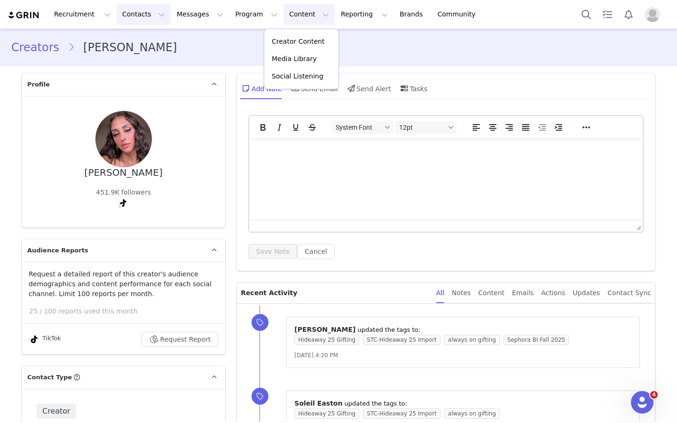
click at [136, 15] on button "Contacts Contacts" at bounding box center [144, 14] width 54 height 21
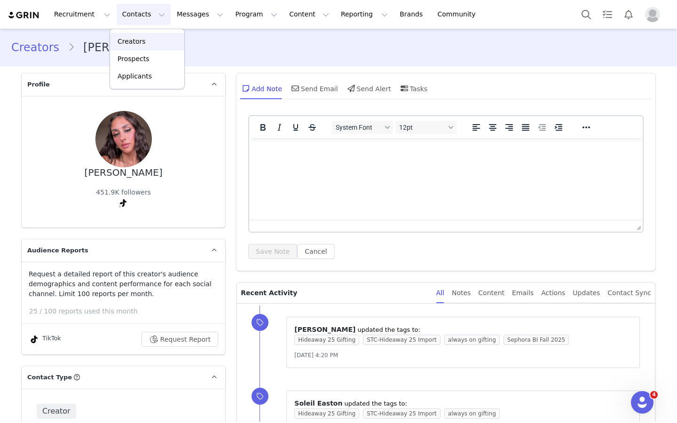
click at [136, 43] on p "Creators" at bounding box center [132, 42] width 28 height 10
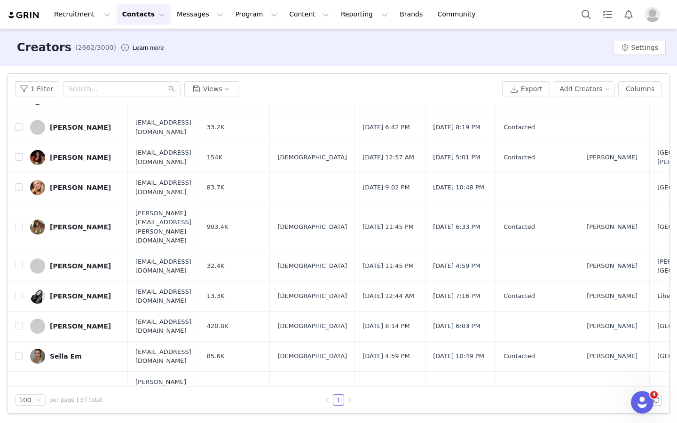
scroll to position [1456, 0]
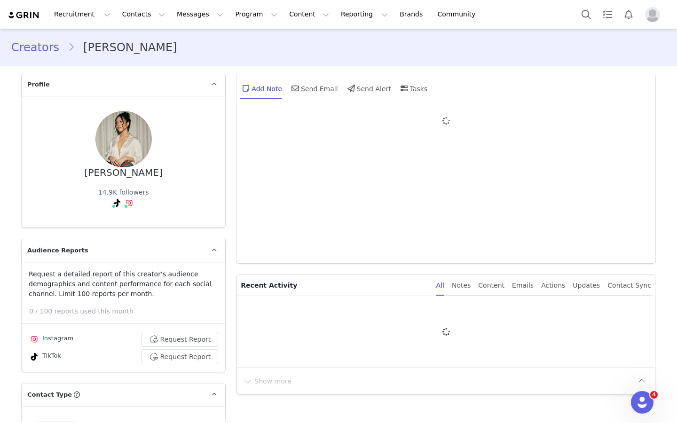
type input "+1 ([GEOGRAPHIC_DATA])"
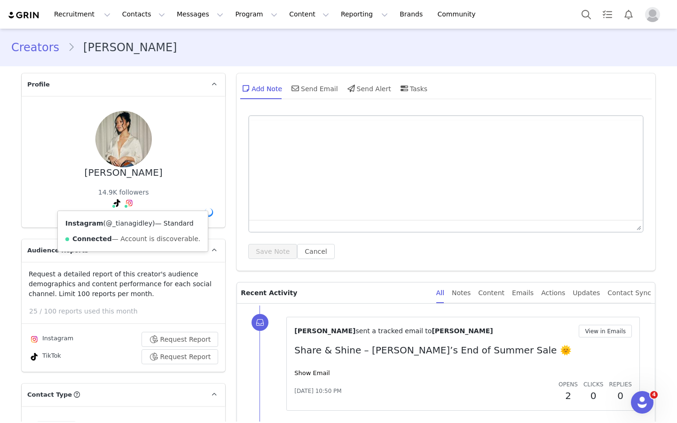
click at [133, 222] on link "@_tianagidley" at bounding box center [129, 224] width 47 height 8
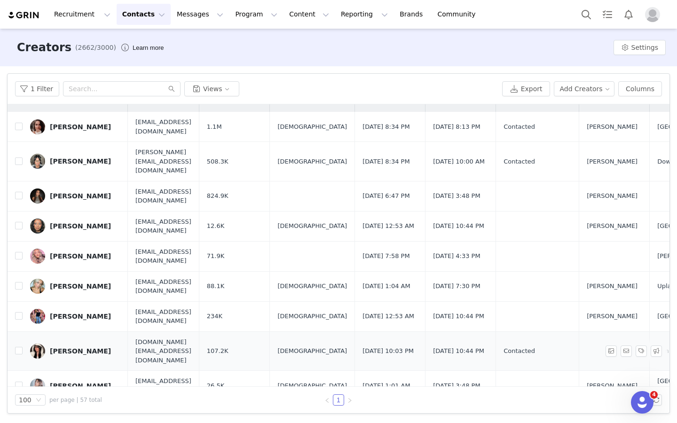
scroll to position [16, 0]
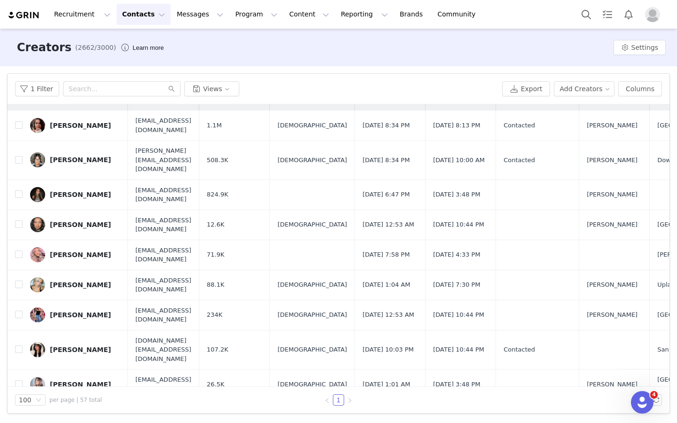
click at [62, 346] on div "[PERSON_NAME]" at bounding box center [80, 350] width 61 height 8
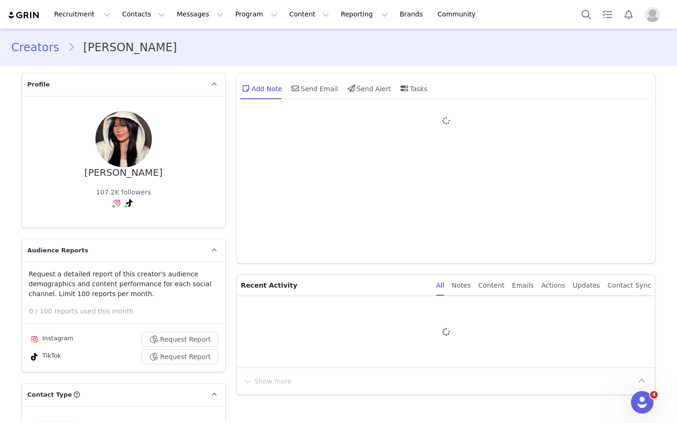
type input "+1 ([GEOGRAPHIC_DATA])"
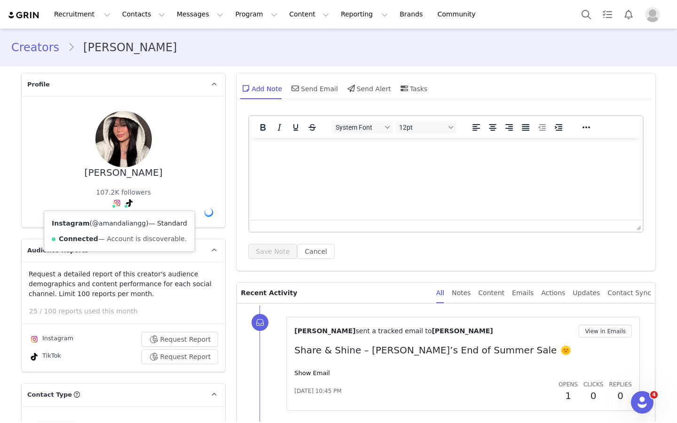
click at [119, 225] on link "@amandaliangg" at bounding box center [119, 224] width 54 height 8
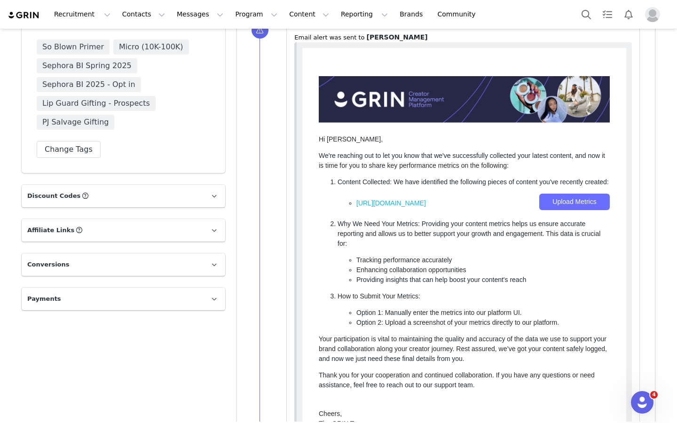
scroll to position [2352, 0]
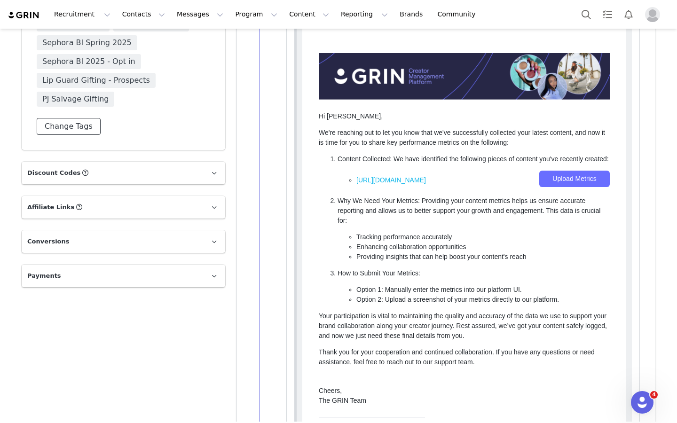
click at [77, 118] on button "Change Tags" at bounding box center [69, 126] width 64 height 17
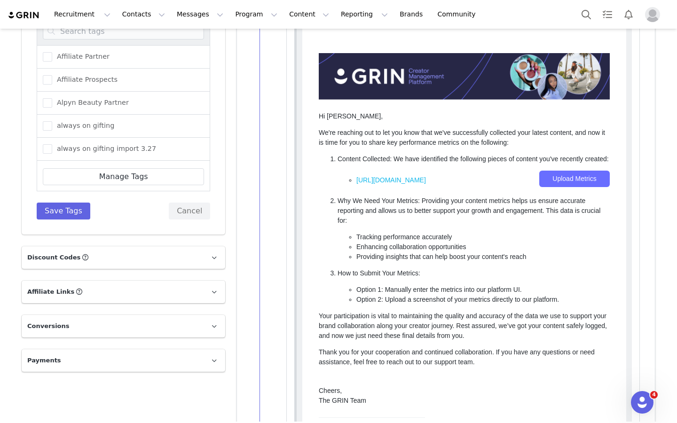
scroll to position [2185, 0]
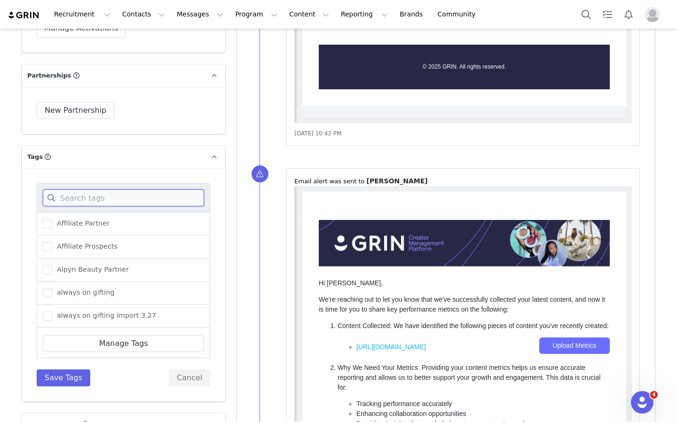
click at [92, 190] on input at bounding box center [123, 198] width 161 height 17
type input "seph"
click at [83, 288] on span "Sephora BI Fall 2025" at bounding box center [89, 292] width 74 height 9
click at [52, 288] on input "Sephora BI Fall 2025" at bounding box center [52, 288] width 0 height 0
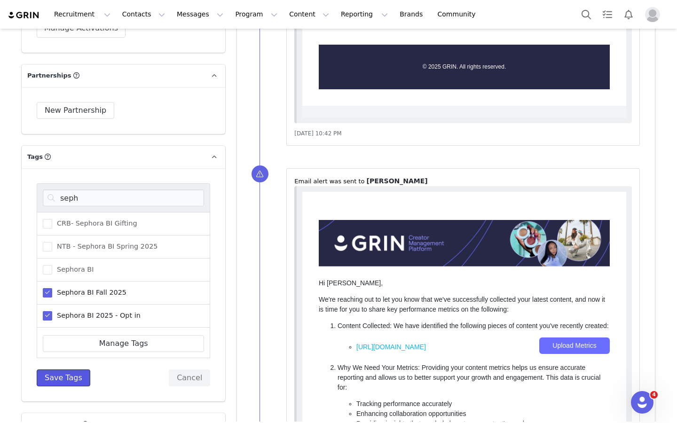
click at [72, 370] on button "Save Tags" at bounding box center [64, 378] width 54 height 17
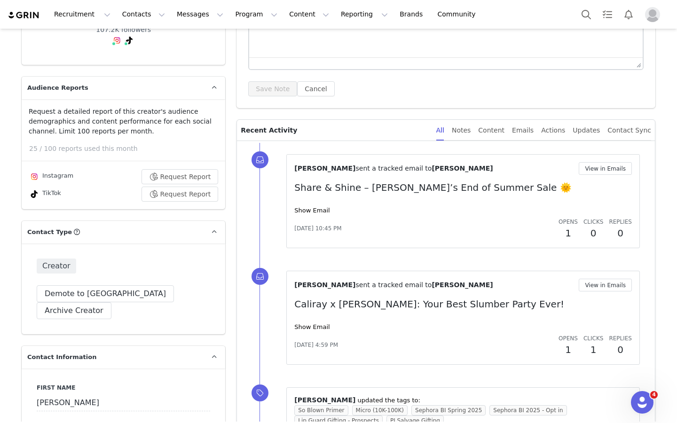
scroll to position [0, 0]
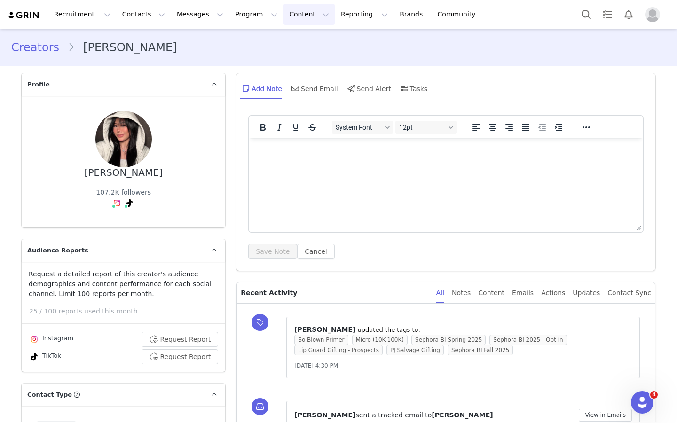
click at [284, 17] on button "Content Content" at bounding box center [309, 14] width 51 height 21
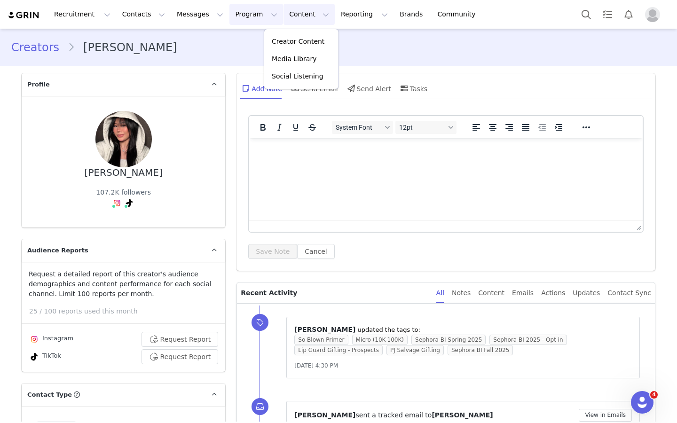
click at [230, 15] on button "Program Program" at bounding box center [257, 14] width 54 height 21
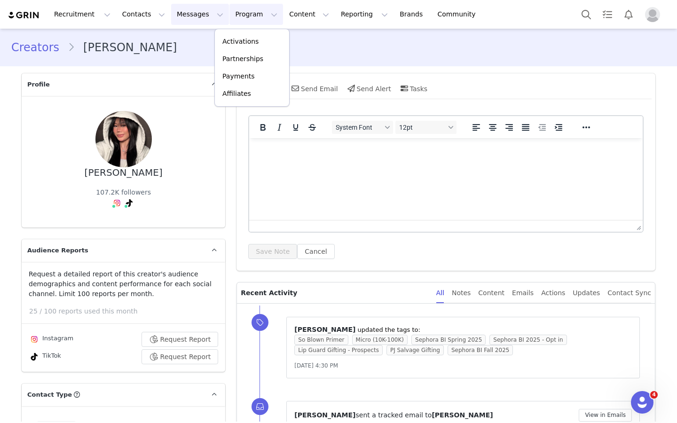
click at [187, 17] on button "Messages Messages" at bounding box center [200, 14] width 58 height 21
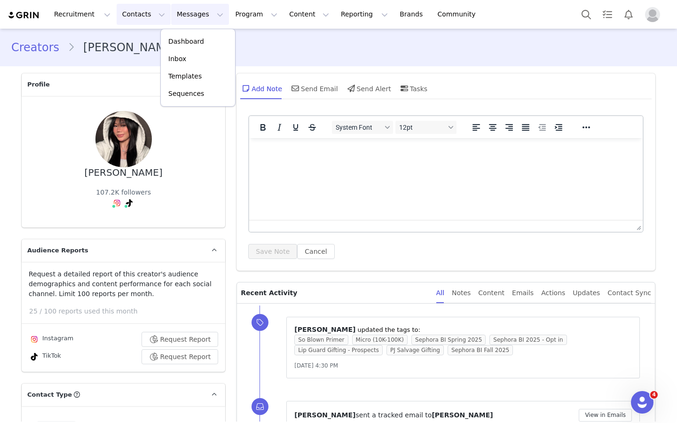
click at [133, 14] on button "Contacts Contacts" at bounding box center [144, 14] width 54 height 21
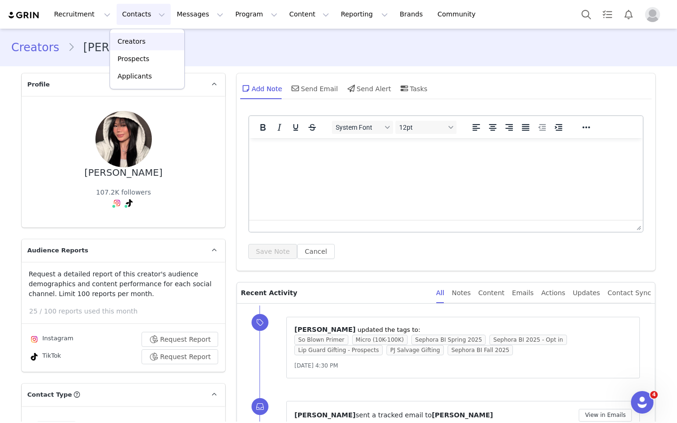
click at [143, 42] on p "Creators" at bounding box center [132, 42] width 28 height 10
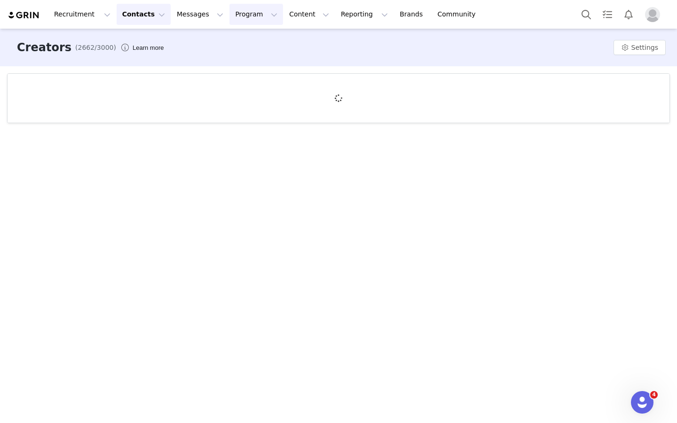
click at [247, 11] on button "Program Program" at bounding box center [257, 14] width 54 height 21
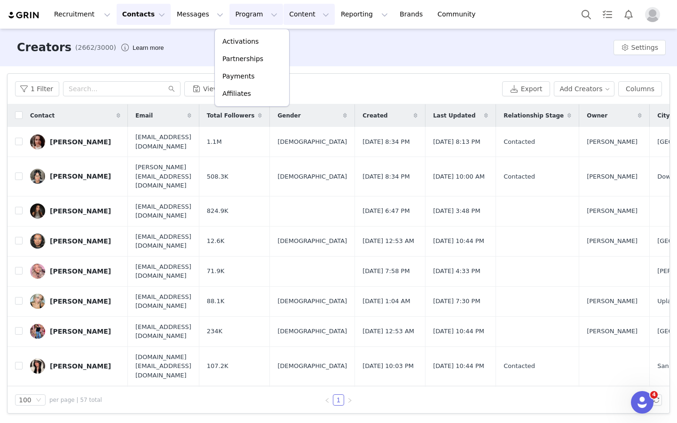
click at [284, 16] on button "Content Content" at bounding box center [309, 14] width 51 height 21
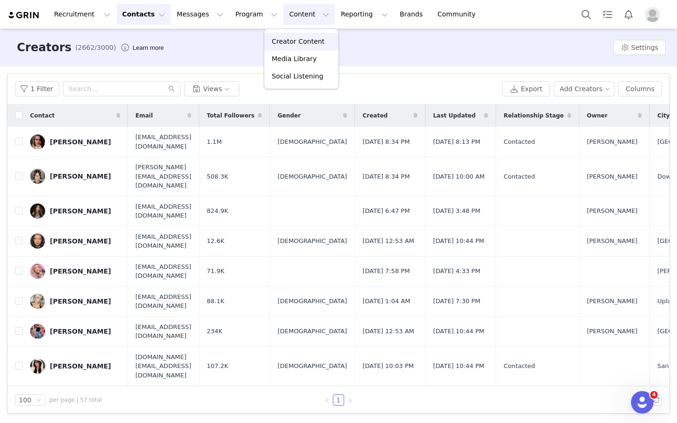
click at [279, 42] on p "Creator Content" at bounding box center [298, 42] width 53 height 10
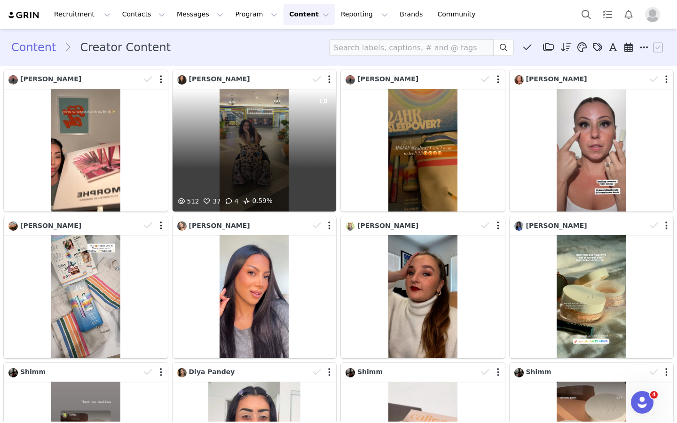
scroll to position [28, 0]
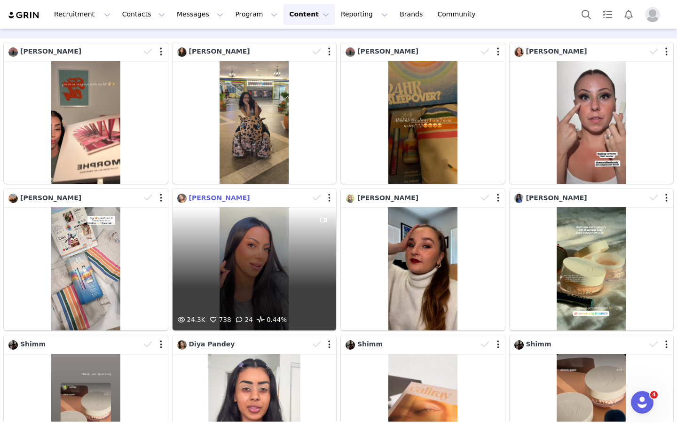
click at [203, 196] on span "[PERSON_NAME]" at bounding box center [219, 198] width 61 height 8
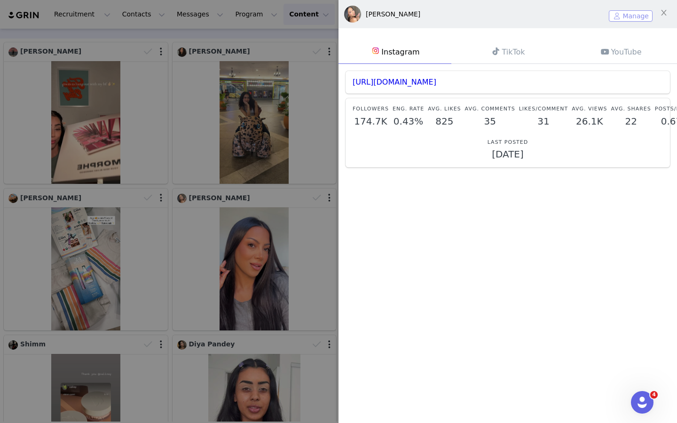
click at [499, 19] on button "Manage" at bounding box center [631, 15] width 44 height 11
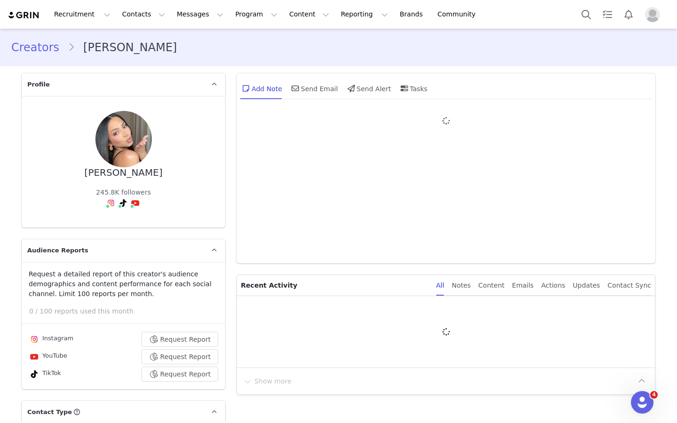
type input "+1 ([GEOGRAPHIC_DATA])"
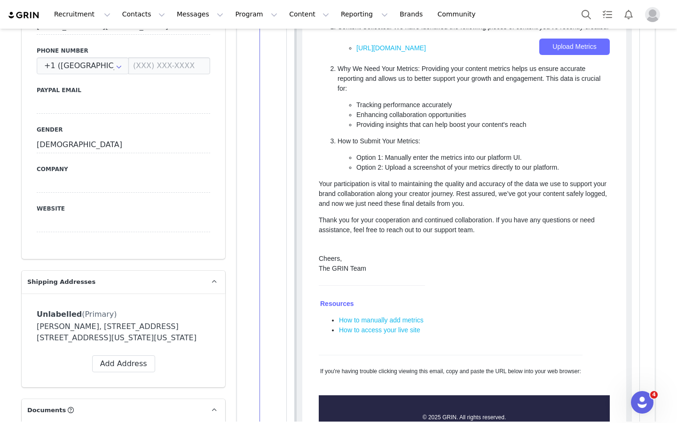
scroll to position [1000, 0]
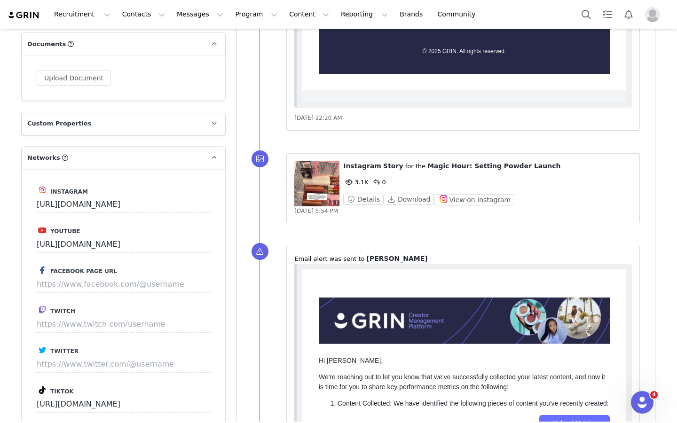
click at [317, 190] on figure at bounding box center [316, 183] width 45 height 45
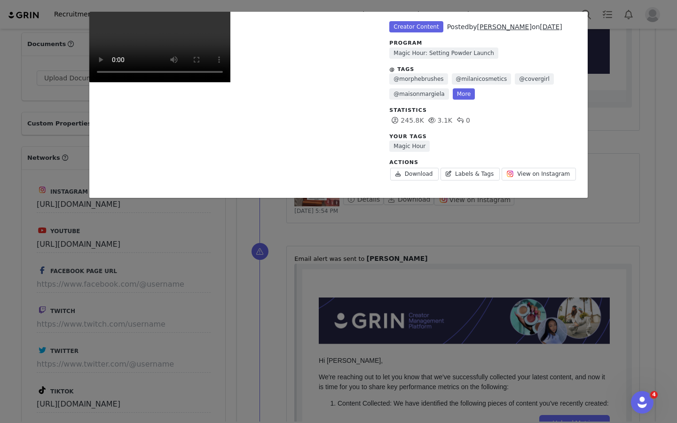
click at [499, 121] on div "Unlabeled Creator Content Posted by Amber Cruz on Aug 23, 2025 Program Magic Ho…" at bounding box center [338, 211] width 677 height 423
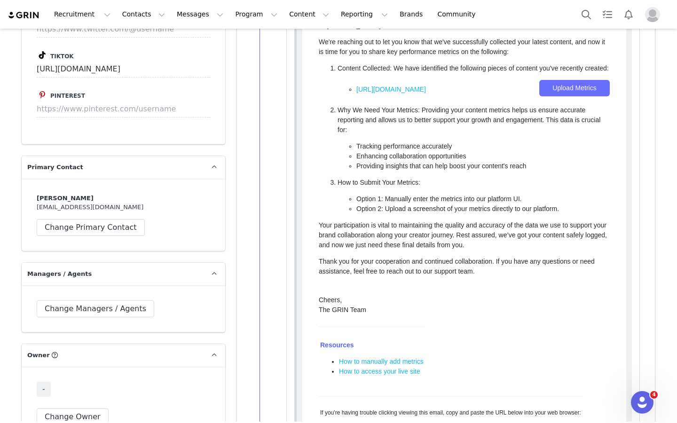
scroll to position [2125, 0]
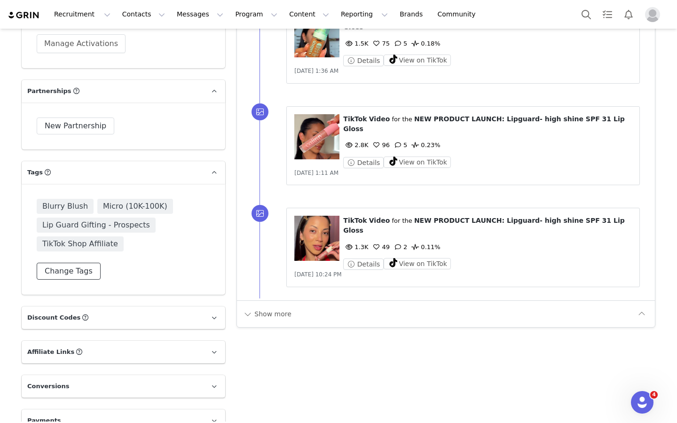
click at [90, 263] on button "Change Tags" at bounding box center [69, 271] width 64 height 17
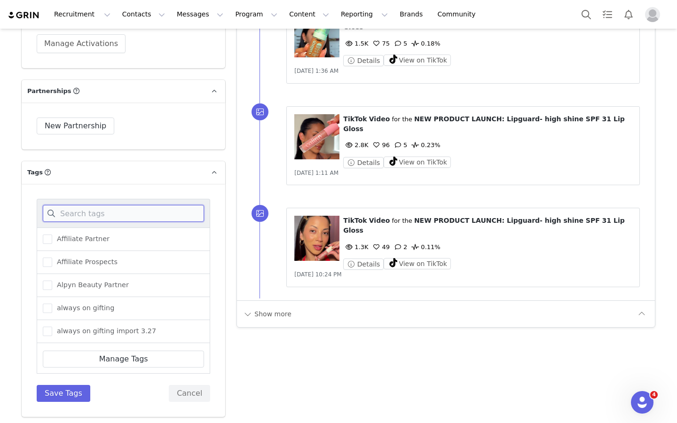
click at [142, 205] on input at bounding box center [123, 213] width 161 height 17
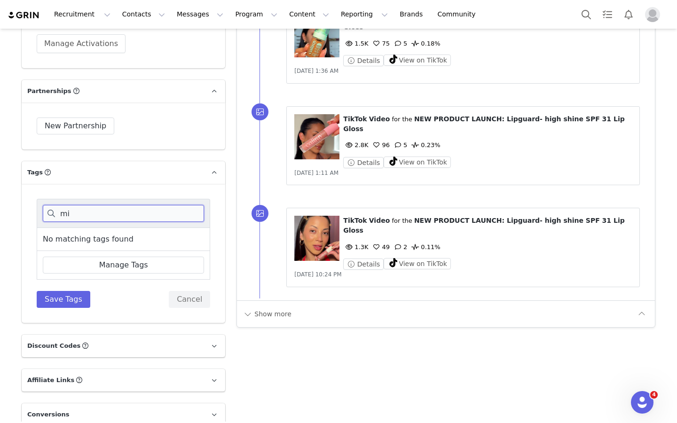
type input "m"
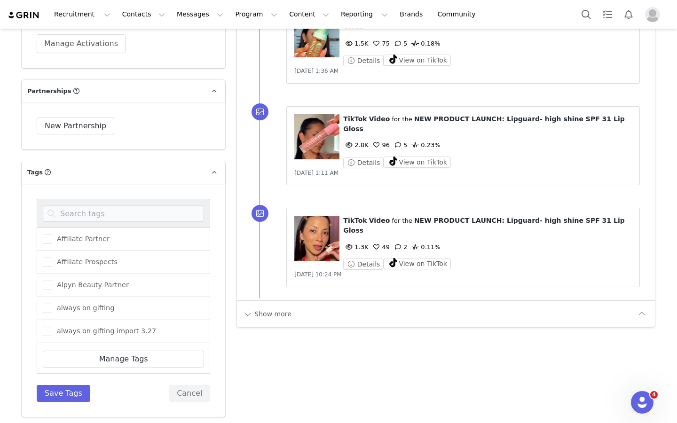
click at [114, 205] on input at bounding box center [123, 213] width 161 height 17
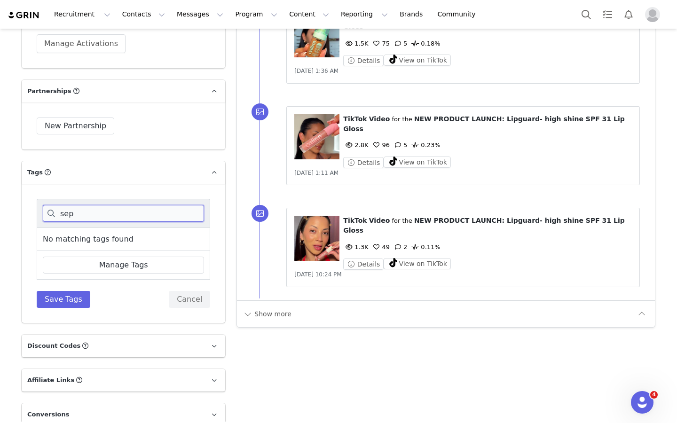
type input "se"
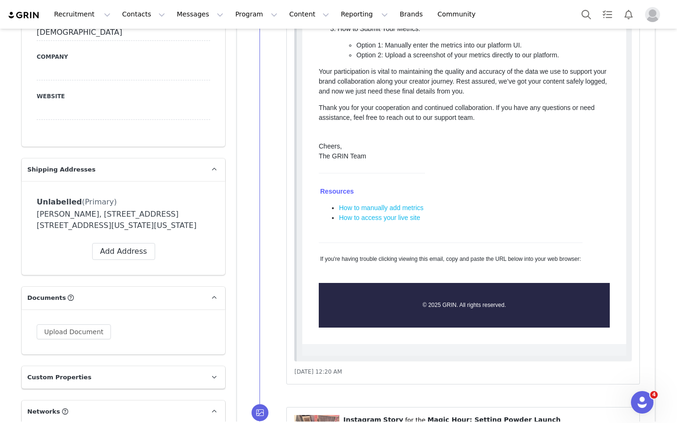
scroll to position [473, 0]
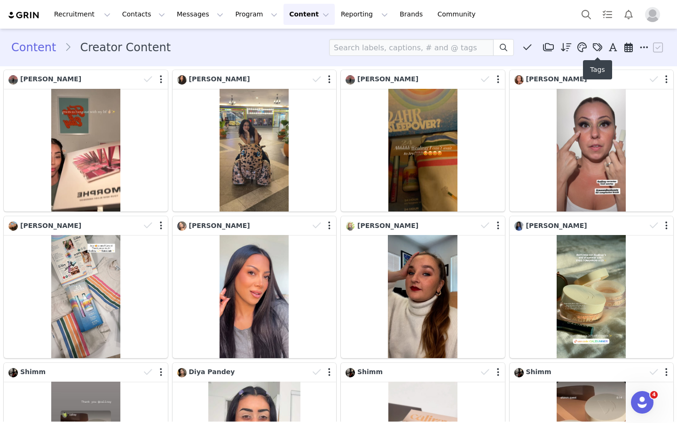
click at [499, 47] on icon at bounding box center [597, 47] width 9 height 9
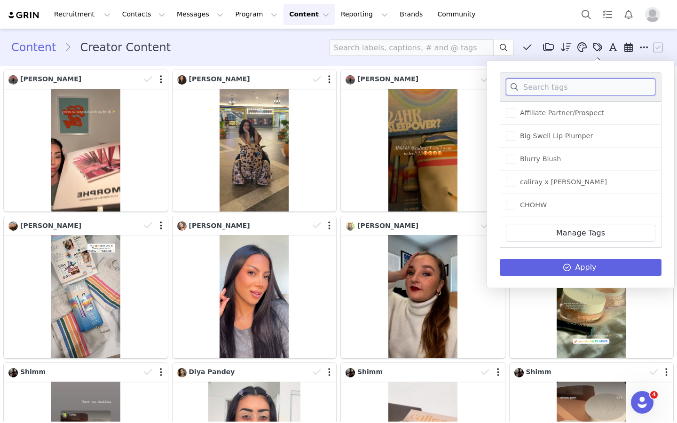
click at [499, 89] on input at bounding box center [581, 87] width 150 height 17
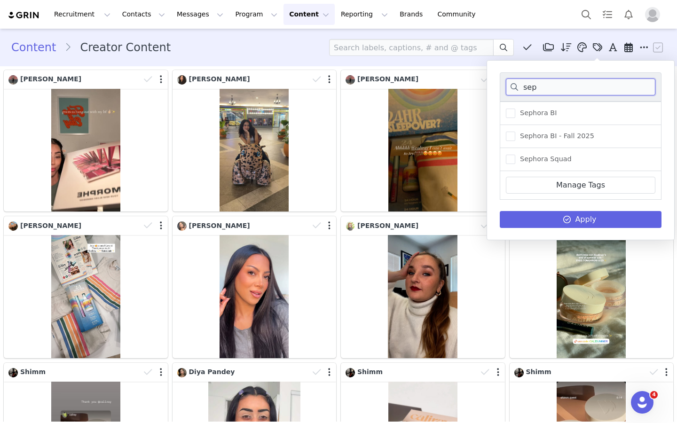
type input "sep"
click at [499, 127] on div "Sephora BI - Fall 2025" at bounding box center [581, 136] width 162 height 23
click at [499, 115] on span "Sephora BI" at bounding box center [536, 113] width 41 height 9
click at [499, 109] on input "Sephora BI" at bounding box center [516, 109] width 0 height 0
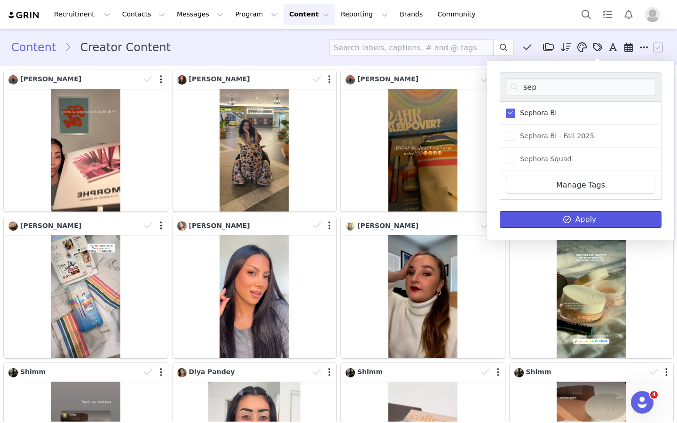
click at [499, 224] on span at bounding box center [567, 219] width 11 height 11
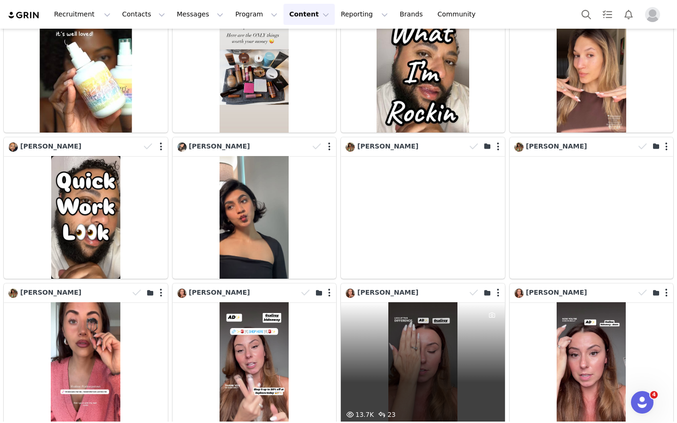
scroll to position [965, 0]
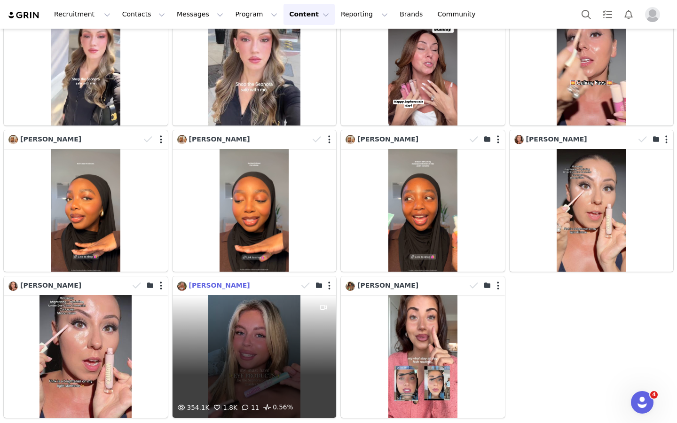
click at [213, 283] on span "Natalie Anderson" at bounding box center [219, 286] width 61 height 8
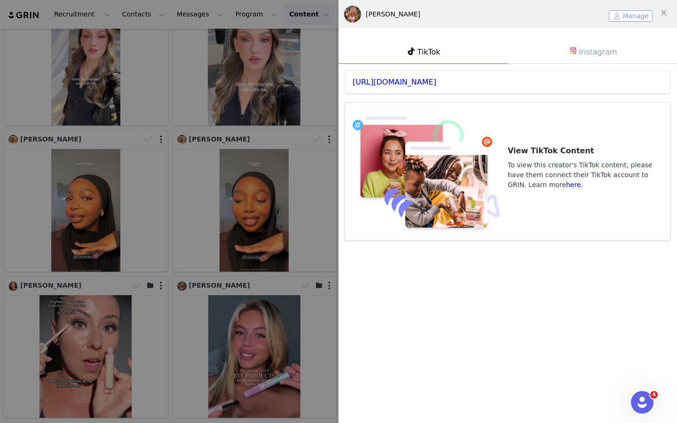
click at [499, 15] on button "Manage" at bounding box center [631, 15] width 44 height 11
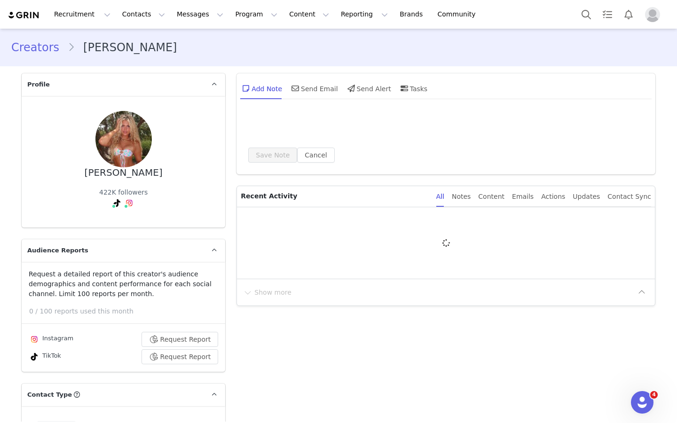
type input "+1 ([GEOGRAPHIC_DATA])"
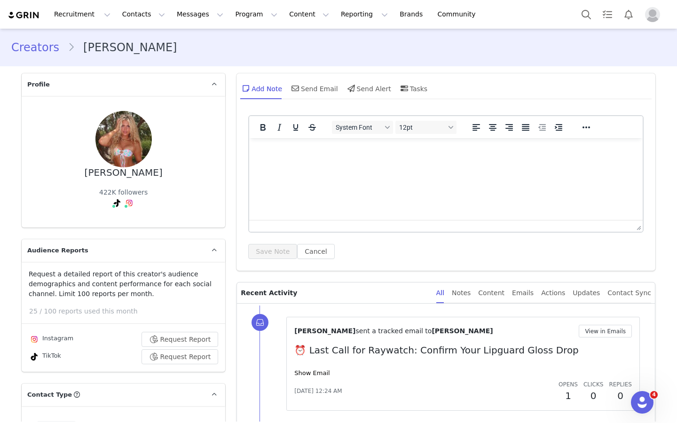
scroll to position [319, 0]
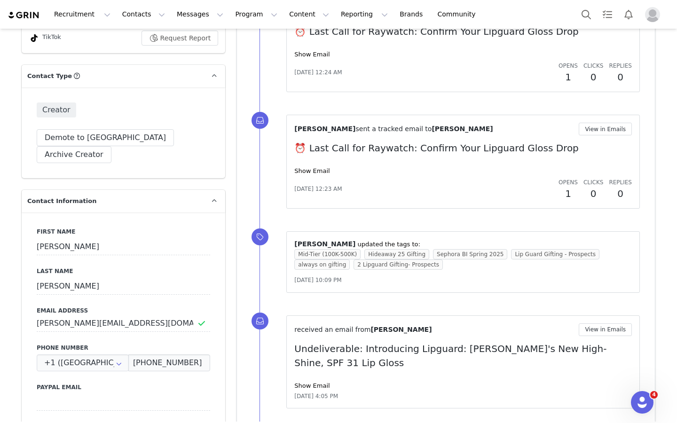
click at [313, 163] on div "Jade Dugdale sent a tracked email to Natalie Anderson View in Emails ⏰ Last Cal…" at bounding box center [463, 162] width 338 height 78
click at [313, 169] on link "Show Email" at bounding box center [311, 170] width 35 height 7
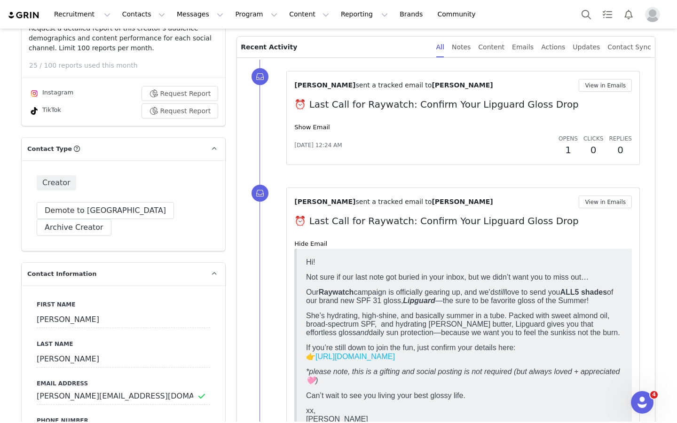
scroll to position [236, 0]
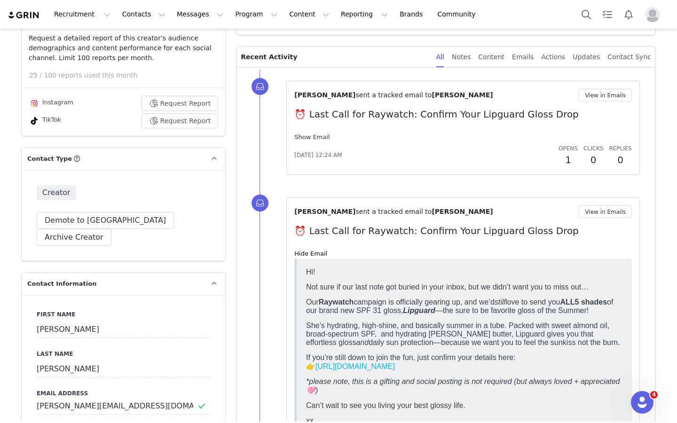
click at [314, 135] on link "Show Email" at bounding box center [311, 137] width 35 height 7
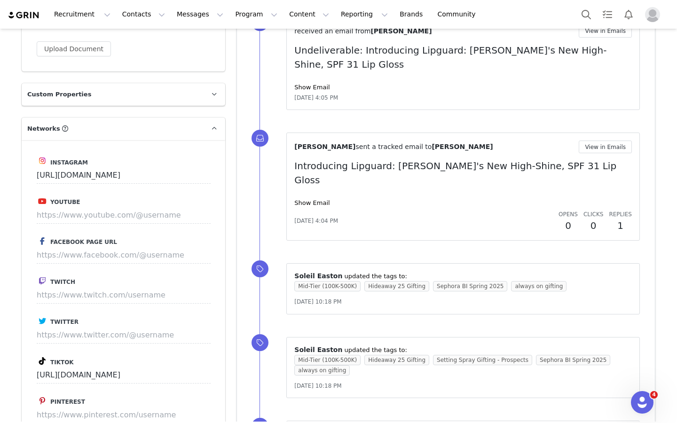
scroll to position [1517, 0]
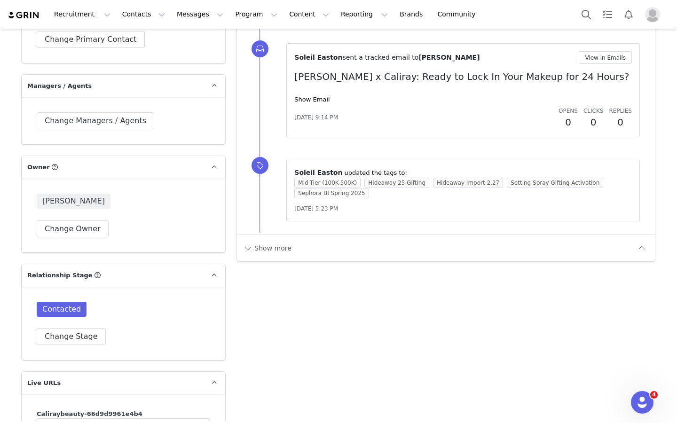
click at [315, 66] on div "Soleil Easton sent a tracked email to Natalie Anderson View in Emails Natalie x…" at bounding box center [463, 90] width 338 height 78
click at [313, 96] on link "Show Email" at bounding box center [311, 99] width 35 height 7
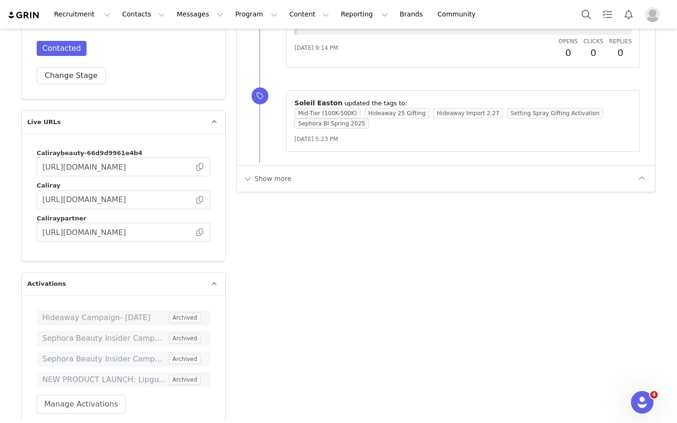
scroll to position [2166, 0]
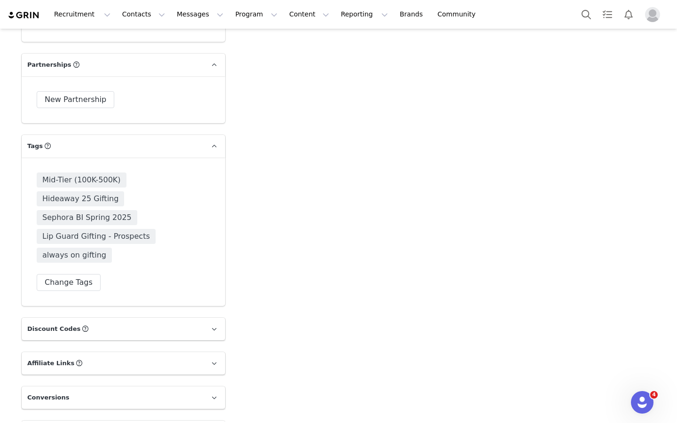
click at [92, 244] on div "Mid-Tier (100K-500K) Hideaway 25 Gifting Sephora BI Spring 2025 Lip Guard Gifti…" at bounding box center [124, 232] width 174 height 119
click at [83, 274] on button "Change Tags" at bounding box center [69, 282] width 64 height 17
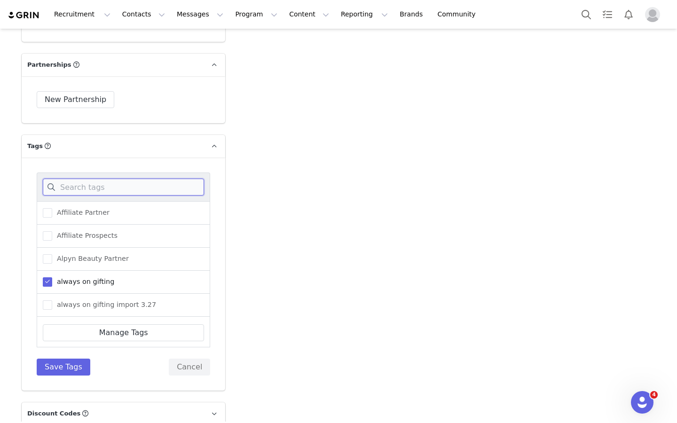
click at [129, 179] on input at bounding box center [123, 187] width 161 height 17
type input "se"
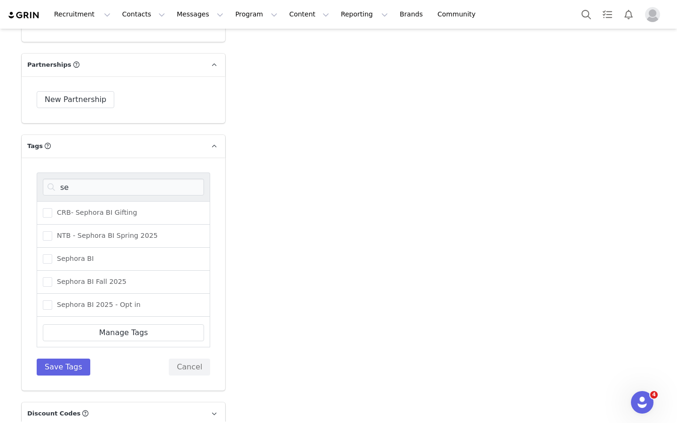
click at [99, 248] on div "Sephora BI" at bounding box center [124, 259] width 174 height 23
click at [85, 278] on span "Sephora BI Fall 2025" at bounding box center [89, 282] width 74 height 9
click at [52, 278] on input "Sephora BI Fall 2025" at bounding box center [52, 278] width 0 height 0
click at [66, 359] on button "Save Tags" at bounding box center [64, 367] width 54 height 17
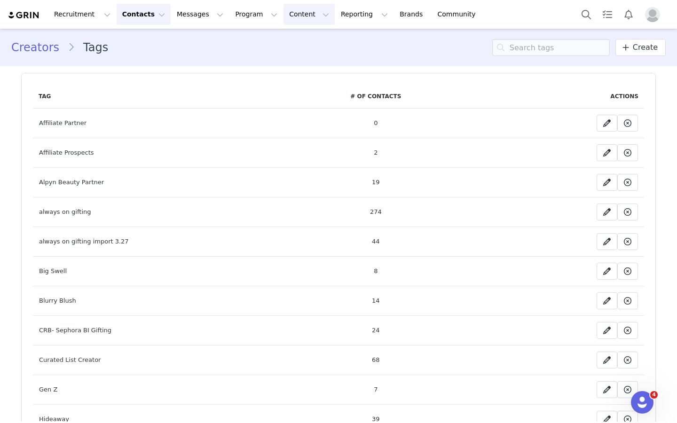
click at [284, 16] on button "Content Content" at bounding box center [309, 14] width 51 height 21
click at [252, 7] on button "Program Program" at bounding box center [257, 14] width 54 height 21
click at [284, 17] on button "Content Content" at bounding box center [309, 14] width 51 height 21
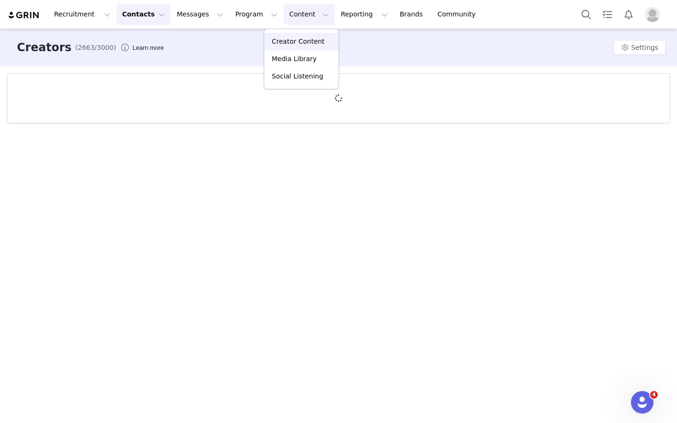
click at [278, 42] on p "Creator Content" at bounding box center [298, 42] width 53 height 10
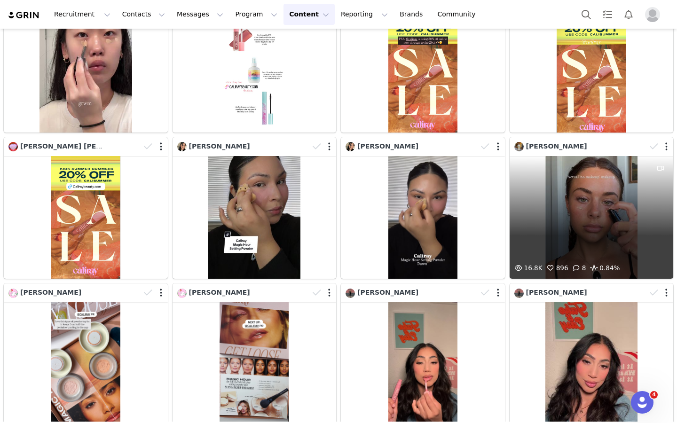
scroll to position [1723, 0]
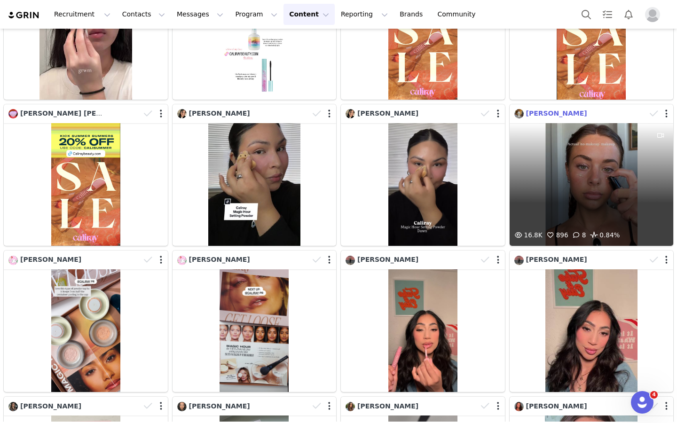
click at [526, 111] on span "[PERSON_NAME]" at bounding box center [556, 114] width 61 height 8
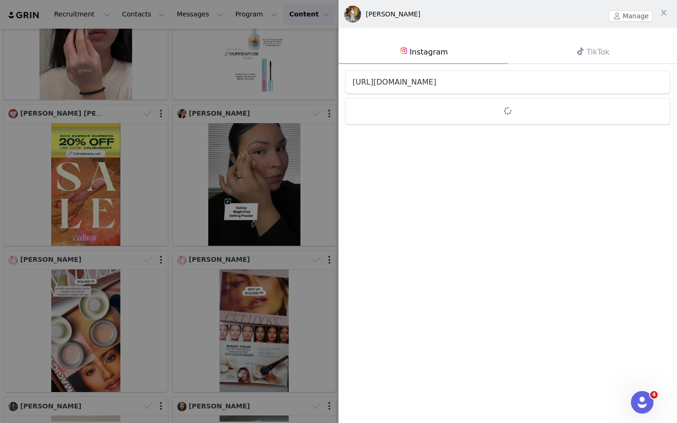
click at [437, 78] on link "[URL][DOMAIN_NAME]" at bounding box center [395, 82] width 84 height 9
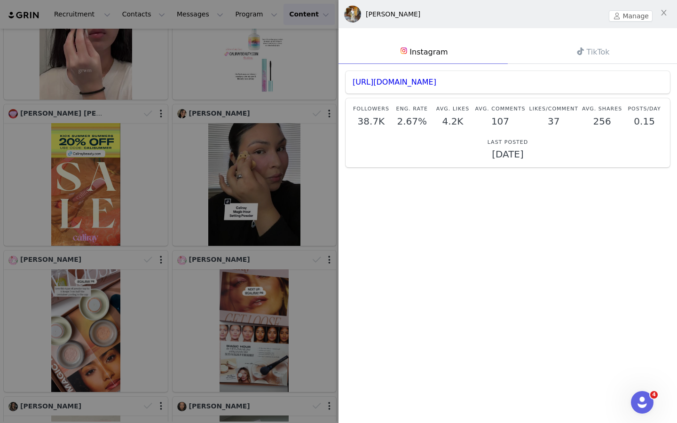
click at [272, 87] on div at bounding box center [338, 211] width 677 height 423
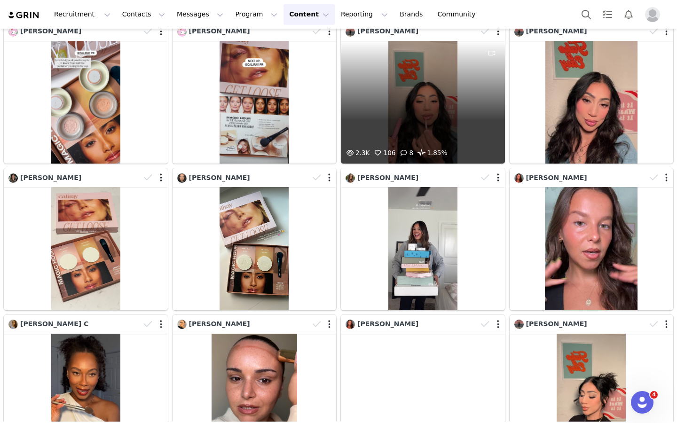
scroll to position [1872, 0]
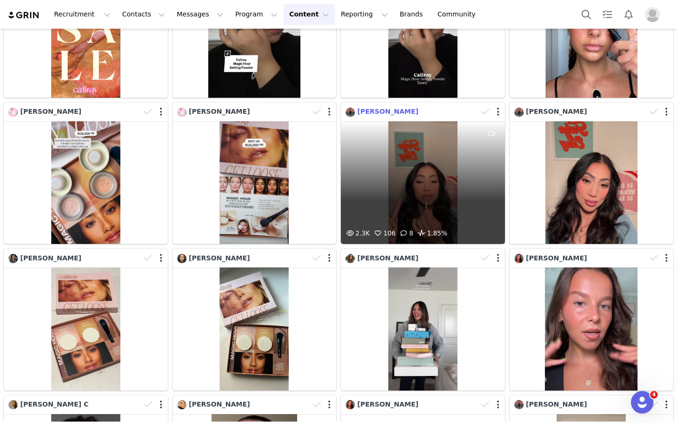
click at [387, 110] on span "[PERSON_NAME]" at bounding box center [387, 112] width 61 height 8
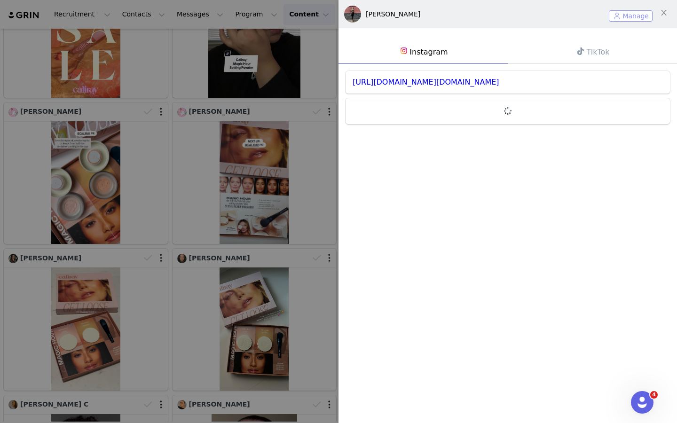
click at [626, 14] on button "Manage" at bounding box center [631, 15] width 44 height 11
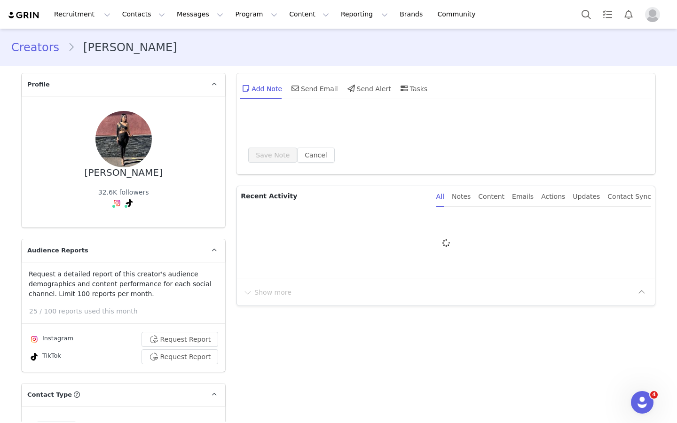
type input "+1 ([GEOGRAPHIC_DATA])"
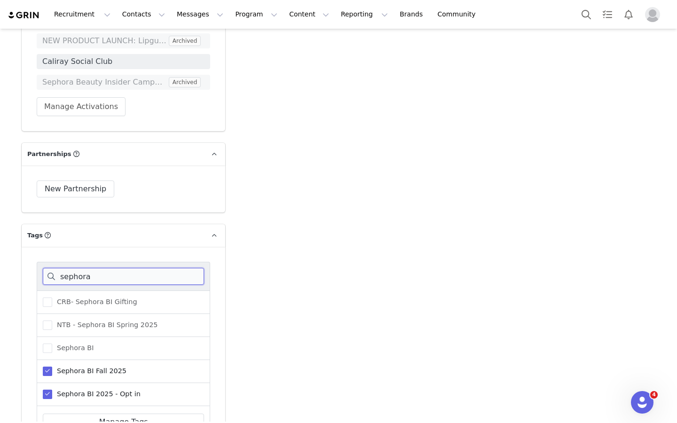
scroll to position [2225, 0]
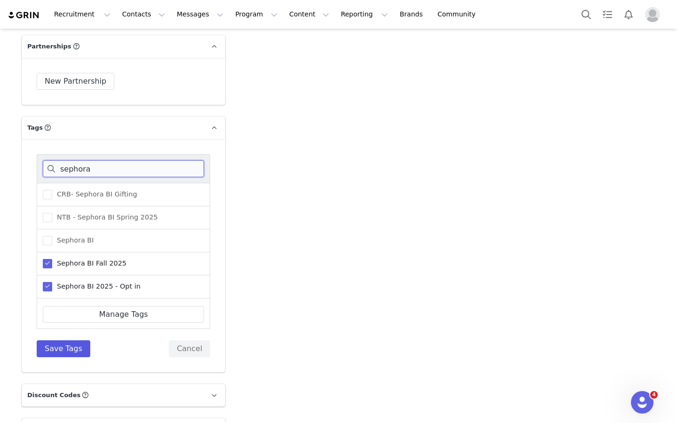
type input "sephora"
click at [70, 341] on button "Save Tags" at bounding box center [64, 349] width 54 height 17
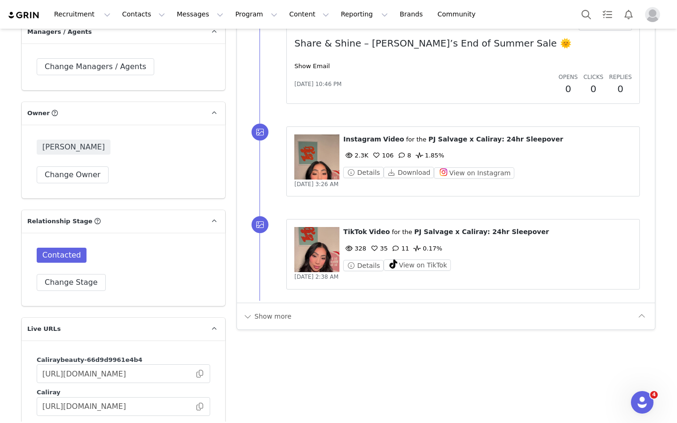
scroll to position [1352, 0]
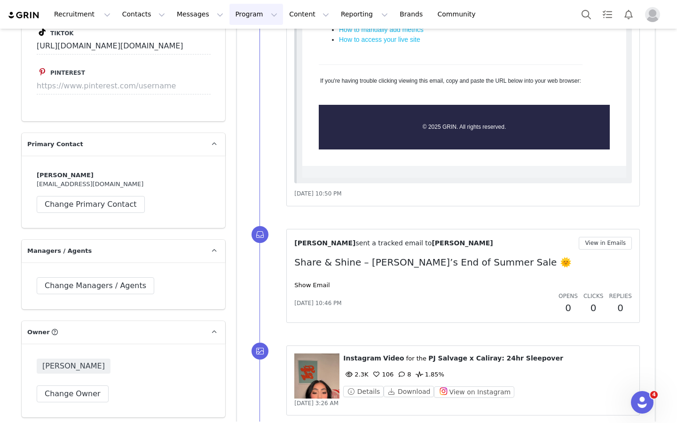
click at [240, 17] on button "Program Program" at bounding box center [257, 14] width 54 height 21
click at [142, 24] on div "Recruitment Recruitment Creator Search Curated Lists Landing Pages Web Extensio…" at bounding box center [338, 14] width 677 height 29
click at [141, 21] on button "Contacts Contacts" at bounding box center [144, 14] width 54 height 21
click at [161, 46] on div "Creators" at bounding box center [147, 42] width 63 height 10
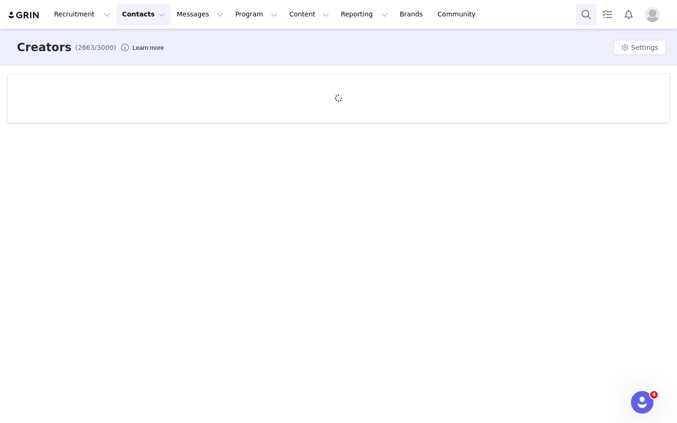
click at [584, 13] on button "Search" at bounding box center [586, 14] width 21 height 21
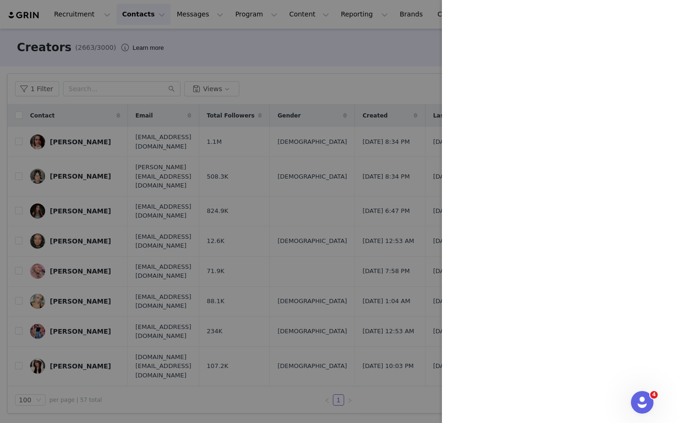
click at [413, 91] on div at bounding box center [338, 211] width 677 height 423
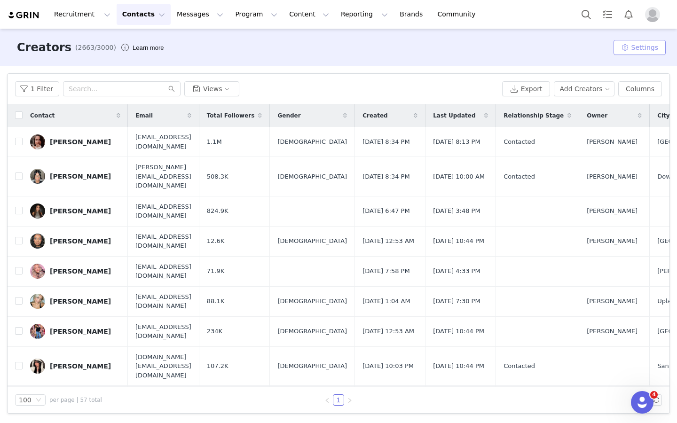
click at [637, 49] on button "Settings" at bounding box center [640, 47] width 52 height 15
click at [595, 66] on span at bounding box center [595, 66] width 9 height 10
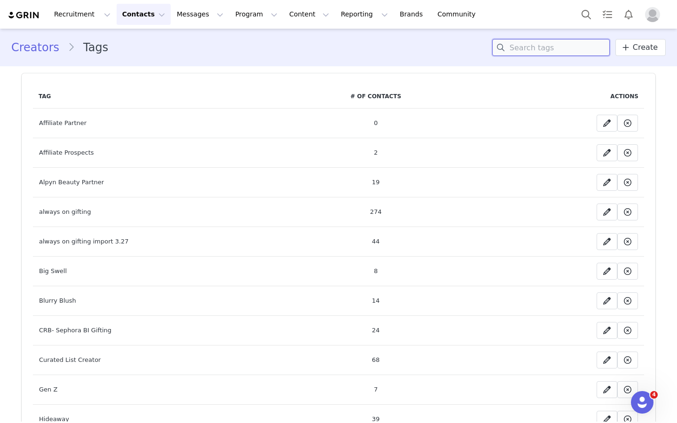
click at [520, 52] on input at bounding box center [551, 47] width 118 height 17
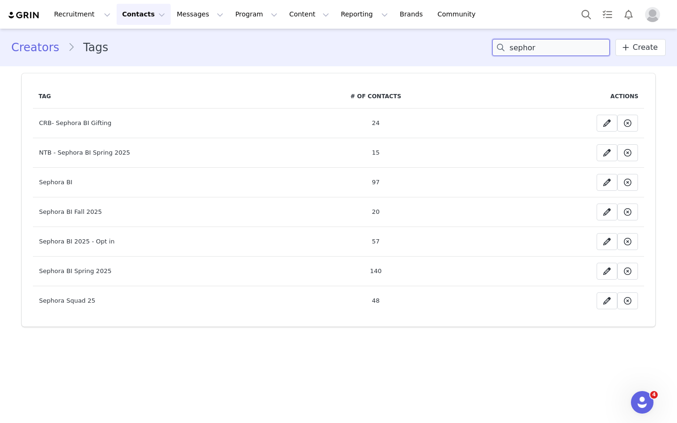
type input "sephor"
